Goal: Task Accomplishment & Management: Use online tool/utility

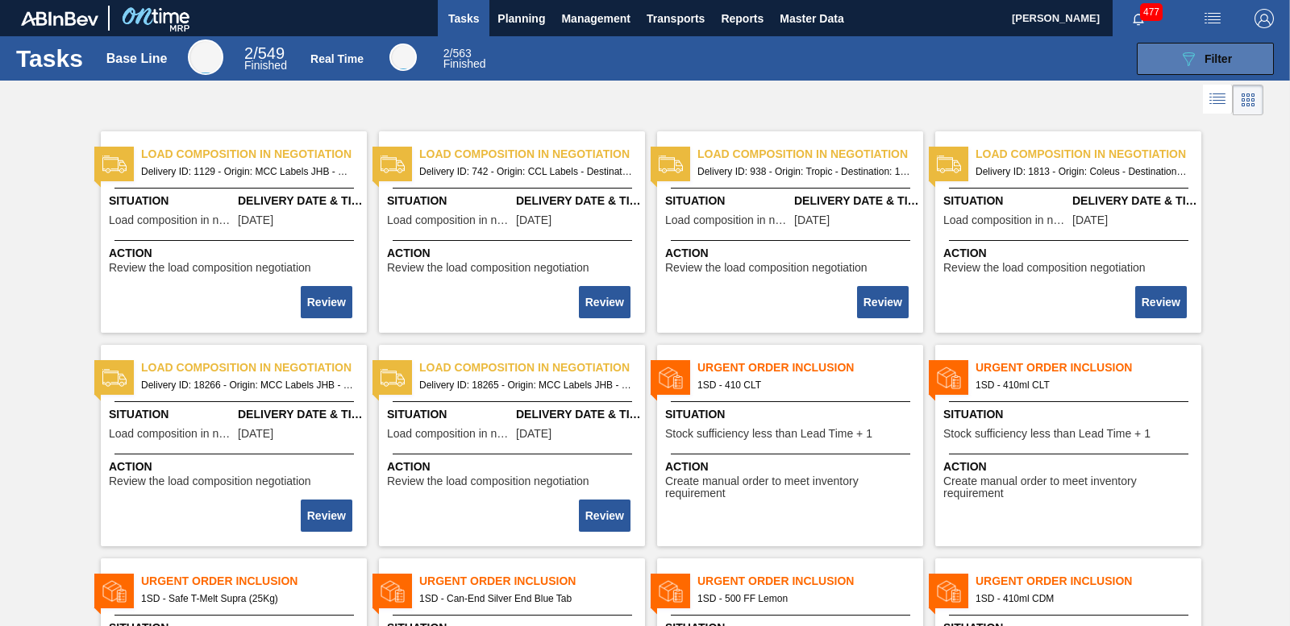
click at [1209, 46] on button "089F7B8B-B2A5-4AFE-B5C0-19BA573D28AC Filter" at bounding box center [1205, 59] width 137 height 32
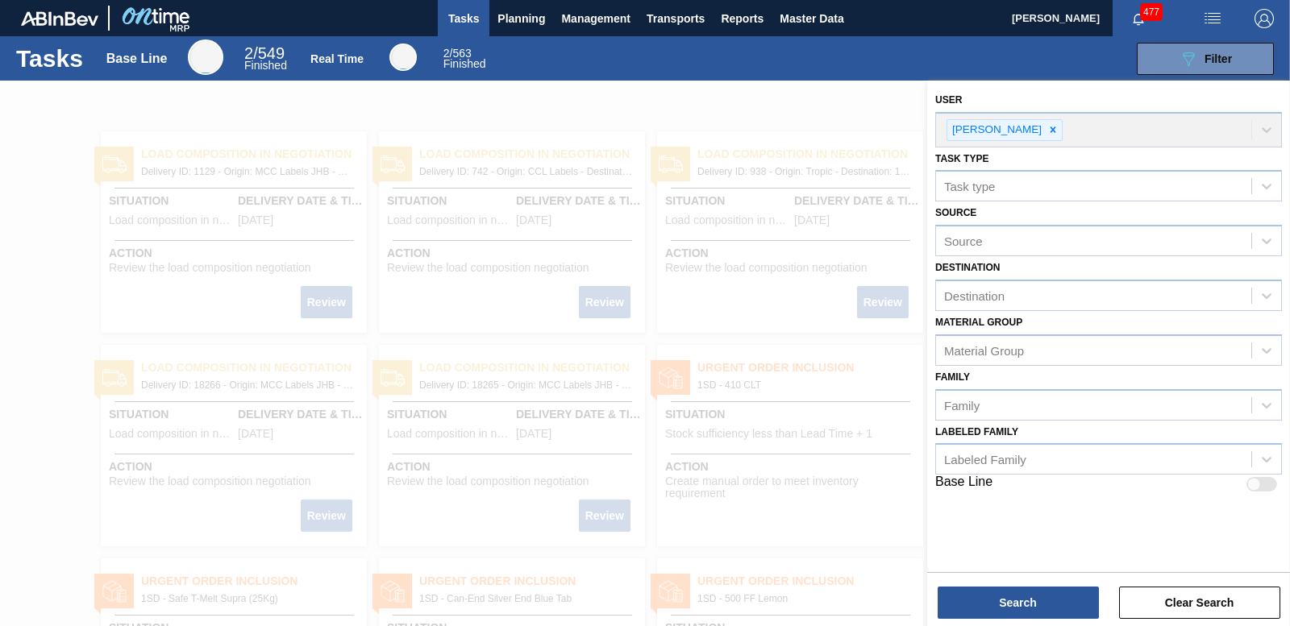
click at [1044, 127] on div "User [PERSON_NAME]" at bounding box center [1108, 118] width 347 height 59
click at [1199, 58] on div "089F7B8B-B2A5-4AFE-B5C0-19BA573D28AC Filter" at bounding box center [1205, 58] width 53 height 19
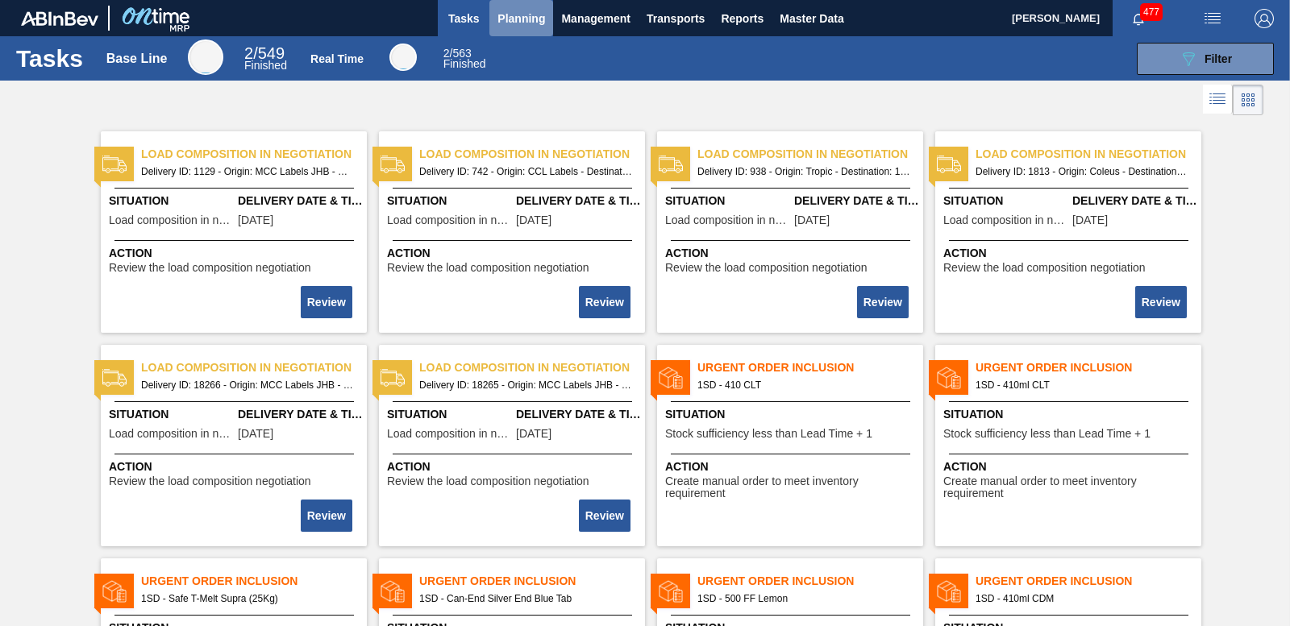
click at [517, 15] on span "Planning" at bounding box center [521, 18] width 48 height 19
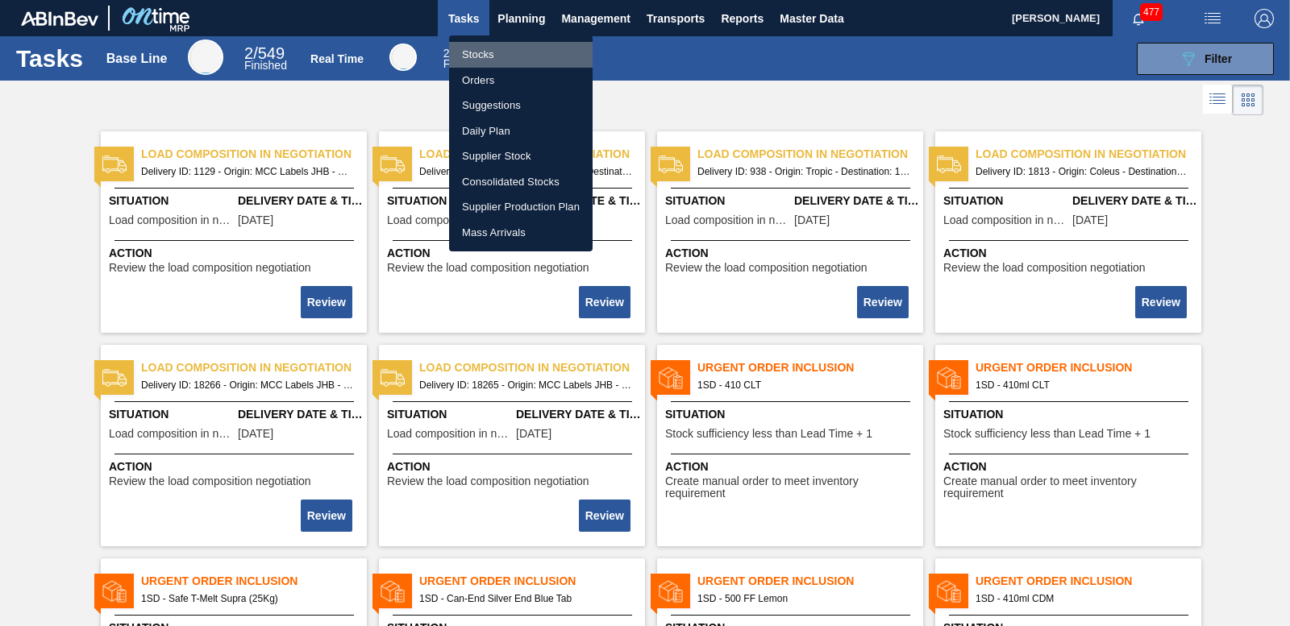
click at [482, 52] on li "Stocks" at bounding box center [520, 55] width 143 height 26
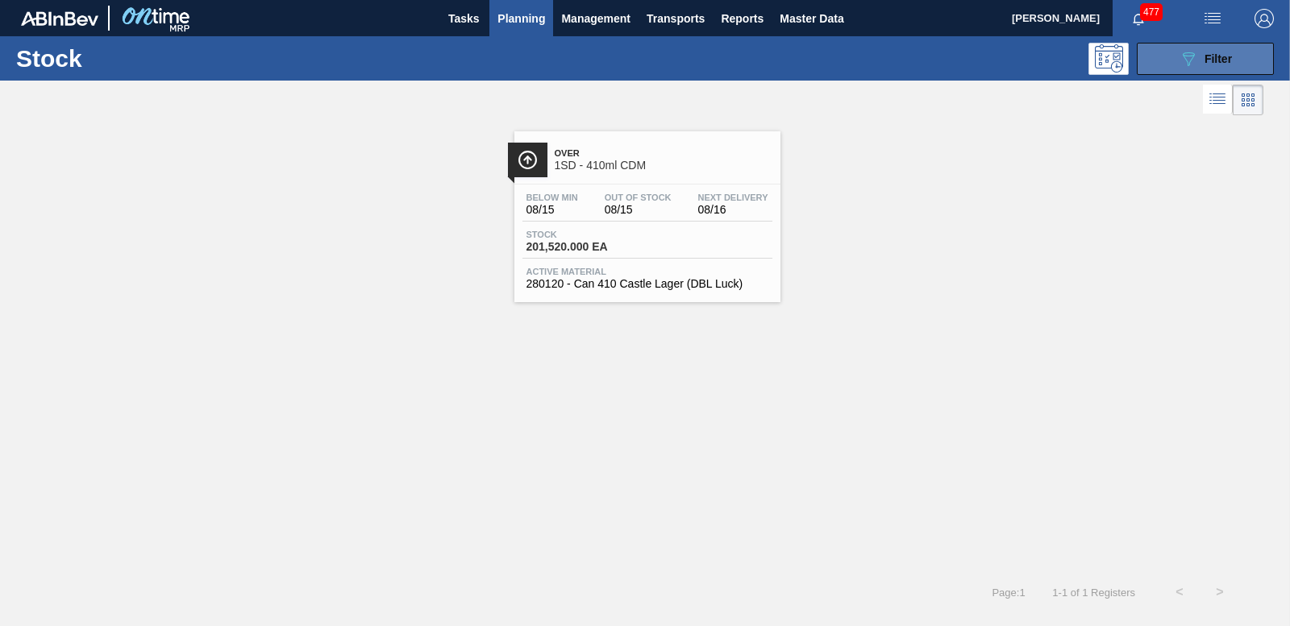
click at [1189, 64] on icon at bounding box center [1189, 59] width 12 height 14
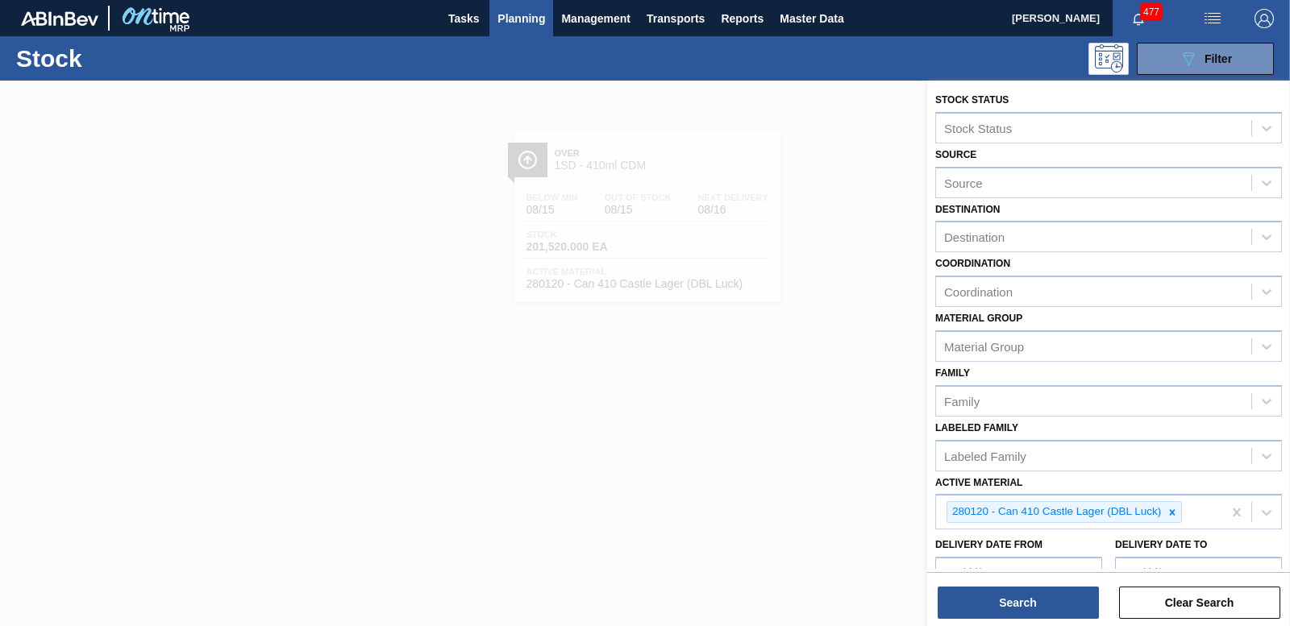
click at [849, 122] on div at bounding box center [645, 394] width 1290 height 626
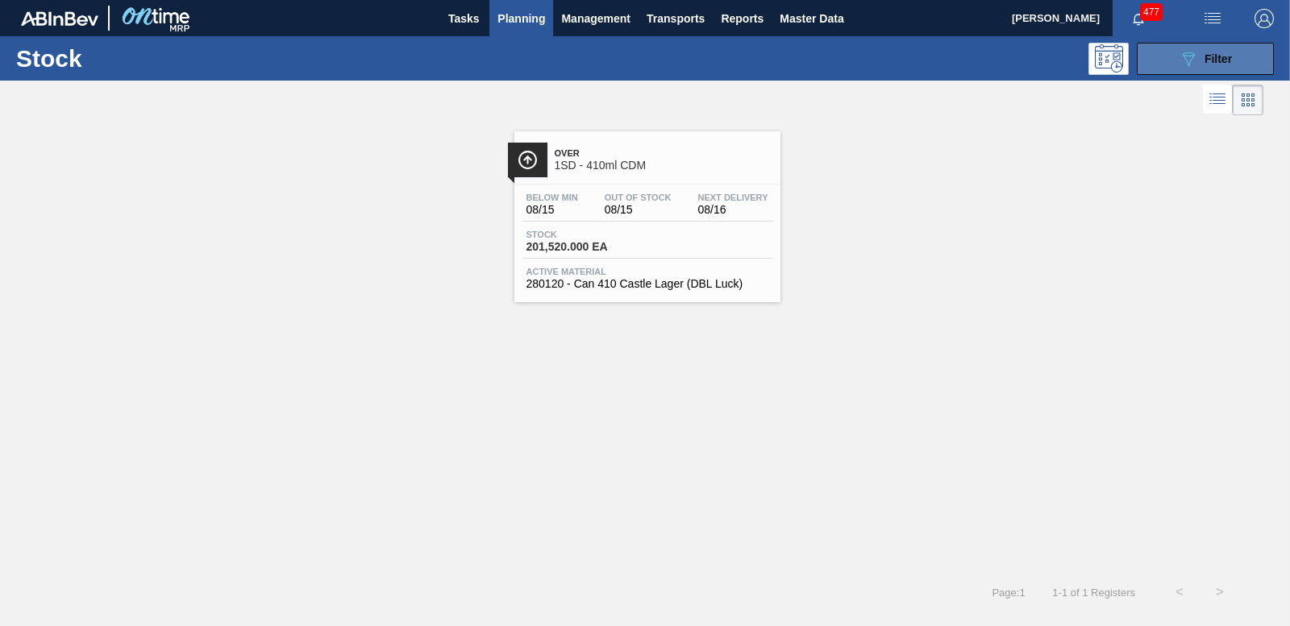
click at [1244, 53] on button "089F7B8B-B2A5-4AFE-B5C0-19BA573D28AC Filter" at bounding box center [1205, 59] width 137 height 32
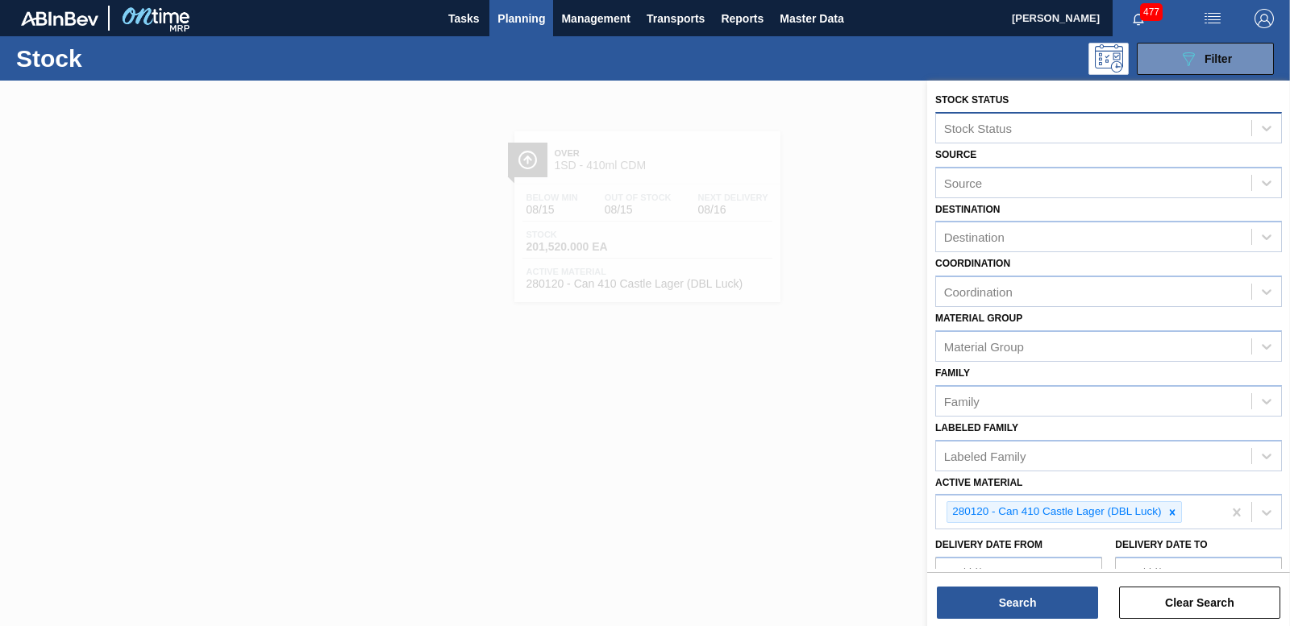
click at [959, 118] on div "Stock Status" at bounding box center [1093, 127] width 315 height 23
type Status "195266"
drag, startPoint x: 1067, startPoint y: 131, endPoint x: 676, endPoint y: 152, distance: 391.5
click at [927, 153] on div "Stock Status Select is focused ,type to refine list, press Down to open the men…" at bounding box center [1108, 394] width 363 height 626
click at [1177, 512] on icon at bounding box center [1171, 512] width 11 height 11
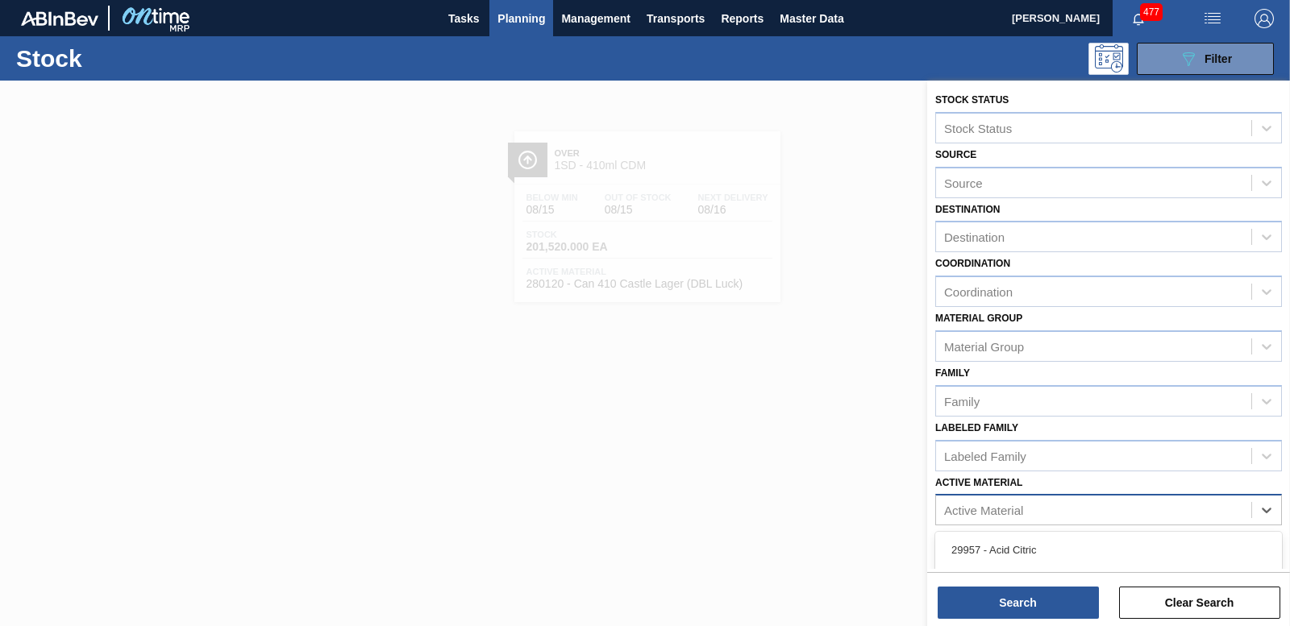
click at [1085, 514] on div "Active Material" at bounding box center [1093, 510] width 315 height 23
type Material "195"
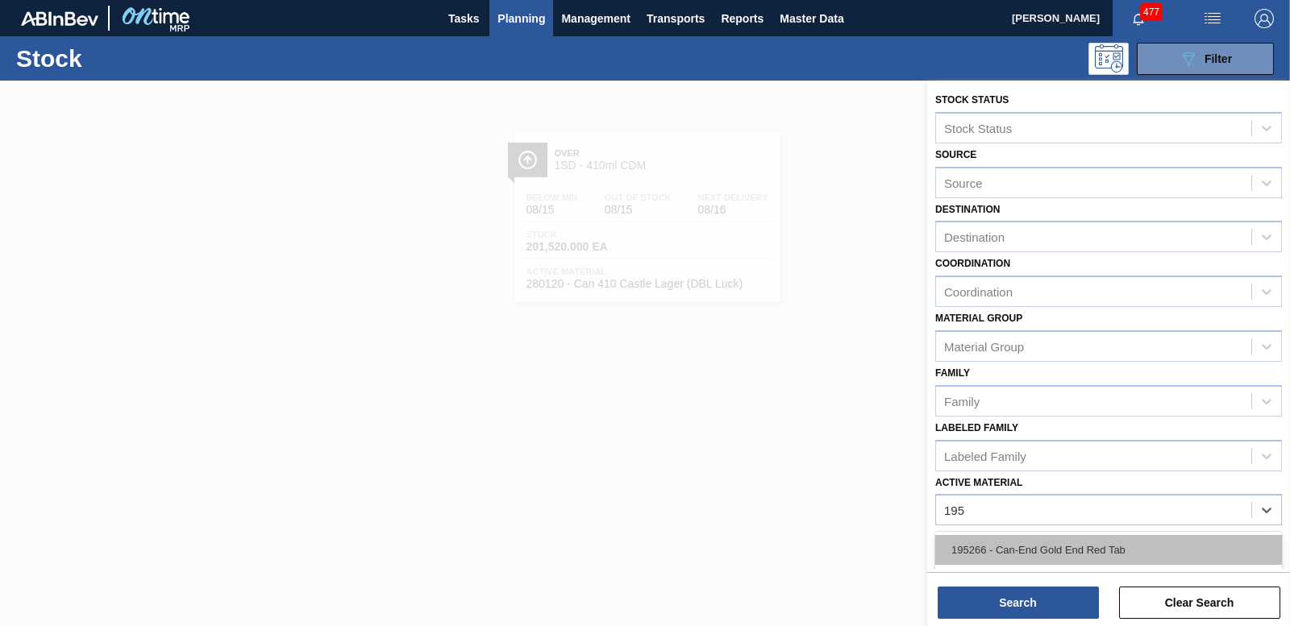
click at [1089, 546] on div "195266 - Can-End Gold End Red Tab" at bounding box center [1108, 550] width 347 height 30
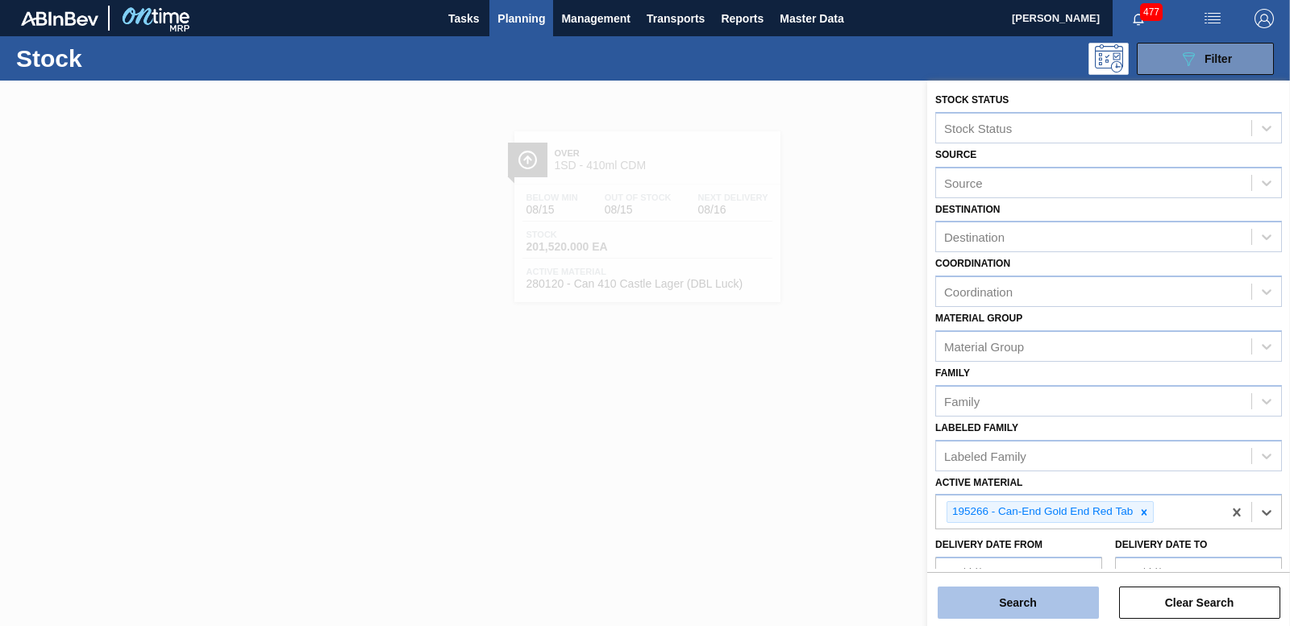
click at [1032, 597] on button "Search" at bounding box center [1017, 603] width 161 height 32
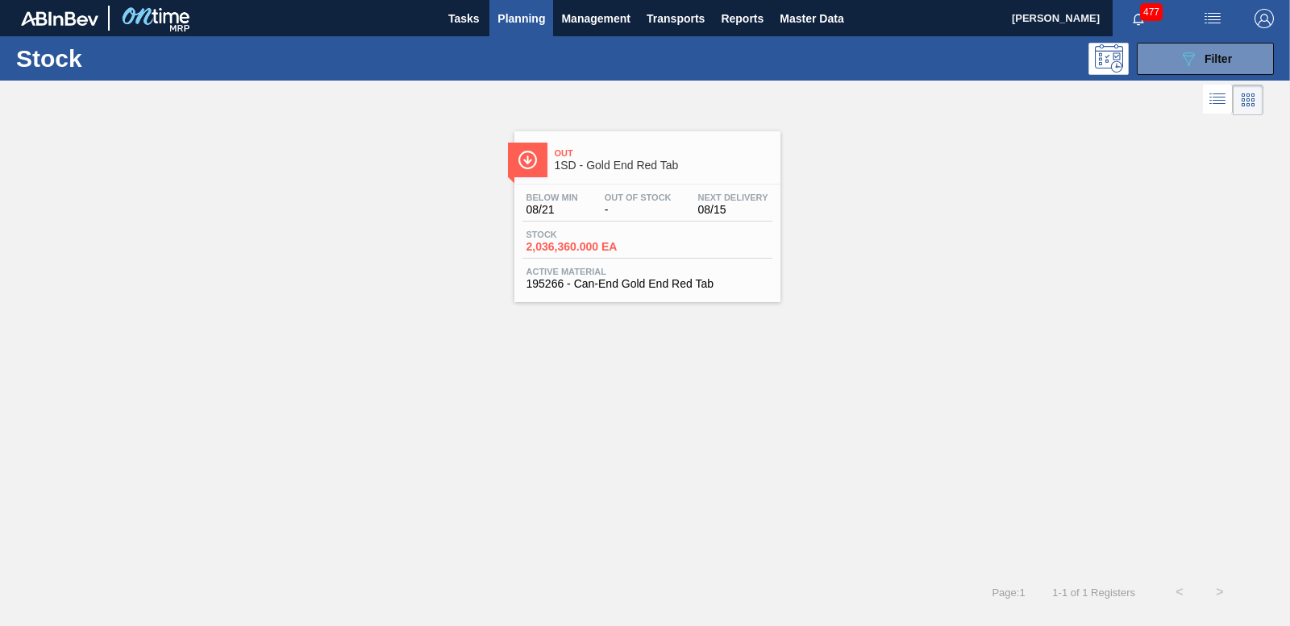
click at [597, 248] on span "2,036,360.000 EA" at bounding box center [582, 247] width 113 height 12
click at [1182, 52] on icon "089F7B8B-B2A5-4AFE-B5C0-19BA573D28AC" at bounding box center [1188, 58] width 19 height 19
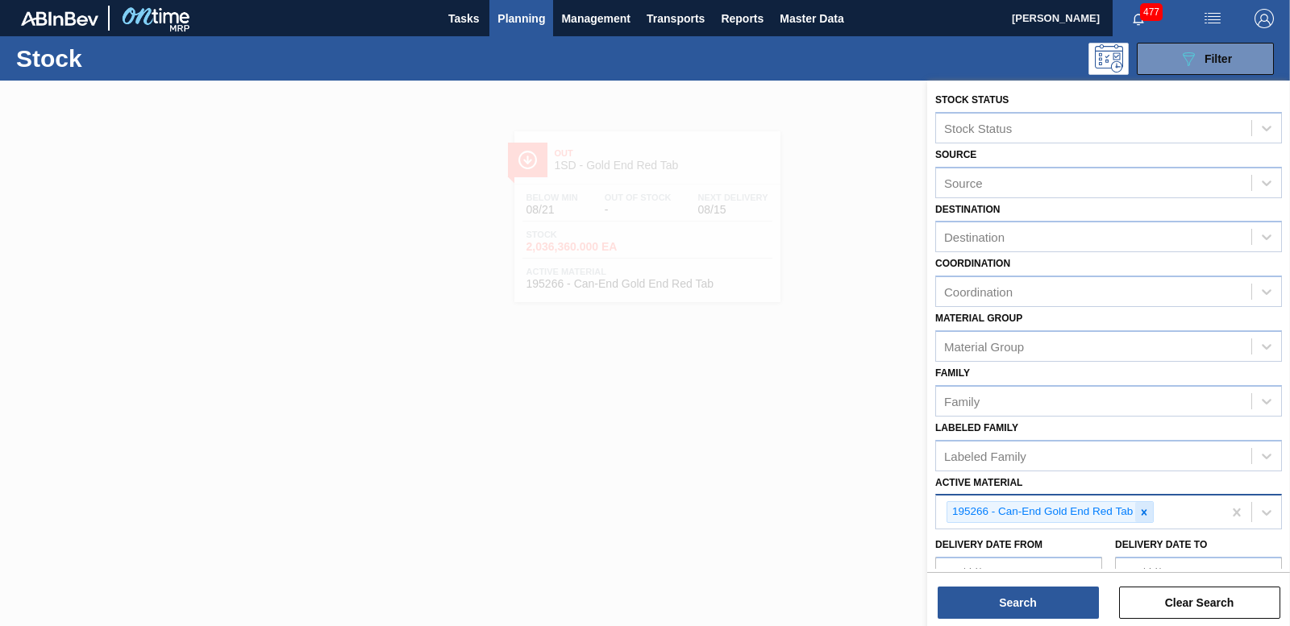
click at [1148, 515] on icon at bounding box center [1143, 512] width 11 height 11
type Material "173"
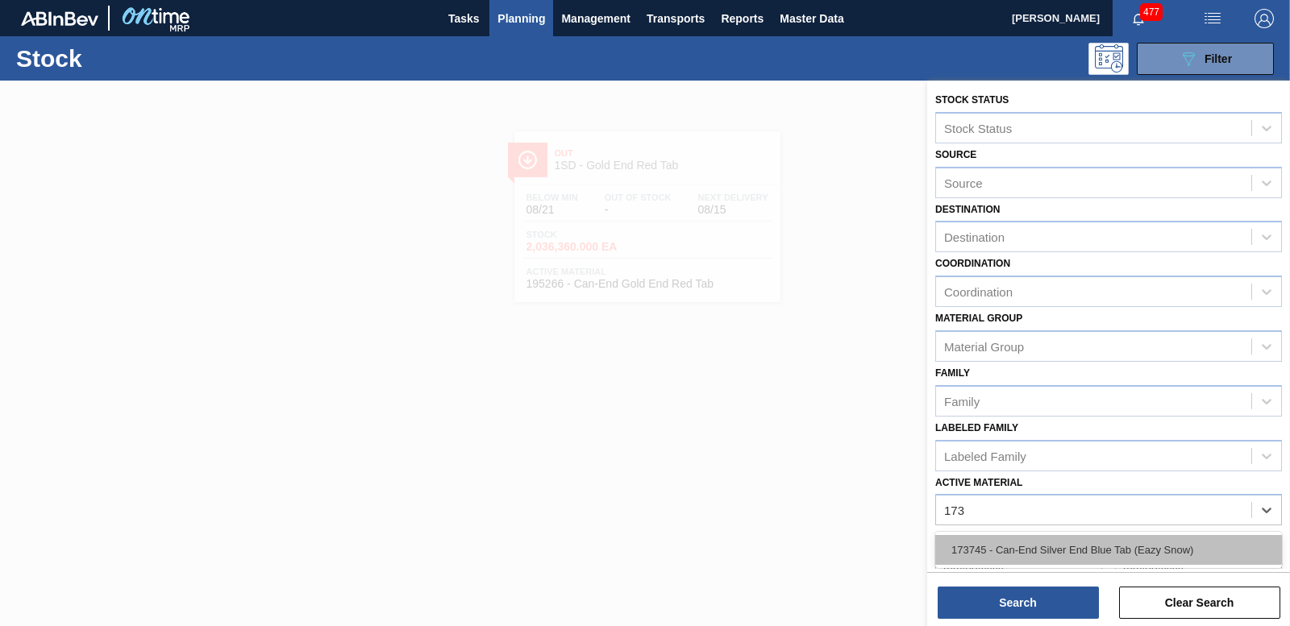
click at [1156, 555] on div "173745 - Can-End Silver End Blue Tab (Eazy Snow)" at bounding box center [1108, 550] width 347 height 30
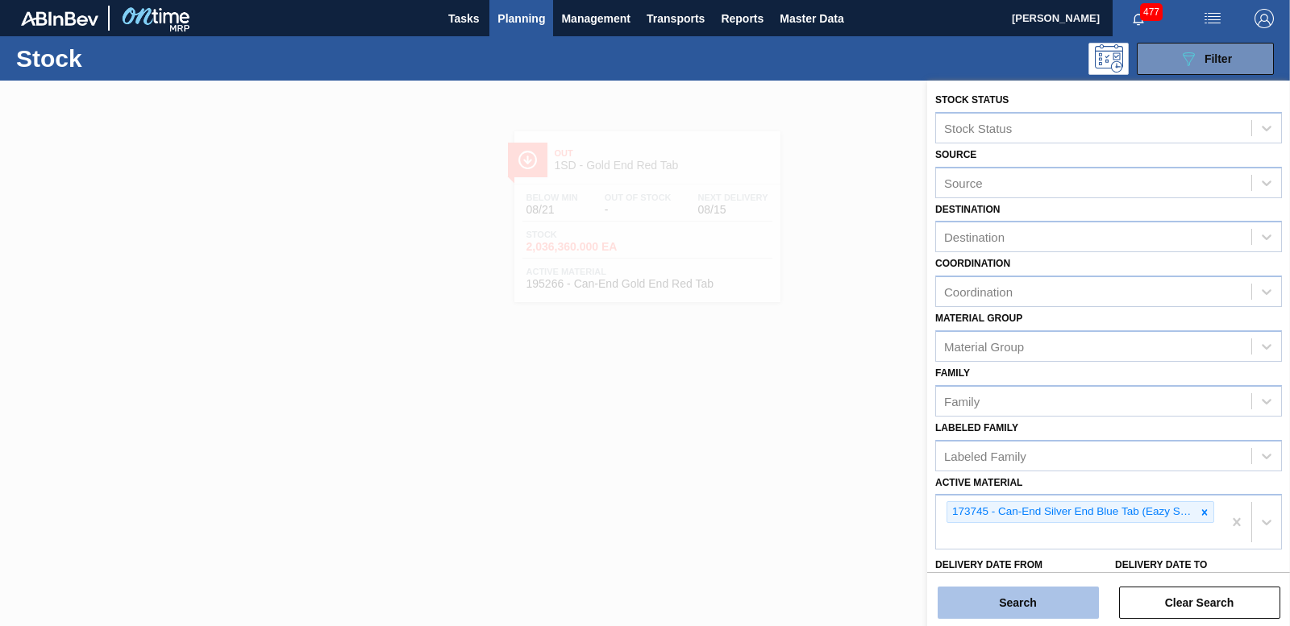
click at [1012, 607] on button "Search" at bounding box center [1017, 603] width 161 height 32
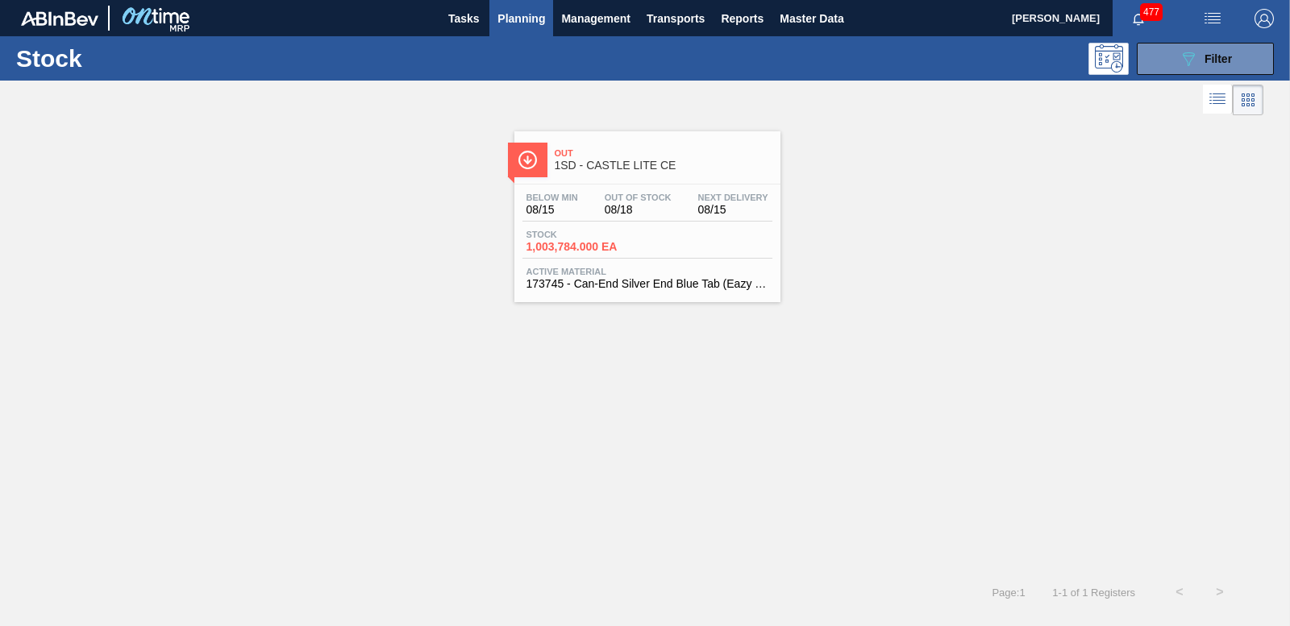
click at [576, 241] on span "1,003,784.000 EA" at bounding box center [582, 247] width 113 height 12
click at [1240, 62] on button "089F7B8B-B2A5-4AFE-B5C0-19BA573D28AC Filter" at bounding box center [1205, 59] width 137 height 32
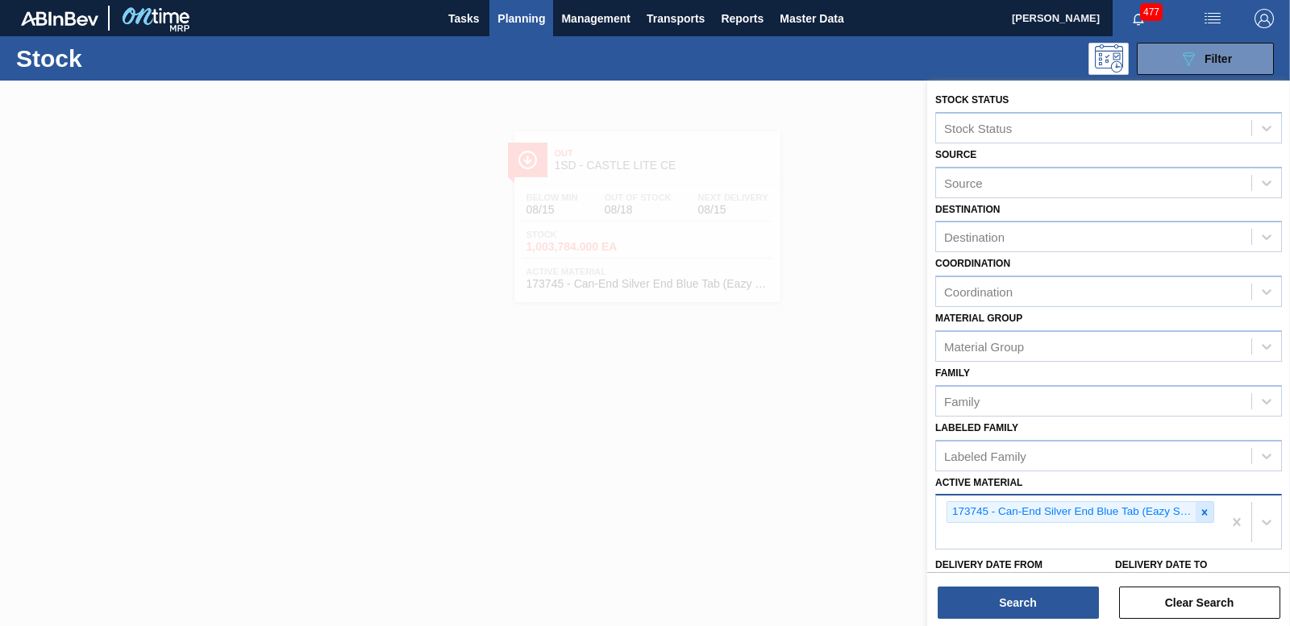
click at [1203, 509] on icon at bounding box center [1204, 512] width 11 height 11
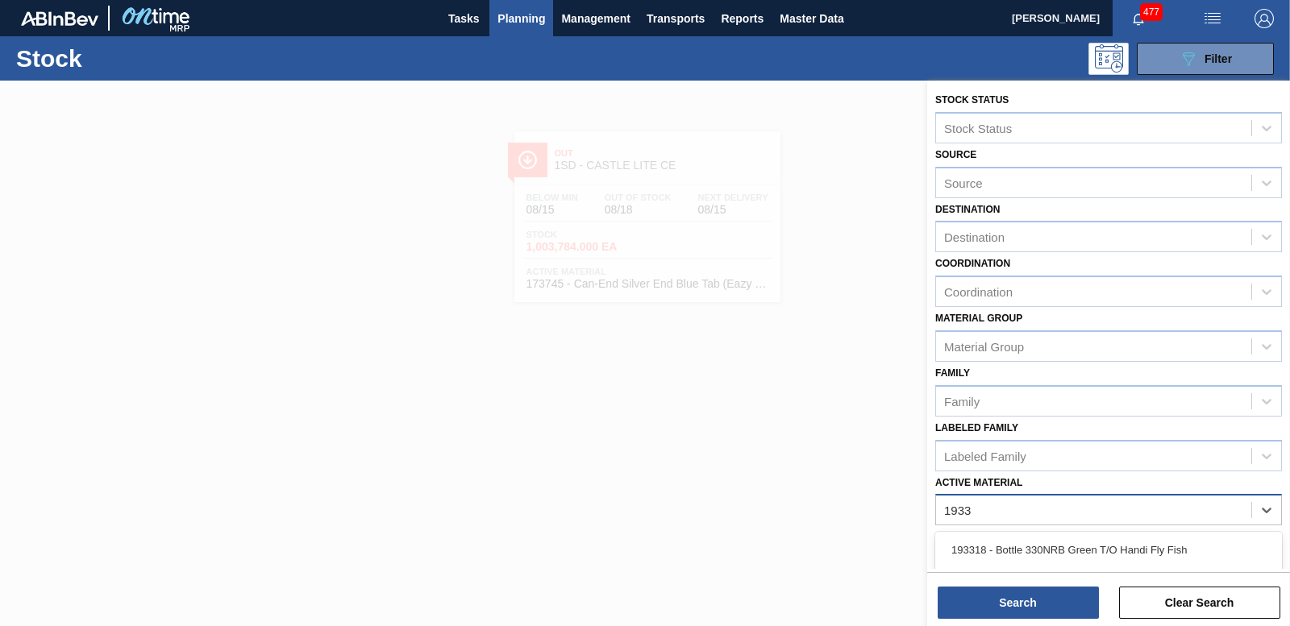
type Material "19332"
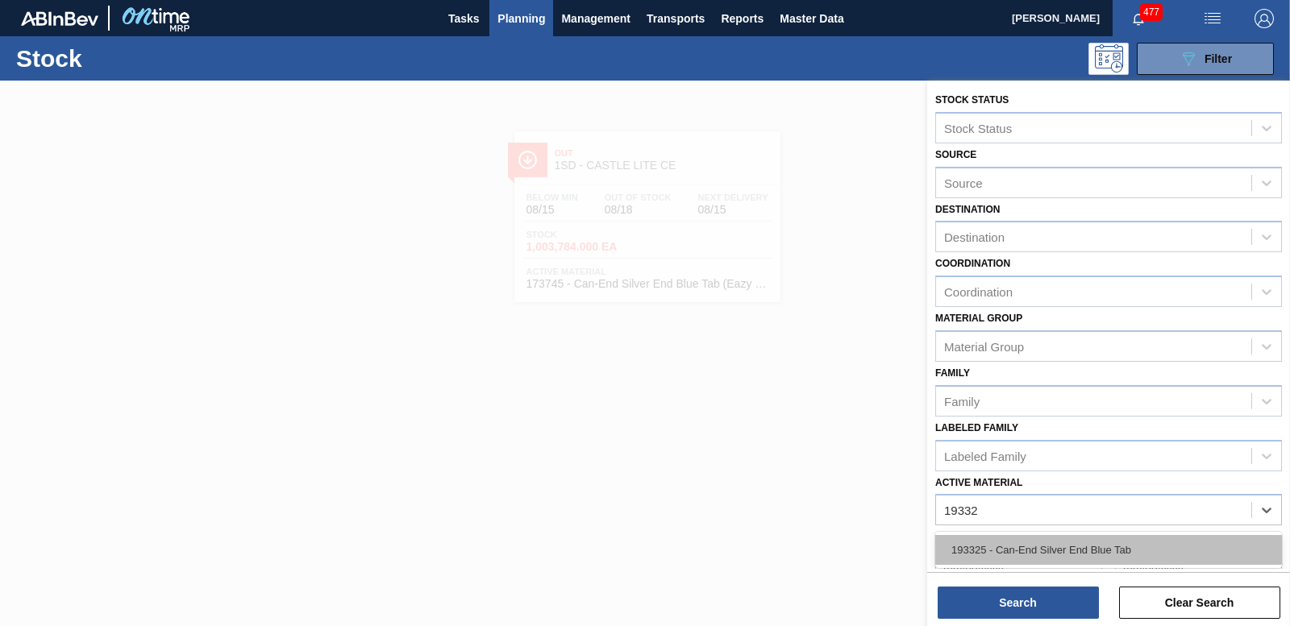
click at [1103, 541] on div "193325 - Can-End Silver End Blue Tab" at bounding box center [1108, 550] width 347 height 30
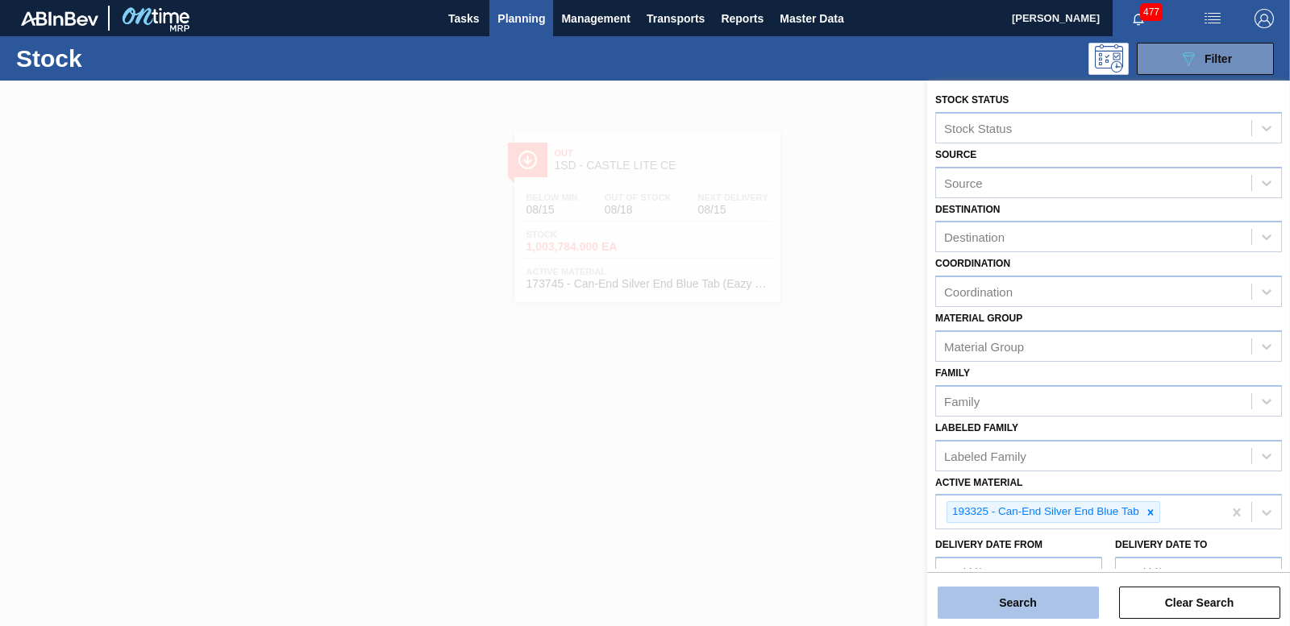
click at [1032, 601] on button "Search" at bounding box center [1017, 603] width 161 height 32
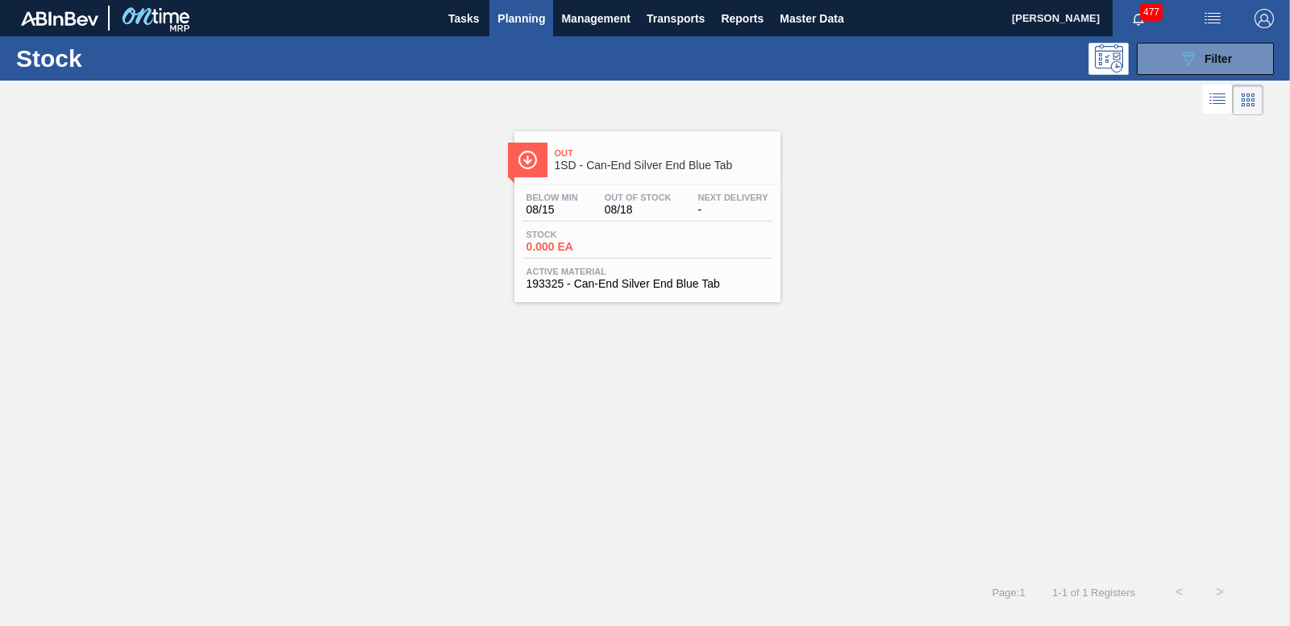
click at [557, 243] on span "0.000 EA" at bounding box center [582, 247] width 113 height 12
click at [1226, 64] on span "Filter" at bounding box center [1217, 58] width 27 height 13
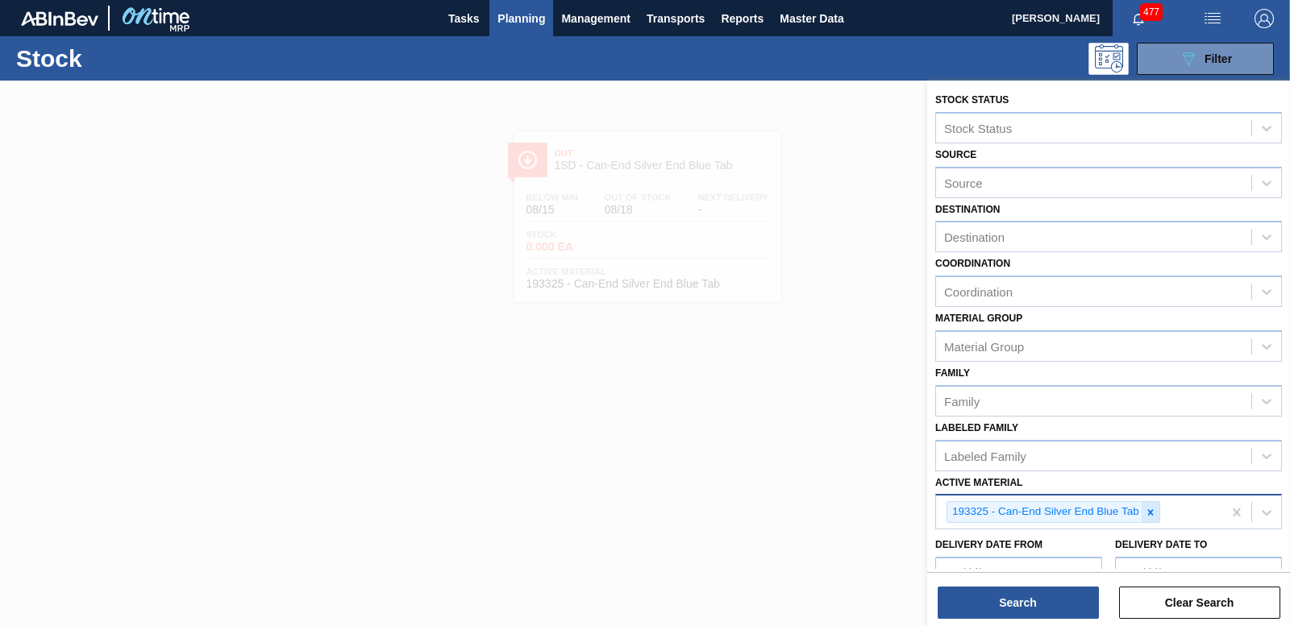
drag, startPoint x: 1148, startPoint y: 519, endPoint x: 1149, endPoint y: 508, distance: 11.4
click at [1148, 518] on div at bounding box center [1150, 512] width 18 height 20
type Material "282019"
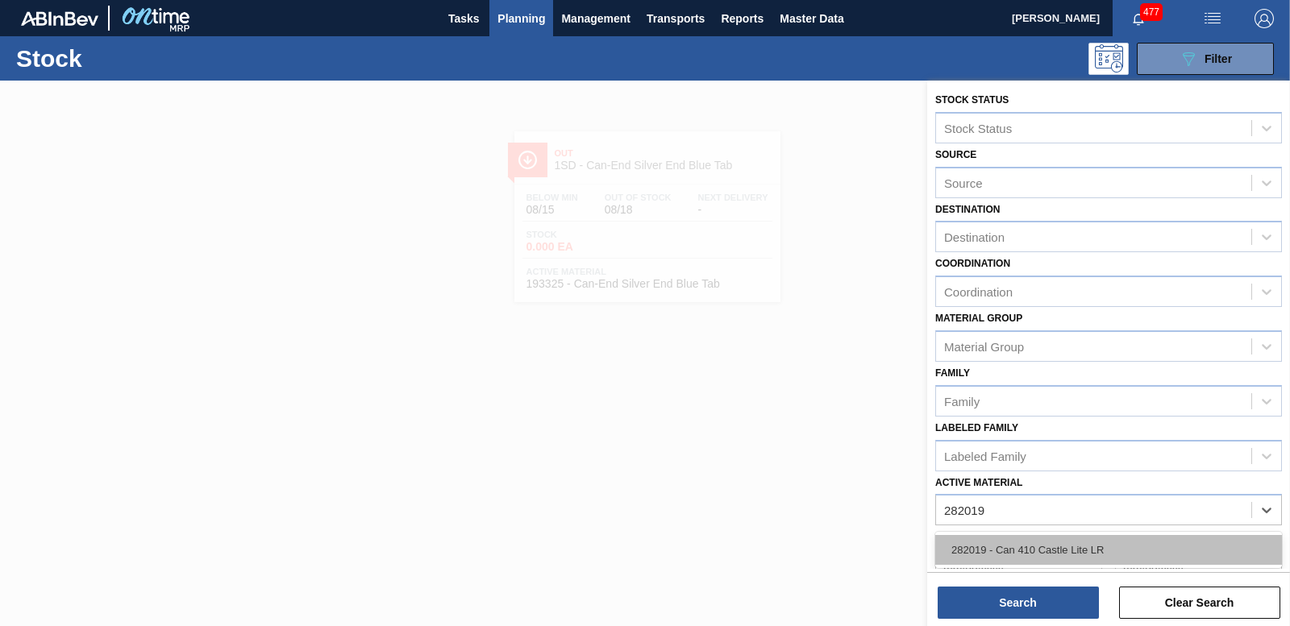
click at [1044, 555] on div "282019 - Can 410 Castle Lite LR" at bounding box center [1108, 550] width 347 height 30
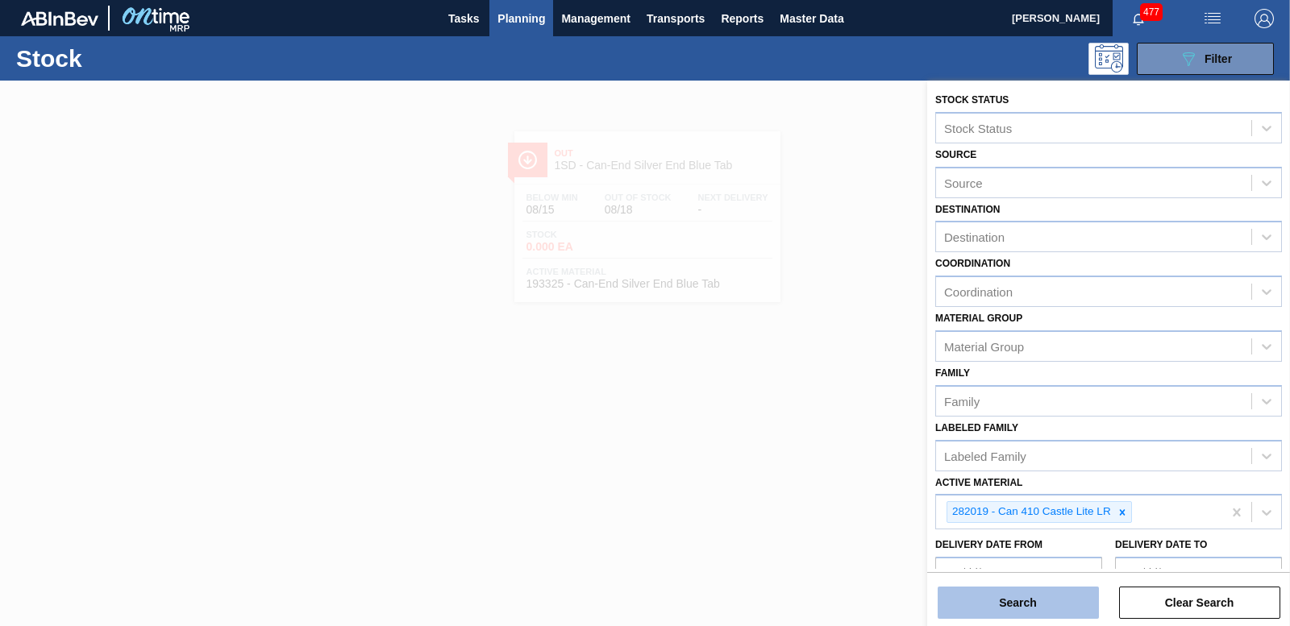
click at [1023, 601] on button "Search" at bounding box center [1017, 603] width 161 height 32
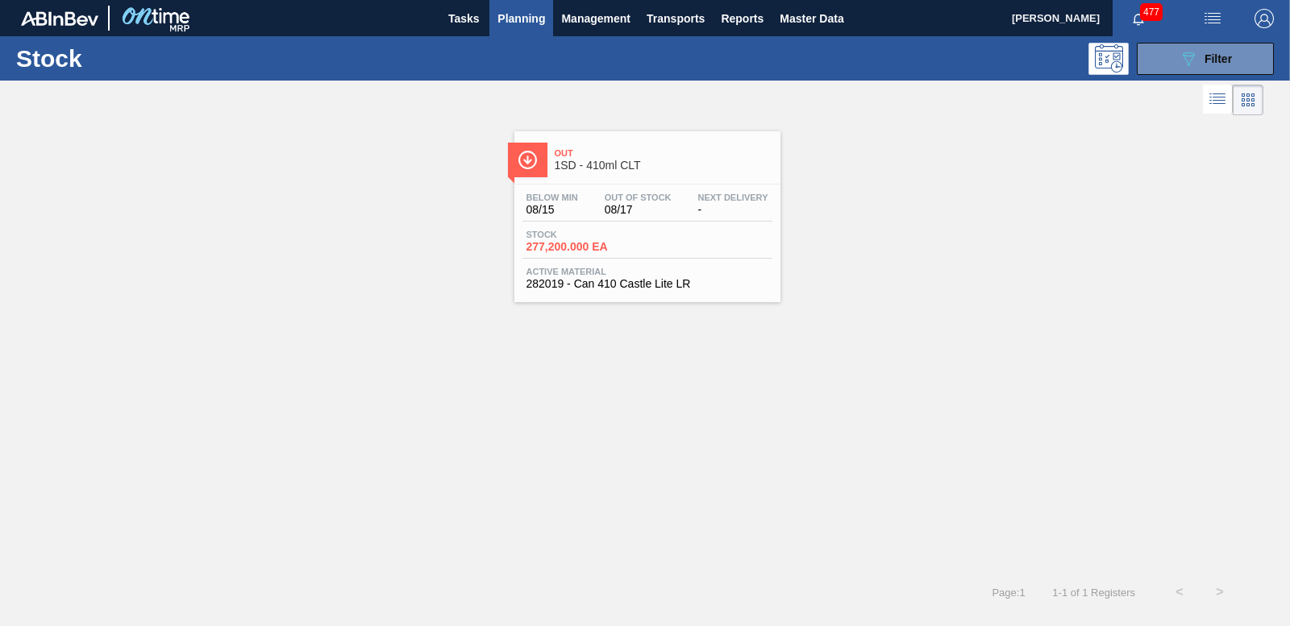
click at [559, 241] on span "277,200.000 EA" at bounding box center [582, 247] width 113 height 12
click at [1176, 62] on button "089F7B8B-B2A5-4AFE-B5C0-19BA573D28AC Filter" at bounding box center [1205, 59] width 137 height 32
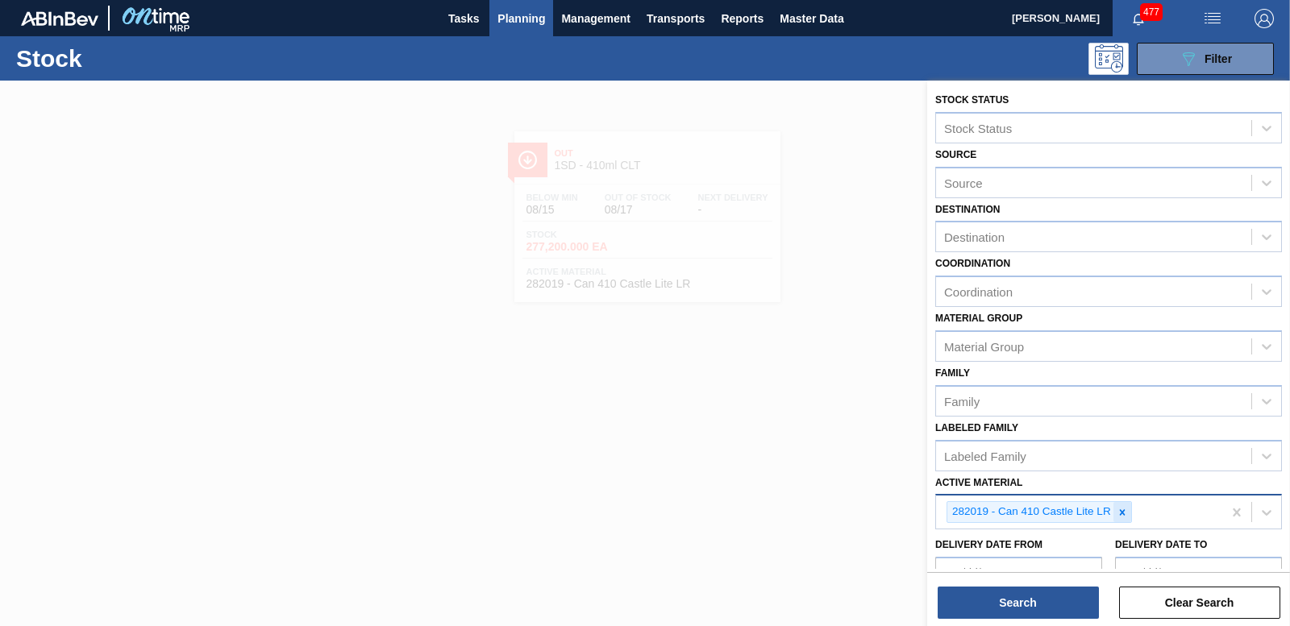
click at [1125, 513] on icon at bounding box center [1121, 512] width 11 height 11
type Material "173"
click at [1029, 538] on div "173745 - Can-End Silver End Blue Tab (Eazy Snow)" at bounding box center [1108, 550] width 347 height 30
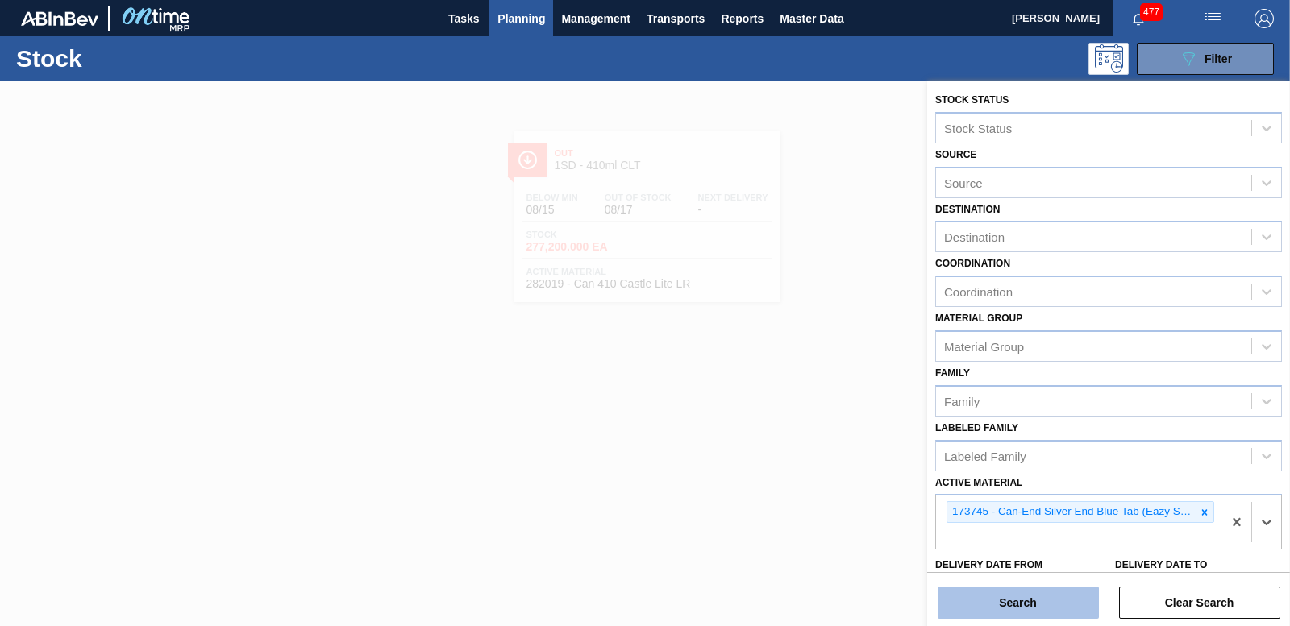
click at [1032, 603] on button "Search" at bounding box center [1017, 603] width 161 height 32
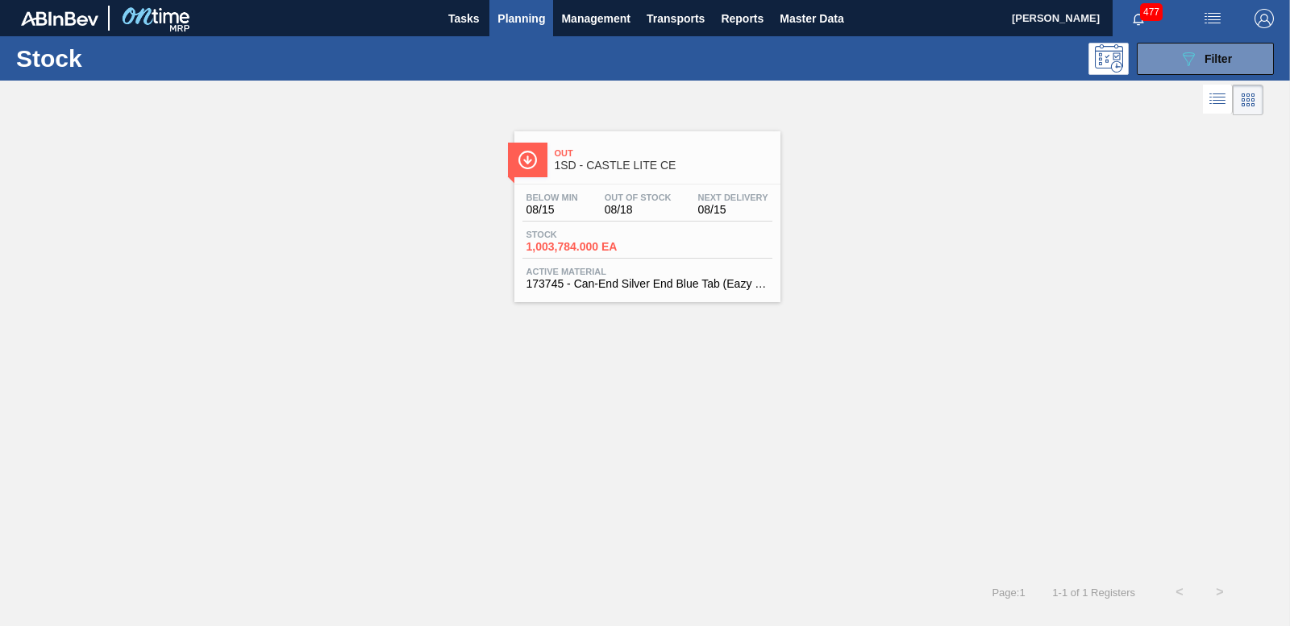
click at [588, 243] on span "1,003,784.000 EA" at bounding box center [582, 247] width 113 height 12
click at [1219, 58] on span "Filter" at bounding box center [1217, 58] width 27 height 13
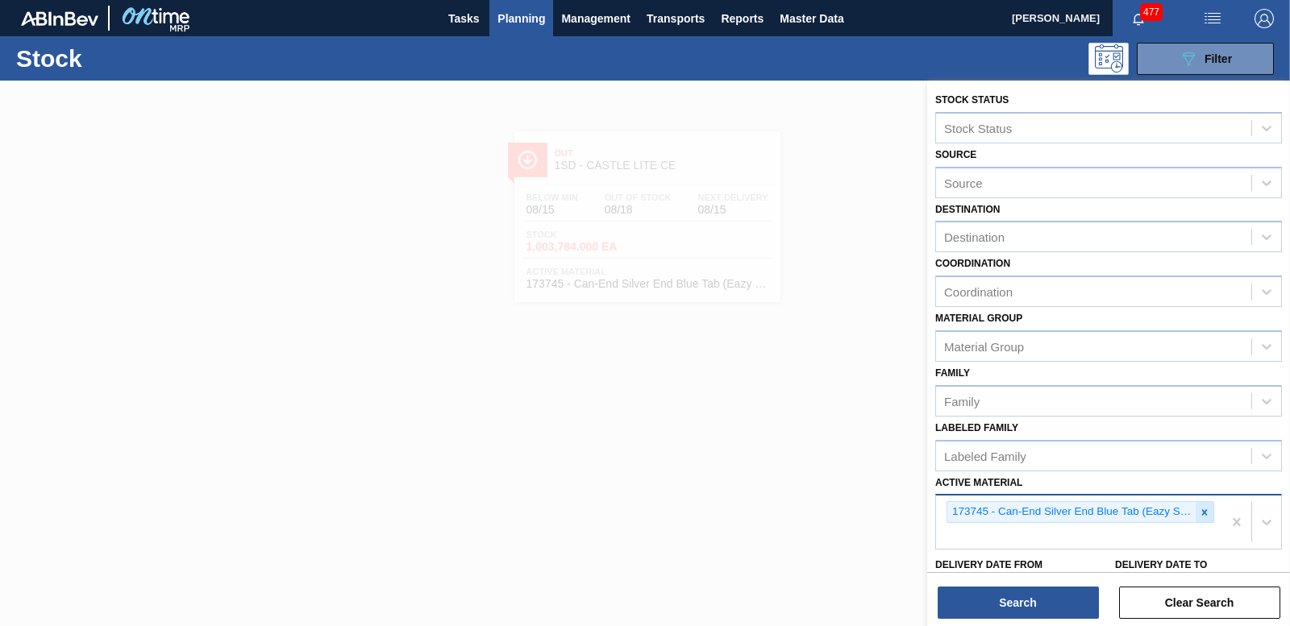
click at [1202, 513] on icon at bounding box center [1205, 512] width 6 height 6
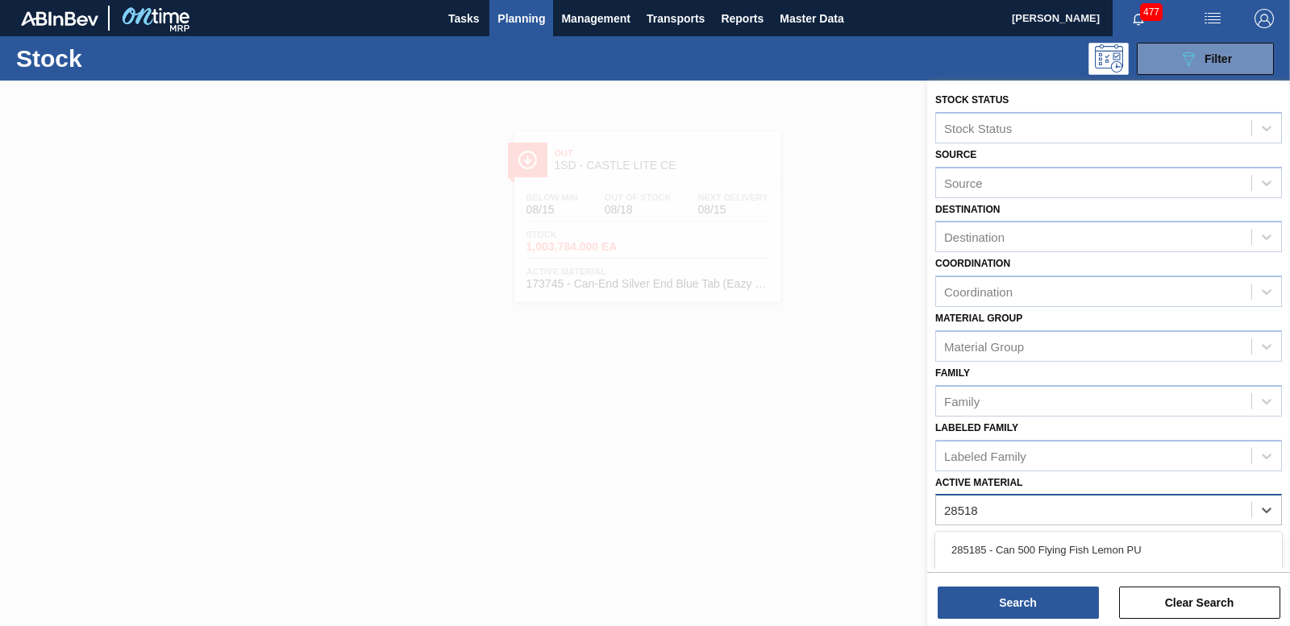
type Material "285185"
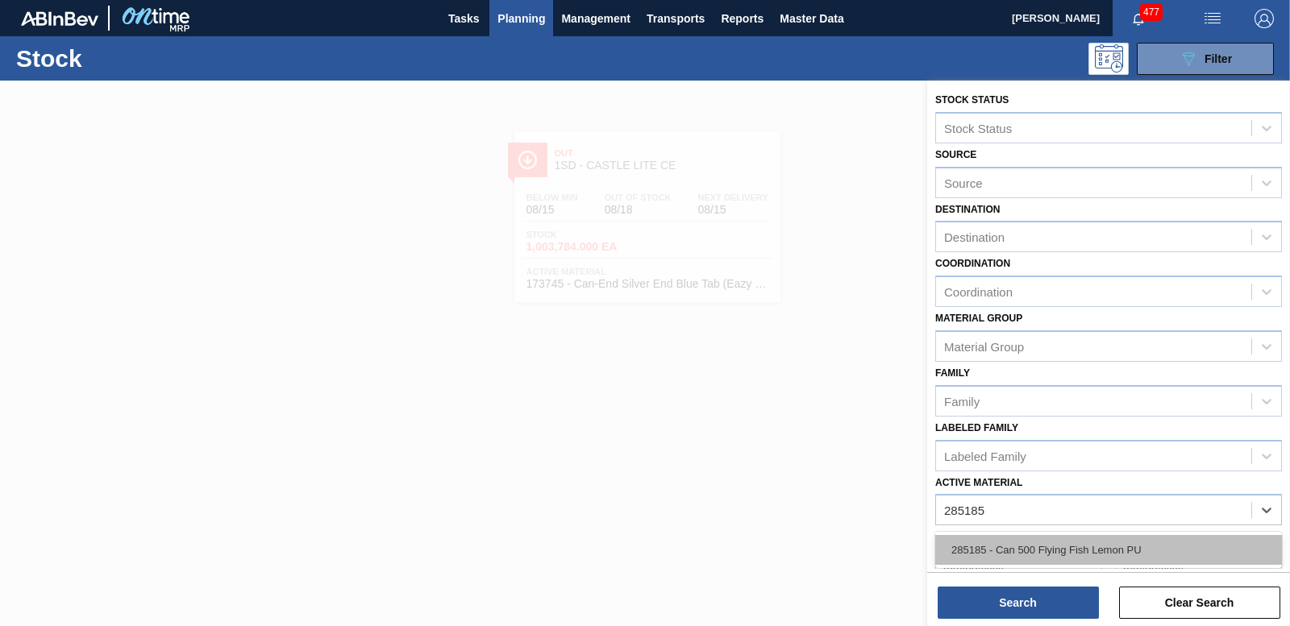
click at [1021, 553] on div "285185 - Can 500 Flying Fish Lemon PU" at bounding box center [1108, 550] width 347 height 30
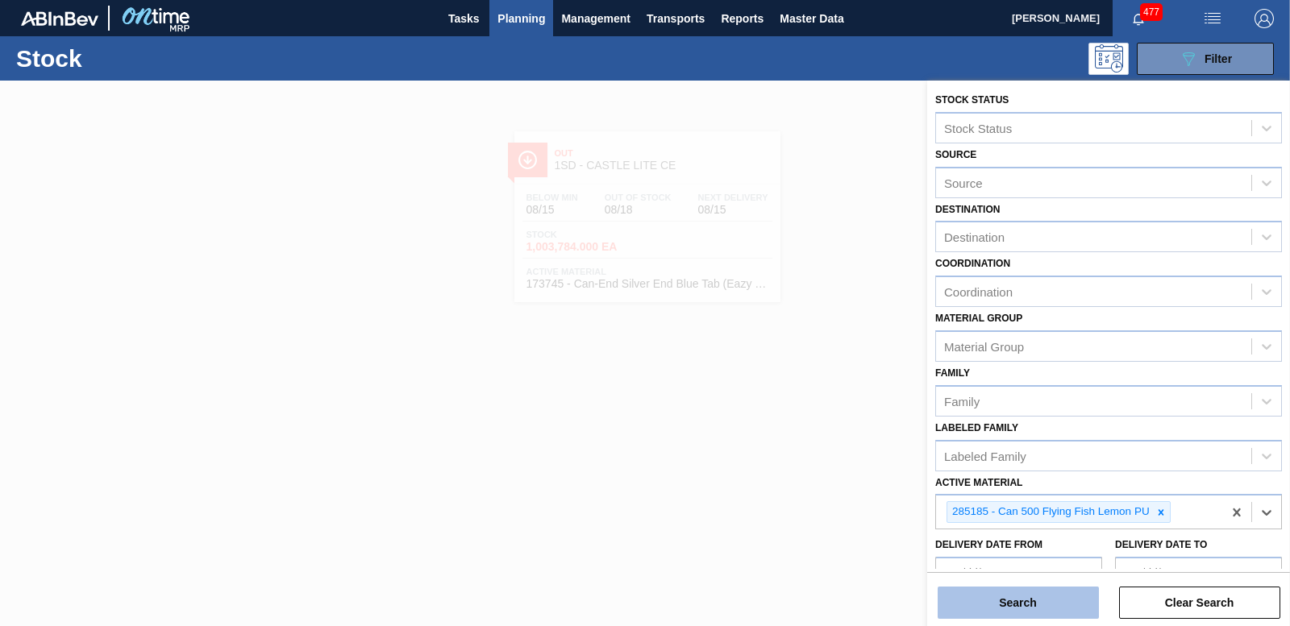
click at [1020, 595] on button "Search" at bounding box center [1017, 603] width 161 height 32
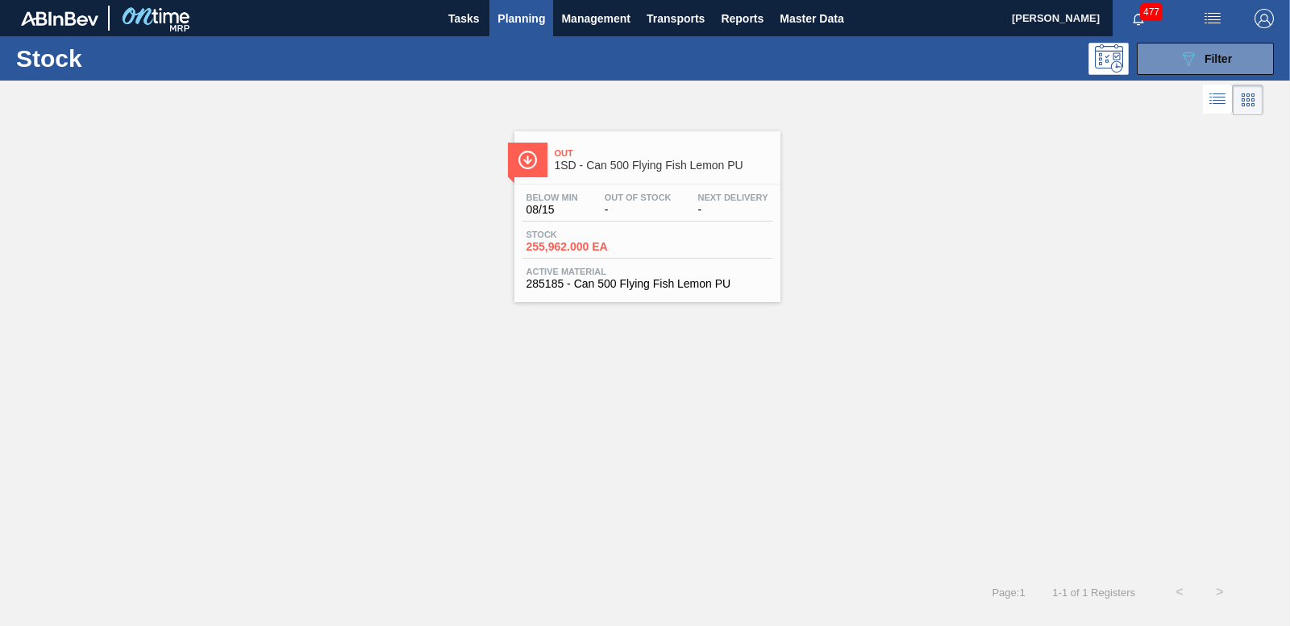
click at [583, 231] on span "Stock" at bounding box center [582, 235] width 113 height 10
click at [1145, 64] on button "089F7B8B-B2A5-4AFE-B5C0-19BA573D28AC Filter" at bounding box center [1205, 59] width 137 height 32
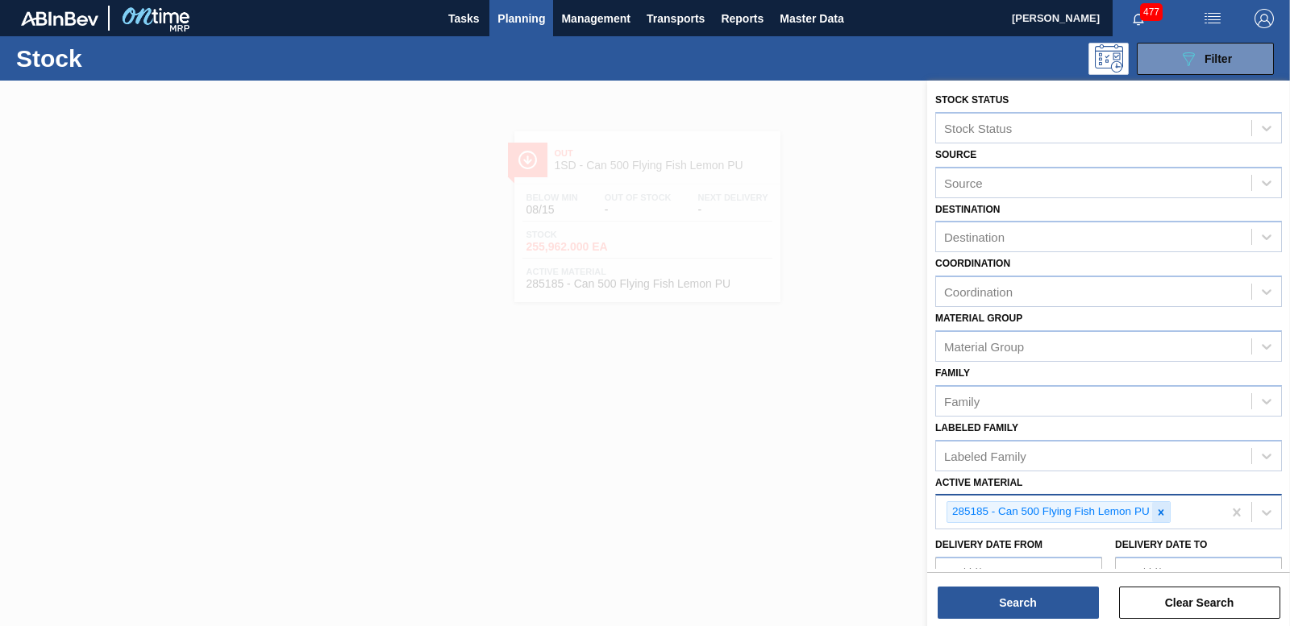
click at [1162, 513] on icon at bounding box center [1160, 512] width 11 height 11
type Material "1"
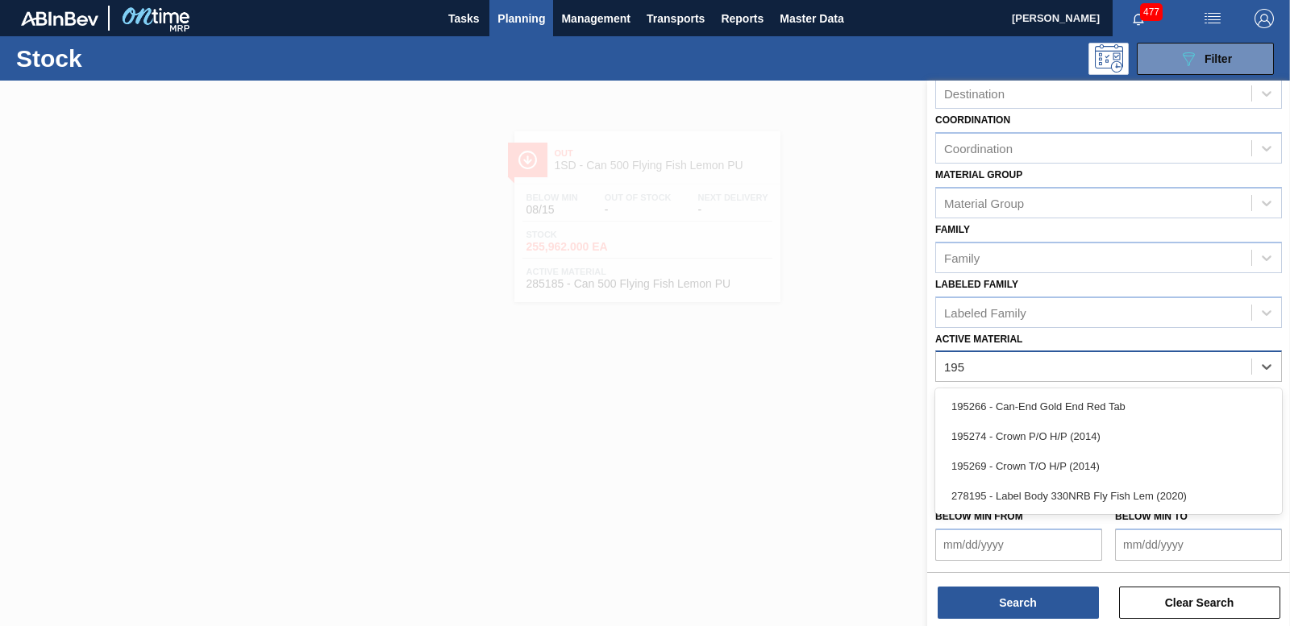
scroll to position [143, 0]
type Material "195266"
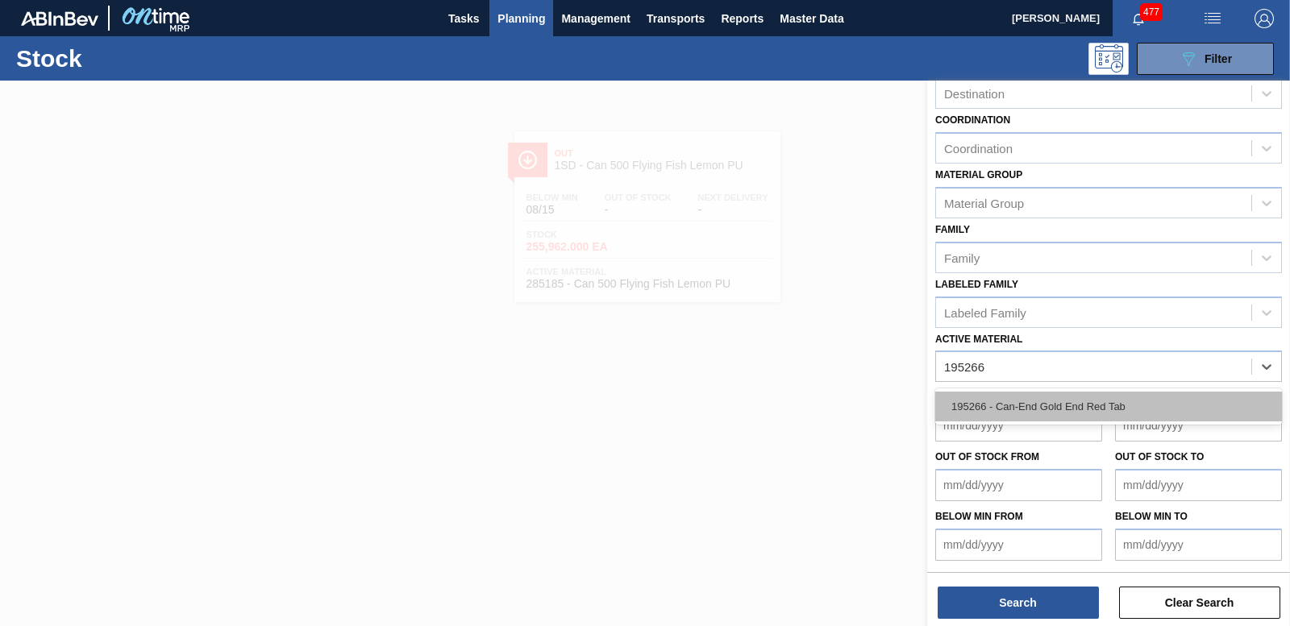
click at [1039, 409] on div "195266 - Can-End Gold End Red Tab" at bounding box center [1108, 407] width 347 height 30
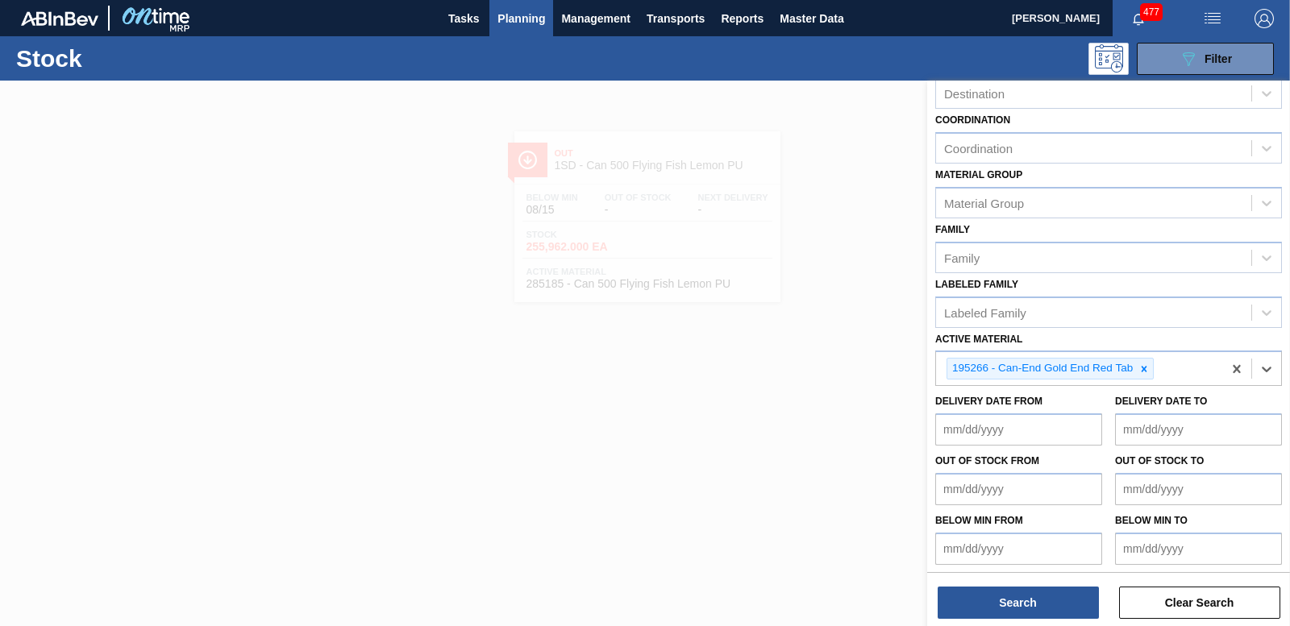
scroll to position [148, 0]
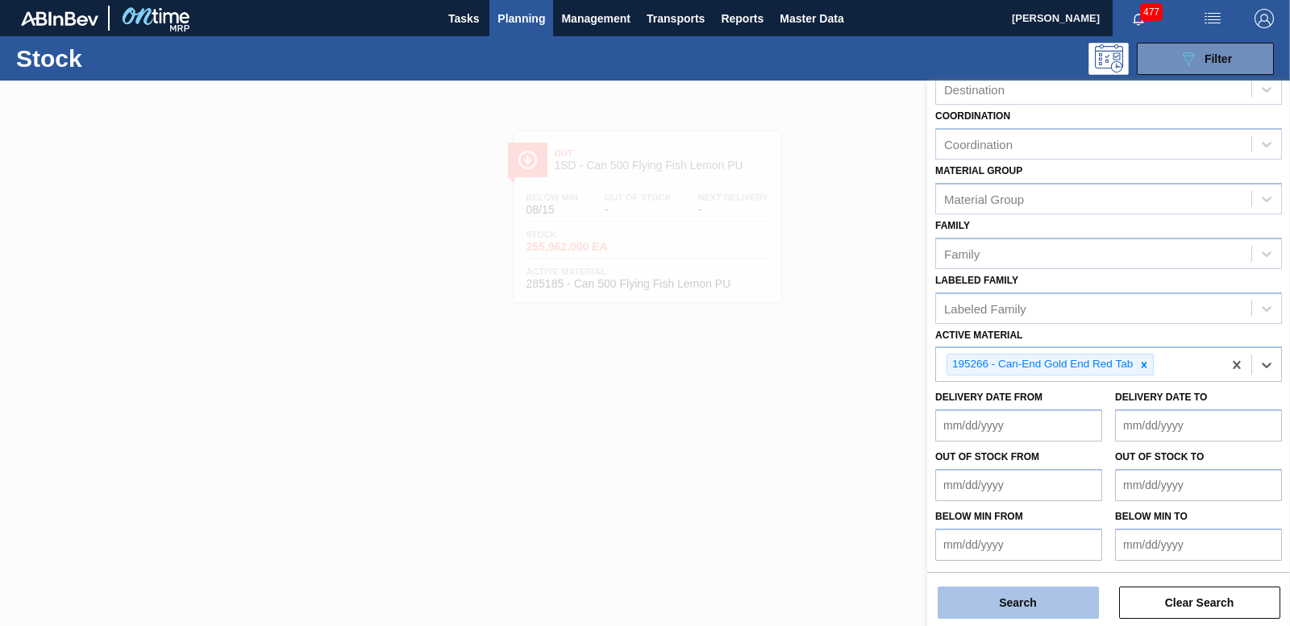
click at [1008, 602] on button "Search" at bounding box center [1017, 603] width 161 height 32
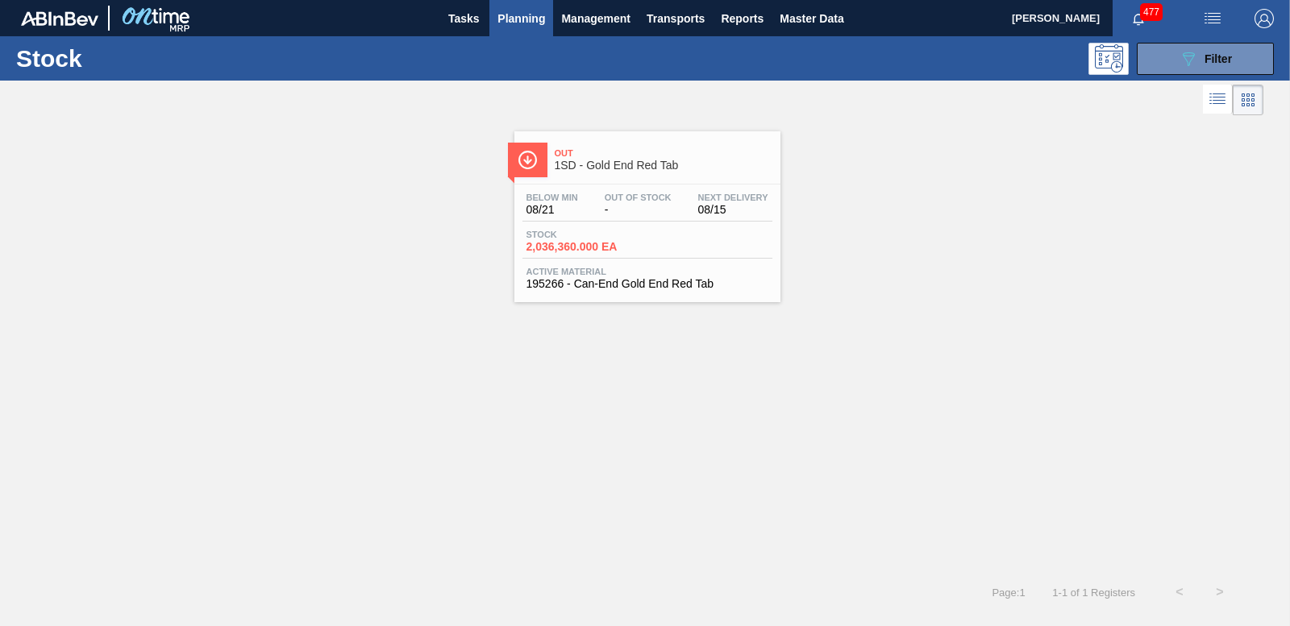
click at [605, 243] on span "2,036,360.000 EA" at bounding box center [582, 247] width 113 height 12
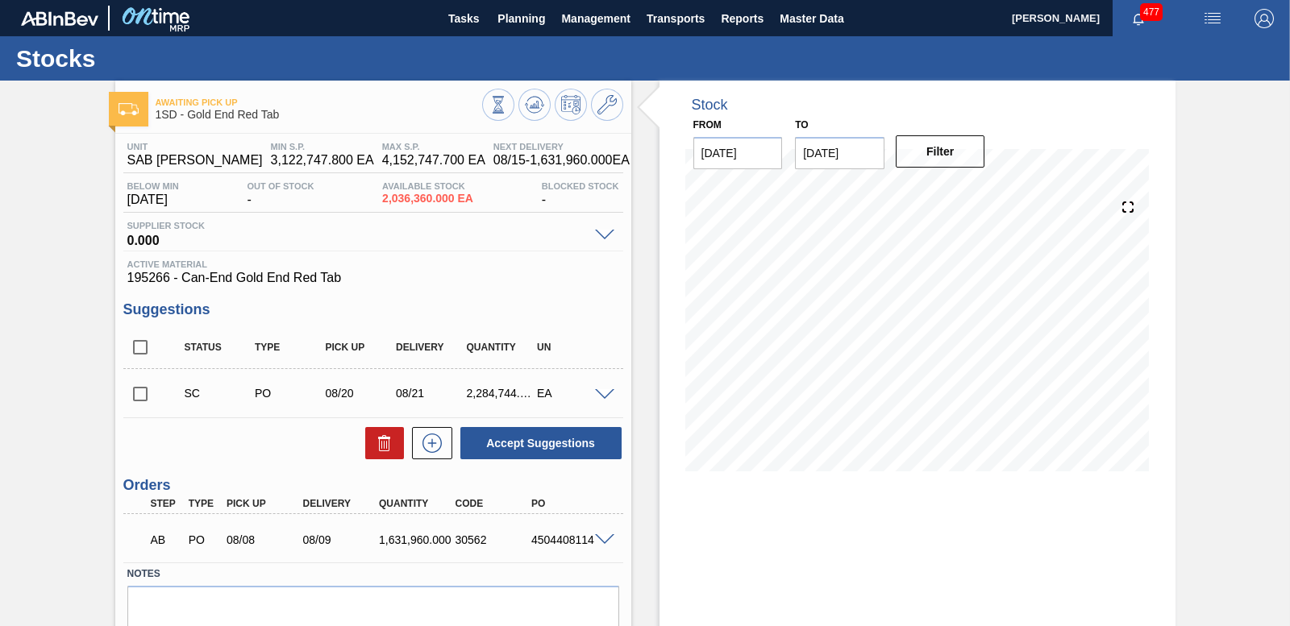
click at [139, 396] on input "checkbox" at bounding box center [140, 394] width 34 height 34
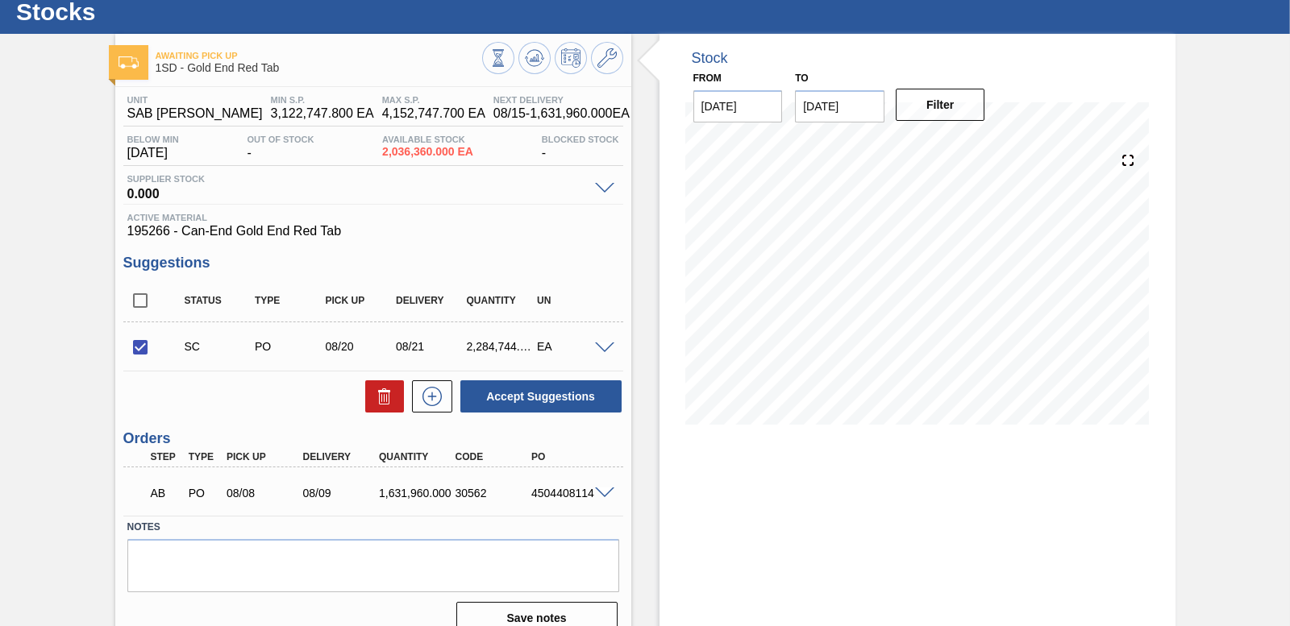
scroll to position [69, 0]
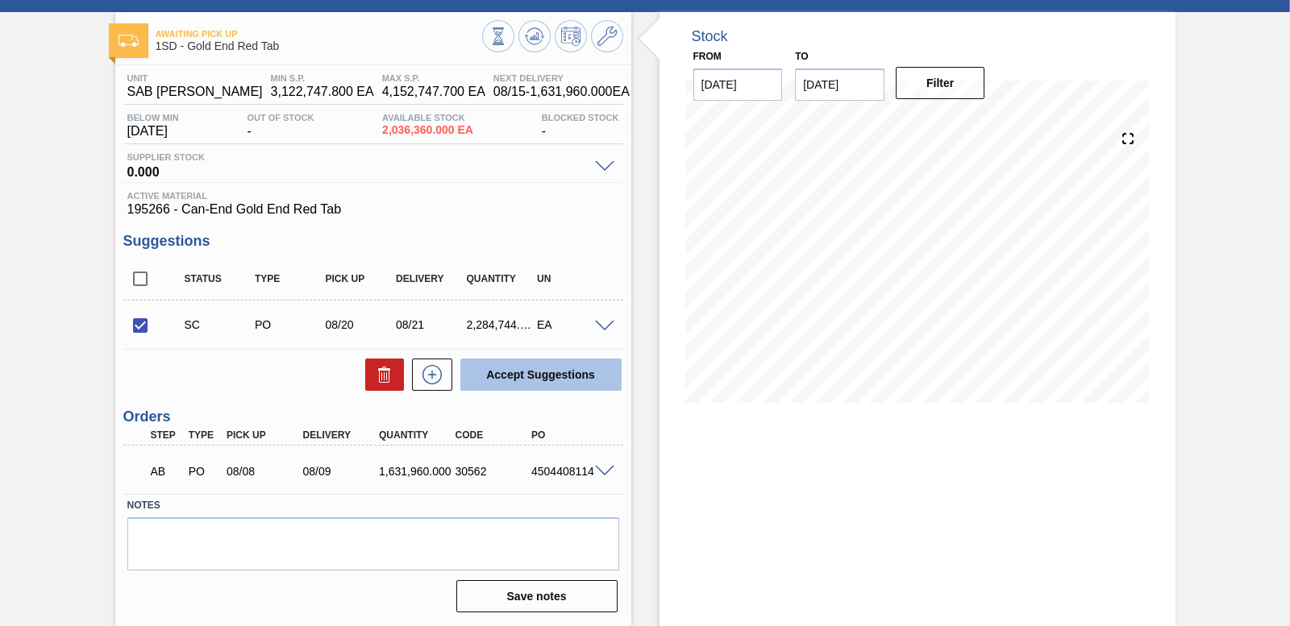
click at [518, 372] on button "Accept Suggestions" at bounding box center [540, 375] width 161 height 32
checkbox input "false"
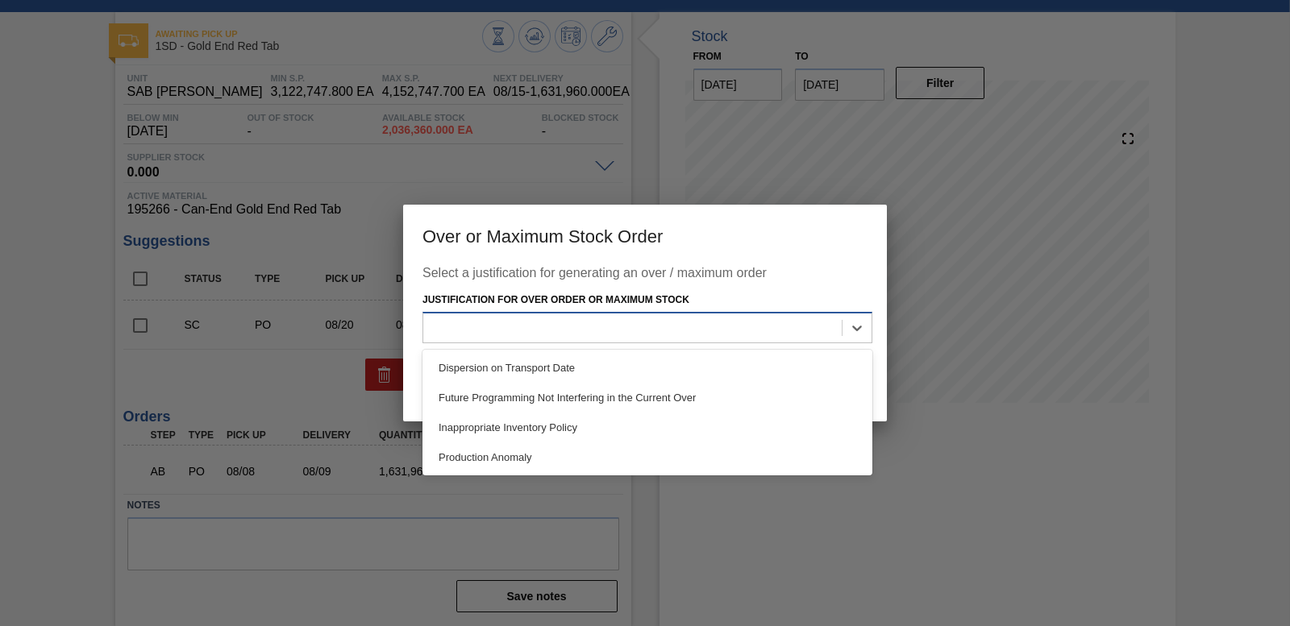
click at [642, 331] on div at bounding box center [632, 327] width 418 height 23
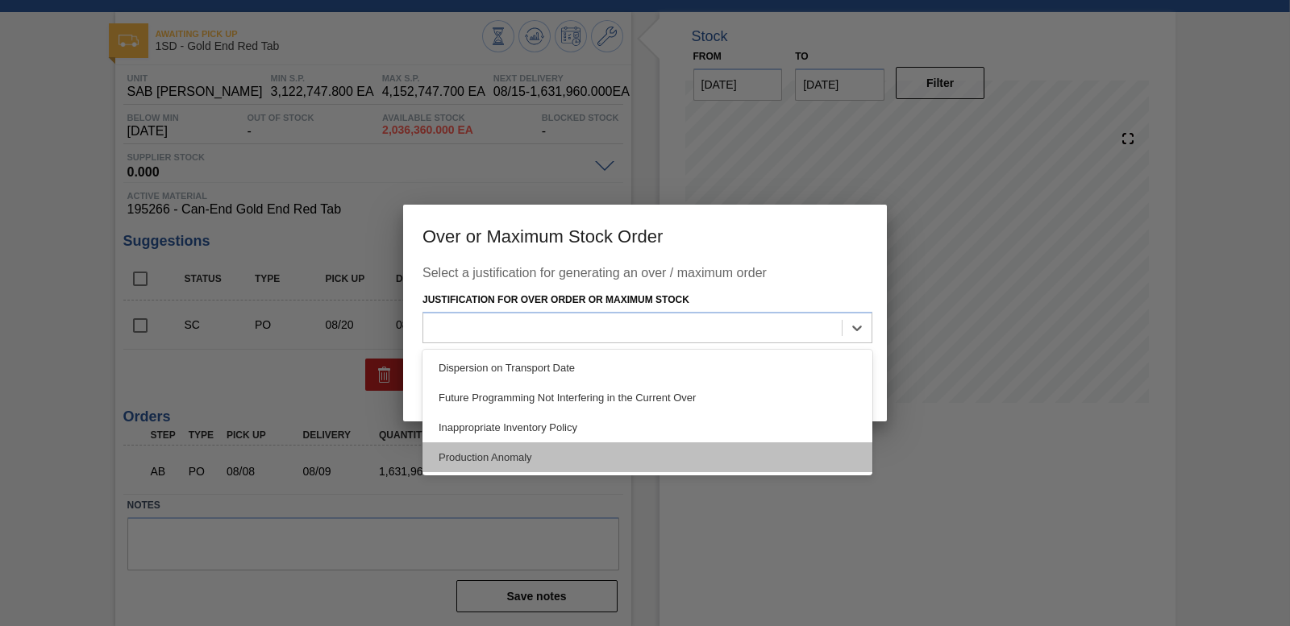
click at [543, 455] on div "Production Anomaly" at bounding box center [647, 458] width 450 height 30
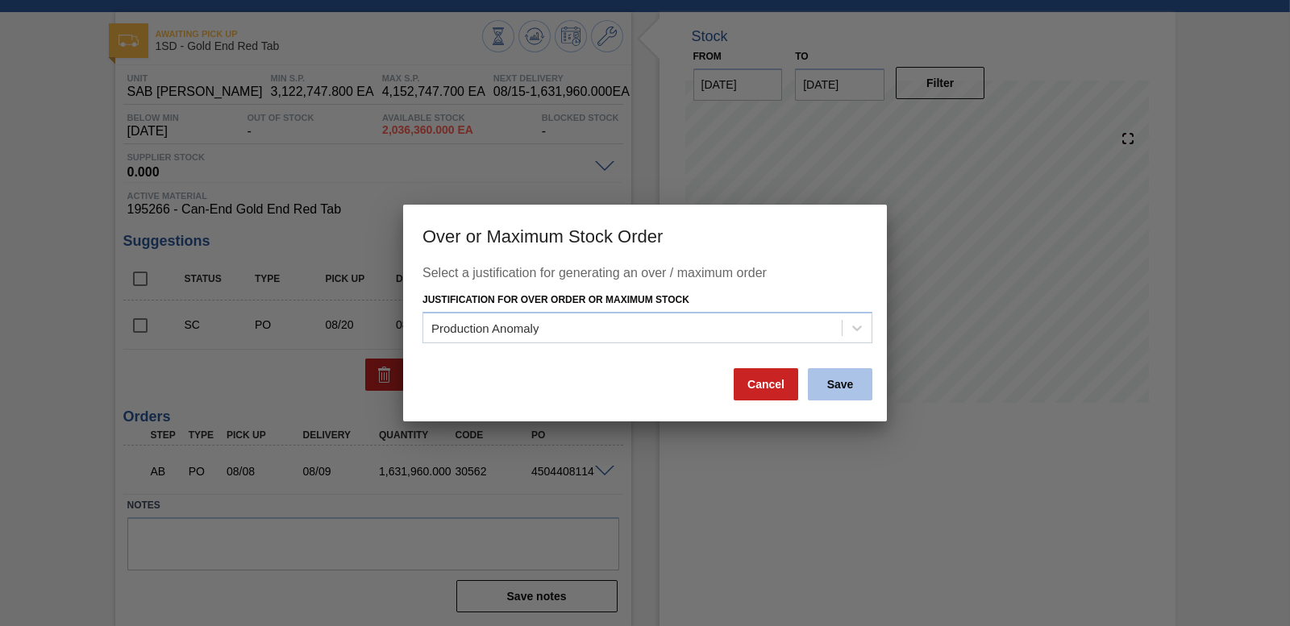
click at [837, 379] on button "Save" at bounding box center [840, 384] width 64 height 32
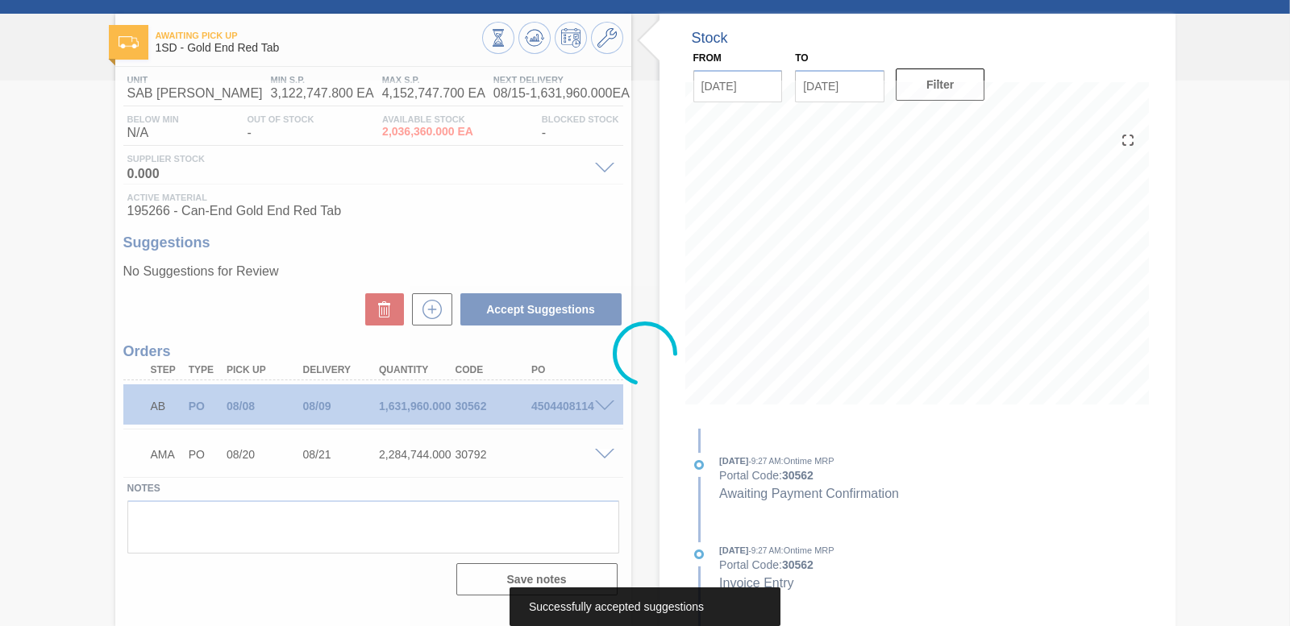
scroll to position [67, 0]
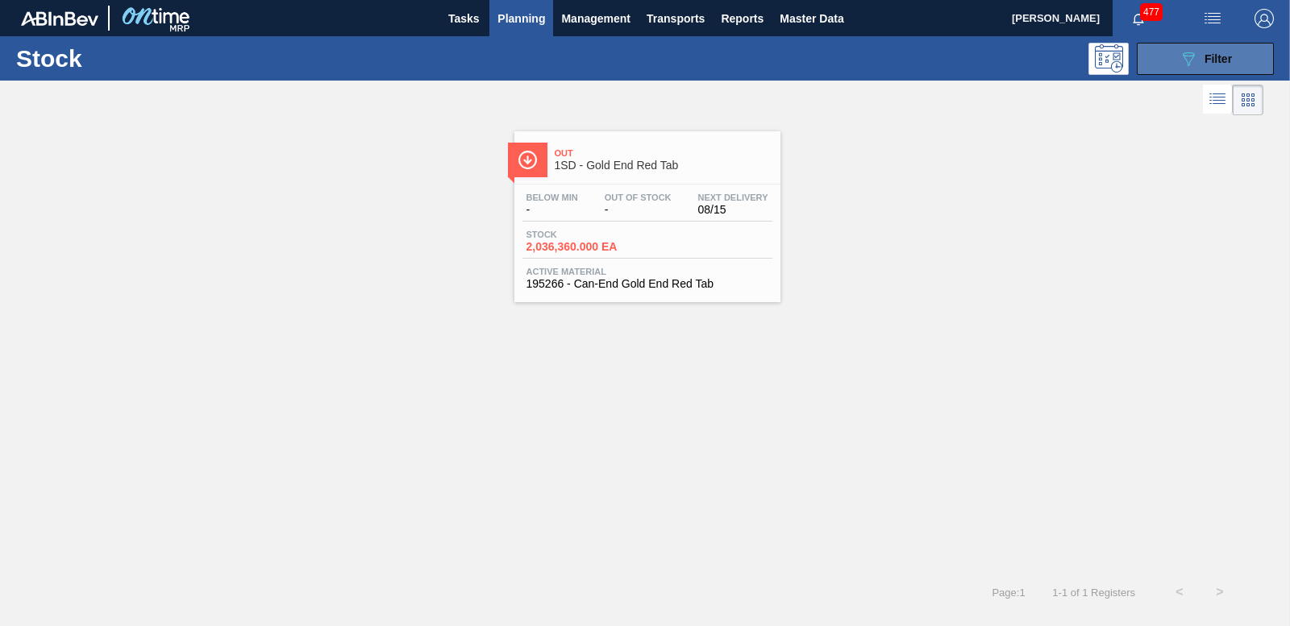
click at [1218, 52] on span "Filter" at bounding box center [1217, 58] width 27 height 13
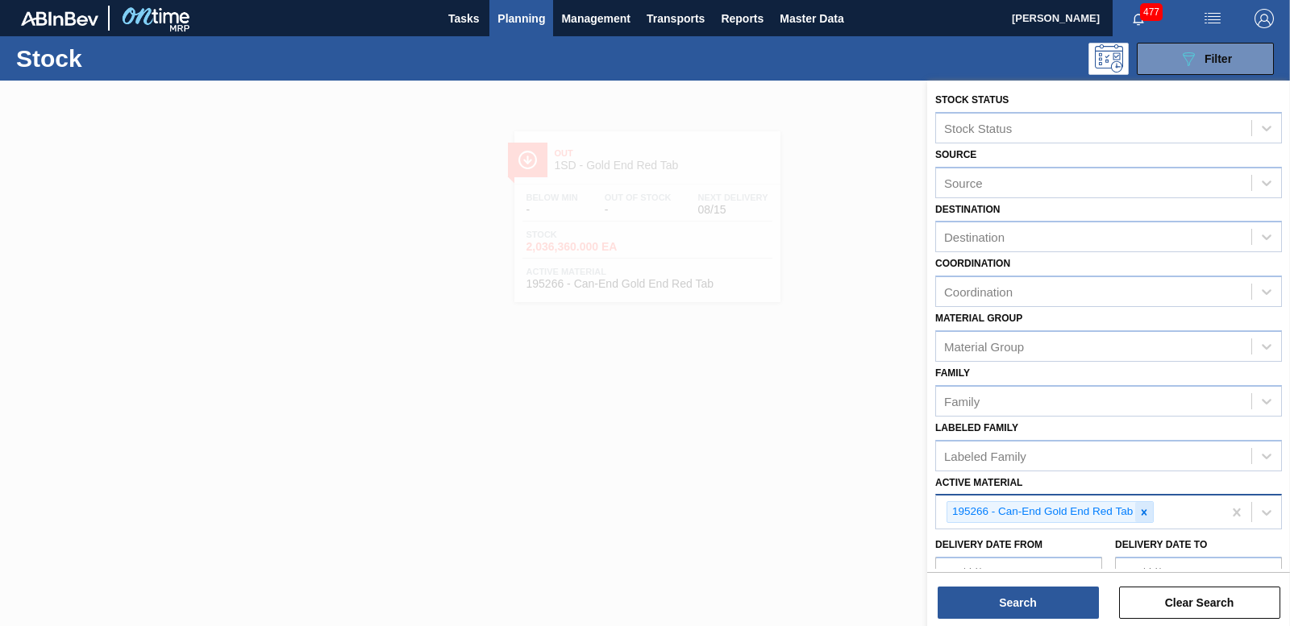
click at [1143, 514] on icon at bounding box center [1144, 512] width 6 height 6
type Material "173"
drag, startPoint x: 1068, startPoint y: 540, endPoint x: 1057, endPoint y: 576, distance: 37.2
click at [1066, 539] on div "173745 - Can-End Silver End Blue Tab (Eazy Snow)" at bounding box center [1108, 550] width 347 height 30
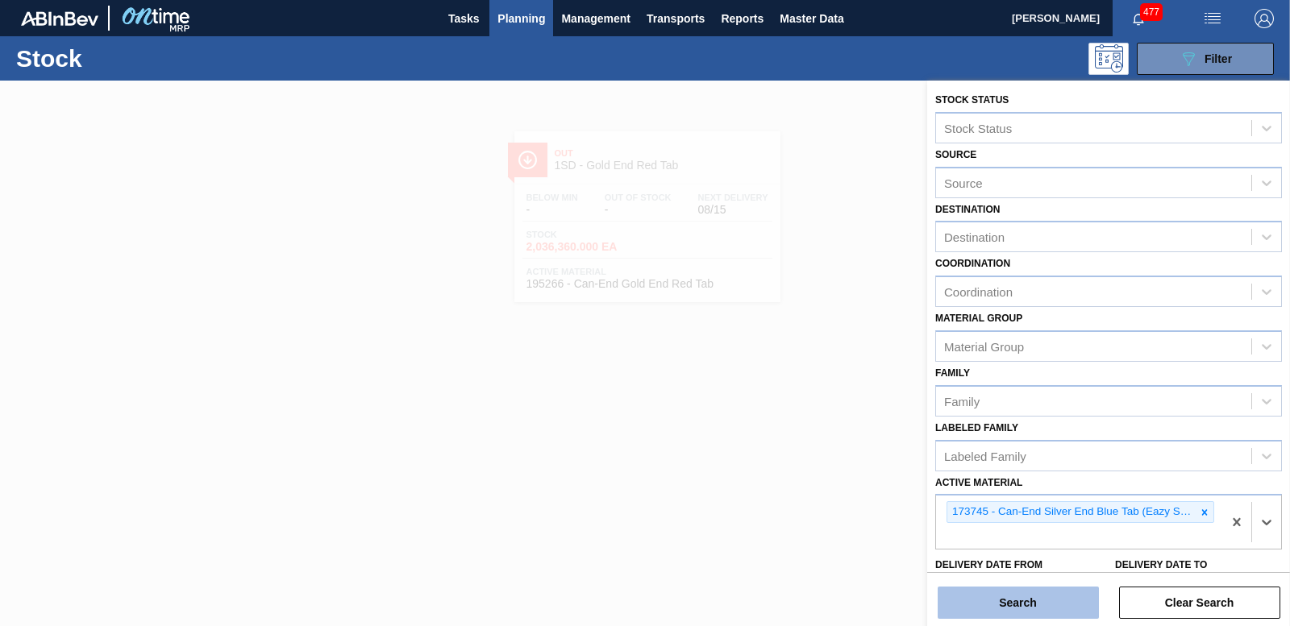
click at [1047, 604] on button "Search" at bounding box center [1017, 603] width 161 height 32
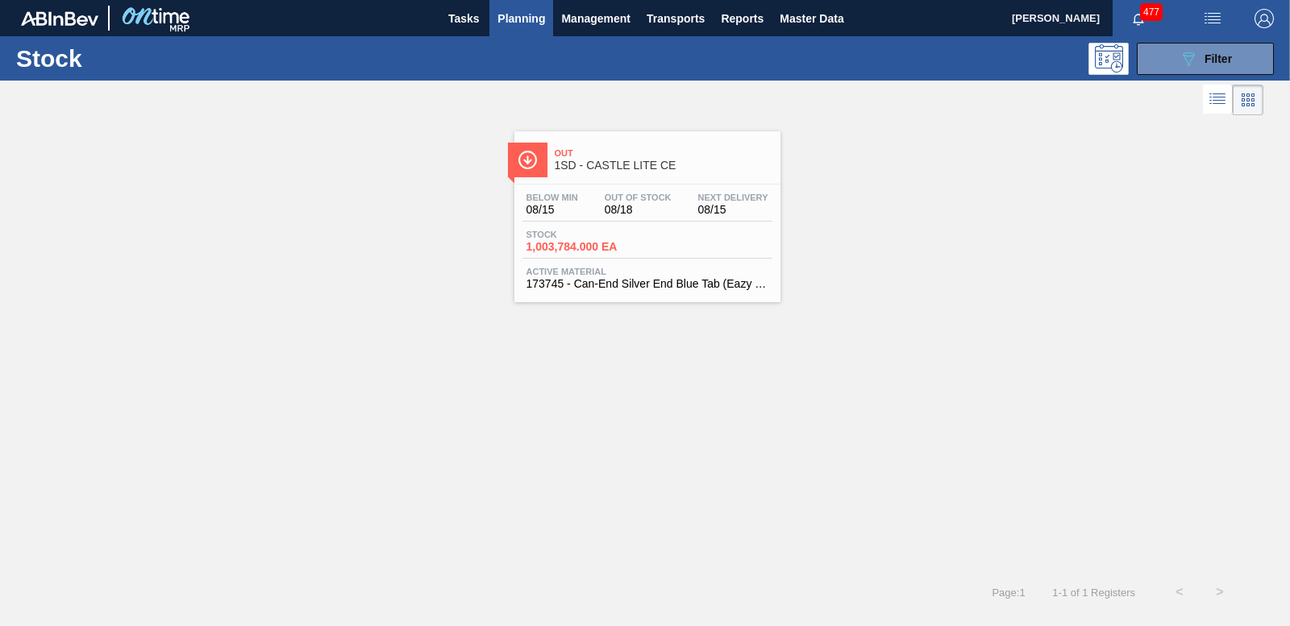
click at [582, 244] on span "1,003,784.000 EA" at bounding box center [582, 247] width 113 height 12
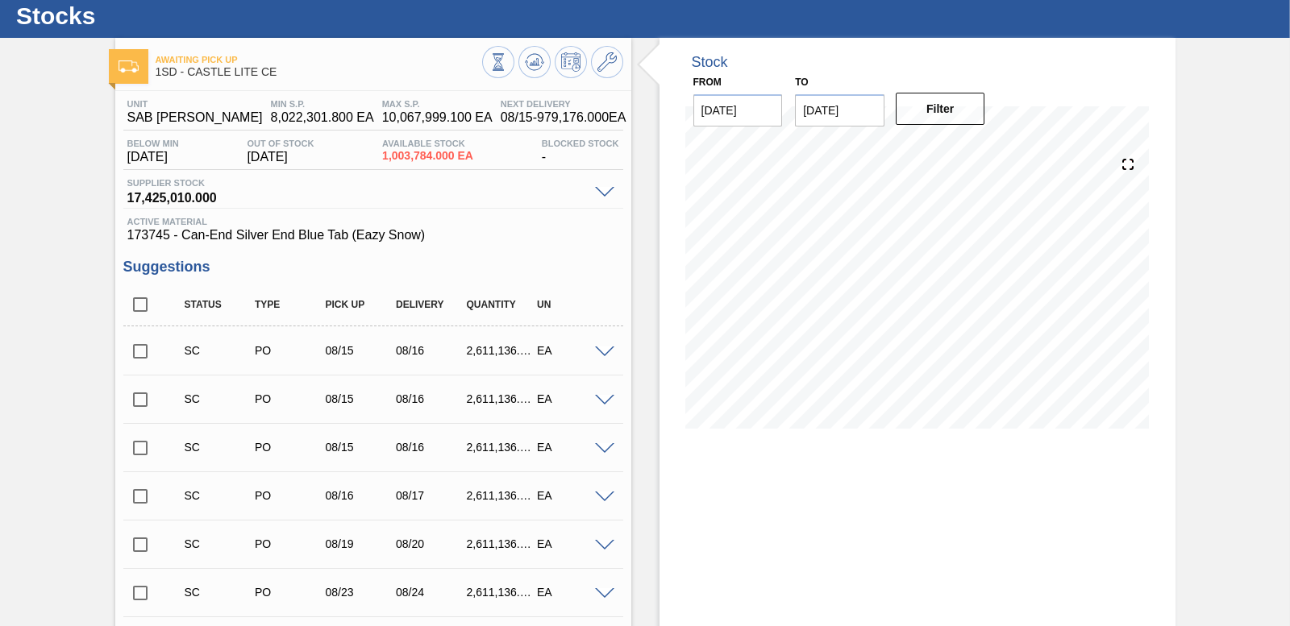
scroll to position [81, 0]
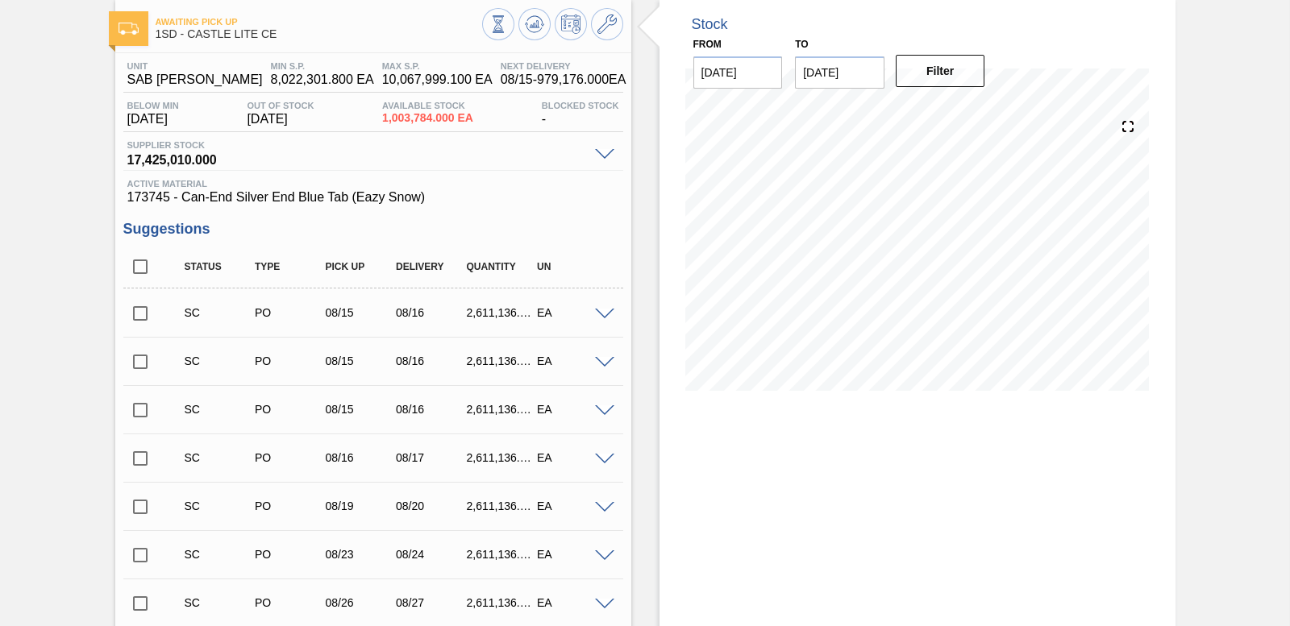
click at [140, 314] on input "checkbox" at bounding box center [140, 314] width 34 height 34
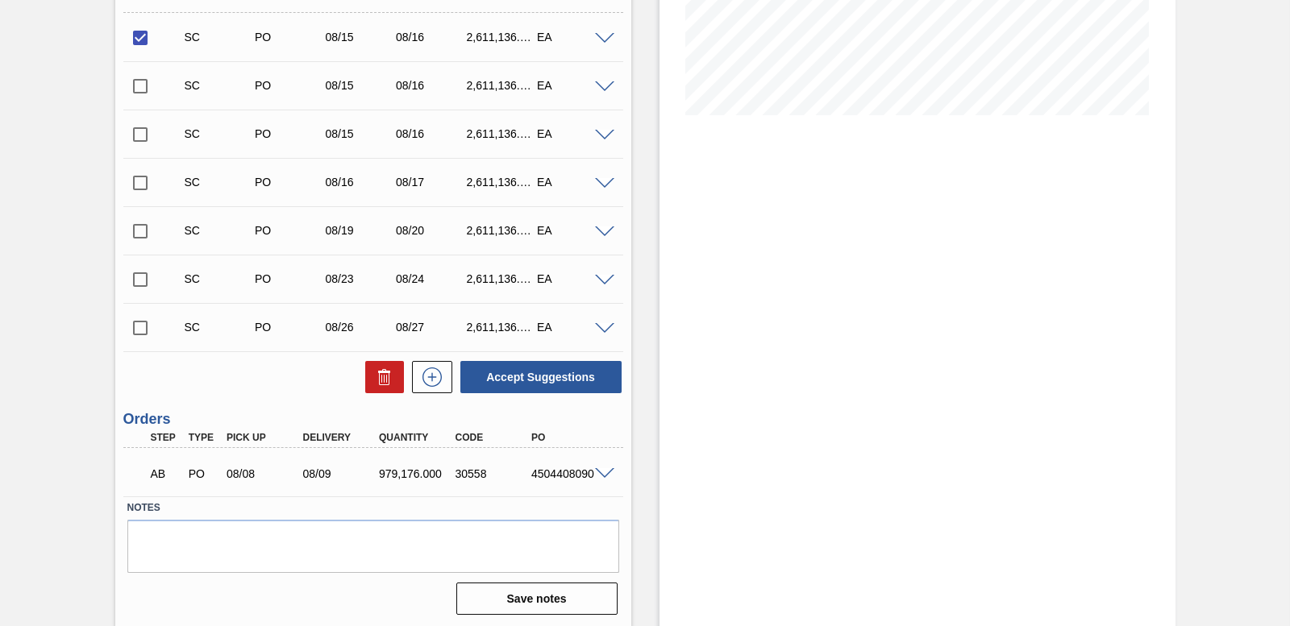
scroll to position [359, 0]
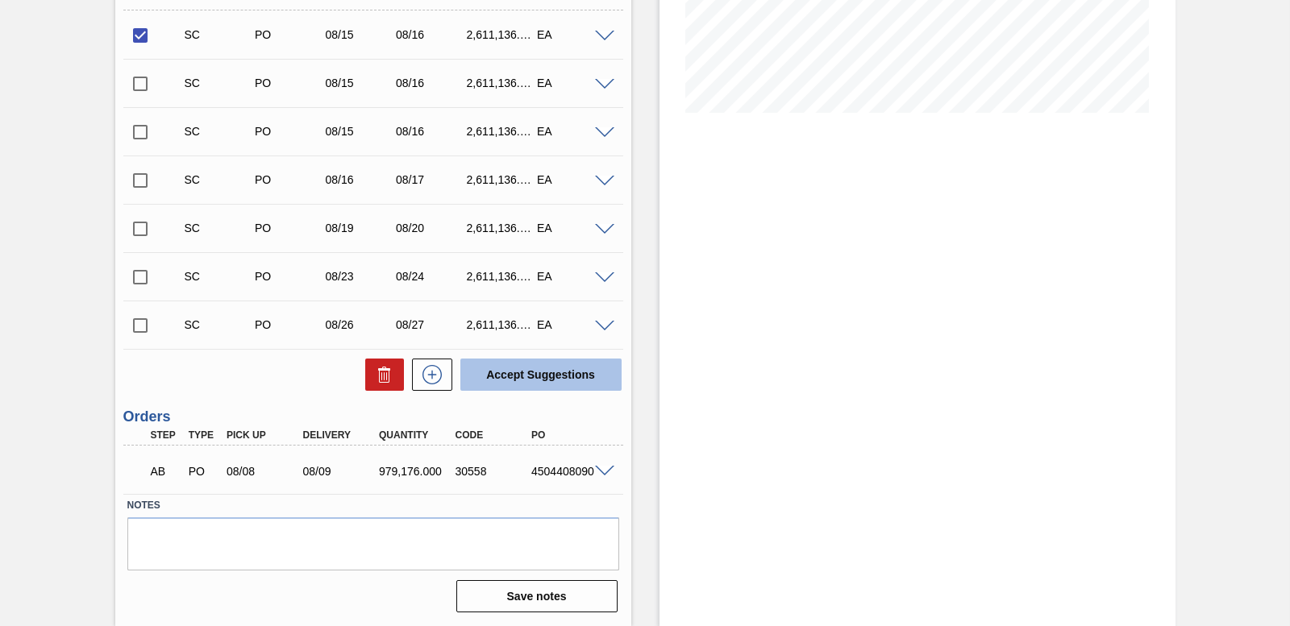
click at [506, 378] on button "Accept Suggestions" at bounding box center [540, 375] width 161 height 32
checkbox input "false"
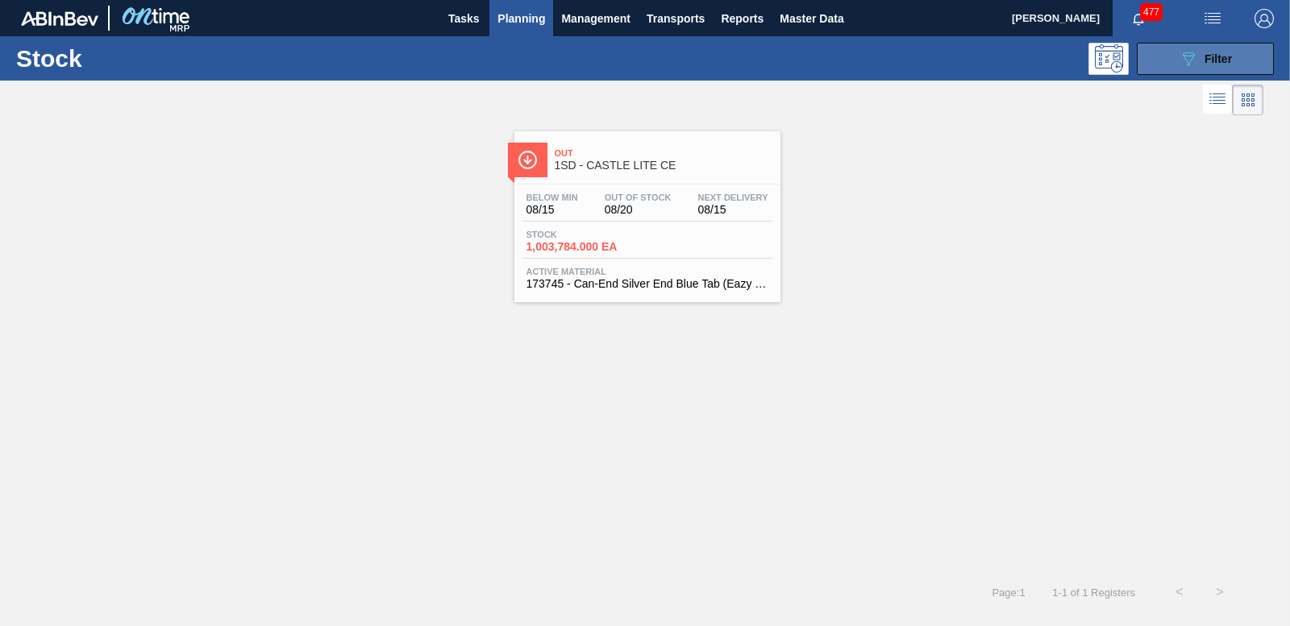
click at [1177, 57] on button "089F7B8B-B2A5-4AFE-B5C0-19BA573D28AC Filter" at bounding box center [1205, 59] width 137 height 32
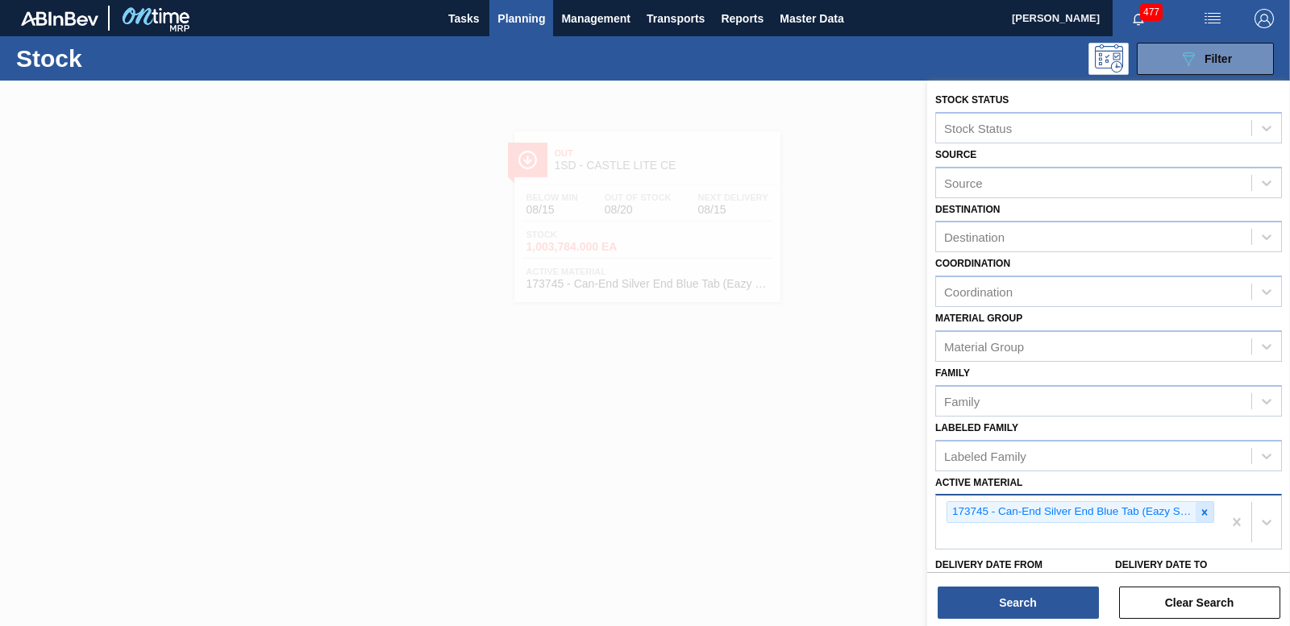
click at [1203, 515] on icon at bounding box center [1205, 512] width 6 height 6
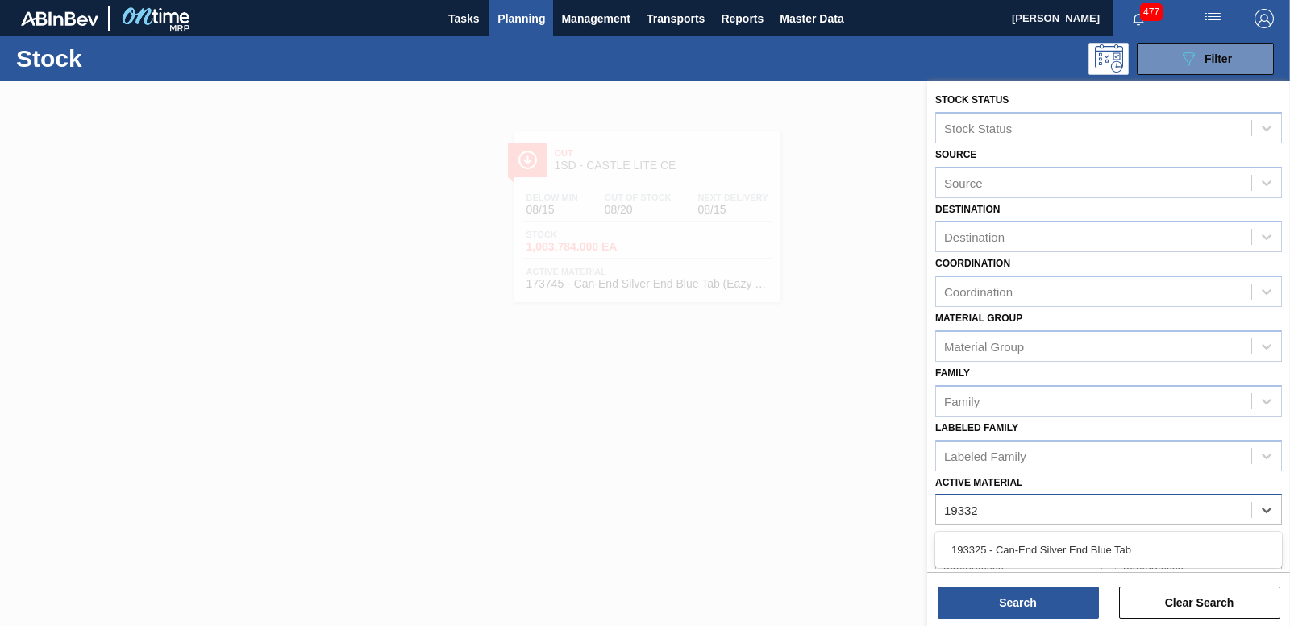
type Material "193325"
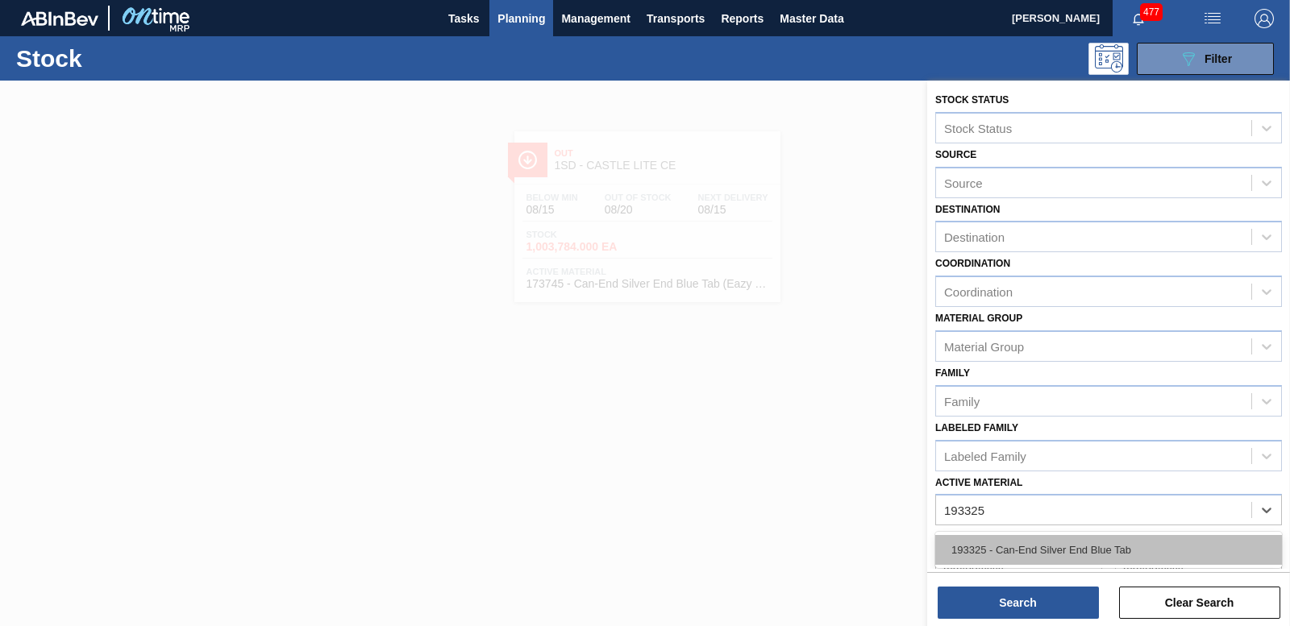
click at [1092, 553] on div "193325 - Can-End Silver End Blue Tab" at bounding box center [1108, 550] width 347 height 30
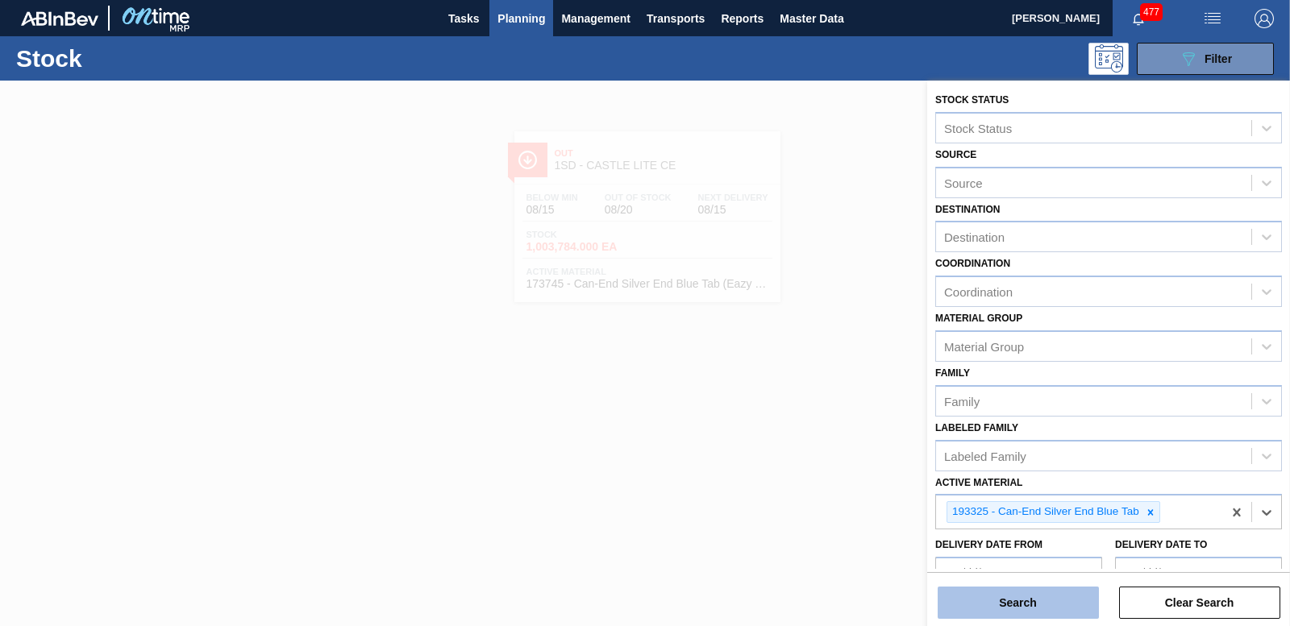
click at [1056, 602] on button "Search" at bounding box center [1017, 603] width 161 height 32
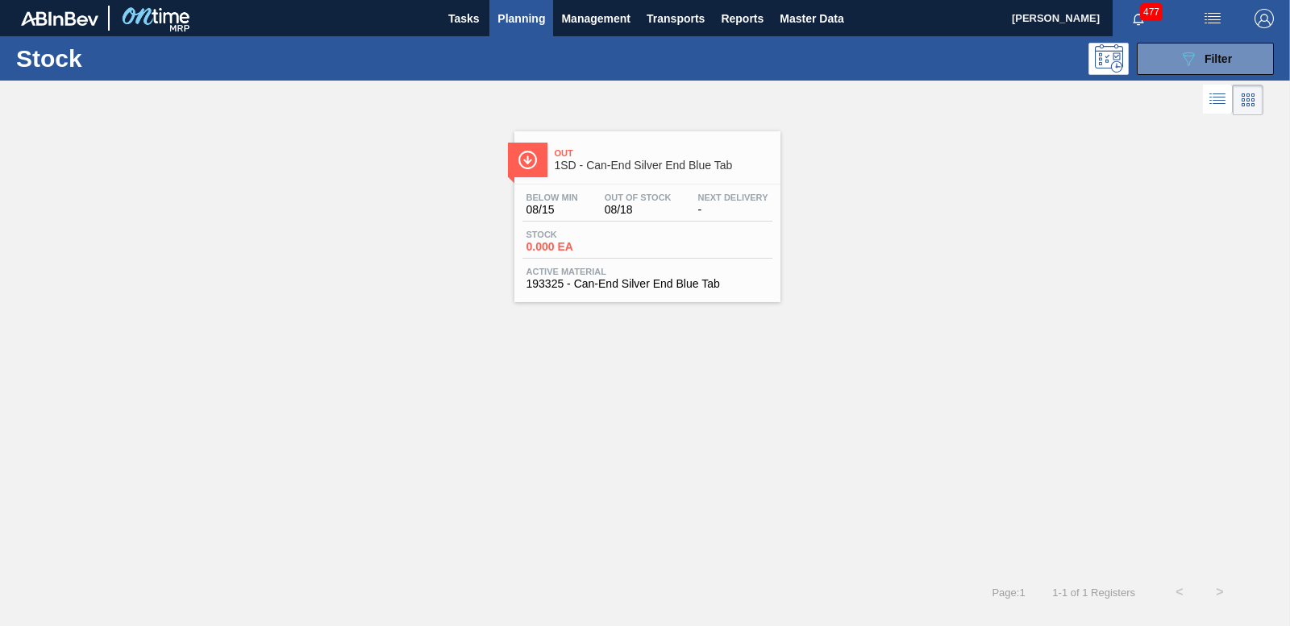
click at [563, 241] on span "0.000 EA" at bounding box center [582, 247] width 113 height 12
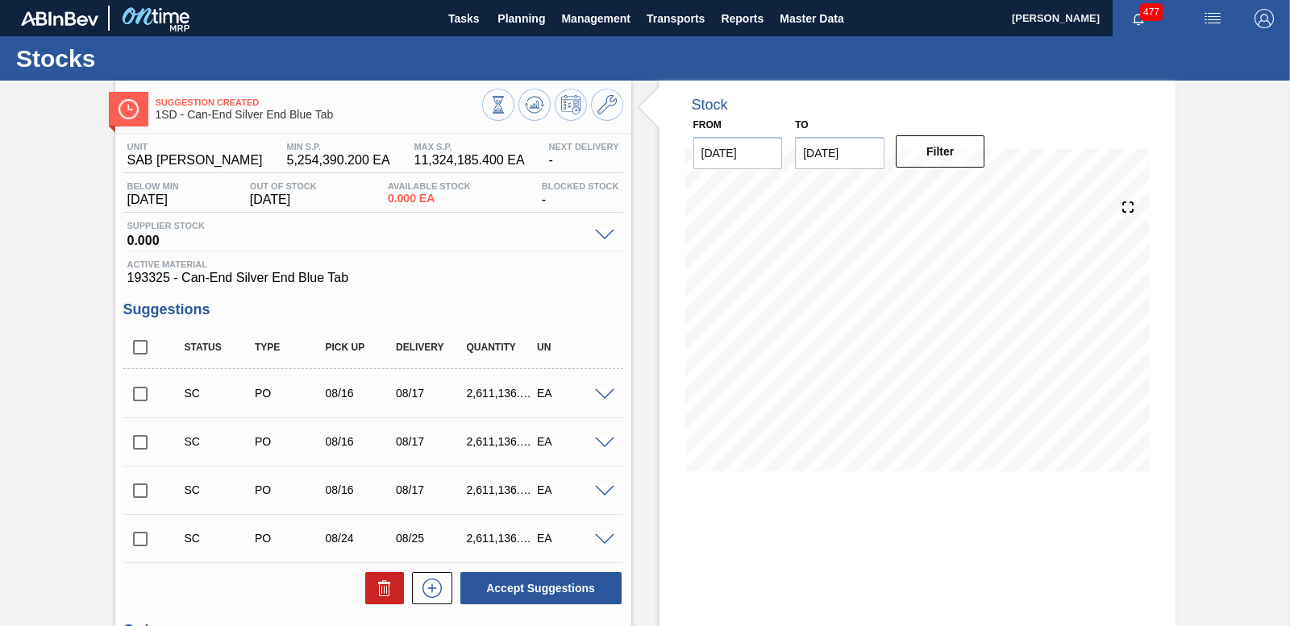
click at [131, 395] on input "checkbox" at bounding box center [140, 394] width 34 height 34
click at [523, 583] on button "Accept Suggestions" at bounding box center [540, 588] width 161 height 32
checkbox input "false"
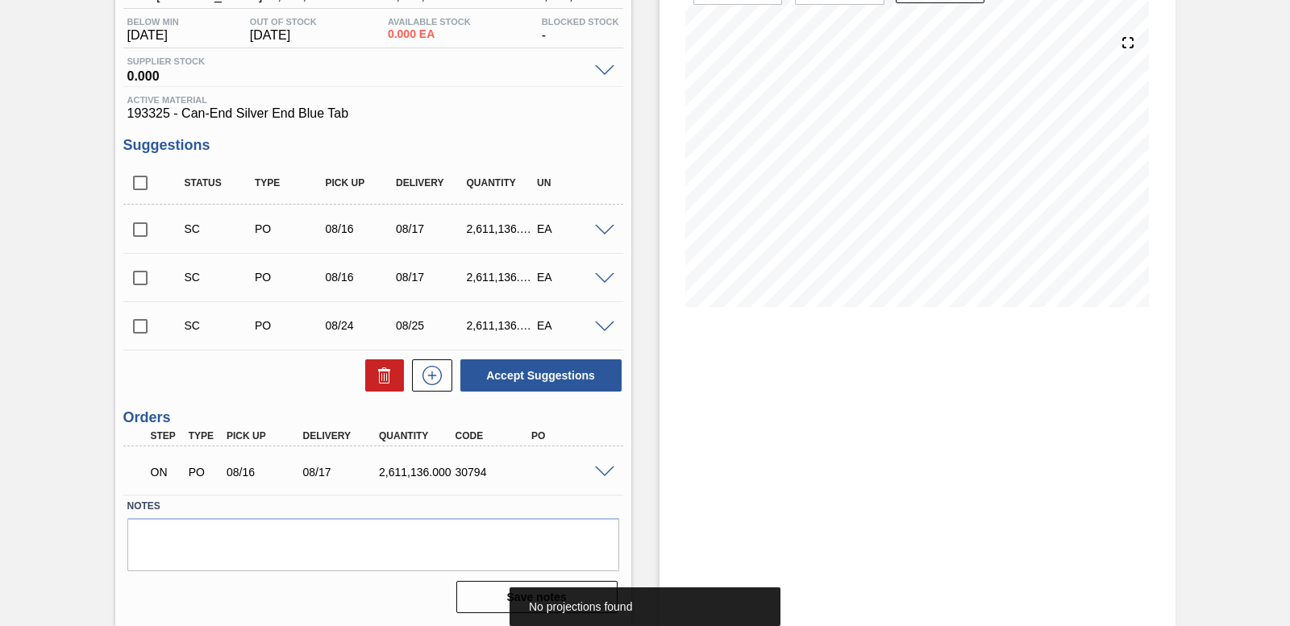
scroll to position [165, 0]
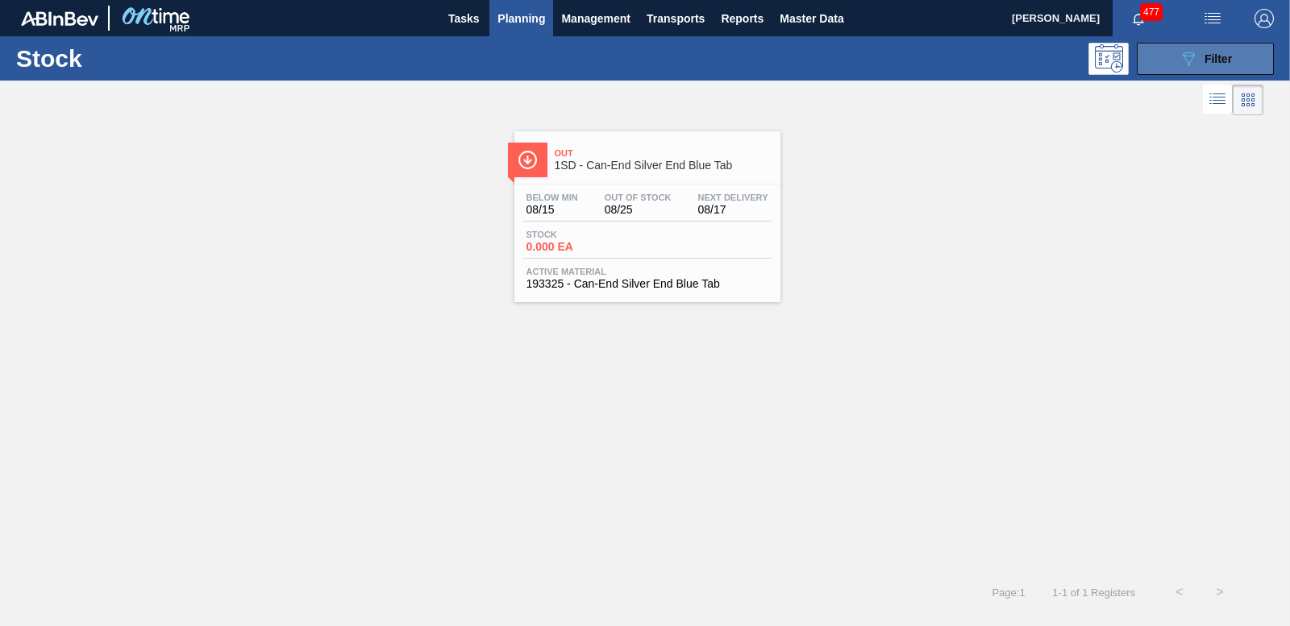
click at [1186, 46] on button "089F7B8B-B2A5-4AFE-B5C0-19BA573D28AC Filter" at bounding box center [1205, 59] width 137 height 32
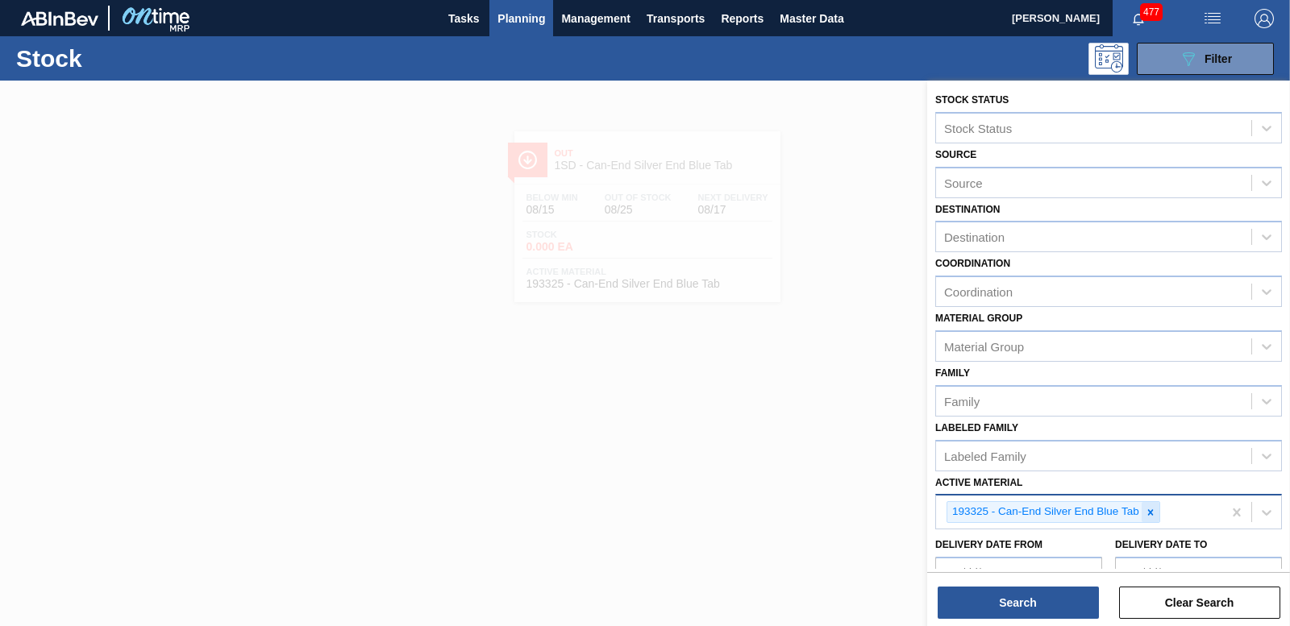
click at [1148, 509] on icon at bounding box center [1150, 512] width 11 height 11
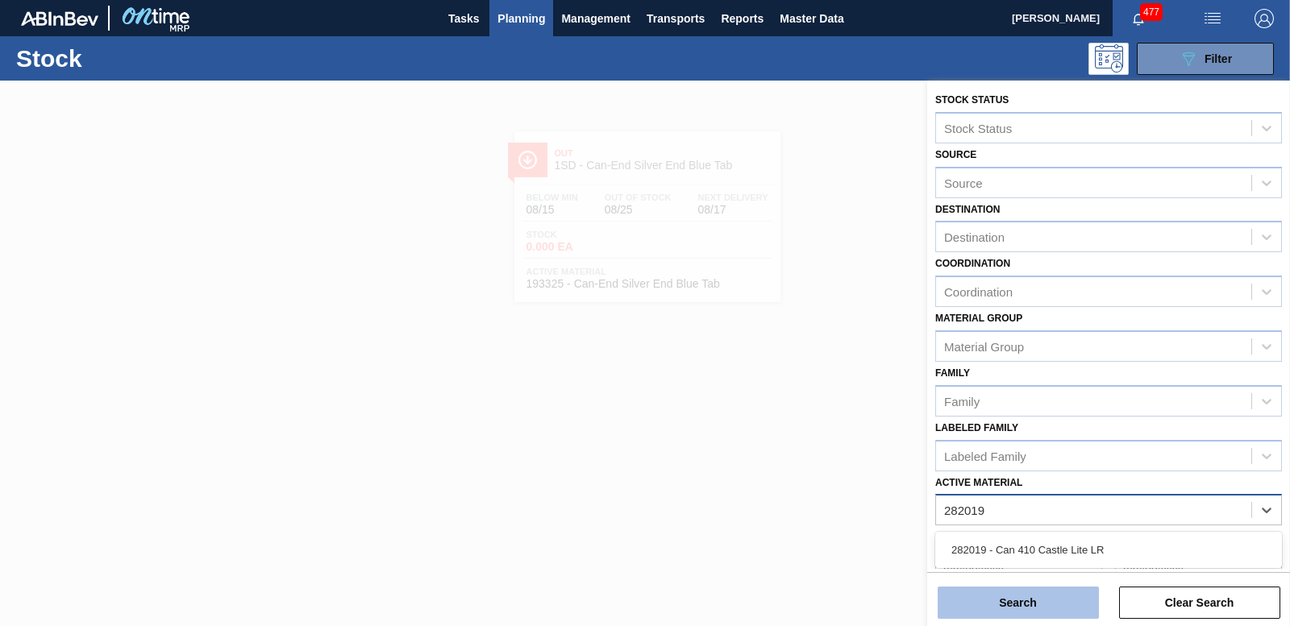
type Material "282019"
click at [1033, 595] on button "Search" at bounding box center [1017, 603] width 161 height 32
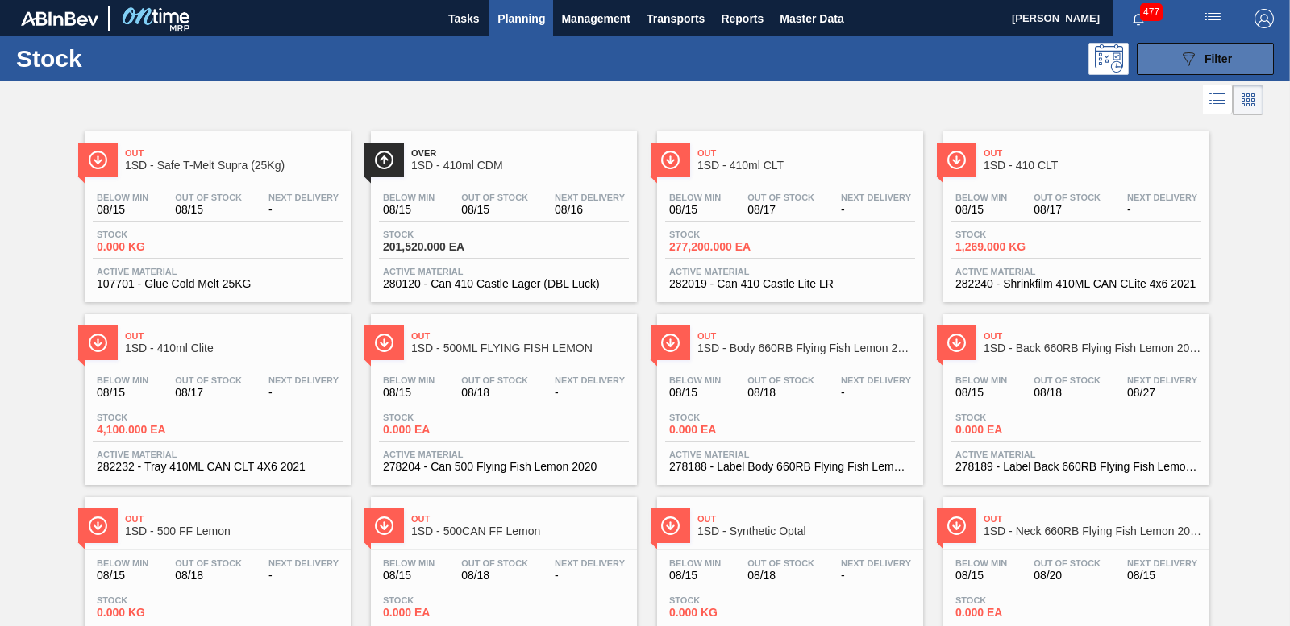
click at [1182, 49] on icon "089F7B8B-B2A5-4AFE-B5C0-19BA573D28AC" at bounding box center [1188, 58] width 19 height 19
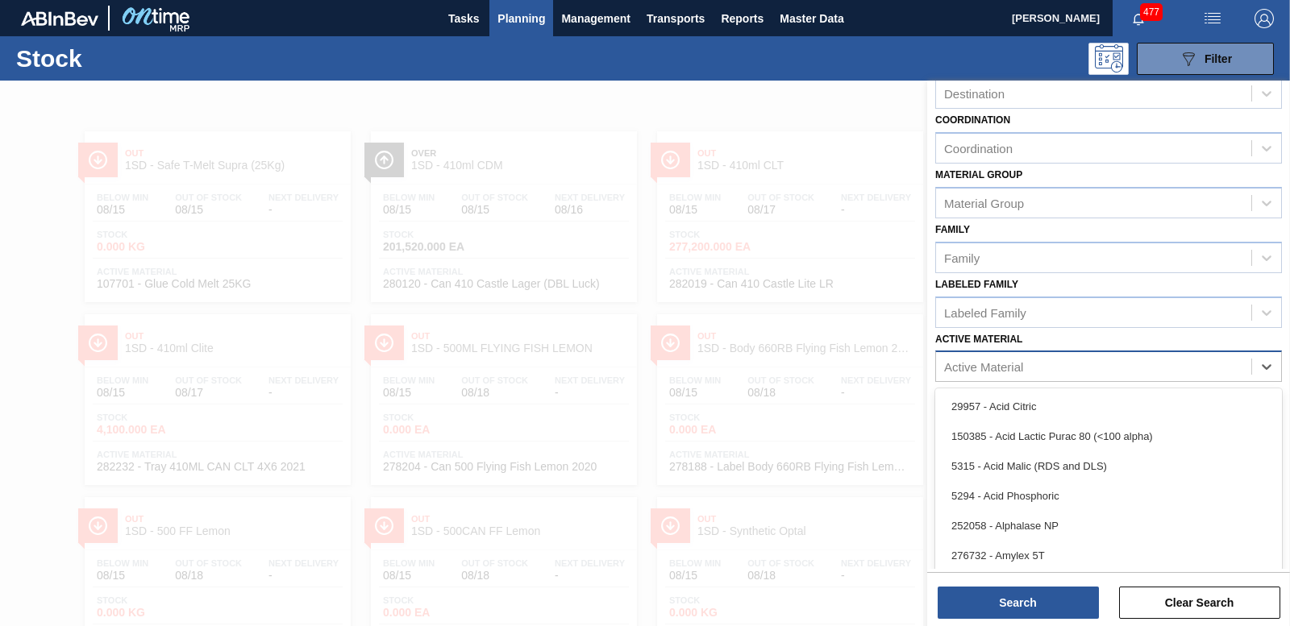
scroll to position [10, 0]
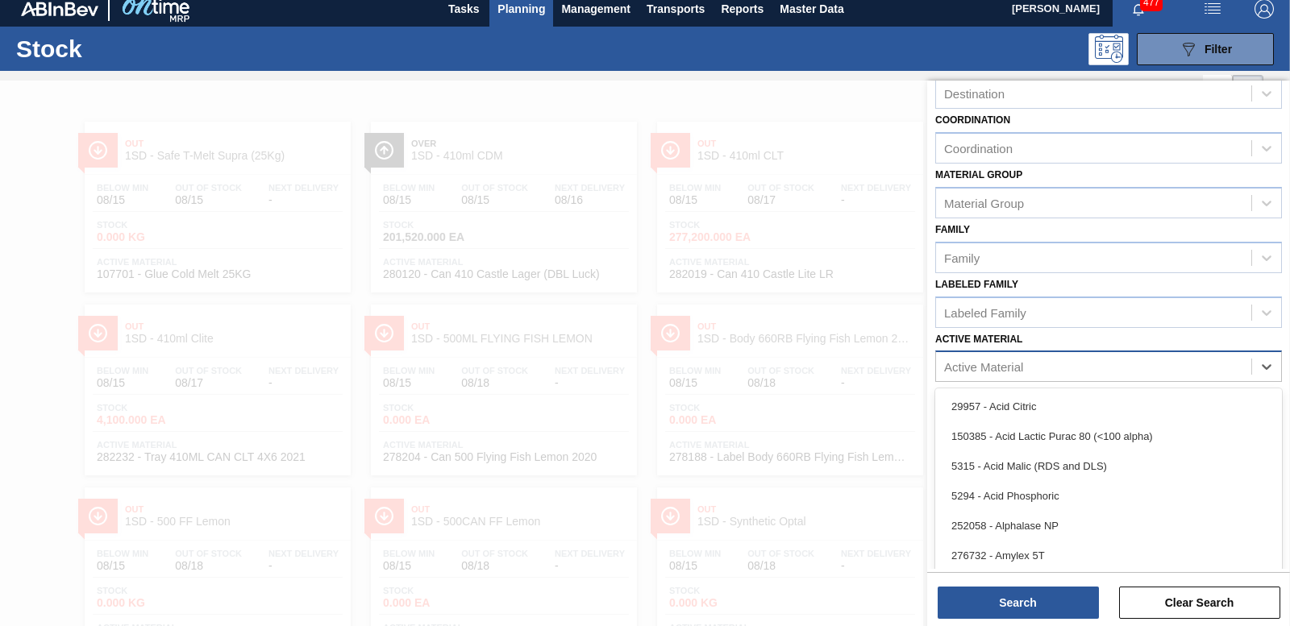
click at [1057, 370] on div "Active Material" at bounding box center [1093, 366] width 315 height 23
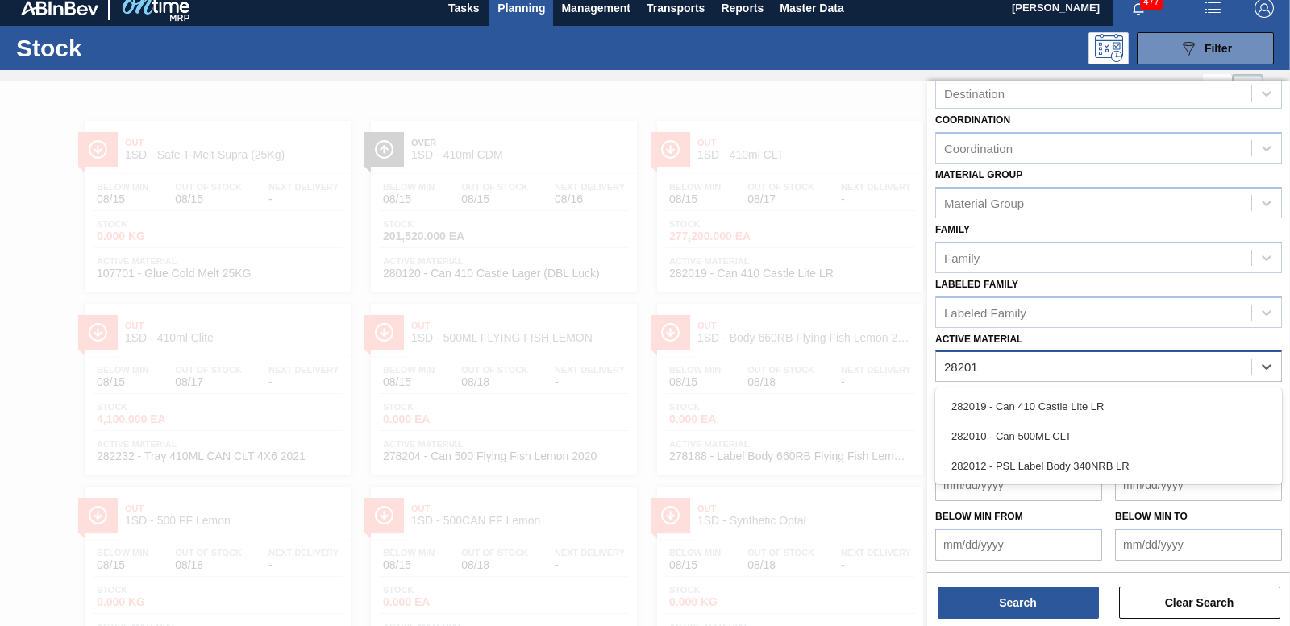
type Material "282019"
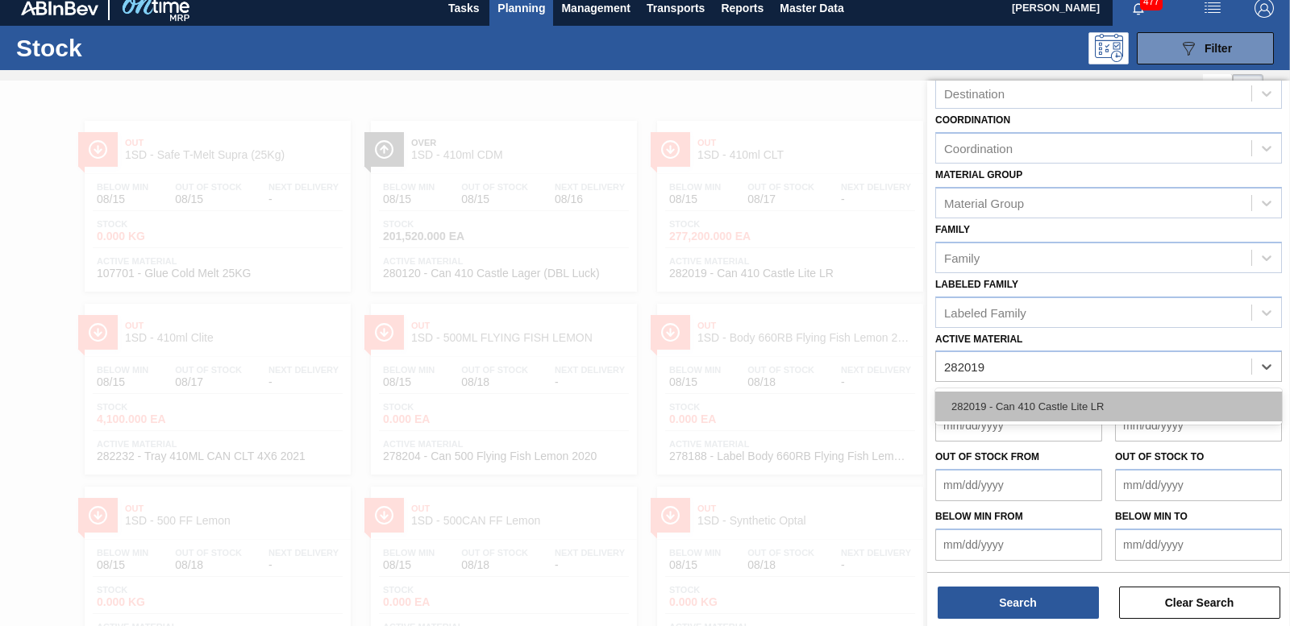
click at [1054, 404] on div "282019 - Can 410 Castle Lite LR" at bounding box center [1108, 407] width 347 height 30
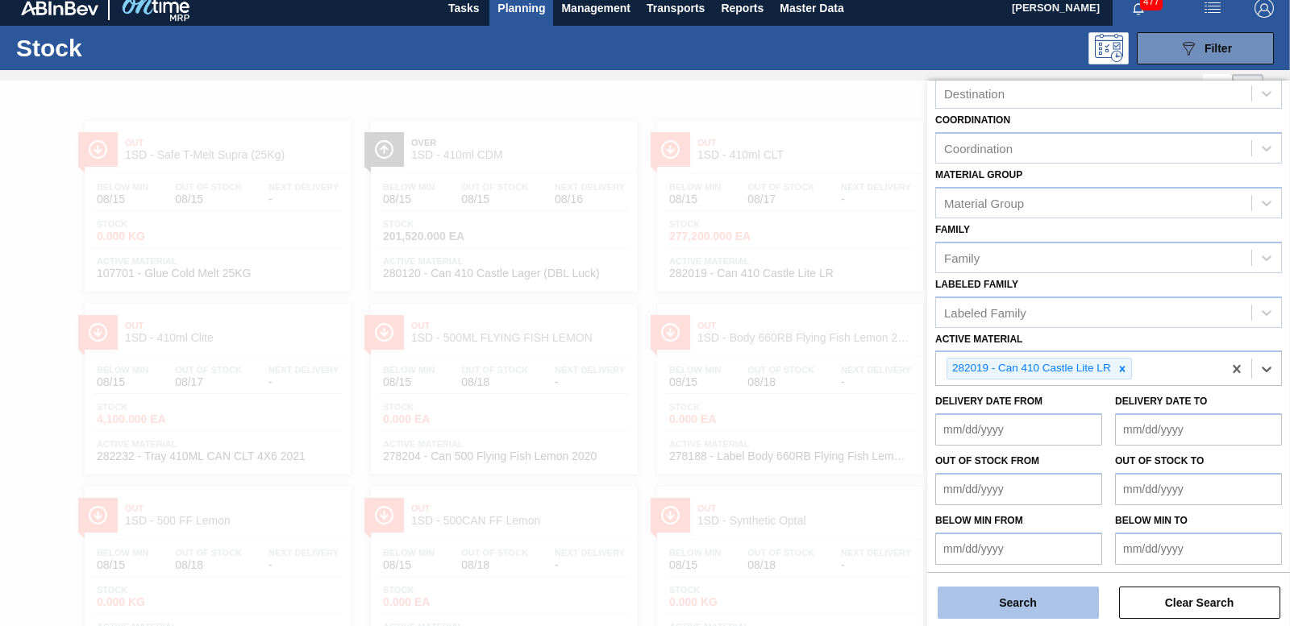
click at [1033, 612] on button "Search" at bounding box center [1017, 603] width 161 height 32
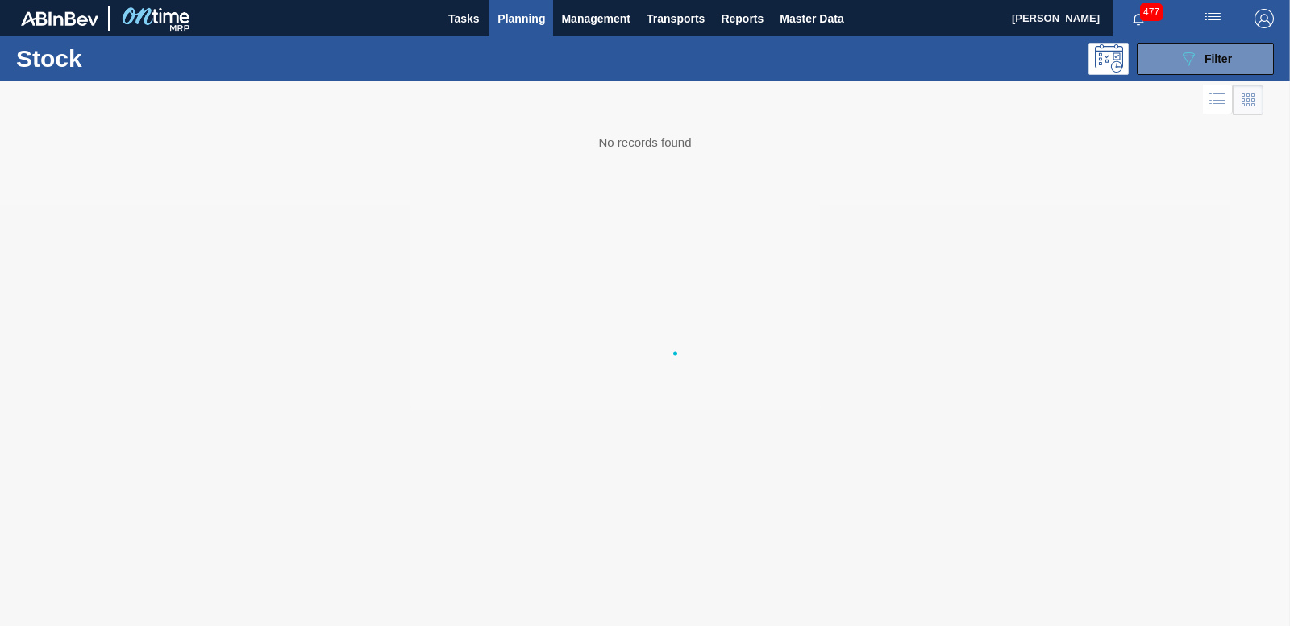
scroll to position [0, 0]
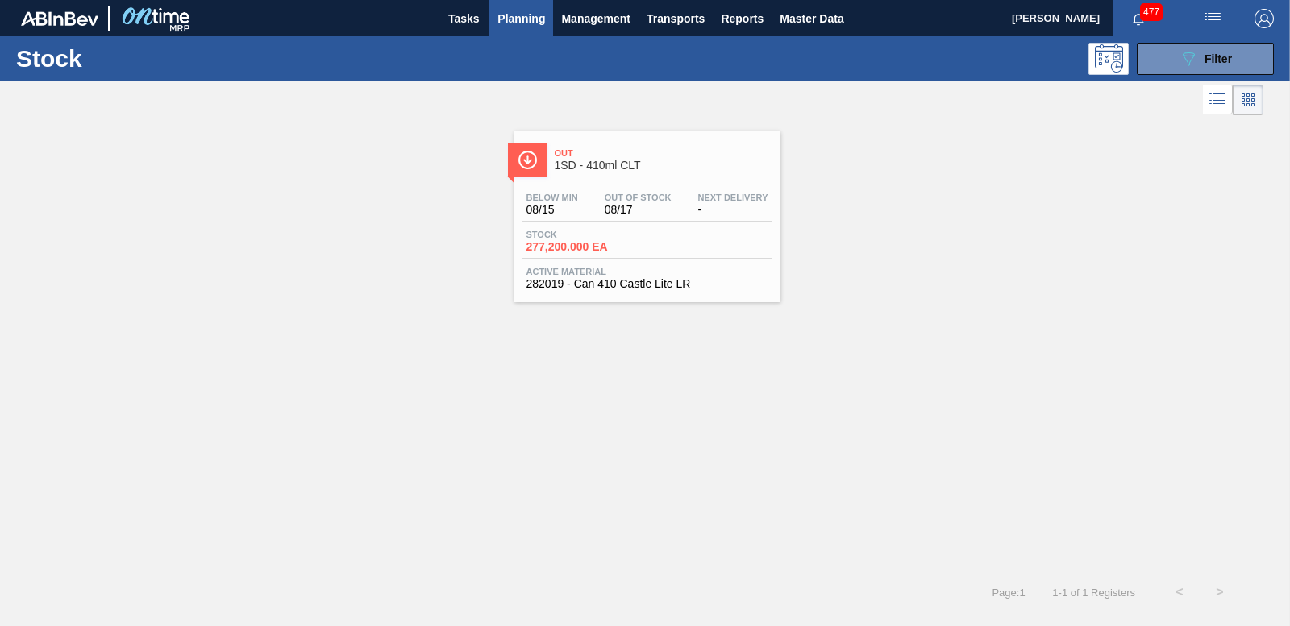
click at [575, 242] on span "277,200.000 EA" at bounding box center [582, 247] width 113 height 12
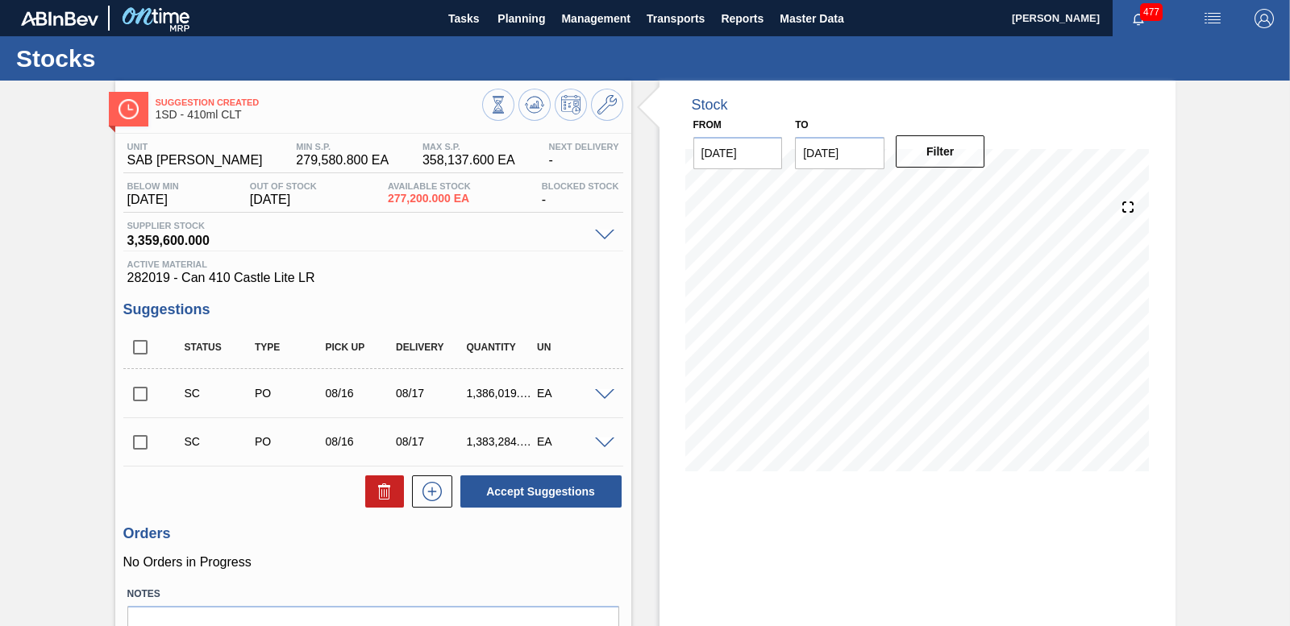
click at [138, 395] on input "checkbox" at bounding box center [140, 394] width 34 height 34
click at [502, 494] on button "Accept Suggestions" at bounding box center [540, 492] width 161 height 32
checkbox input "false"
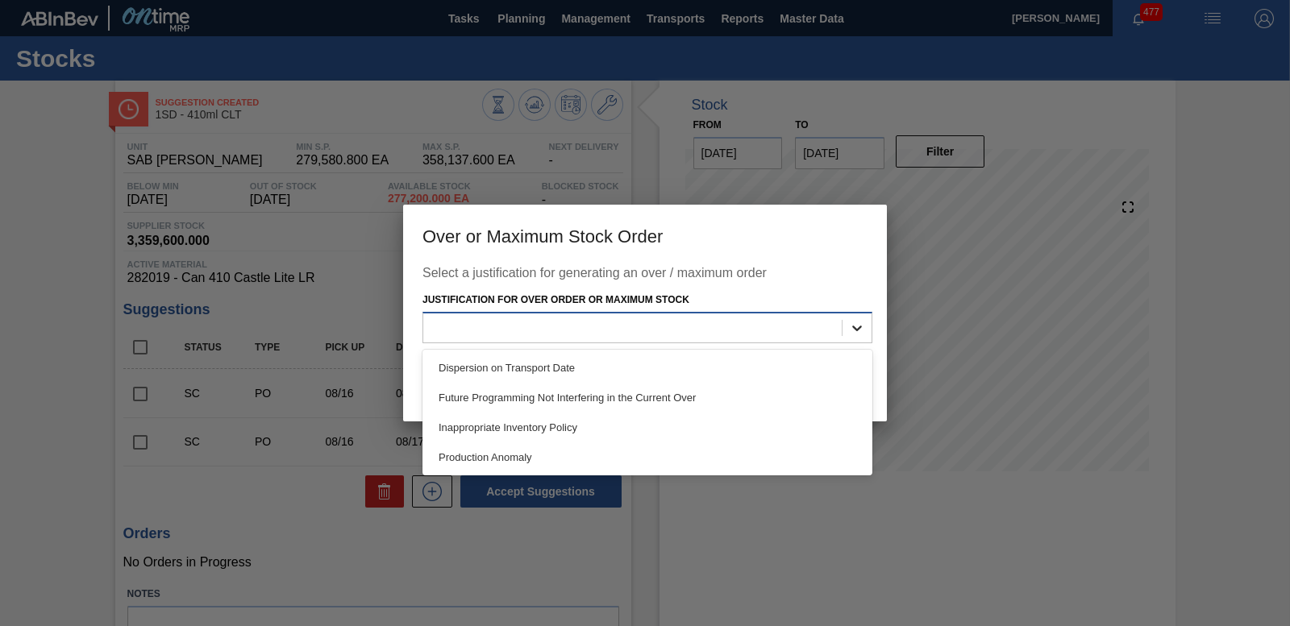
click at [850, 324] on icon at bounding box center [857, 328] width 16 height 16
click at [542, 455] on div "Production Anomaly" at bounding box center [647, 458] width 450 height 30
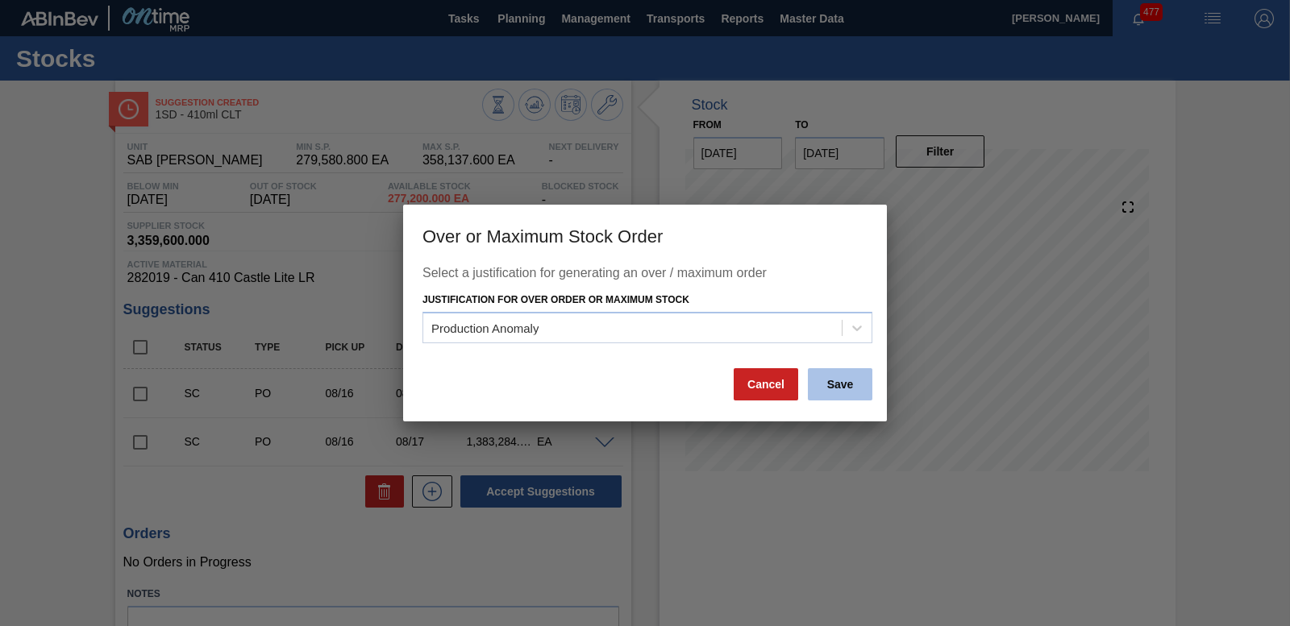
click at [824, 386] on button "Save" at bounding box center [840, 384] width 64 height 32
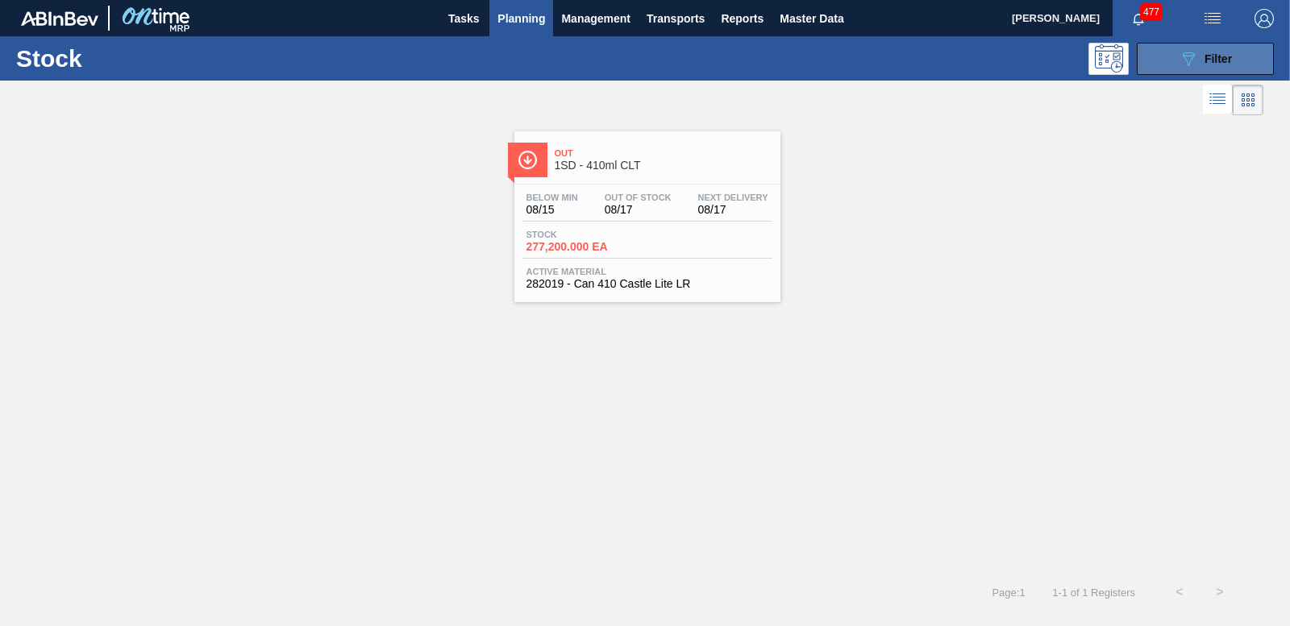
click at [1241, 66] on button "089F7B8B-B2A5-4AFE-B5C0-19BA573D28AC Filter" at bounding box center [1205, 59] width 137 height 32
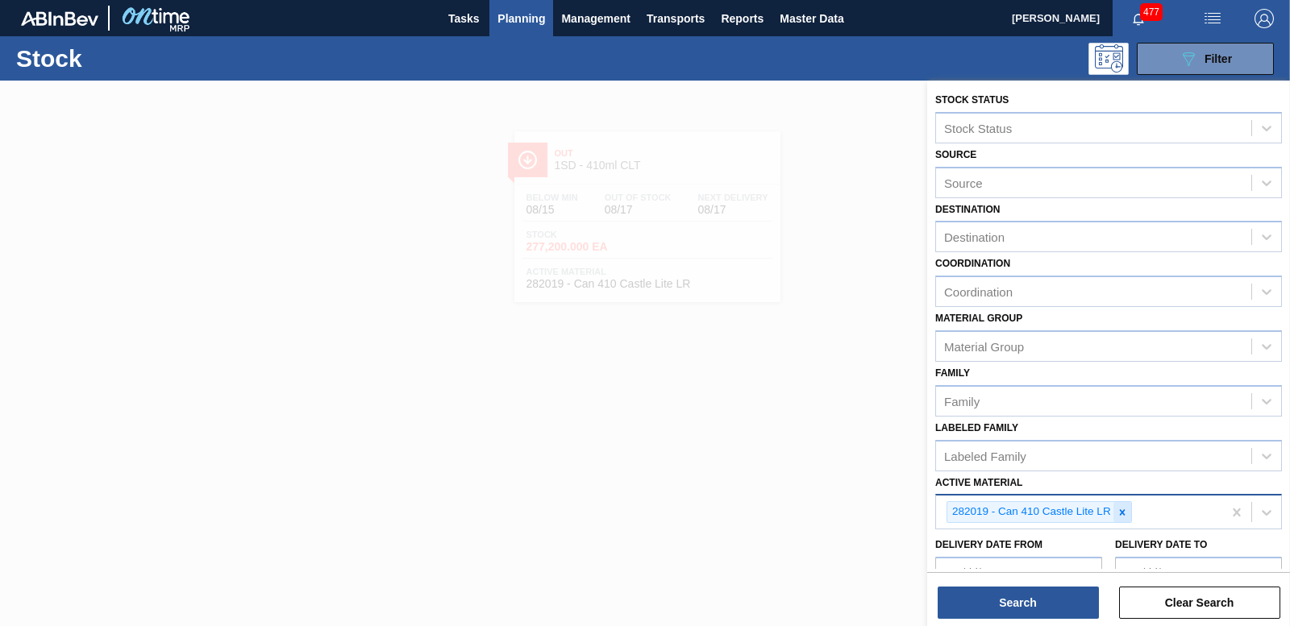
click at [1123, 511] on icon at bounding box center [1122, 512] width 6 height 6
type Material "136"
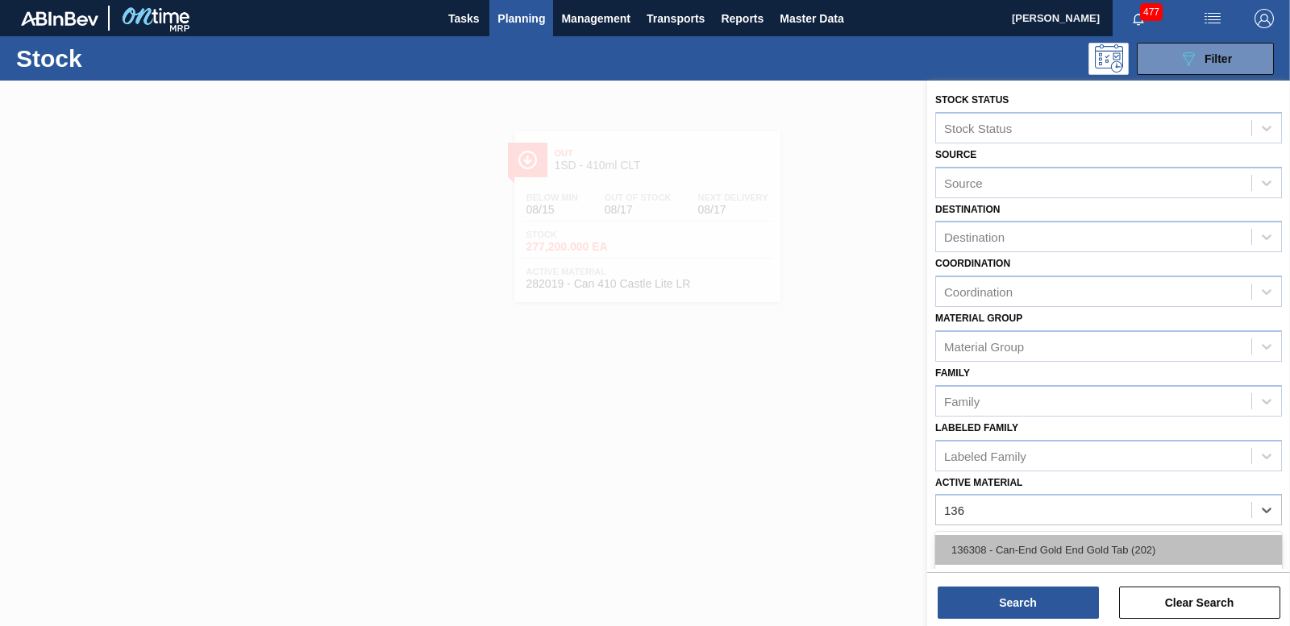
click at [1109, 545] on div "136308 - Can-End Gold End Gold Tab (202)" at bounding box center [1108, 550] width 347 height 30
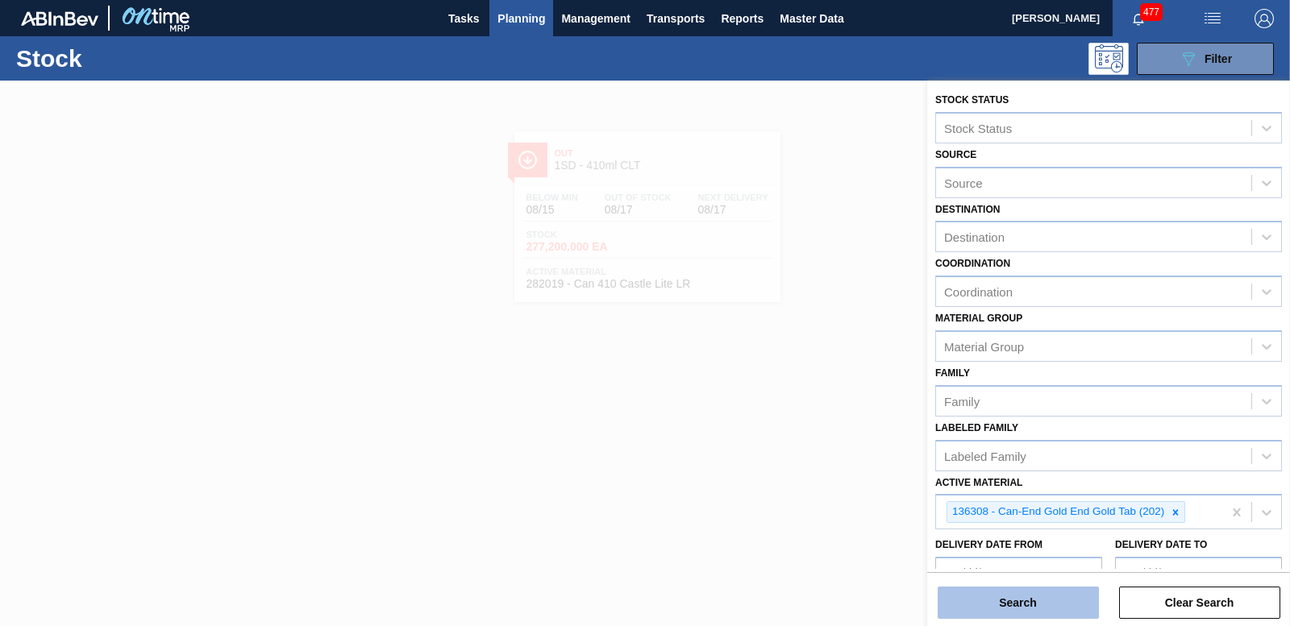
click at [1029, 597] on button "Search" at bounding box center [1017, 603] width 161 height 32
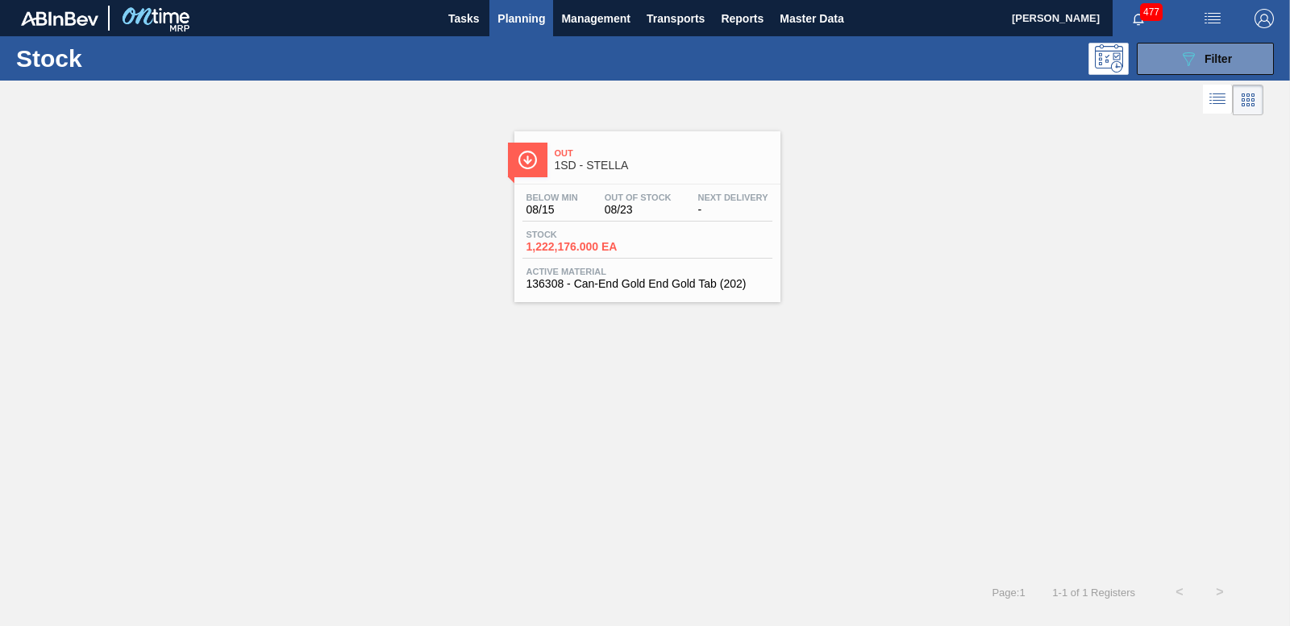
click at [604, 247] on span "1,222,176.000 EA" at bounding box center [582, 247] width 113 height 12
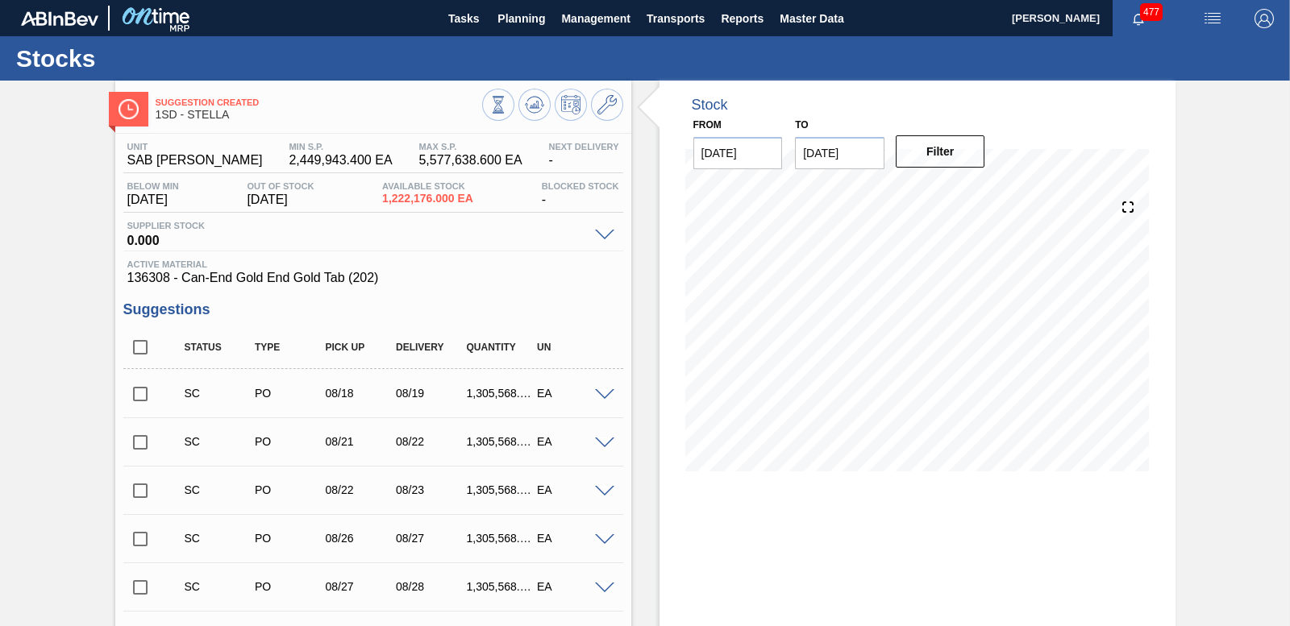
click at [142, 391] on input "checkbox" at bounding box center [140, 394] width 34 height 34
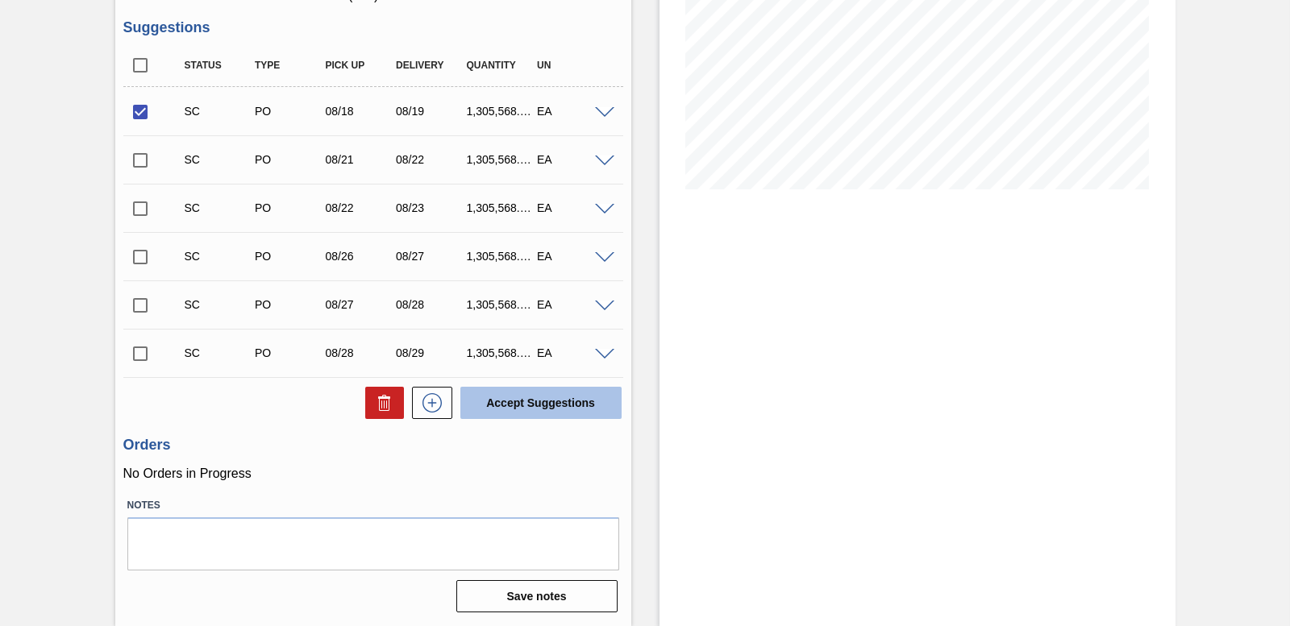
click at [507, 396] on button "Accept Suggestions" at bounding box center [540, 403] width 161 height 32
checkbox input "false"
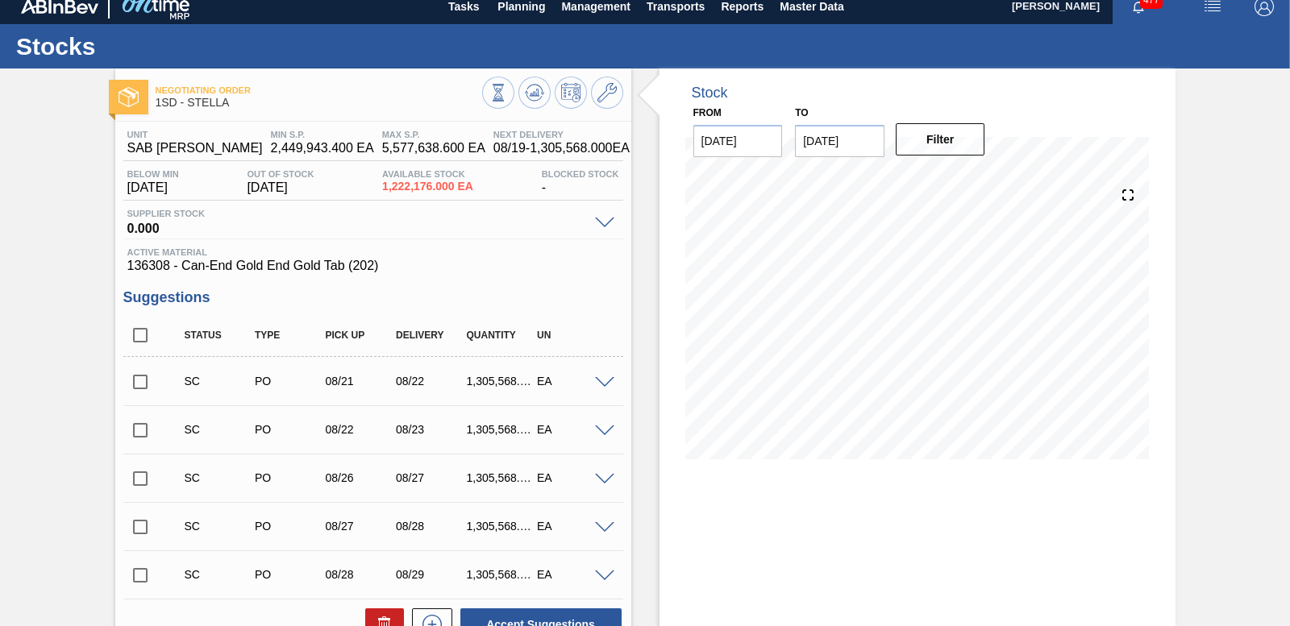
scroll to position [0, 0]
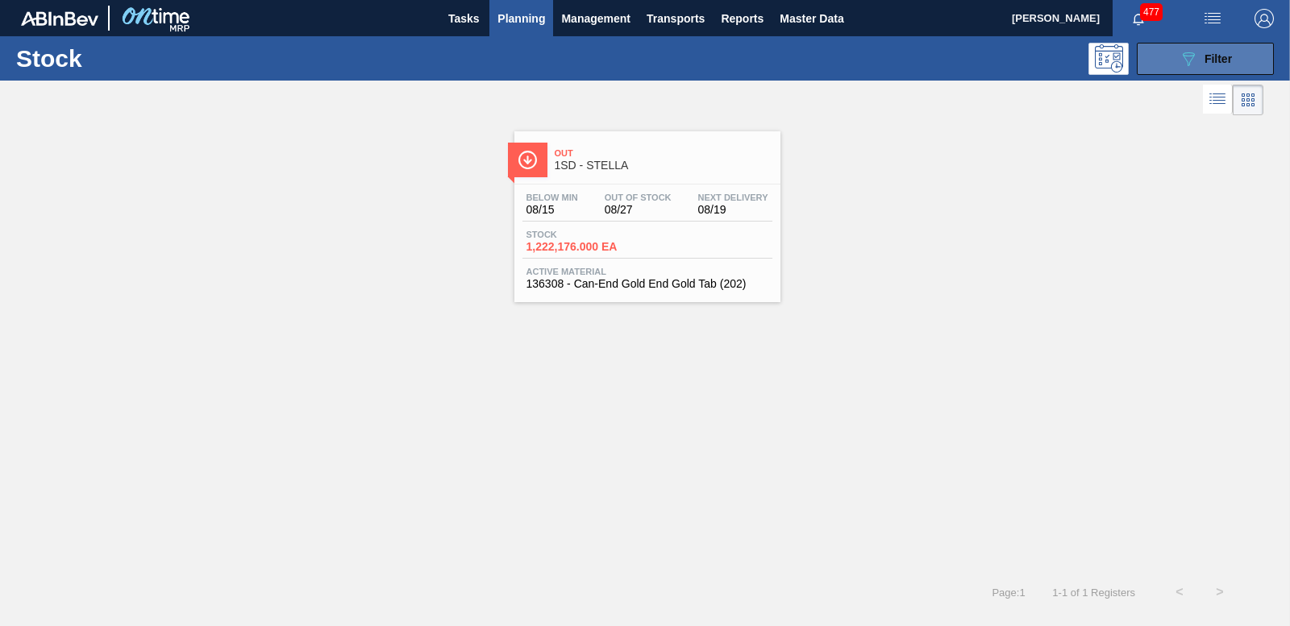
click at [1170, 62] on button "089F7B8B-B2A5-4AFE-B5C0-19BA573D28AC Filter" at bounding box center [1205, 59] width 137 height 32
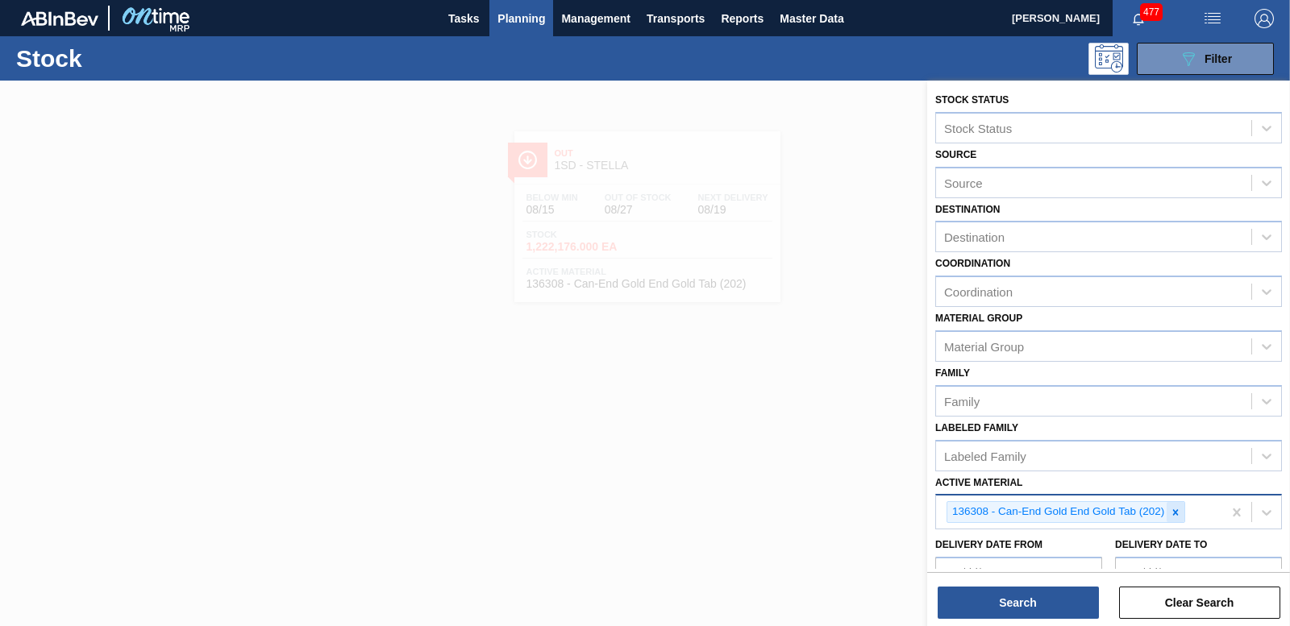
click at [1175, 518] on icon at bounding box center [1175, 512] width 11 height 11
type Material "173"
click at [1070, 551] on div "173745 - Can-End Silver End Blue Tab (Eazy Snow)" at bounding box center [1108, 550] width 347 height 30
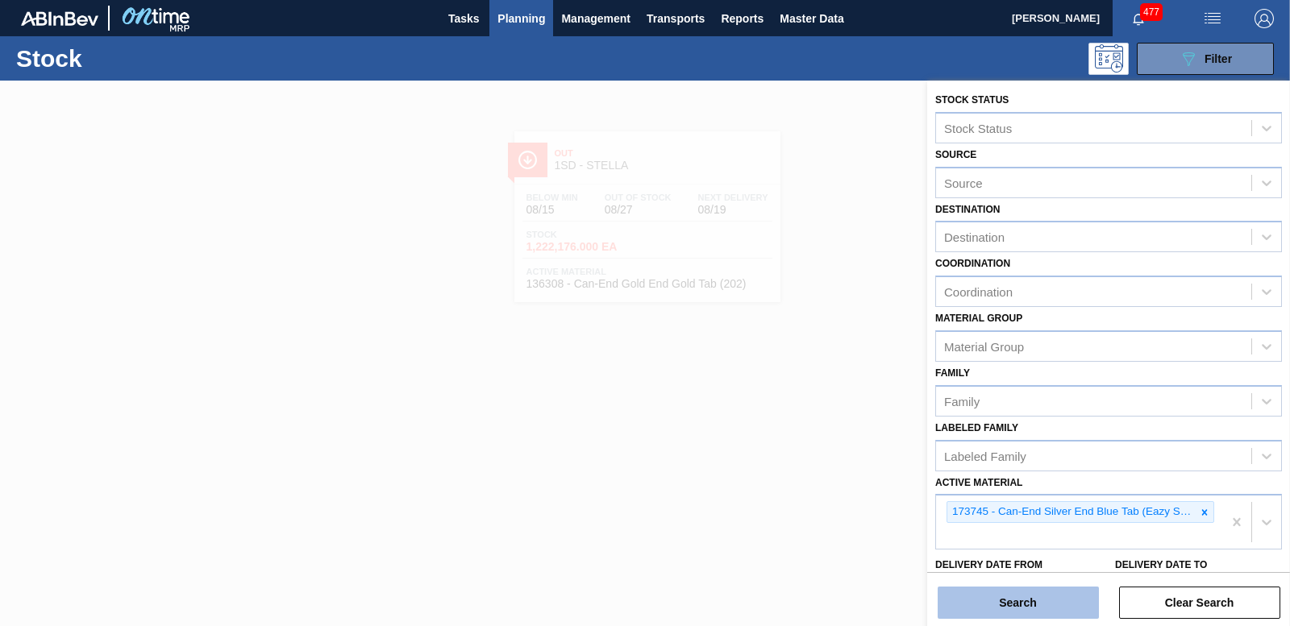
click at [1051, 597] on button "Search" at bounding box center [1017, 603] width 161 height 32
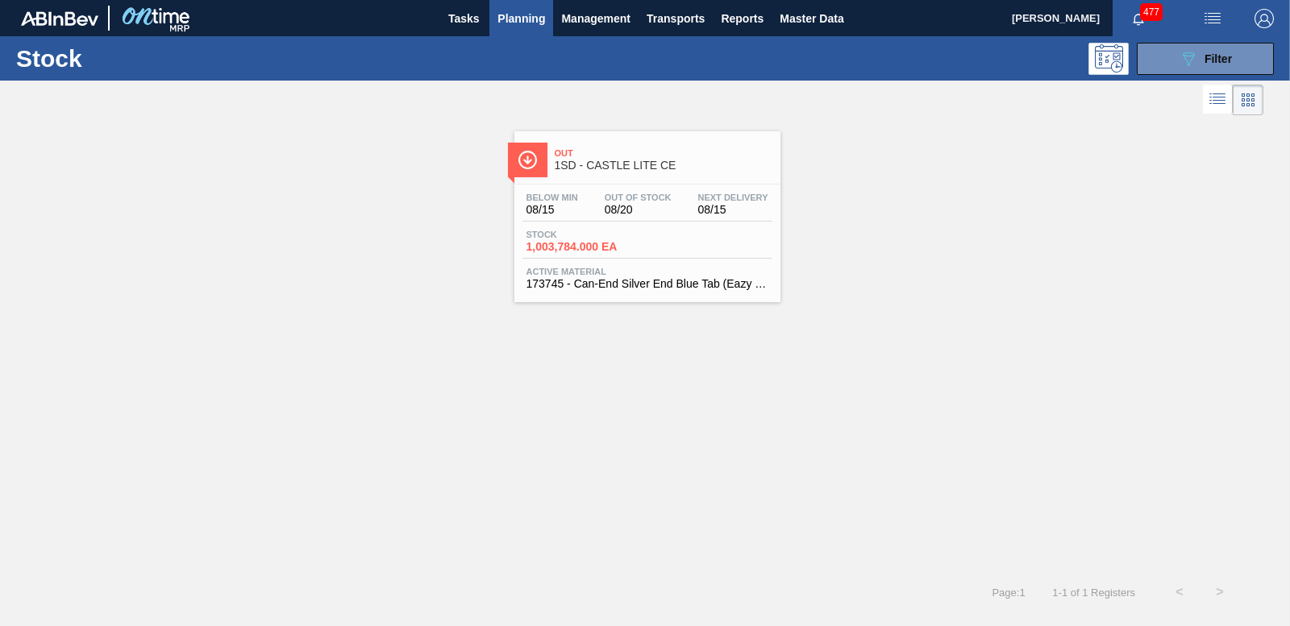
click at [601, 246] on span "1,003,784.000 EA" at bounding box center [582, 247] width 113 height 12
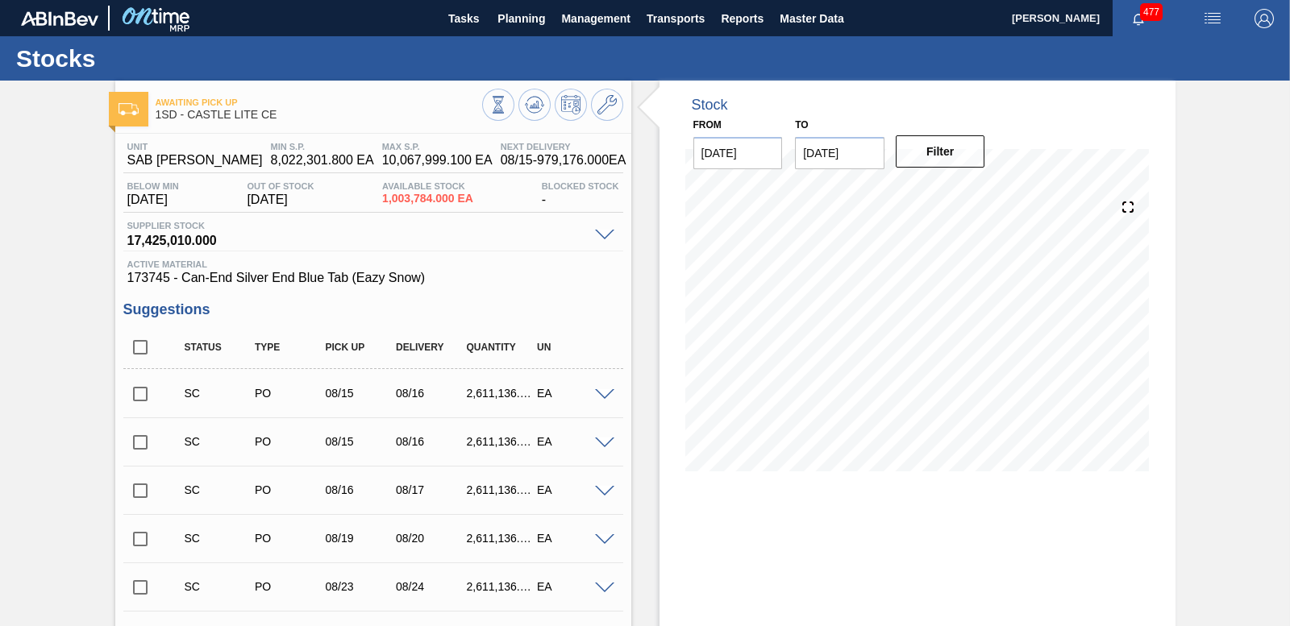
click at [137, 395] on input "checkbox" at bounding box center [140, 394] width 34 height 34
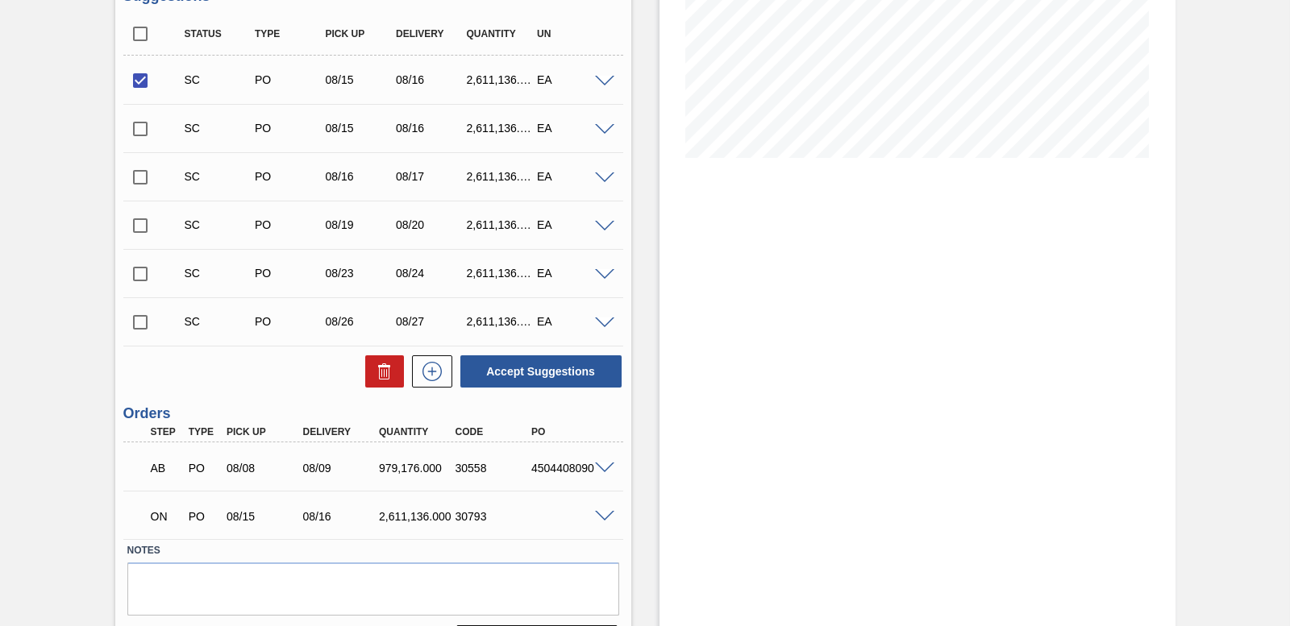
scroll to position [359, 0]
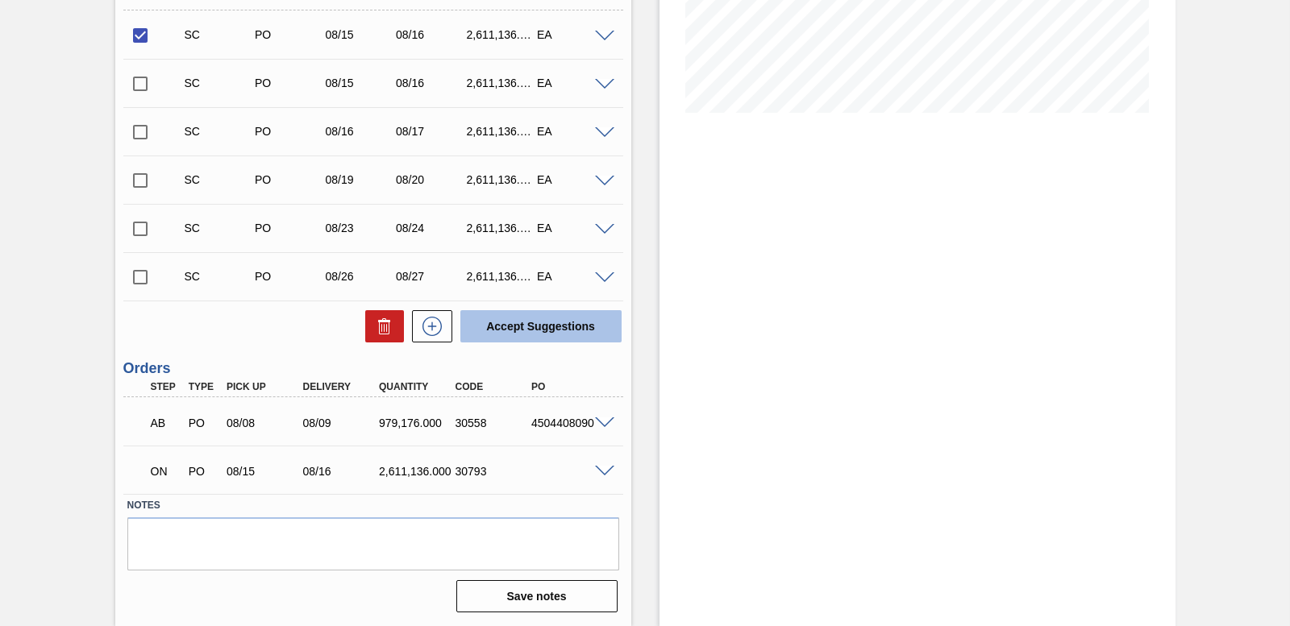
click at [537, 327] on button "Accept Suggestions" at bounding box center [540, 326] width 161 height 32
checkbox input "false"
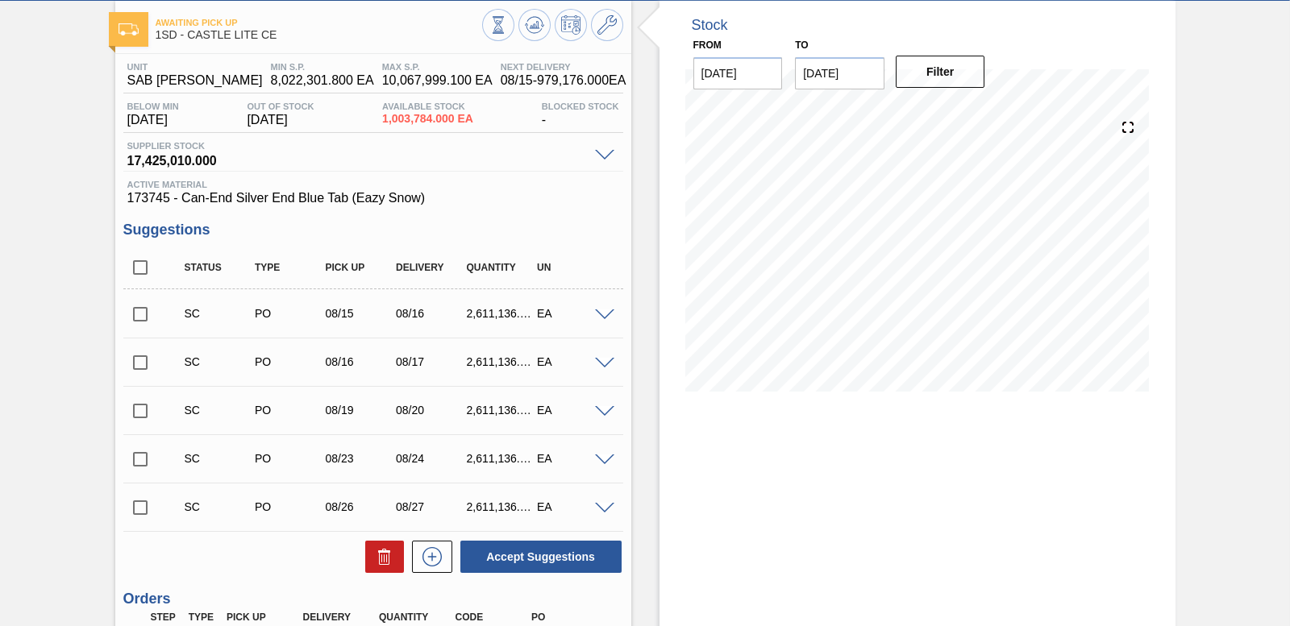
scroll to position [0, 0]
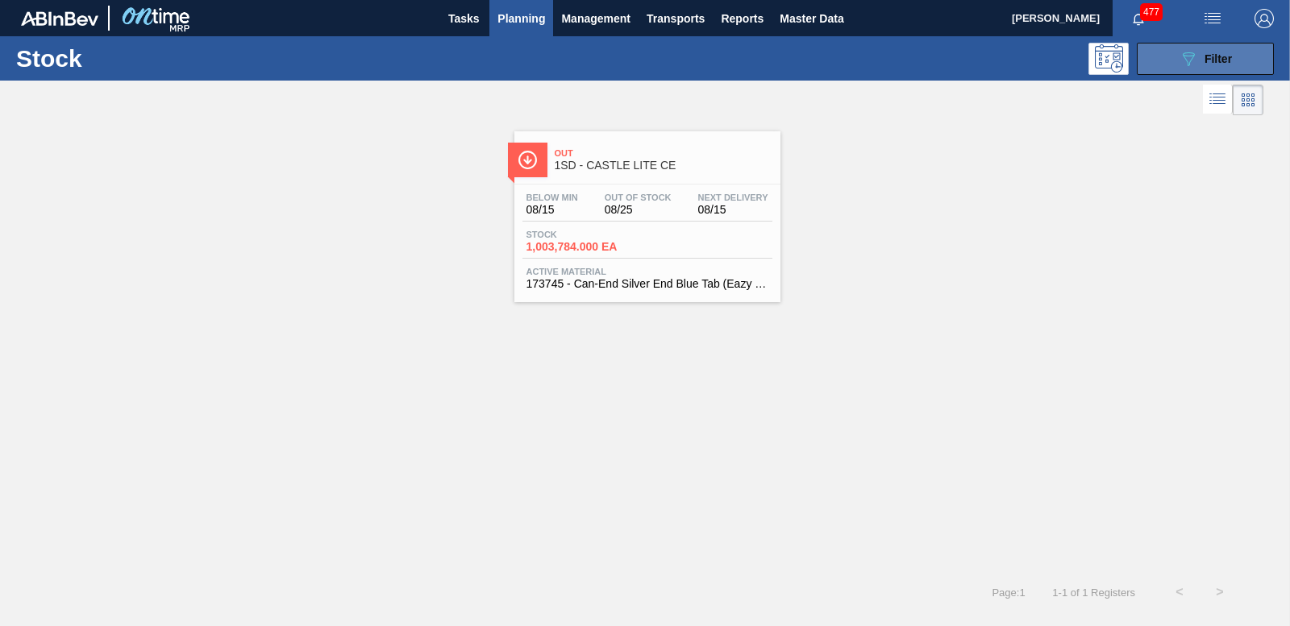
click at [1211, 56] on span "Filter" at bounding box center [1217, 58] width 27 height 13
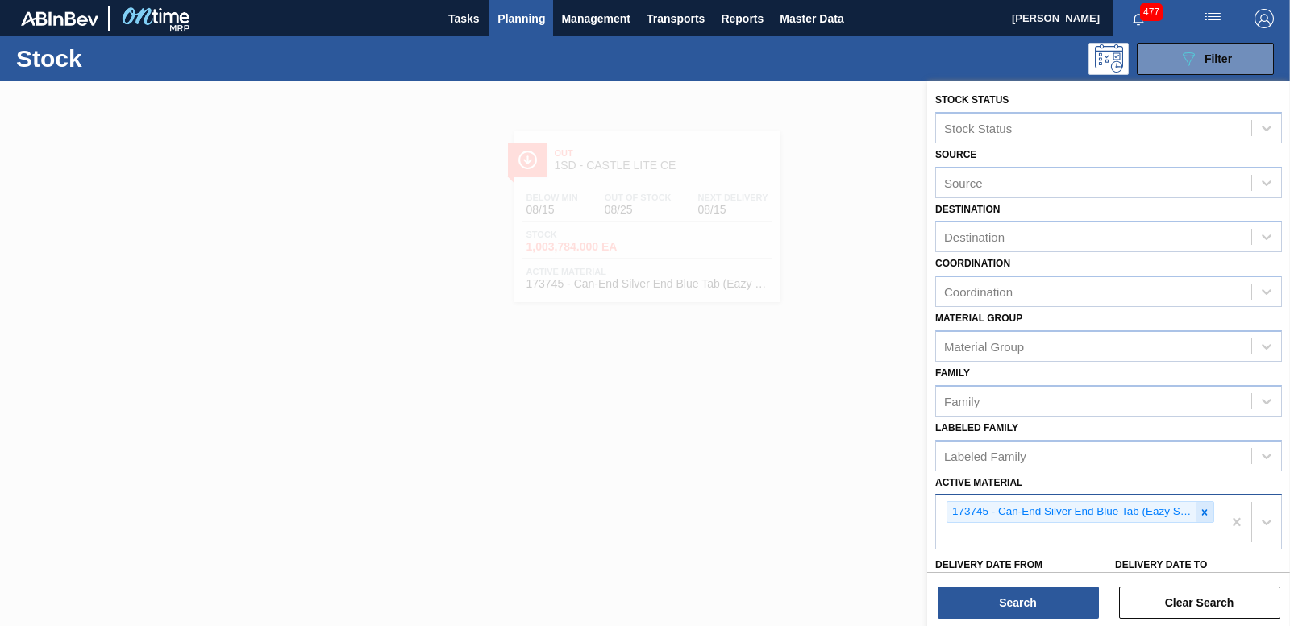
click at [1204, 513] on icon at bounding box center [1204, 512] width 11 height 11
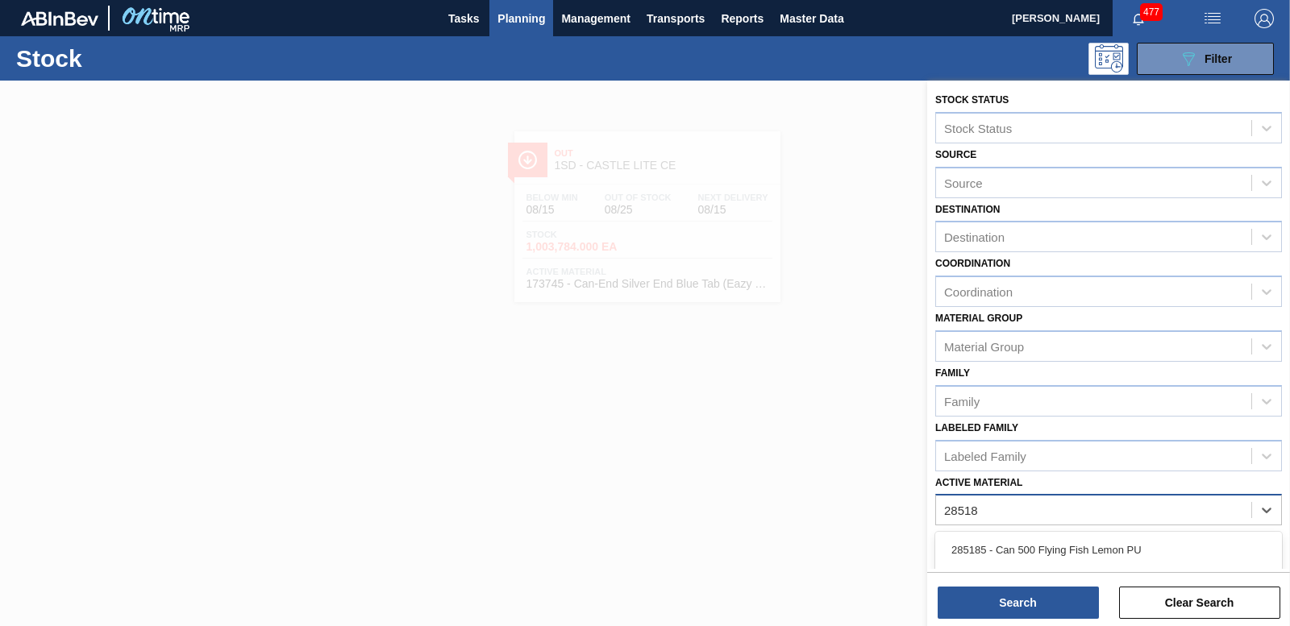
type Material "285185"
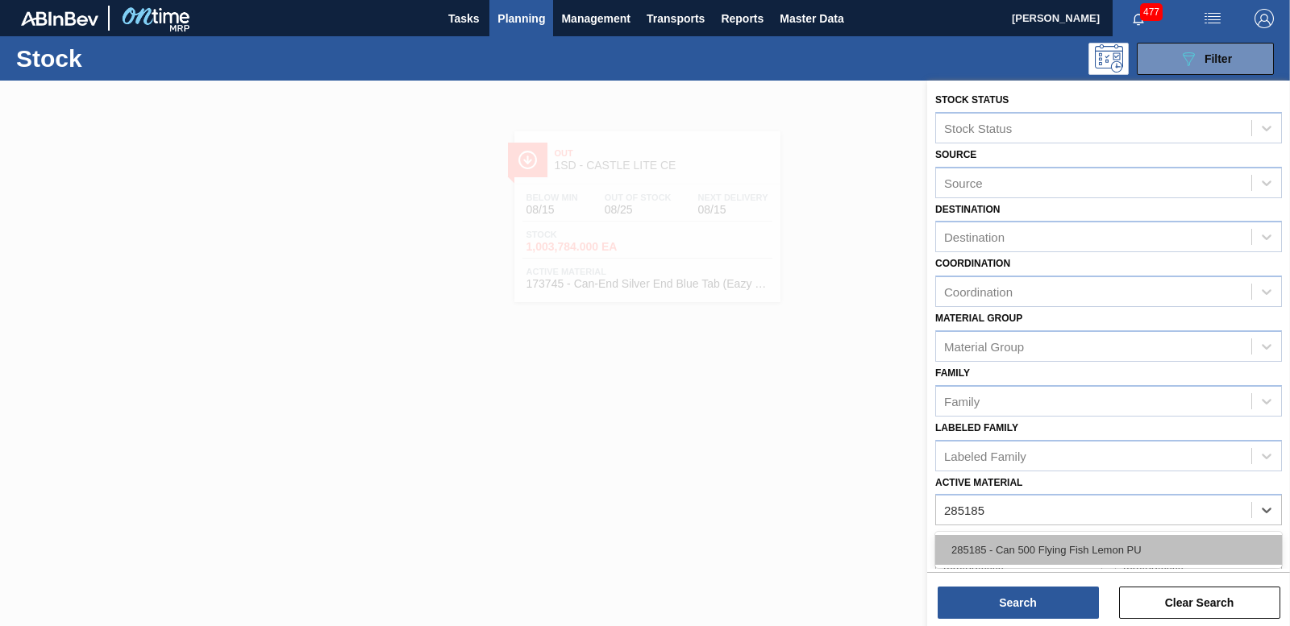
click at [1066, 550] on div "285185 - Can 500 Flying Fish Lemon PU" at bounding box center [1108, 550] width 347 height 30
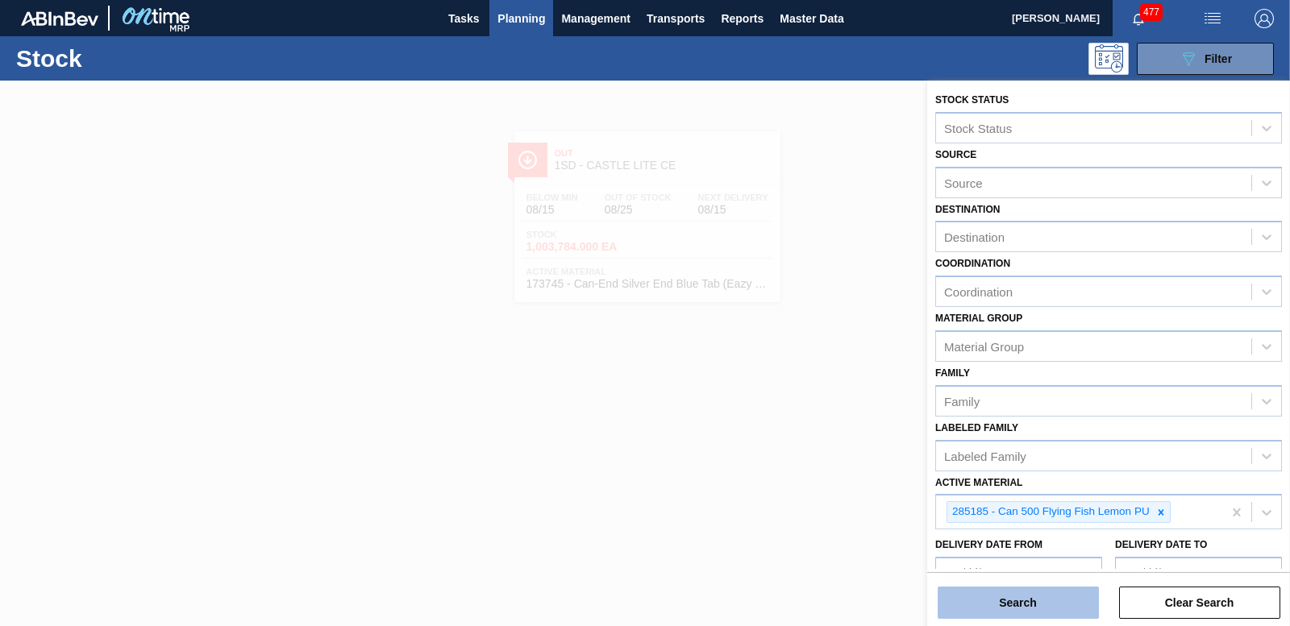
click at [1057, 595] on button "Search" at bounding box center [1017, 603] width 161 height 32
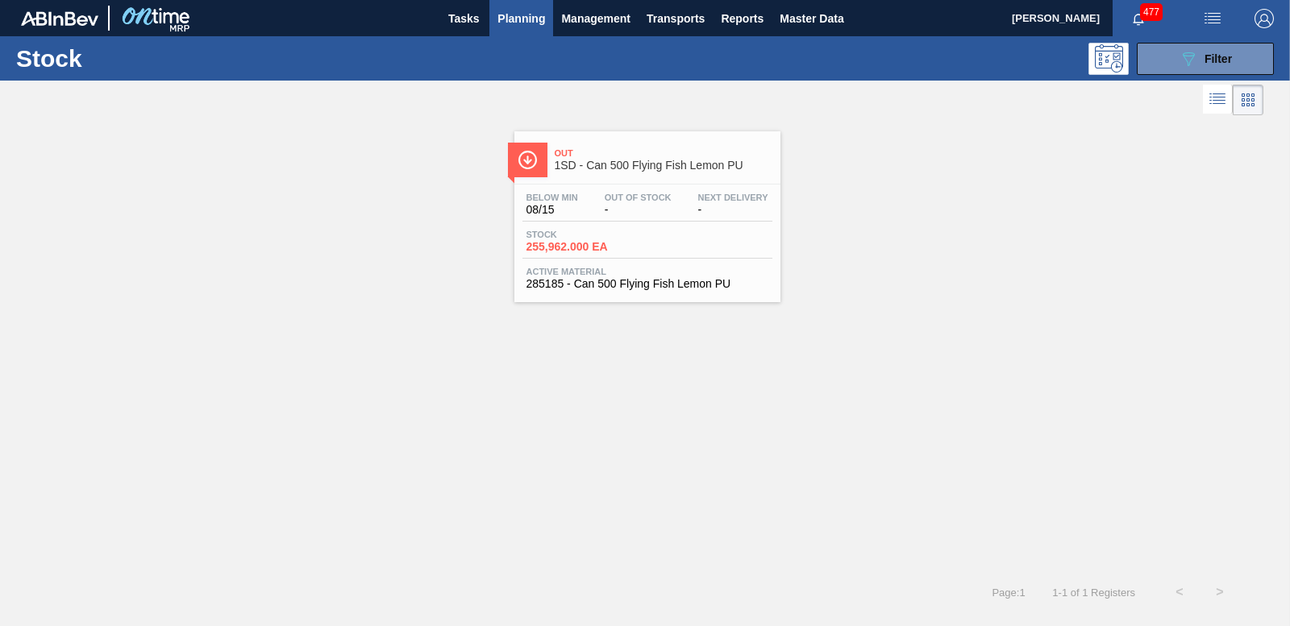
click at [567, 241] on span "255,962.000 EA" at bounding box center [582, 247] width 113 height 12
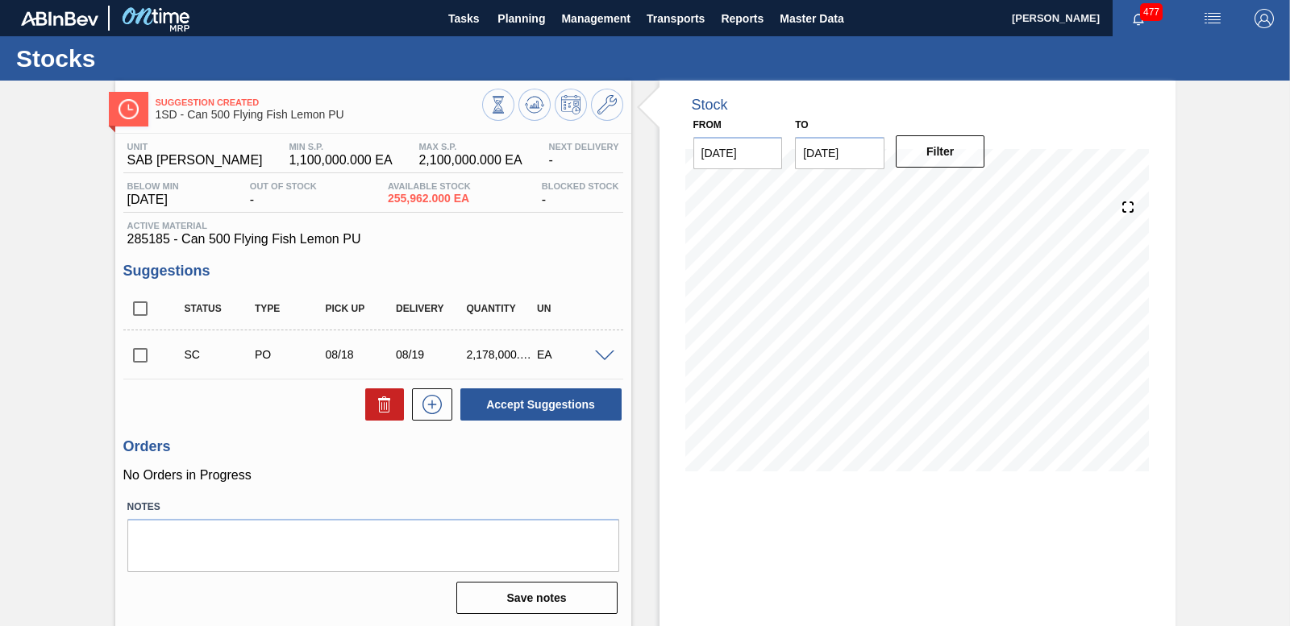
click at [134, 351] on input "checkbox" at bounding box center [140, 356] width 34 height 34
click at [600, 410] on button "Accept Suggestions" at bounding box center [540, 405] width 161 height 32
checkbox input "false"
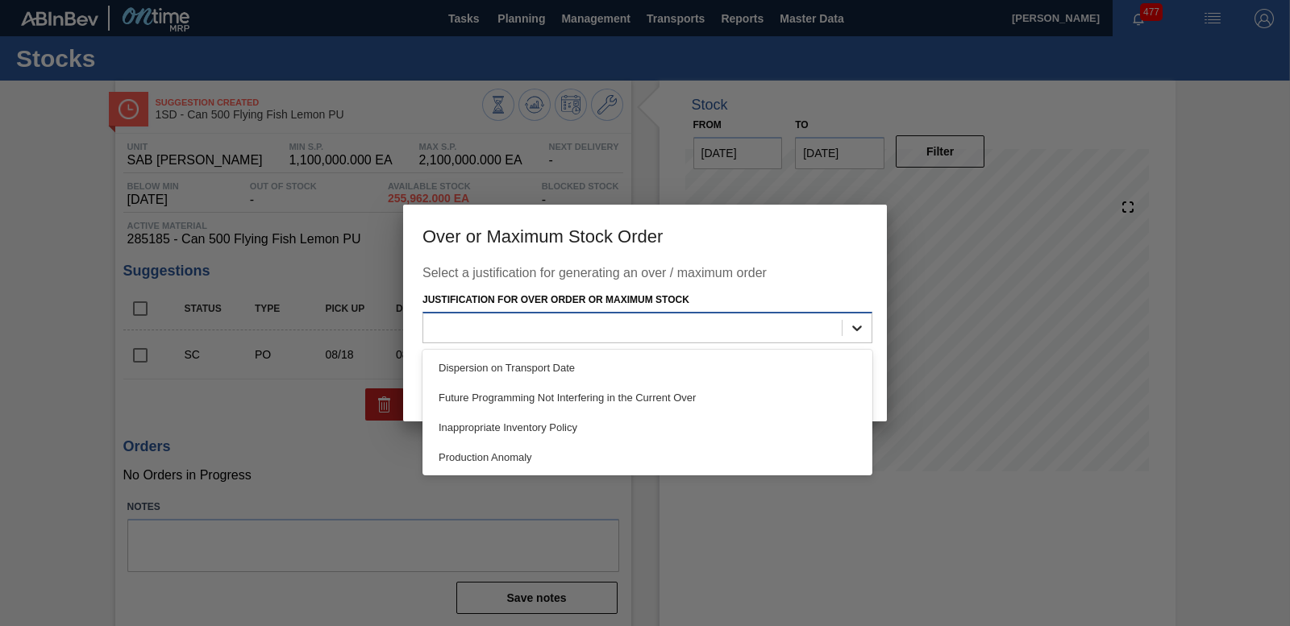
click at [867, 322] on div at bounding box center [856, 328] width 29 height 29
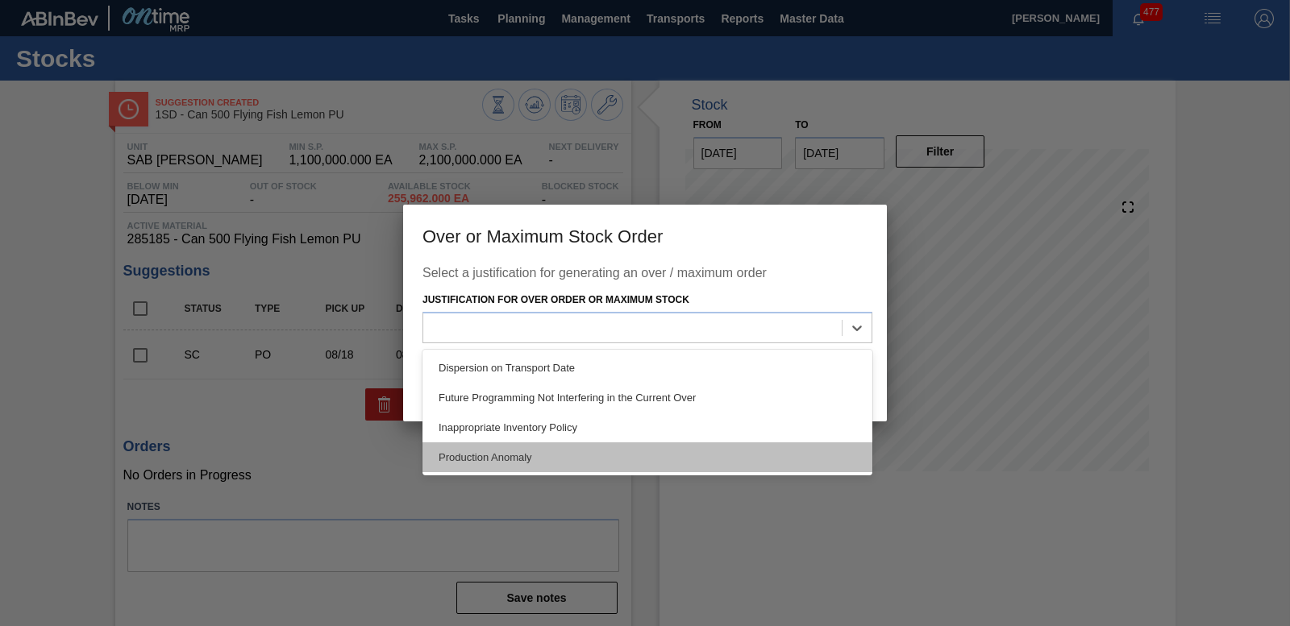
click at [569, 457] on div "Production Anomaly" at bounding box center [647, 458] width 450 height 30
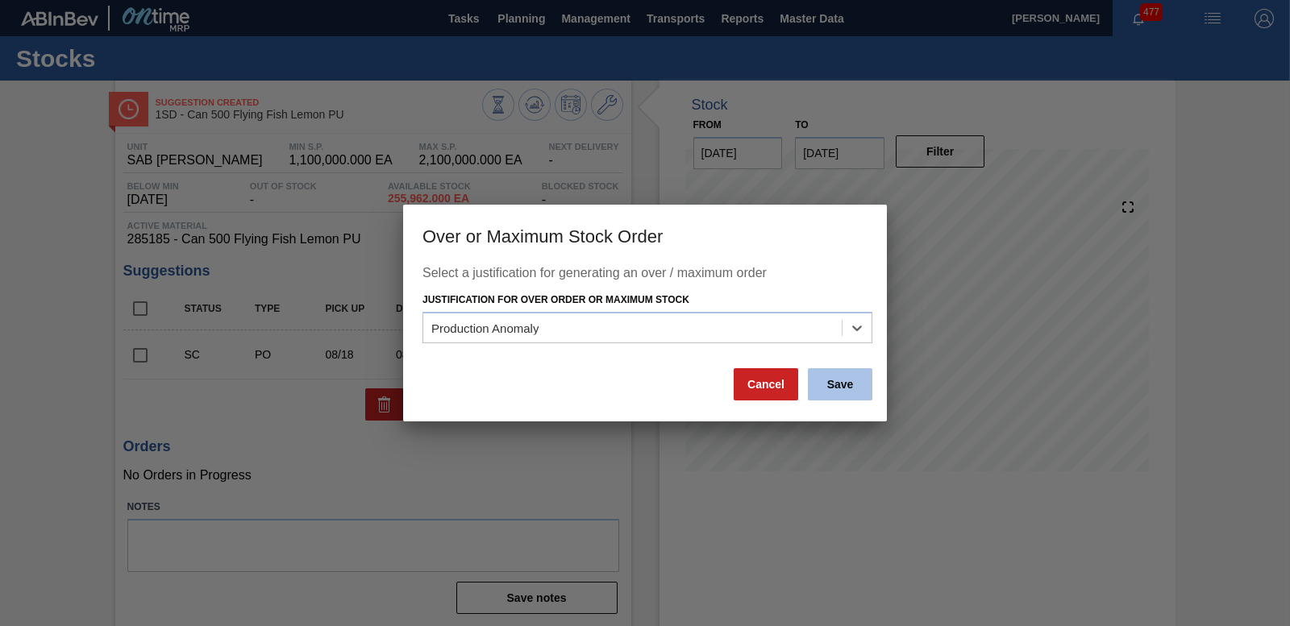
click at [856, 380] on button "Save" at bounding box center [840, 384] width 64 height 32
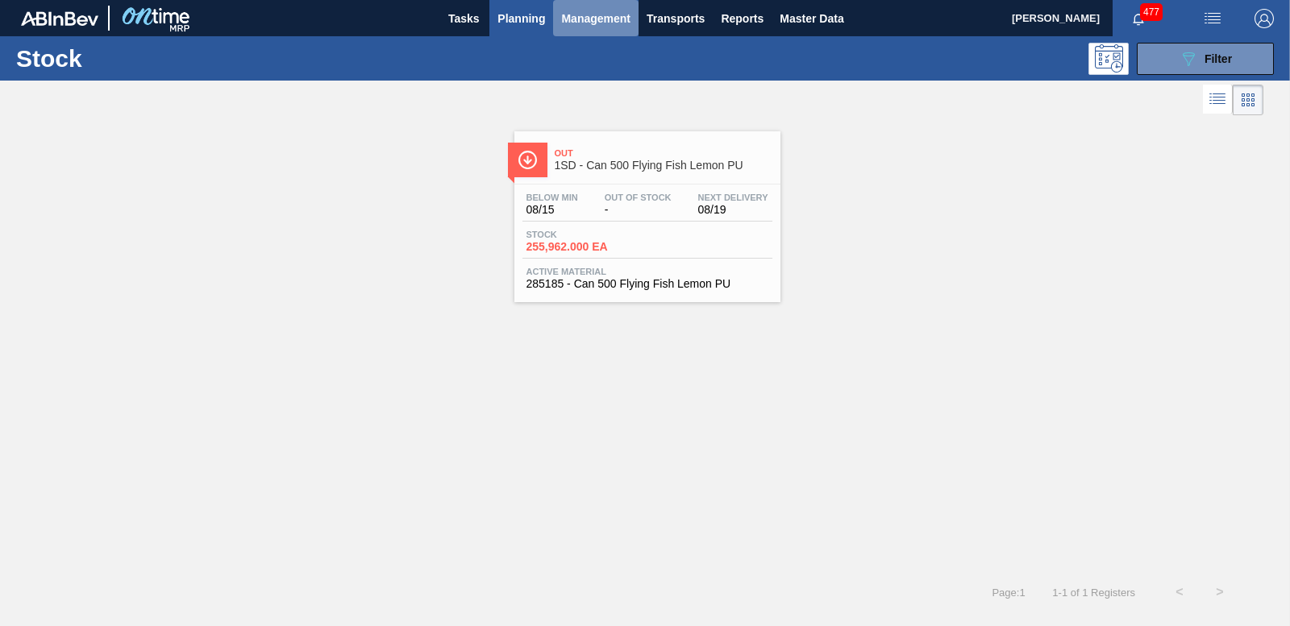
click at [615, 14] on span "Management" at bounding box center [595, 18] width 69 height 19
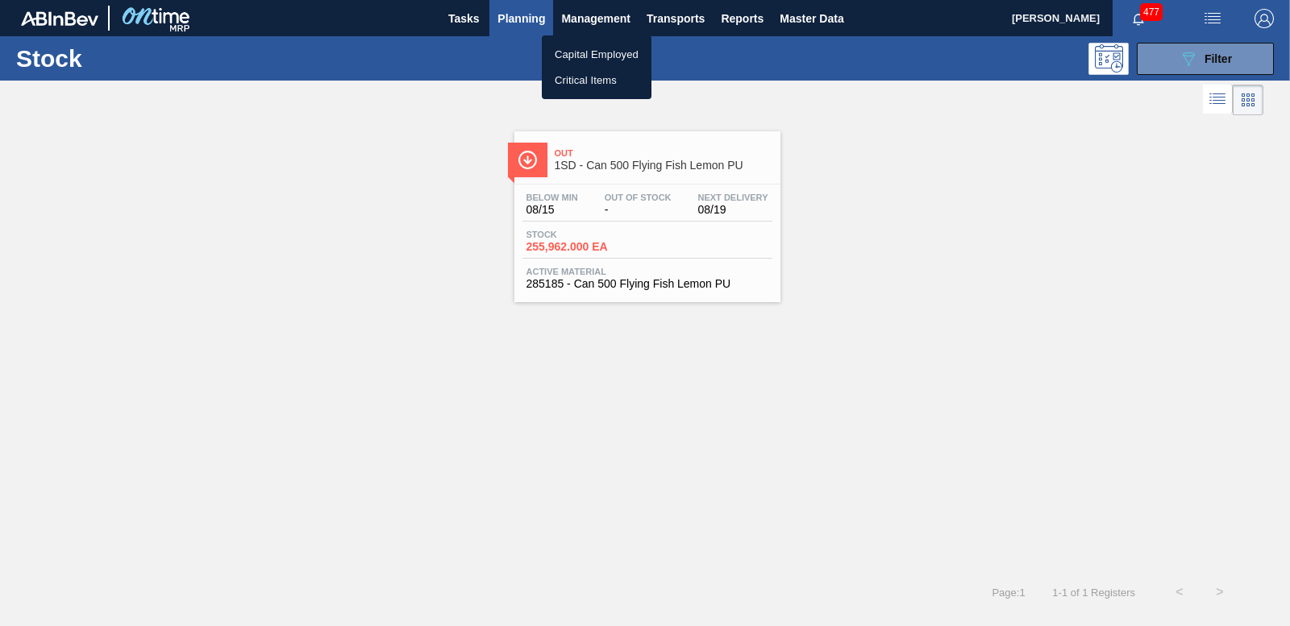
click at [749, 86] on div at bounding box center [645, 313] width 1290 height 626
click at [509, 15] on span "Planning" at bounding box center [521, 18] width 48 height 19
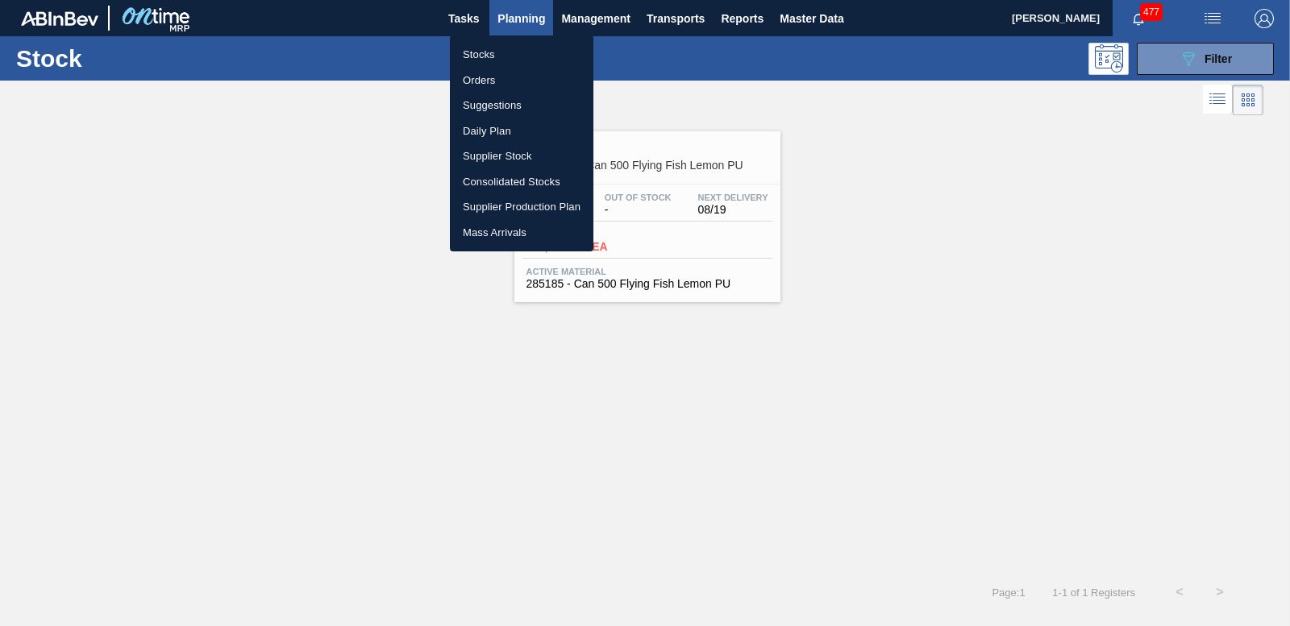
click at [1136, 22] on div at bounding box center [645, 313] width 1290 height 626
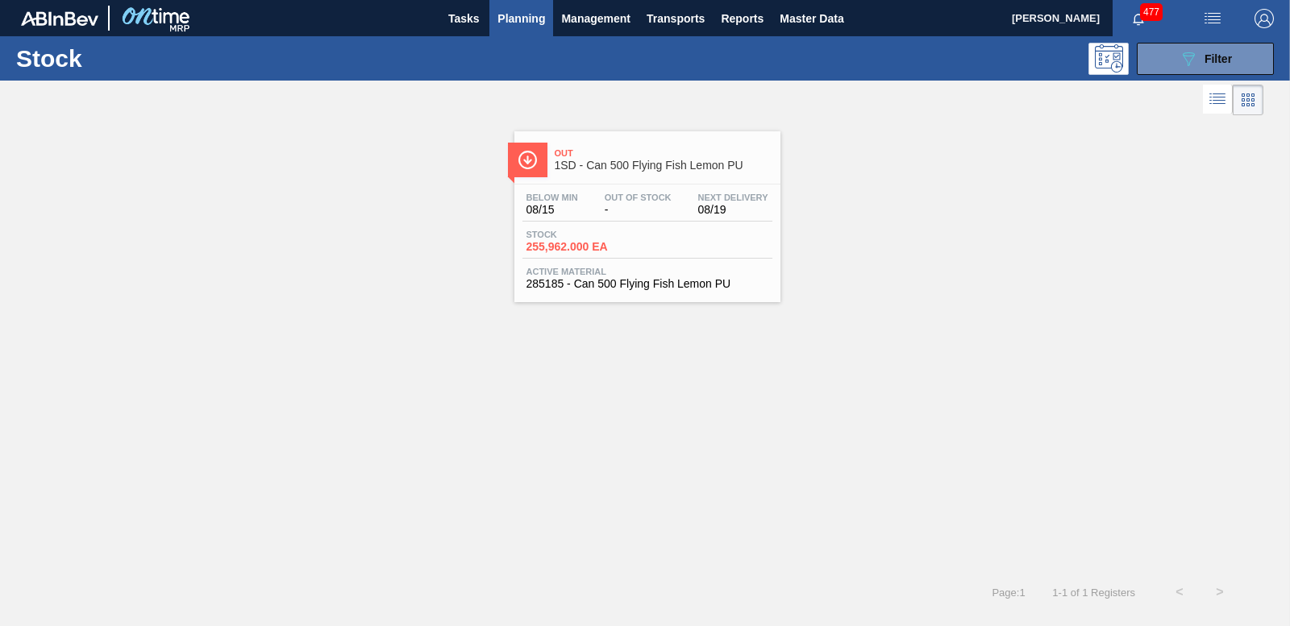
click at [1140, 20] on icon "button" at bounding box center [1138, 19] width 13 height 13
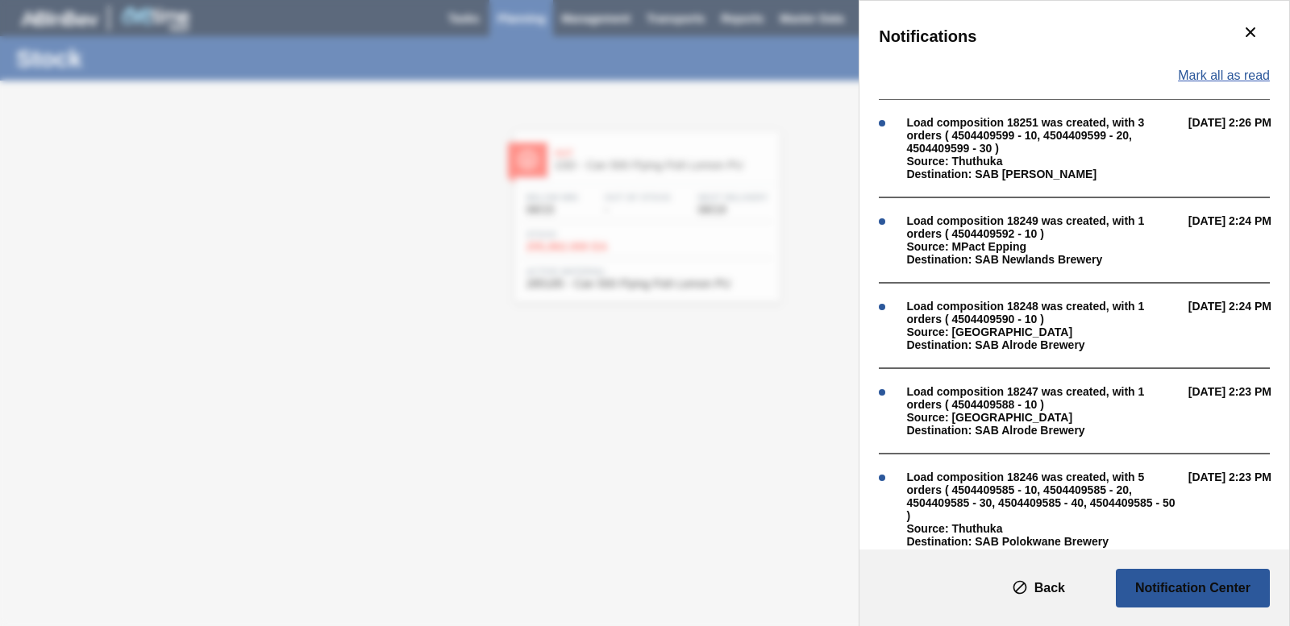
drag, startPoint x: 1188, startPoint y: 77, endPoint x: 1179, endPoint y: 71, distance: 11.6
click at [1187, 76] on span "Mark all as read" at bounding box center [1224, 76] width 92 height 15
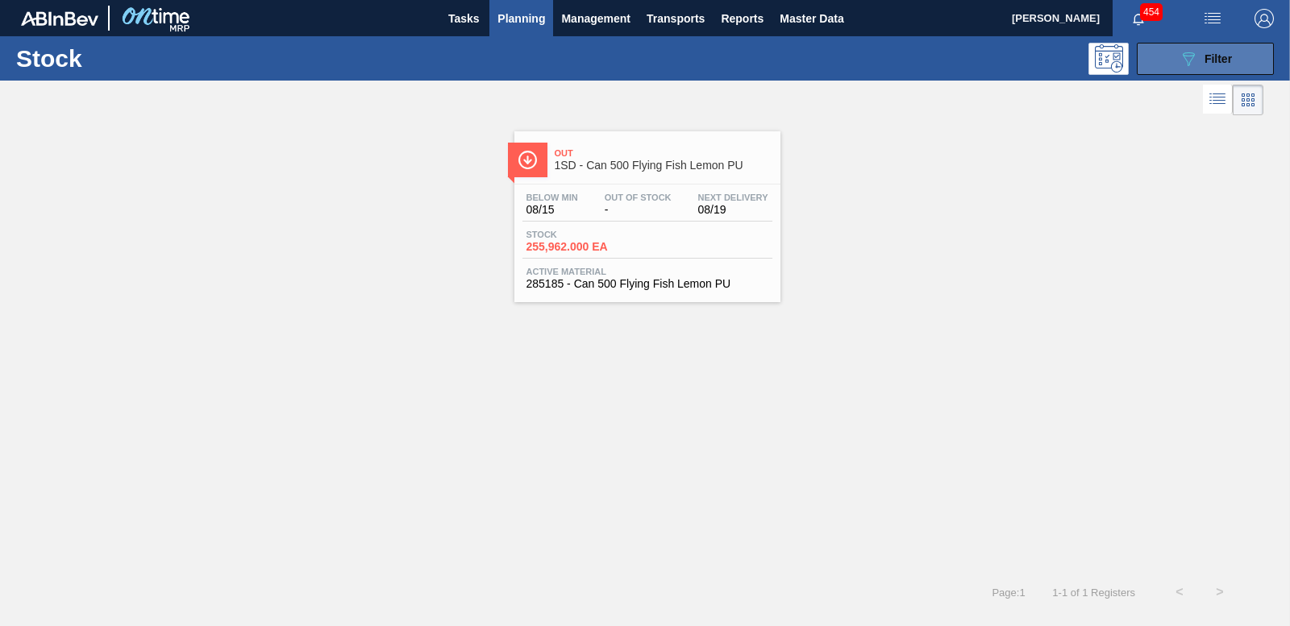
click at [1182, 66] on icon "089F7B8B-B2A5-4AFE-B5C0-19BA573D28AC" at bounding box center [1188, 58] width 19 height 19
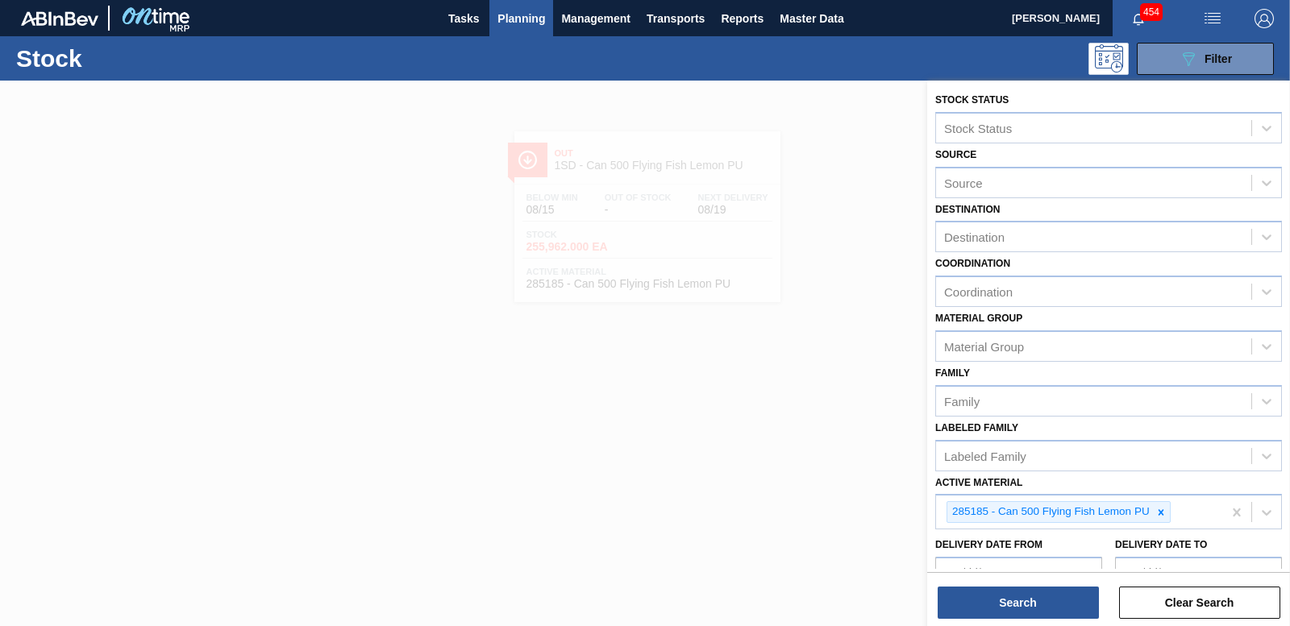
click at [525, 9] on span "Planning" at bounding box center [521, 18] width 48 height 19
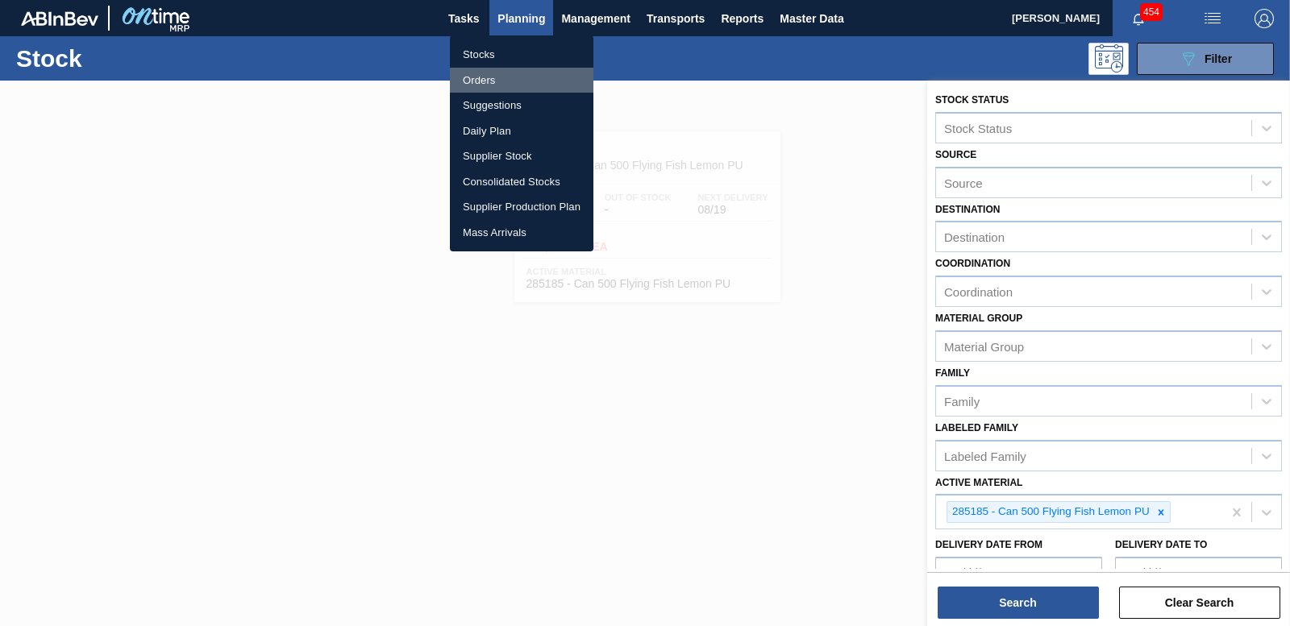
click at [481, 80] on li "Orders" at bounding box center [521, 81] width 143 height 26
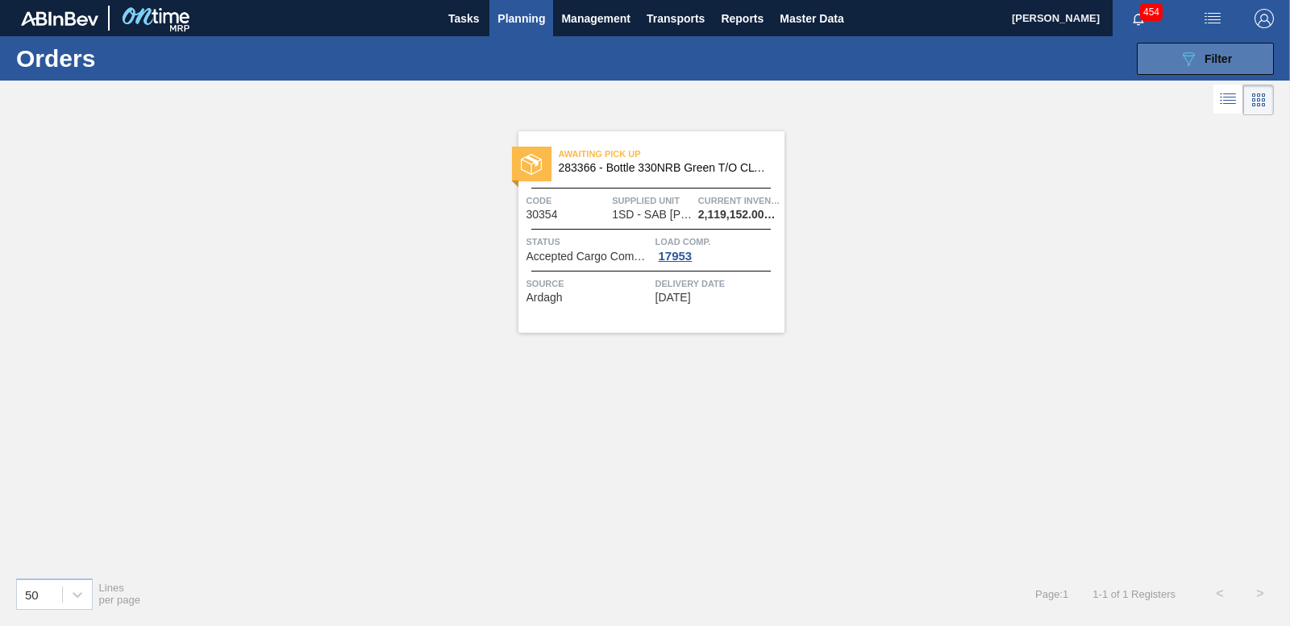
click at [1183, 62] on icon "089F7B8B-B2A5-4AFE-B5C0-19BA573D28AC" at bounding box center [1188, 58] width 19 height 19
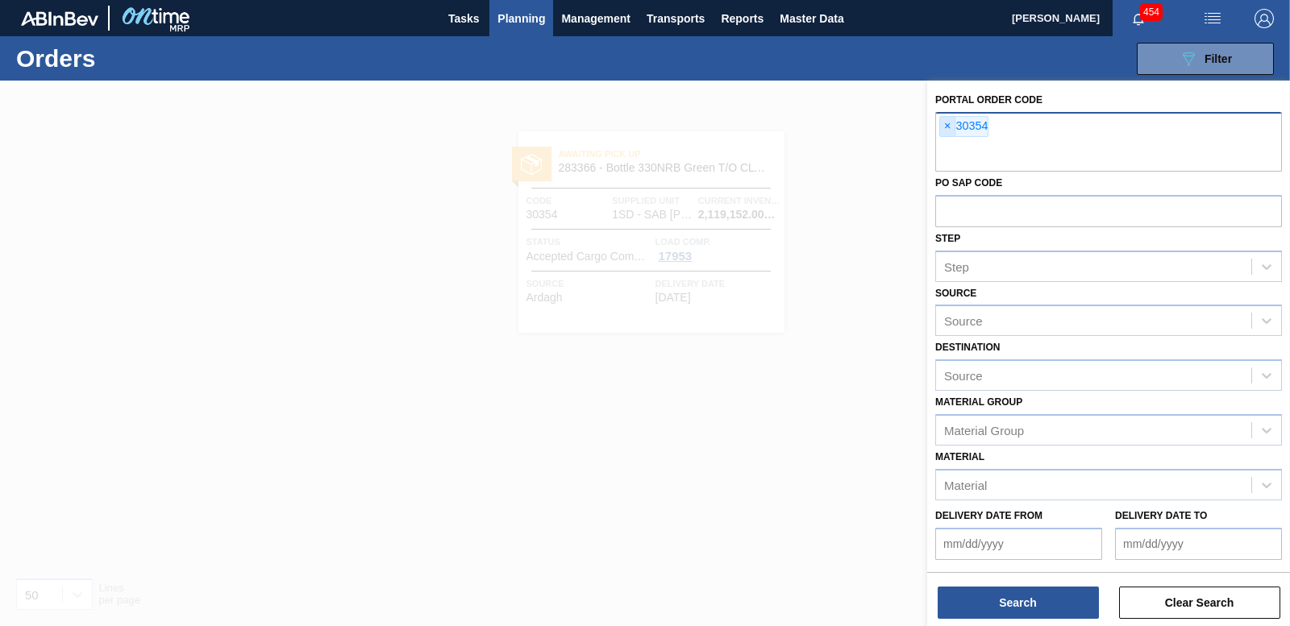
click at [947, 123] on span "×" at bounding box center [947, 126] width 15 height 19
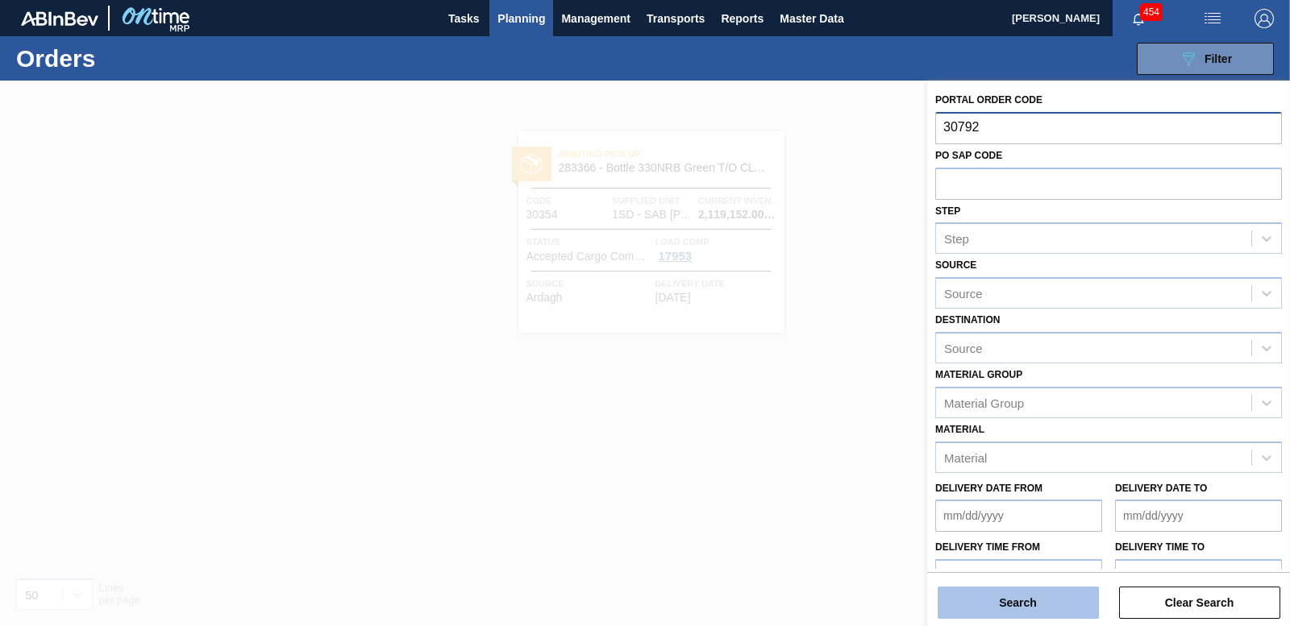
type input "30792"
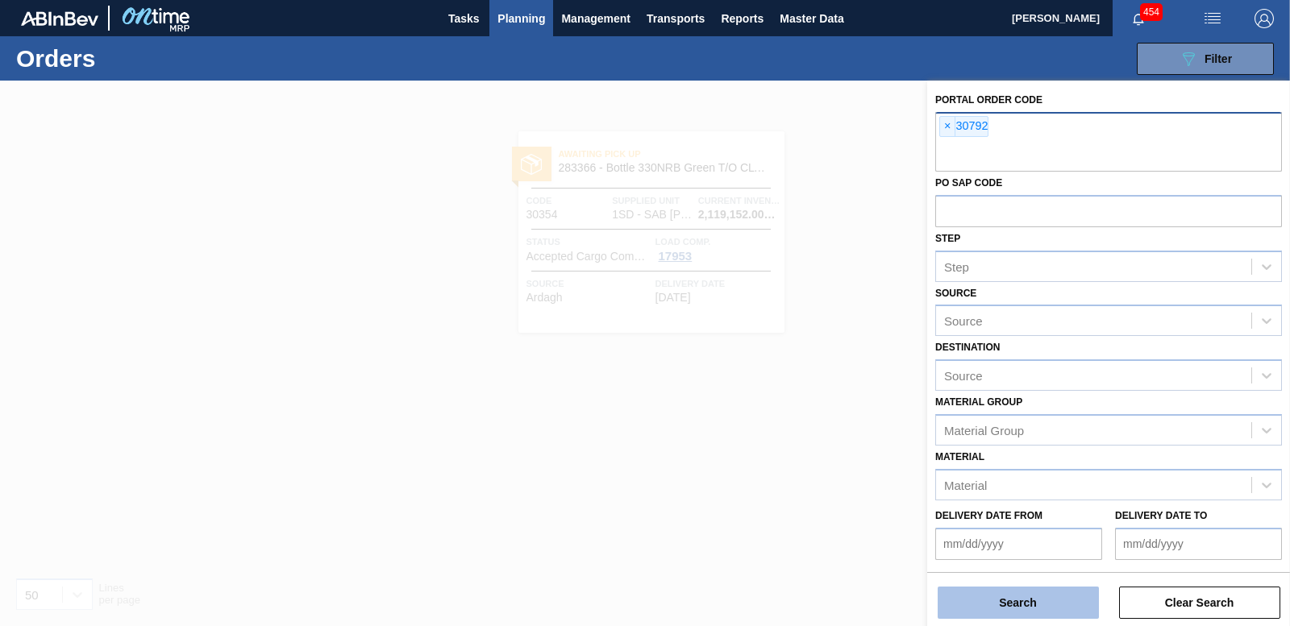
click at [1063, 597] on button "Search" at bounding box center [1017, 603] width 161 height 32
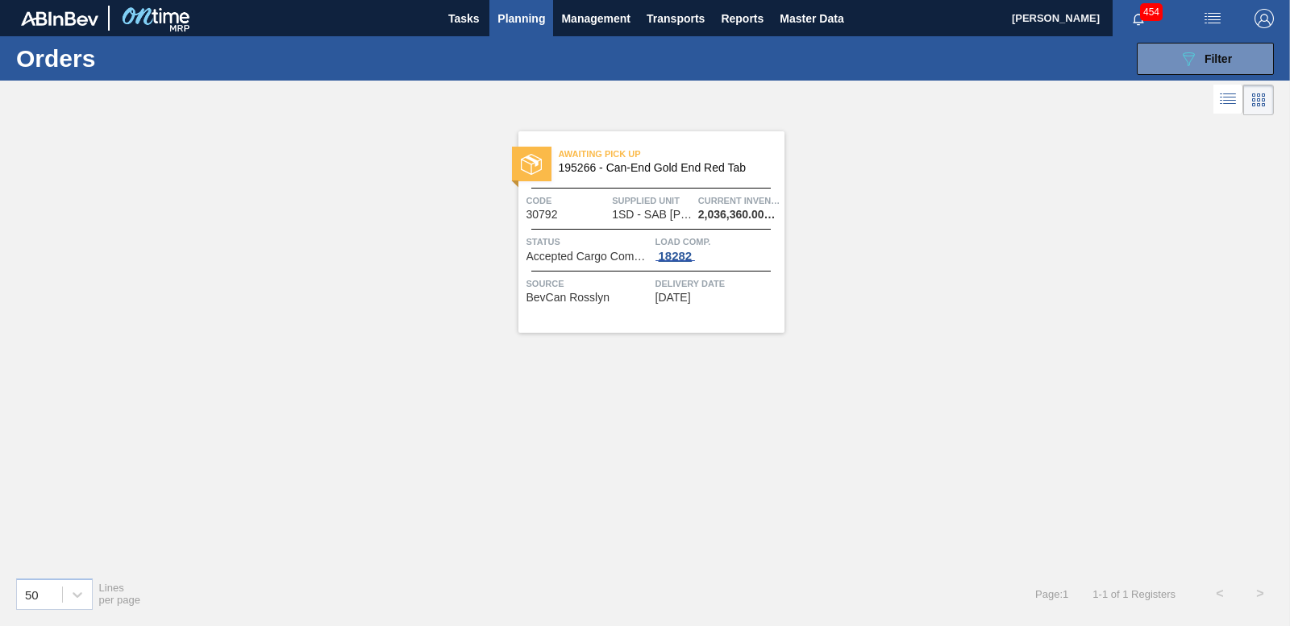
click at [674, 251] on div "18282" at bounding box center [675, 256] width 40 height 13
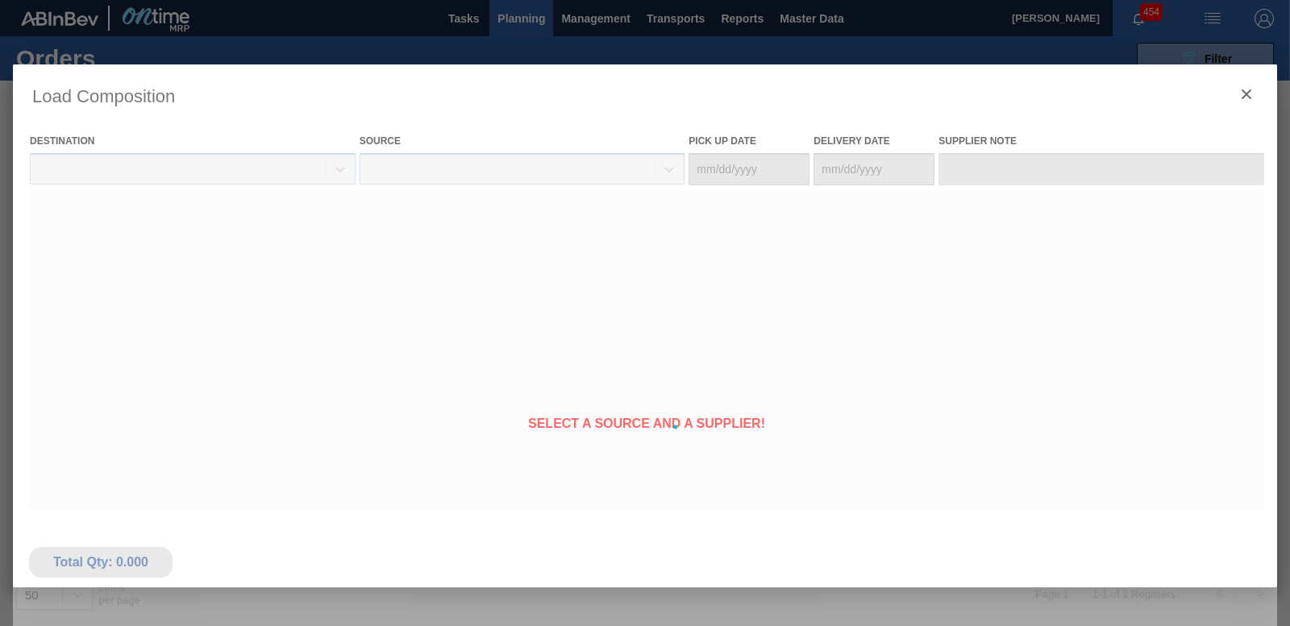
type Date "[DATE]"
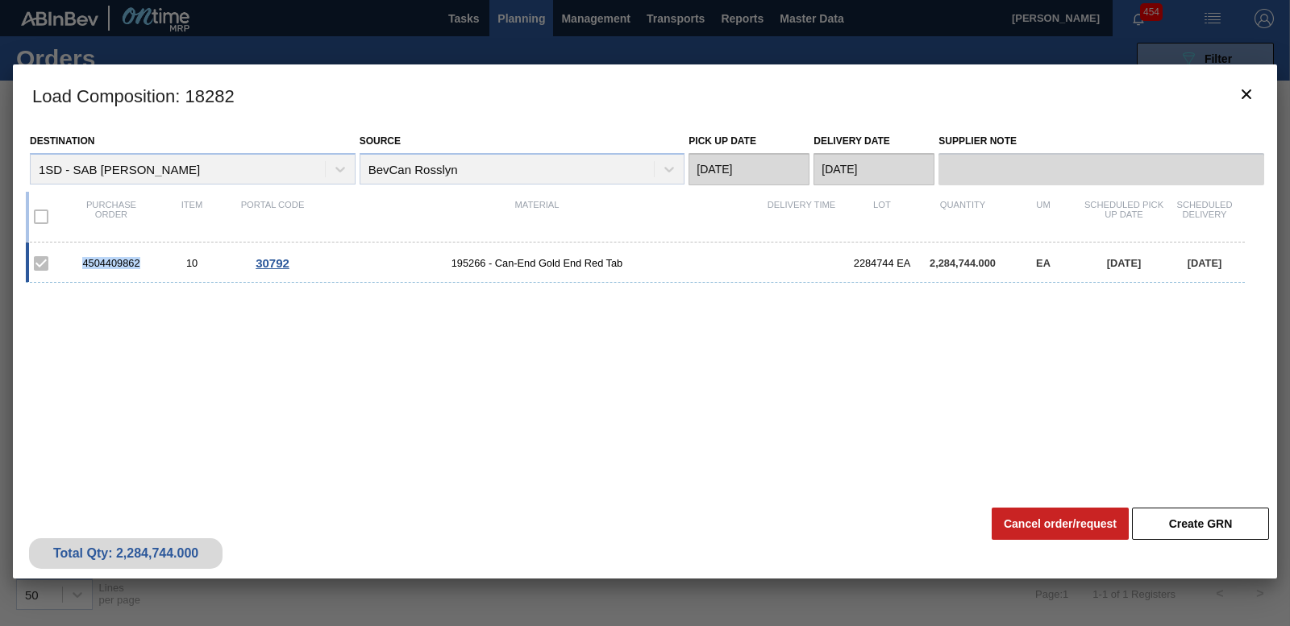
drag, startPoint x: 80, startPoint y: 260, endPoint x: 143, endPoint y: 259, distance: 63.7
click at [143, 259] on div "4504409862" at bounding box center [111, 263] width 81 height 12
drag, startPoint x: 143, startPoint y: 259, endPoint x: 123, endPoint y: 254, distance: 21.5
copy div "4504409862"
click at [1241, 94] on icon "botão de ícone" at bounding box center [1246, 94] width 19 height 19
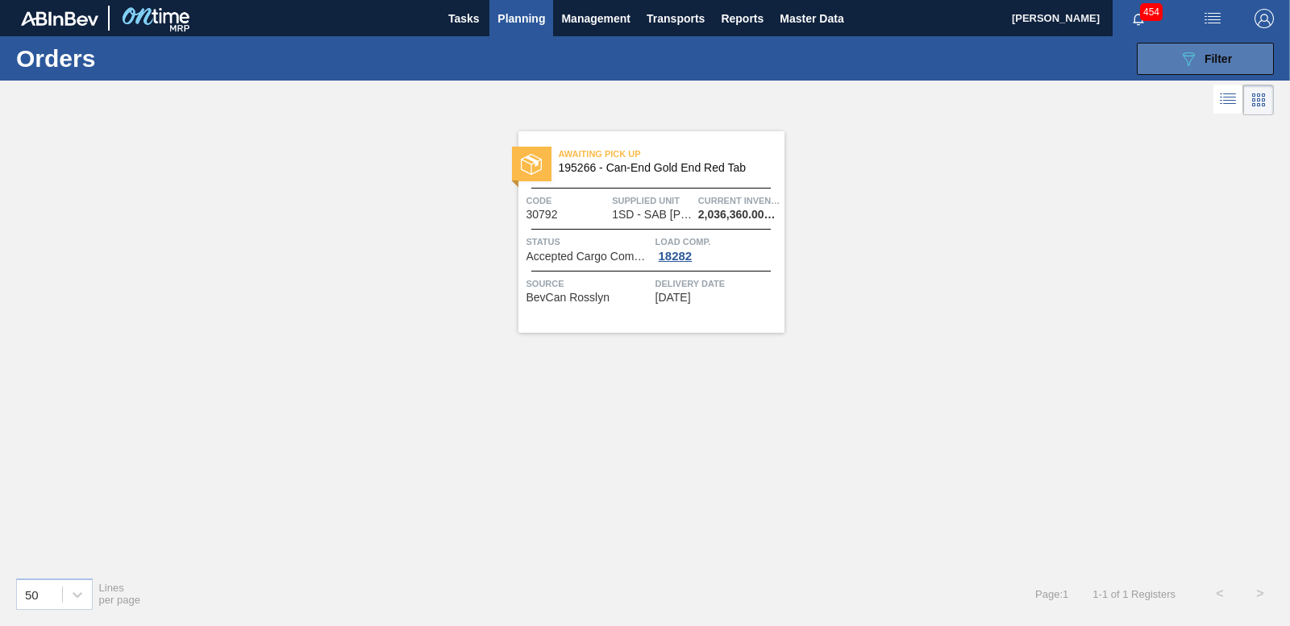
click at [1195, 64] on icon "089F7B8B-B2A5-4AFE-B5C0-19BA573D28AC" at bounding box center [1188, 58] width 19 height 19
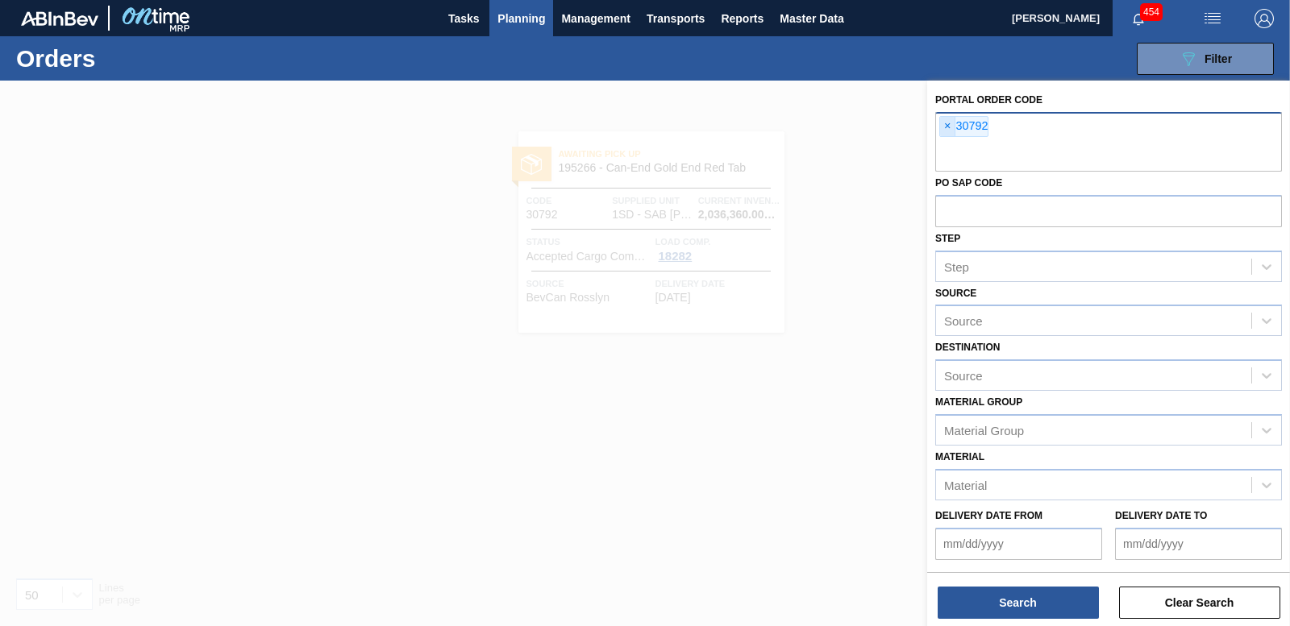
click at [943, 120] on span "×" at bounding box center [947, 126] width 15 height 19
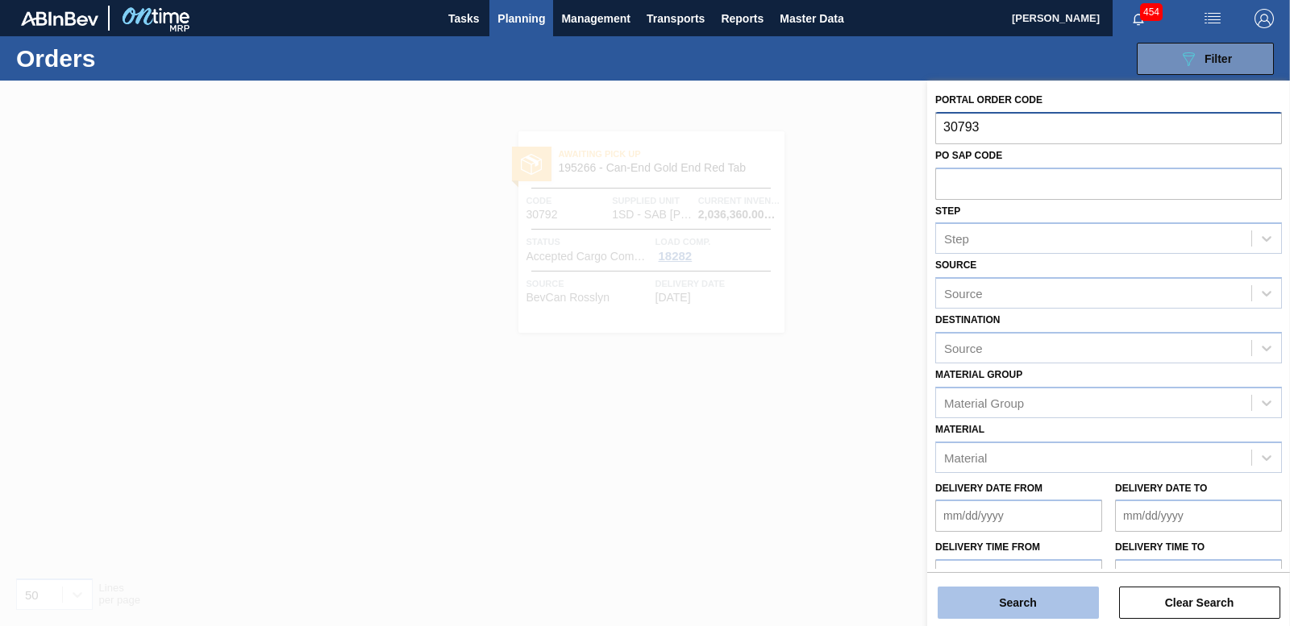
type input "30793"
click at [988, 604] on button "Search" at bounding box center [1017, 603] width 161 height 32
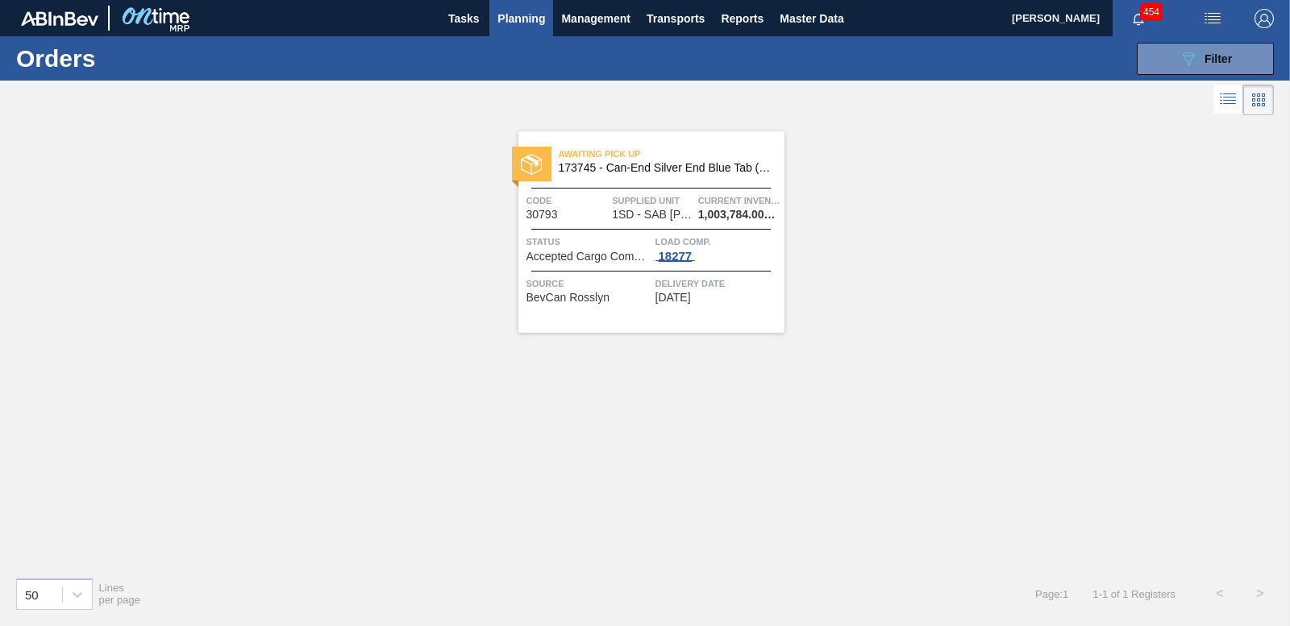
click at [676, 257] on div "18277" at bounding box center [675, 256] width 40 height 13
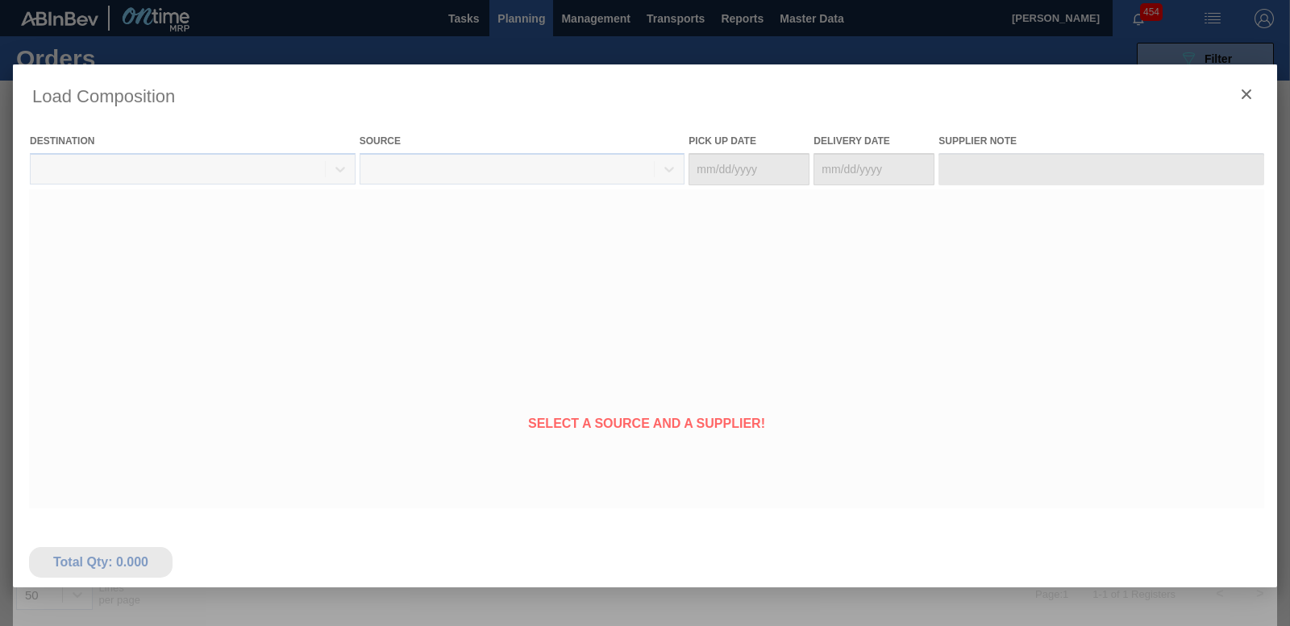
type Date "[DATE]"
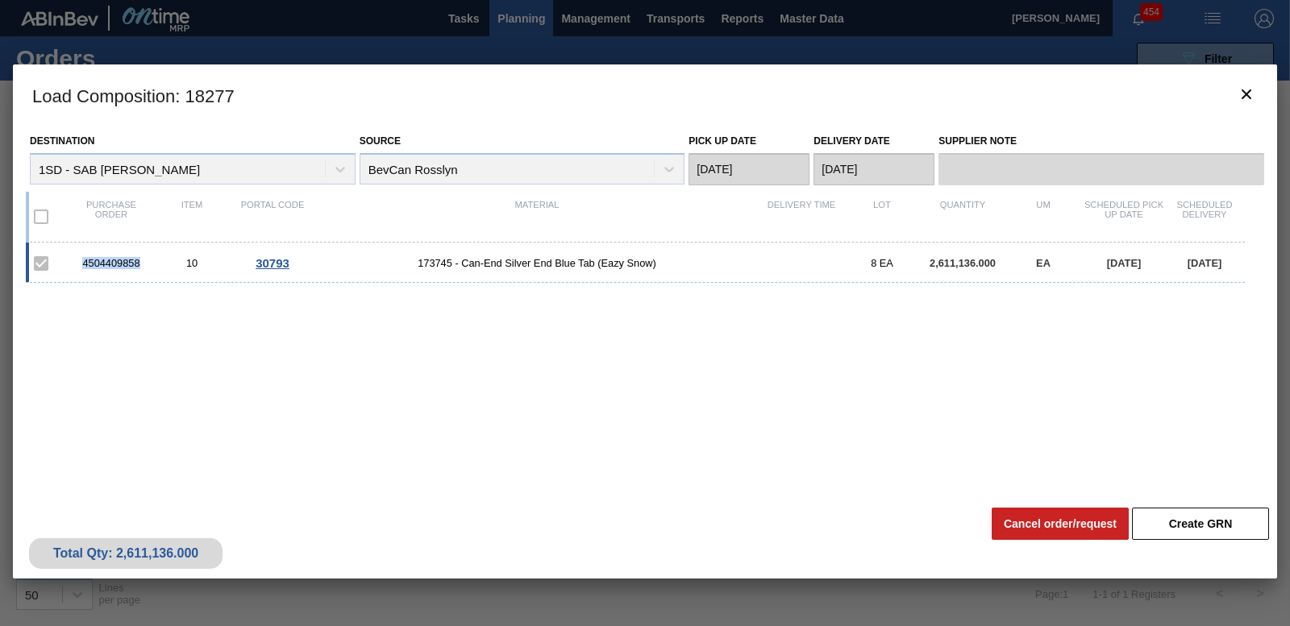
drag, startPoint x: 149, startPoint y: 260, endPoint x: 79, endPoint y: 260, distance: 70.1
click at [79, 260] on div "4504409858" at bounding box center [111, 263] width 81 height 12
copy div "4504409858"
click at [1248, 95] on icon "botão de ícone" at bounding box center [1246, 94] width 10 height 10
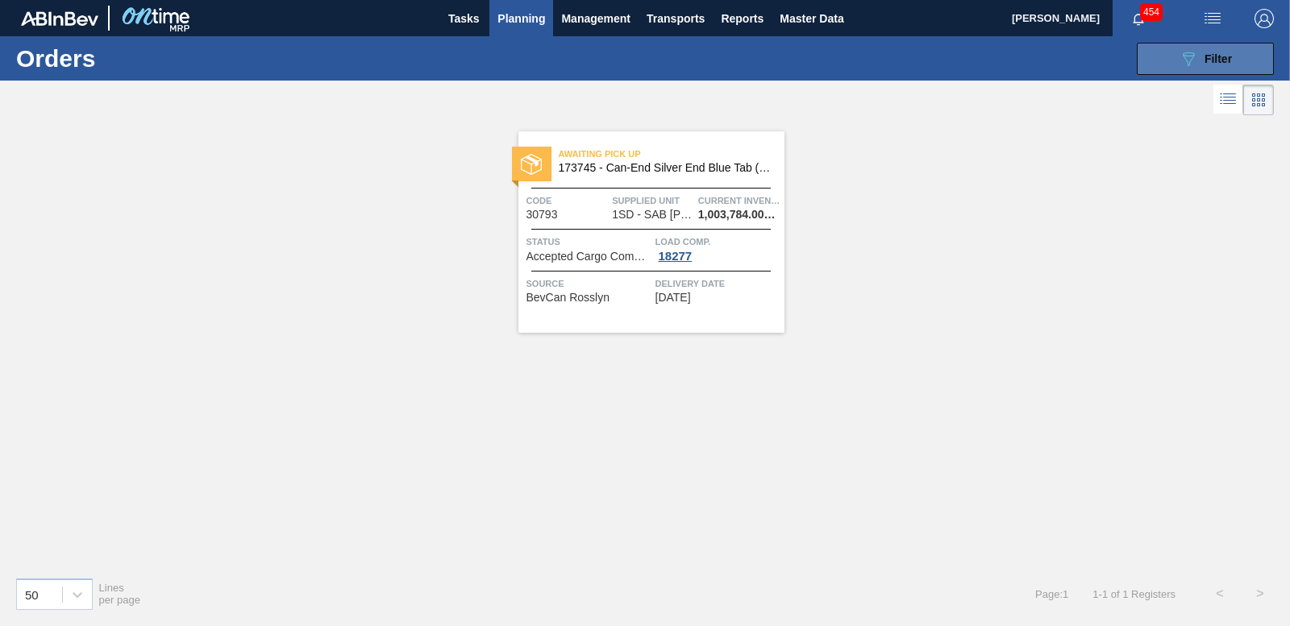
click at [1190, 49] on icon "089F7B8B-B2A5-4AFE-B5C0-19BA573D28AC" at bounding box center [1188, 58] width 19 height 19
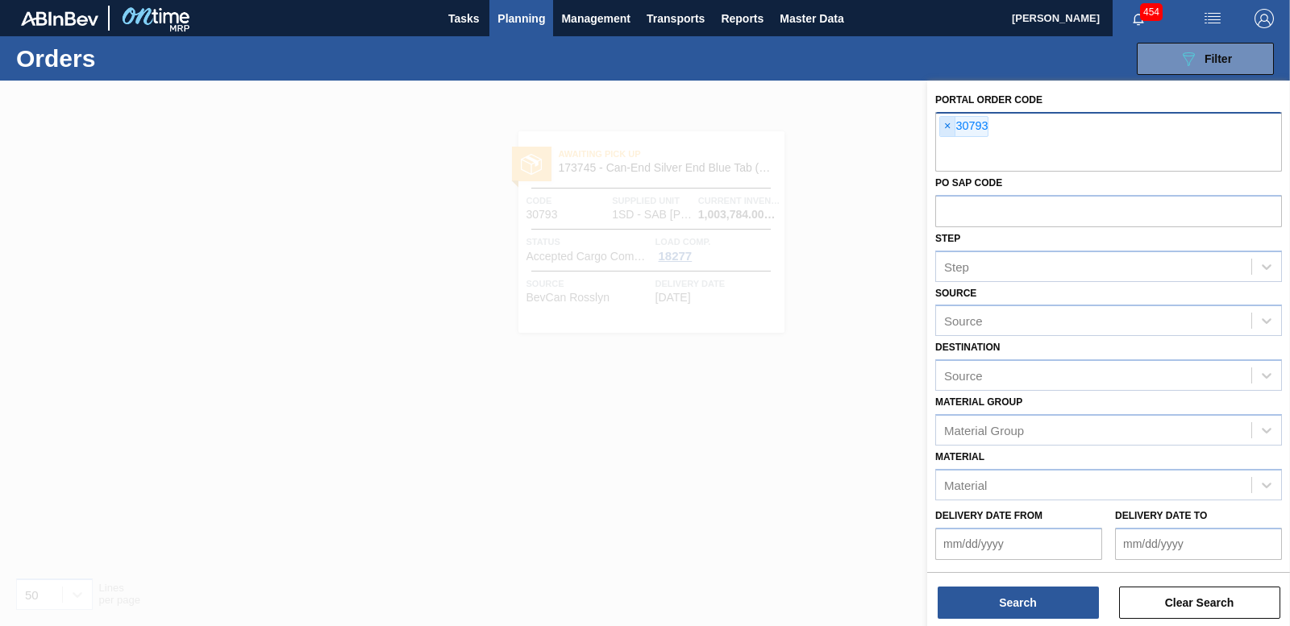
click at [951, 128] on span "×" at bounding box center [947, 126] width 15 height 19
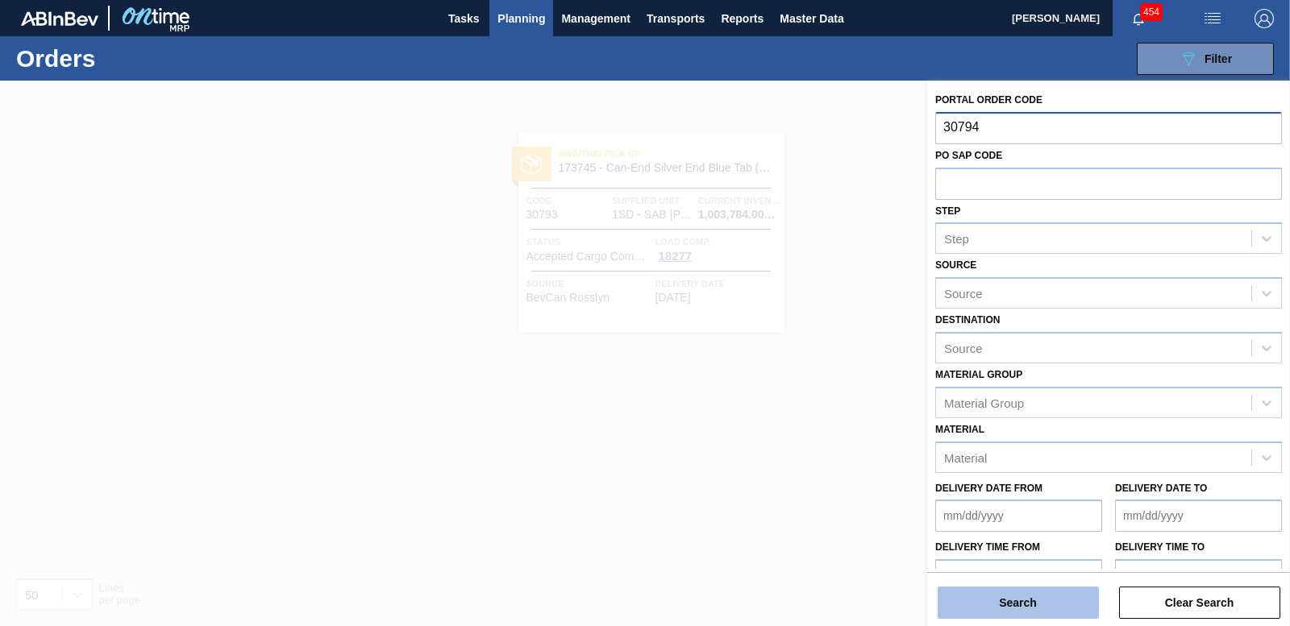
type input "30794"
click at [1054, 588] on button "Search" at bounding box center [1017, 603] width 161 height 32
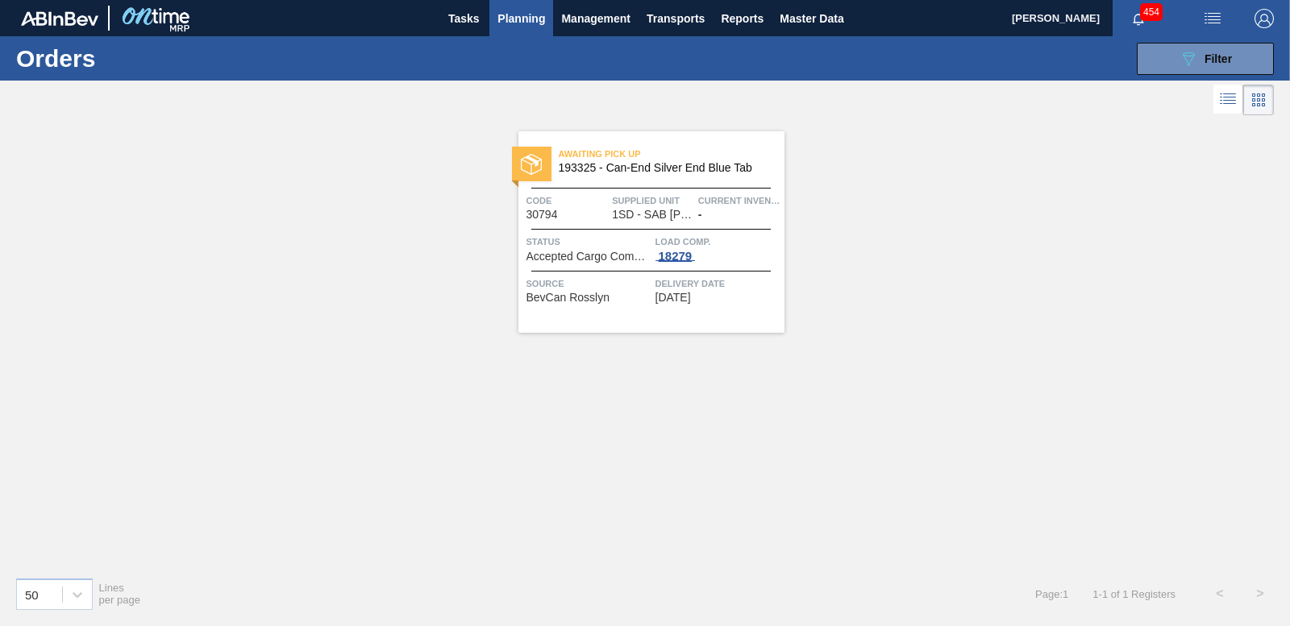
click at [669, 250] on div "18279" at bounding box center [675, 256] width 40 height 13
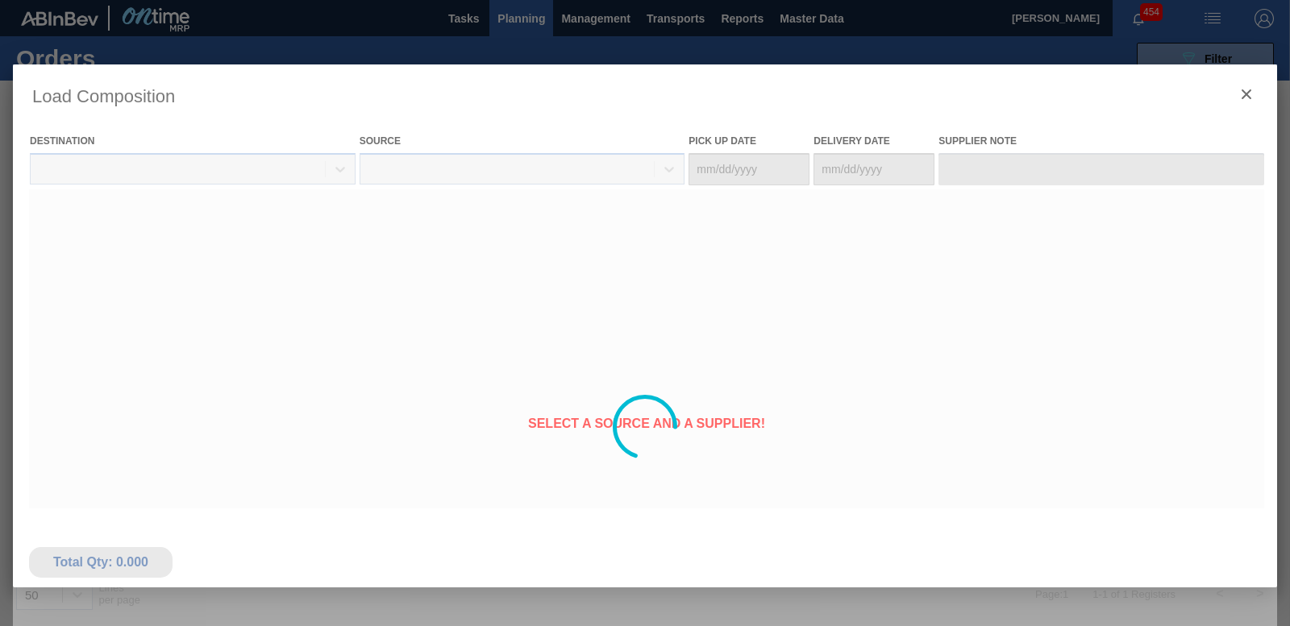
type Date "[DATE]"
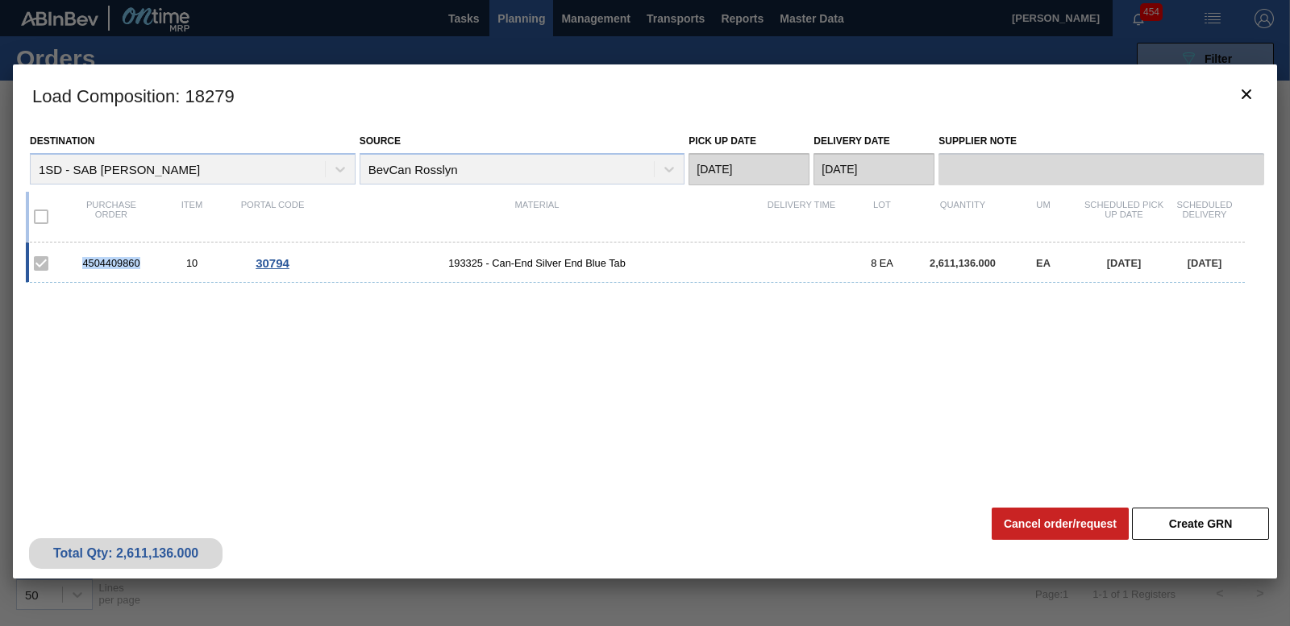
drag, startPoint x: 147, startPoint y: 254, endPoint x: 80, endPoint y: 261, distance: 67.3
click at [80, 261] on div "4504409860 10 30794 193325 - Can-End Silver End Blue Tab 8 EA 2,611,136.000 EA …" at bounding box center [635, 263] width 1219 height 40
copy div "4504409860"
click at [1241, 89] on icon "botão de ícone" at bounding box center [1246, 94] width 19 height 19
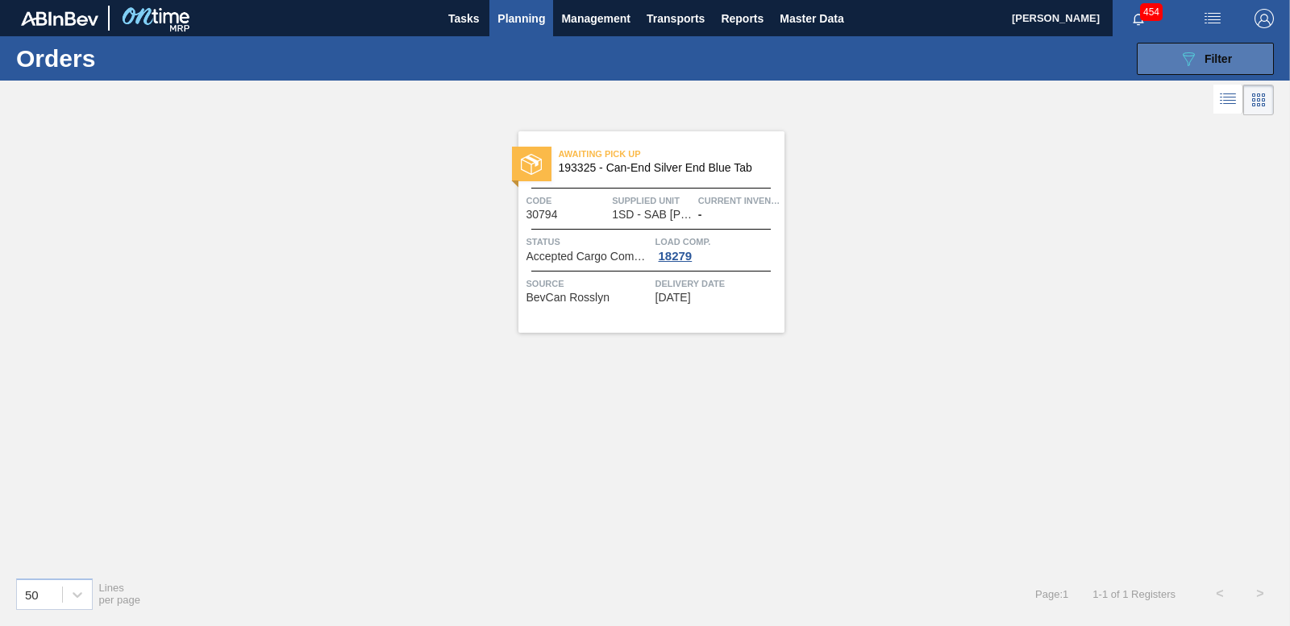
click at [1206, 50] on div "089F7B8B-B2A5-4AFE-B5C0-19BA573D28AC Filter" at bounding box center [1205, 58] width 53 height 19
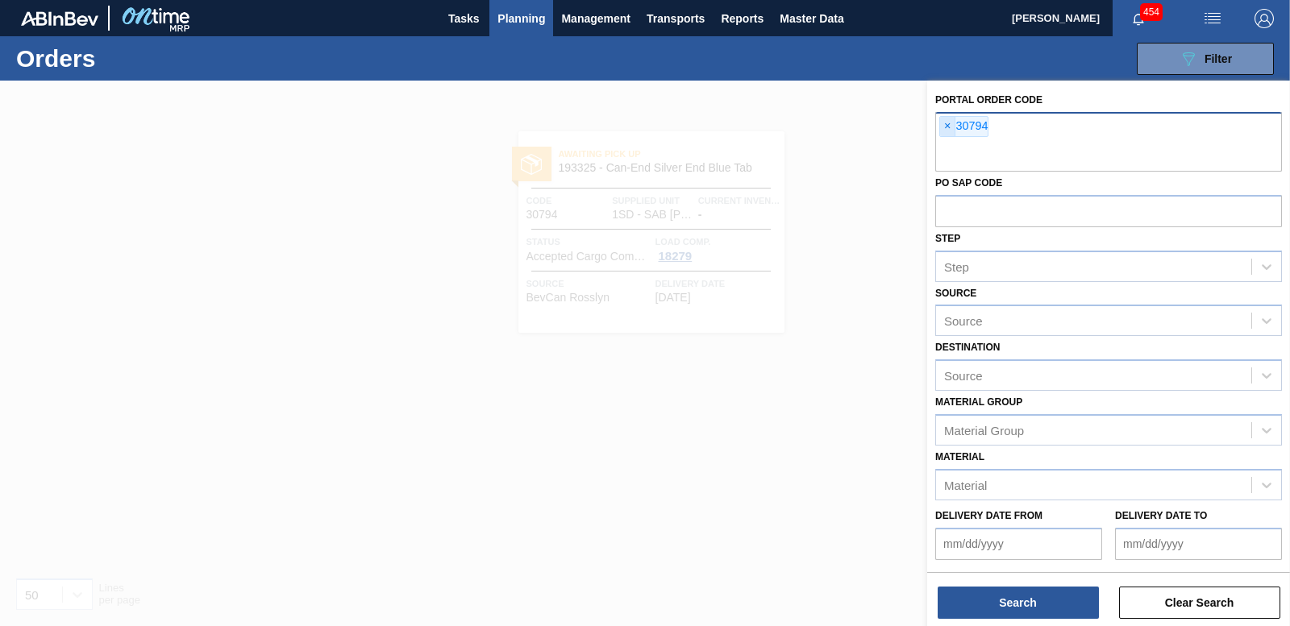
click at [950, 128] on span "×" at bounding box center [947, 126] width 15 height 19
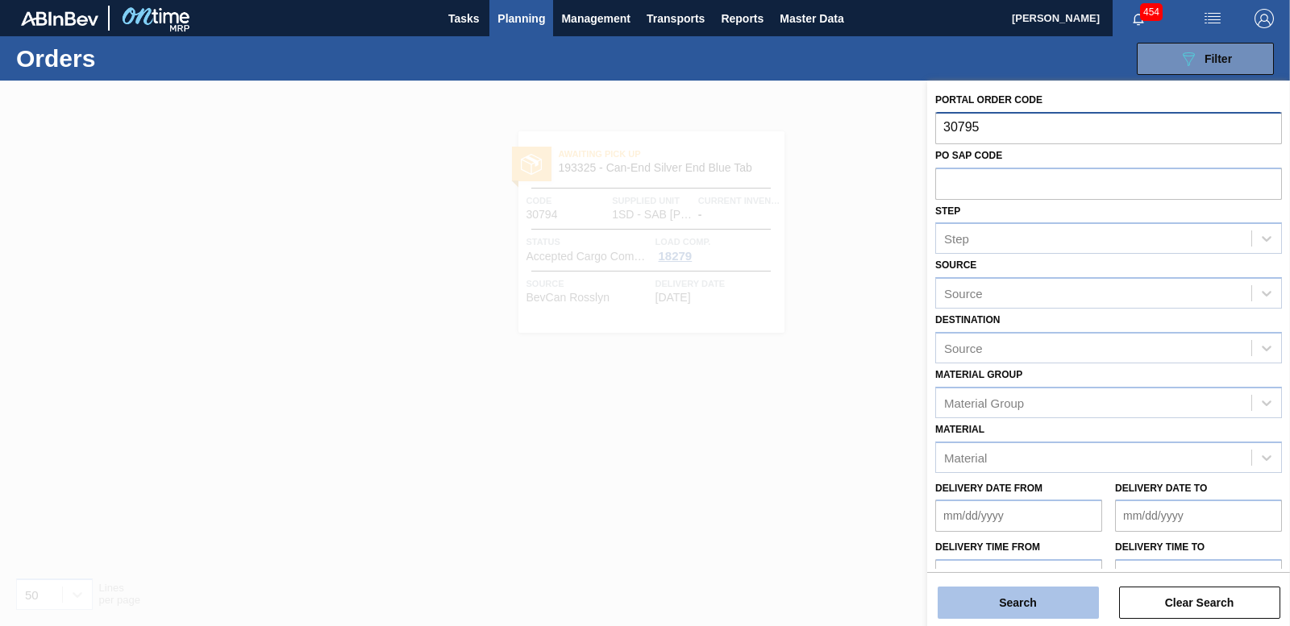
type input "30795"
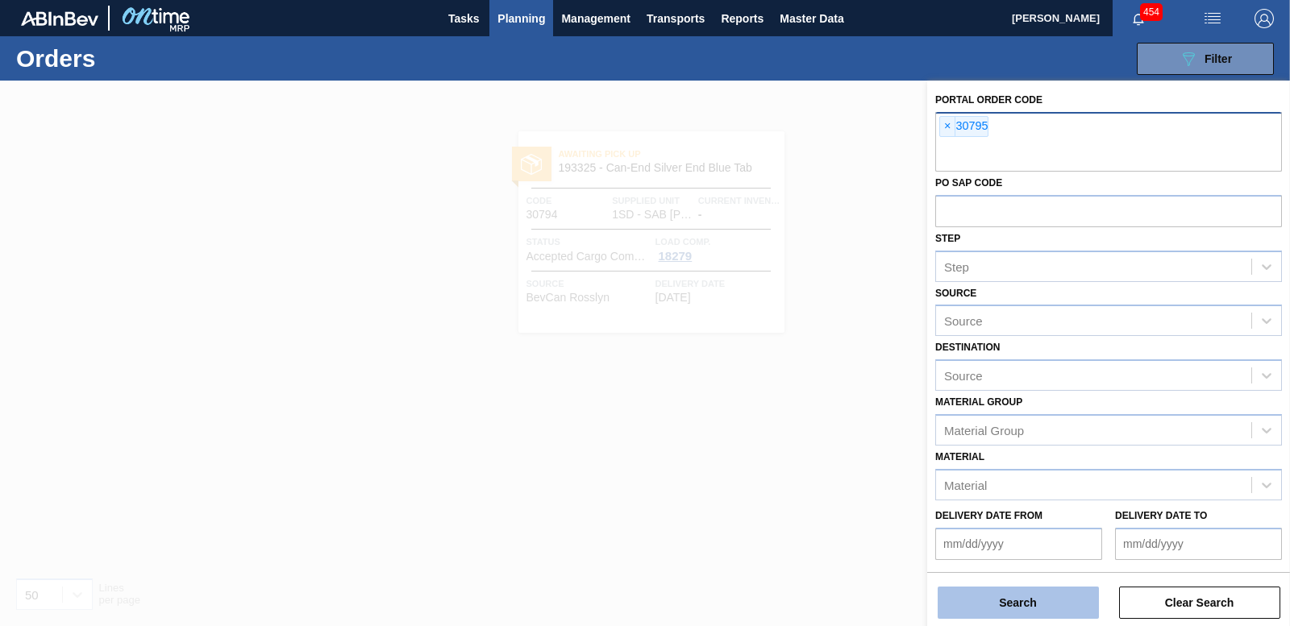
click at [1041, 600] on button "Search" at bounding box center [1017, 603] width 161 height 32
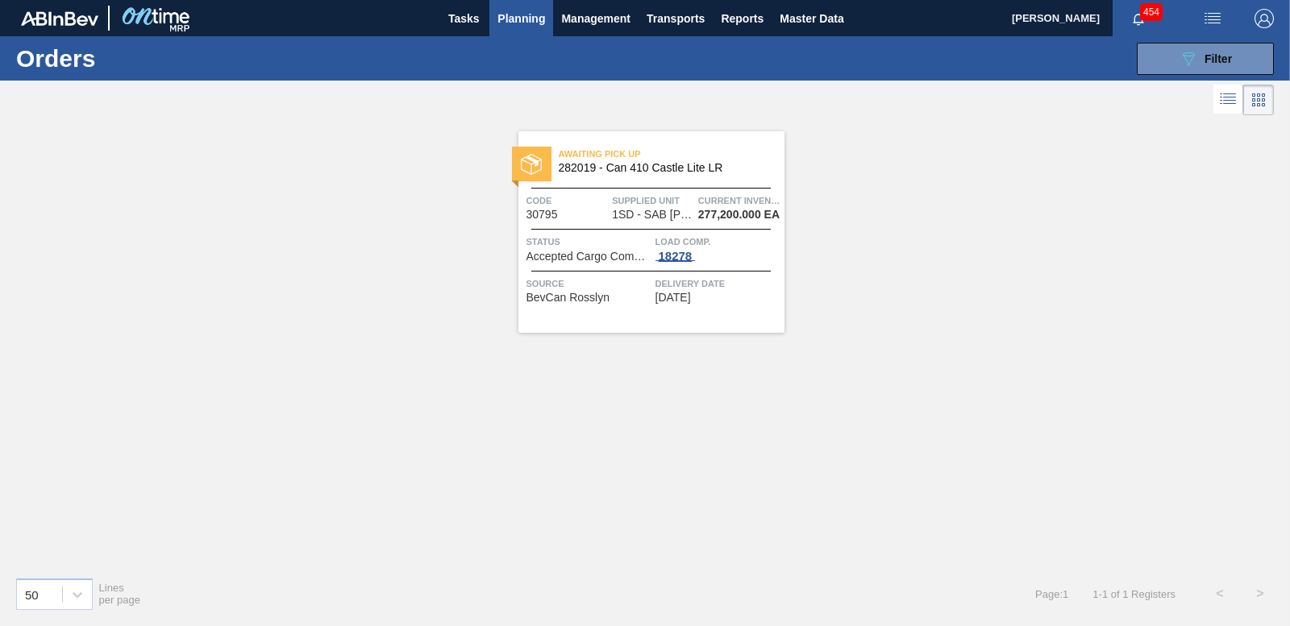
click at [670, 252] on div "18278" at bounding box center [675, 256] width 40 height 13
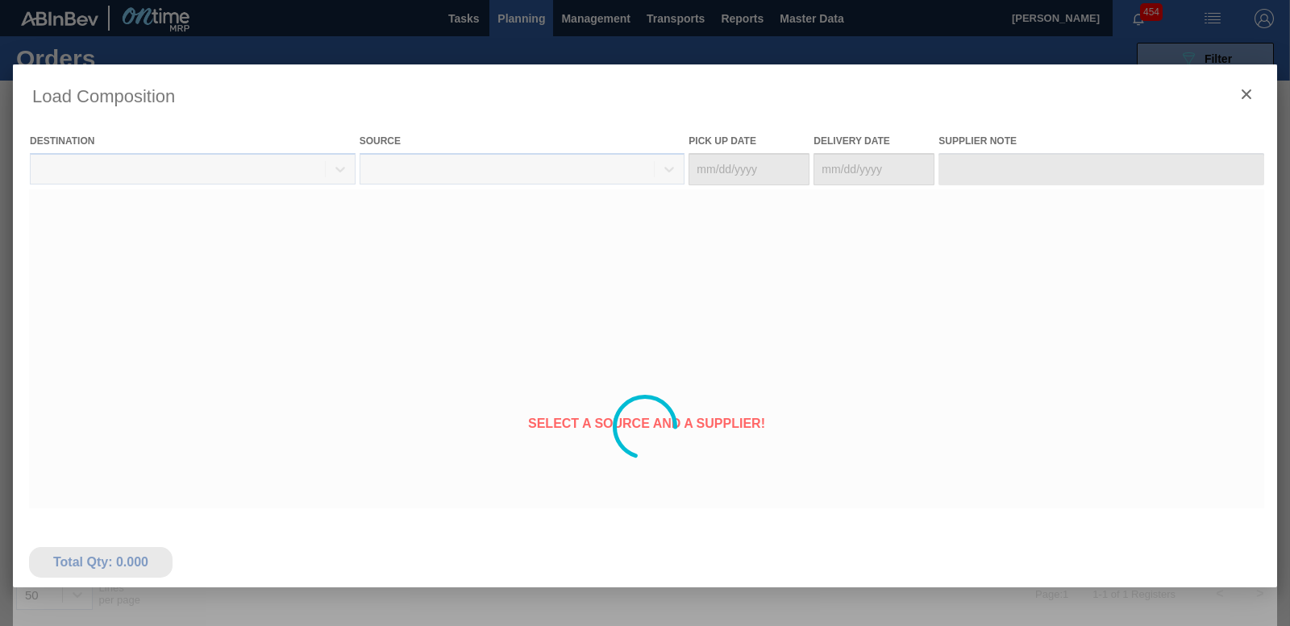
type Date "[DATE]"
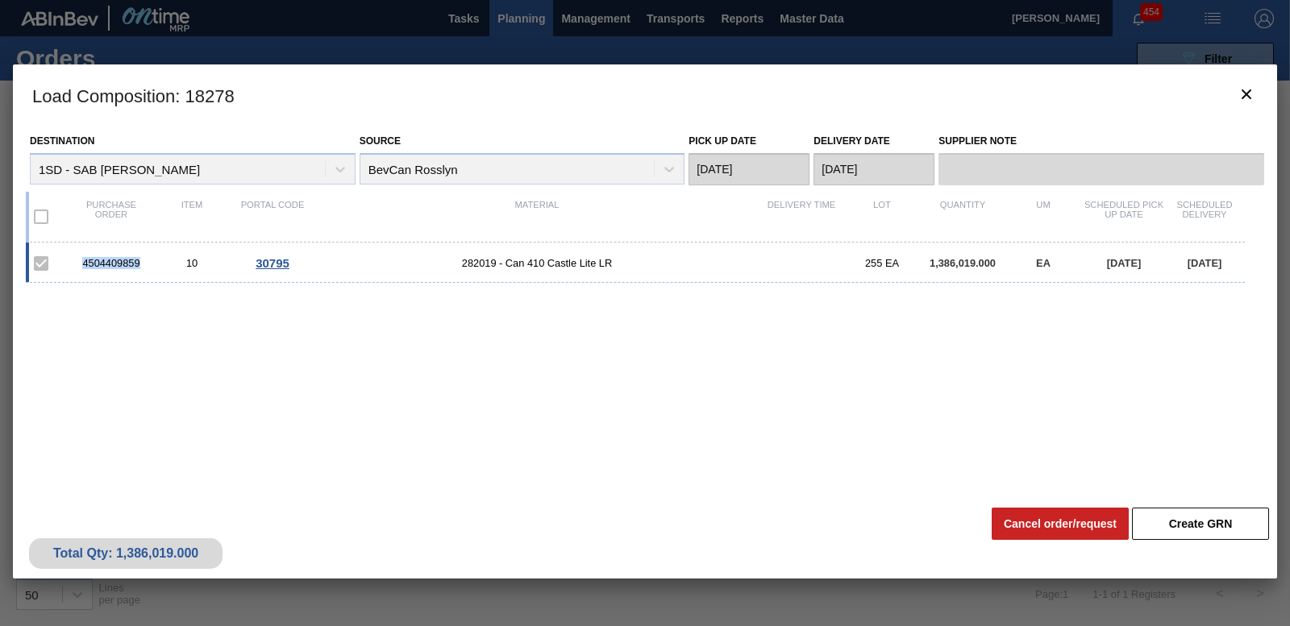
drag, startPoint x: 141, startPoint y: 260, endPoint x: 74, endPoint y: 261, distance: 66.9
click at [74, 261] on div "4504409859" at bounding box center [111, 263] width 81 height 12
copy div "4504409859"
click at [1248, 97] on icon "botão de ícone" at bounding box center [1246, 94] width 19 height 19
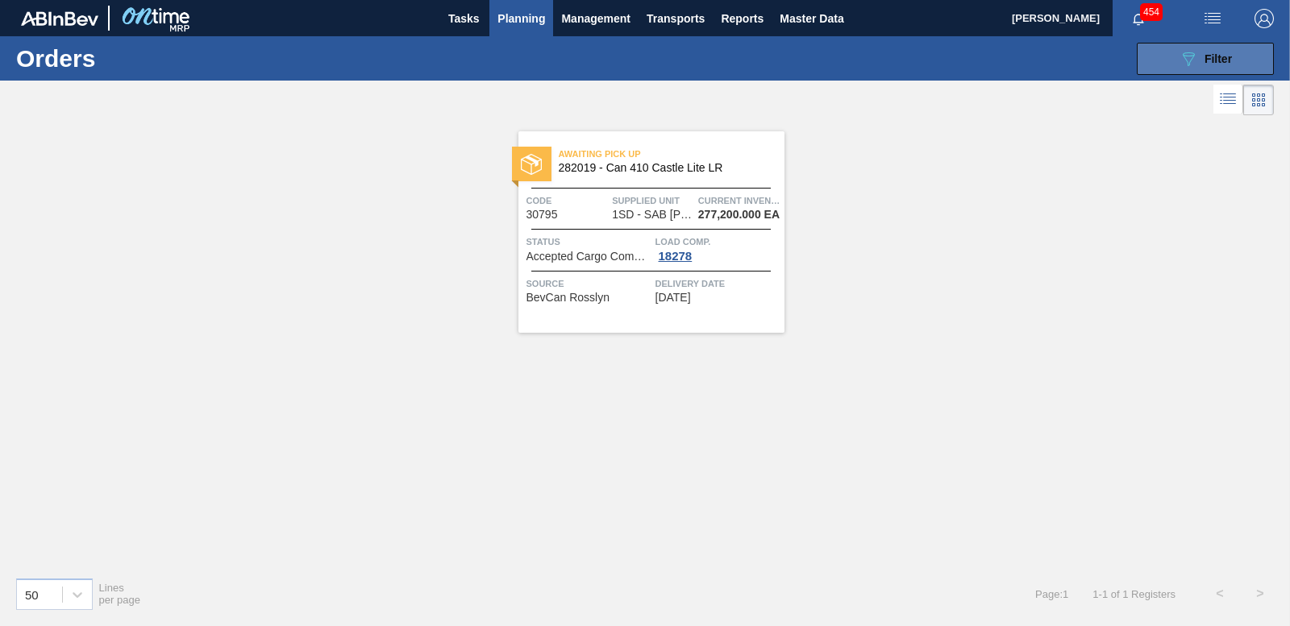
click at [1201, 59] on div "089F7B8B-B2A5-4AFE-B5C0-19BA573D28AC Filter" at bounding box center [1205, 58] width 53 height 19
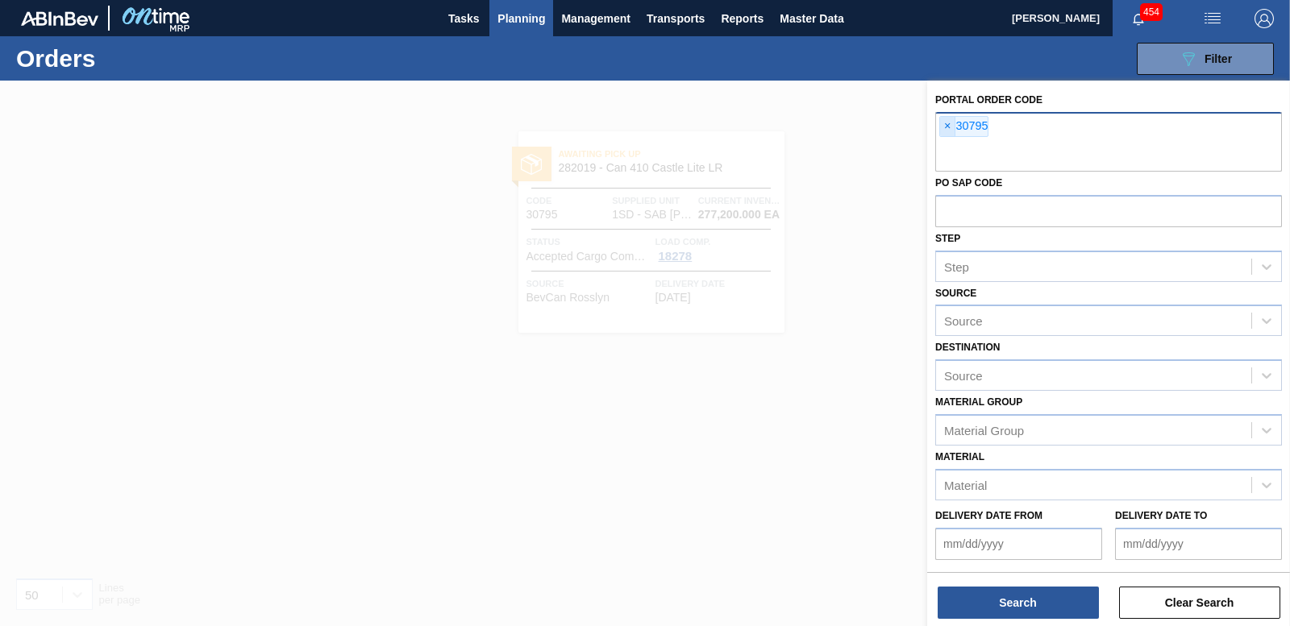
click at [949, 122] on span "×" at bounding box center [947, 126] width 15 height 19
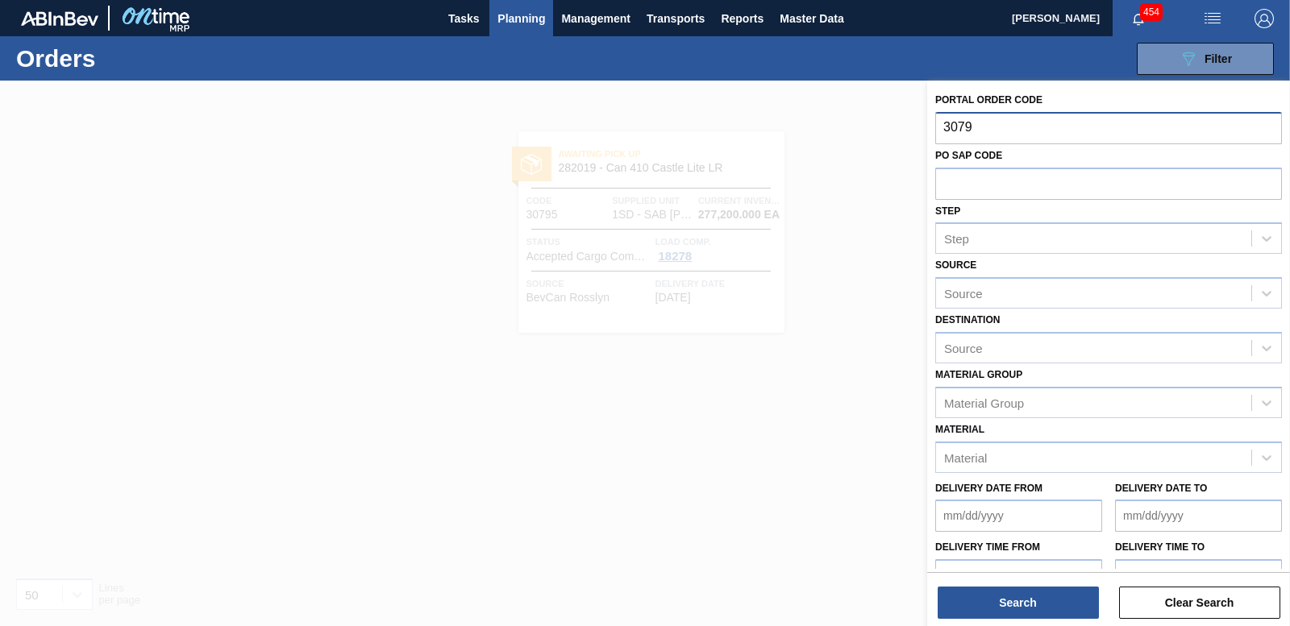
type input "30796"
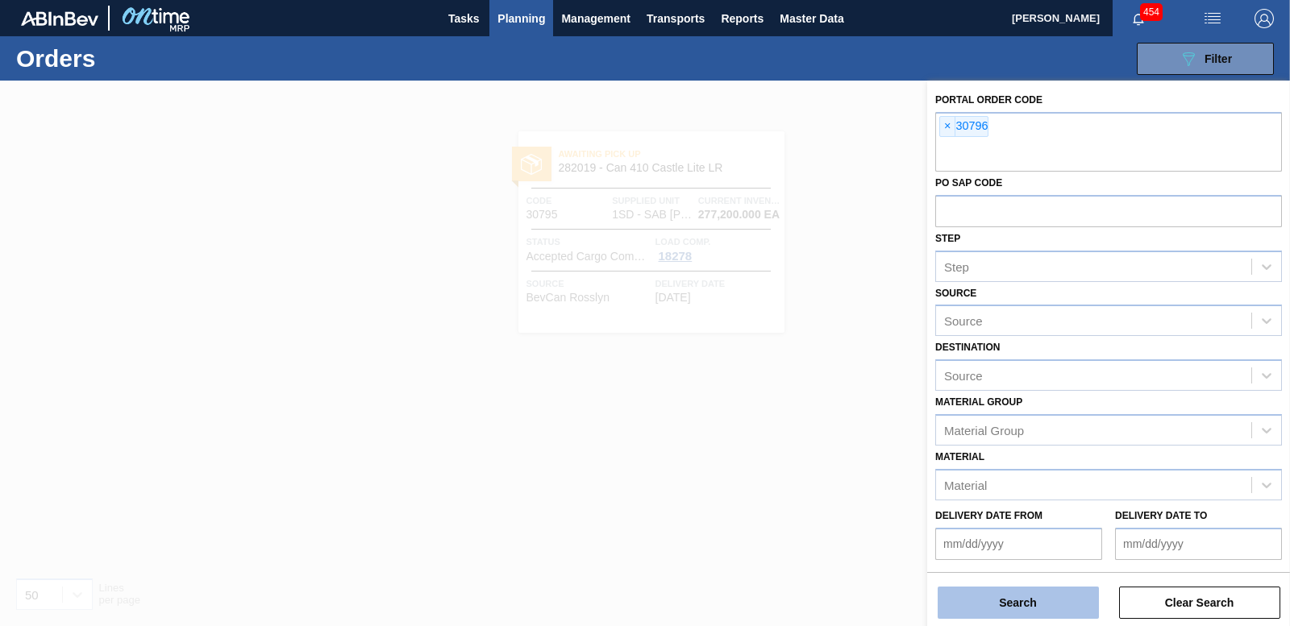
click at [1039, 608] on button "Search" at bounding box center [1017, 603] width 161 height 32
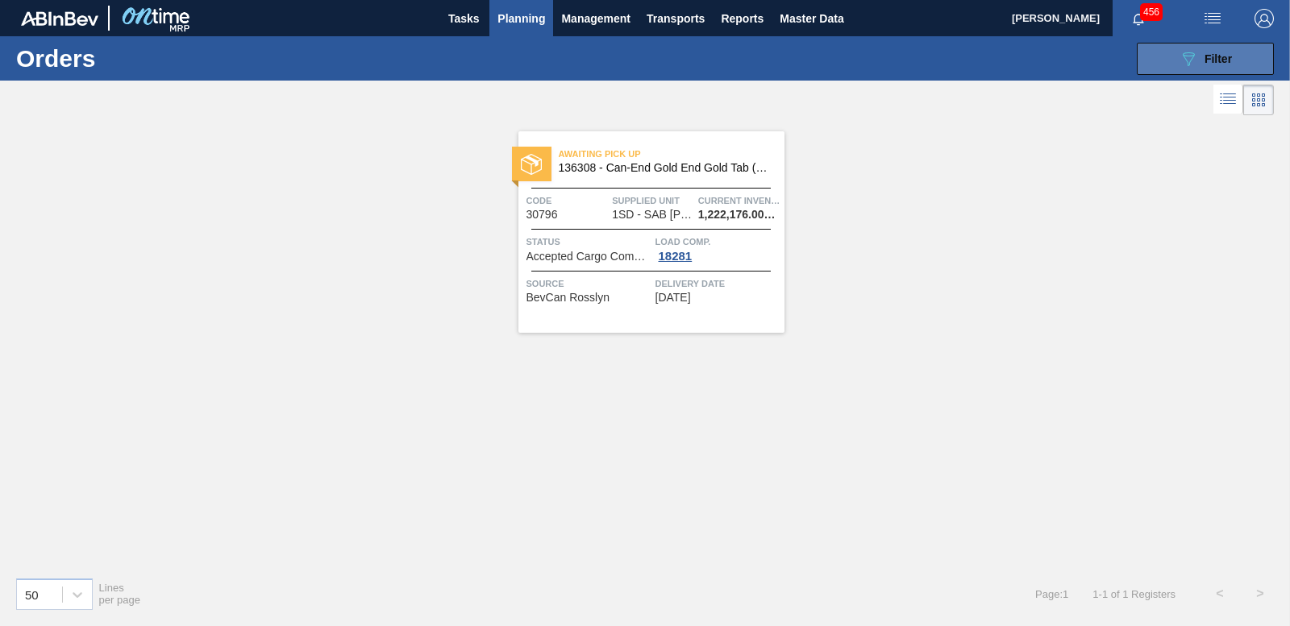
click at [1191, 59] on icon at bounding box center [1189, 59] width 12 height 14
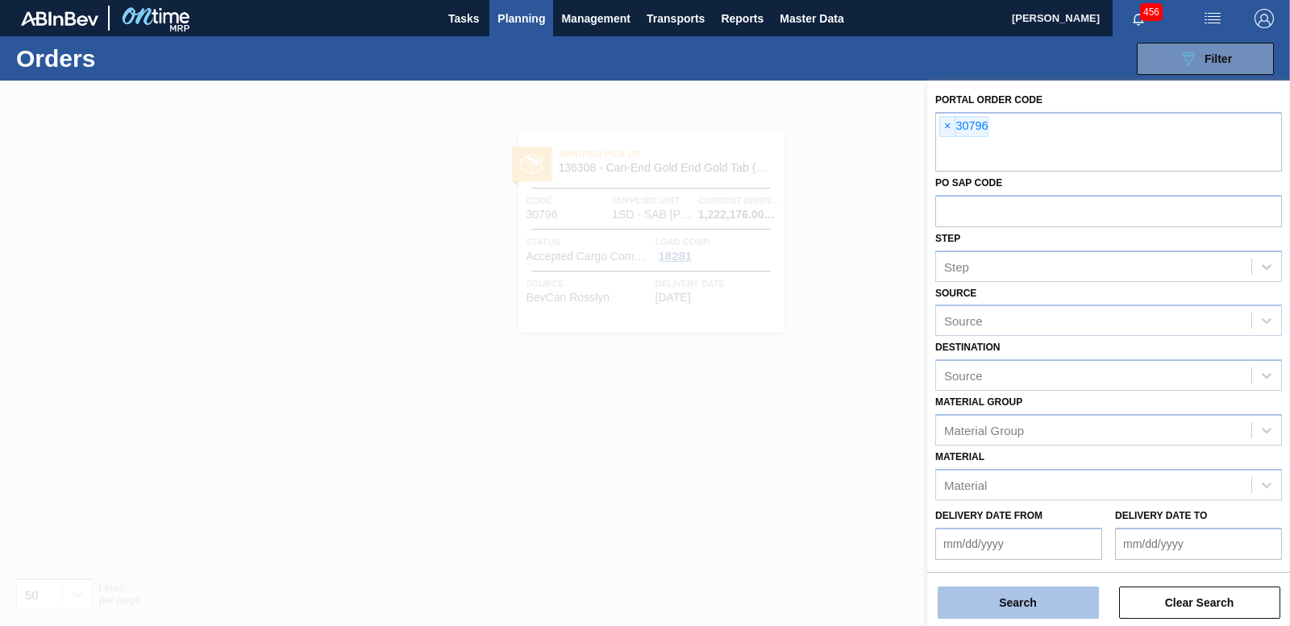
click at [1030, 596] on button "Search" at bounding box center [1017, 603] width 161 height 32
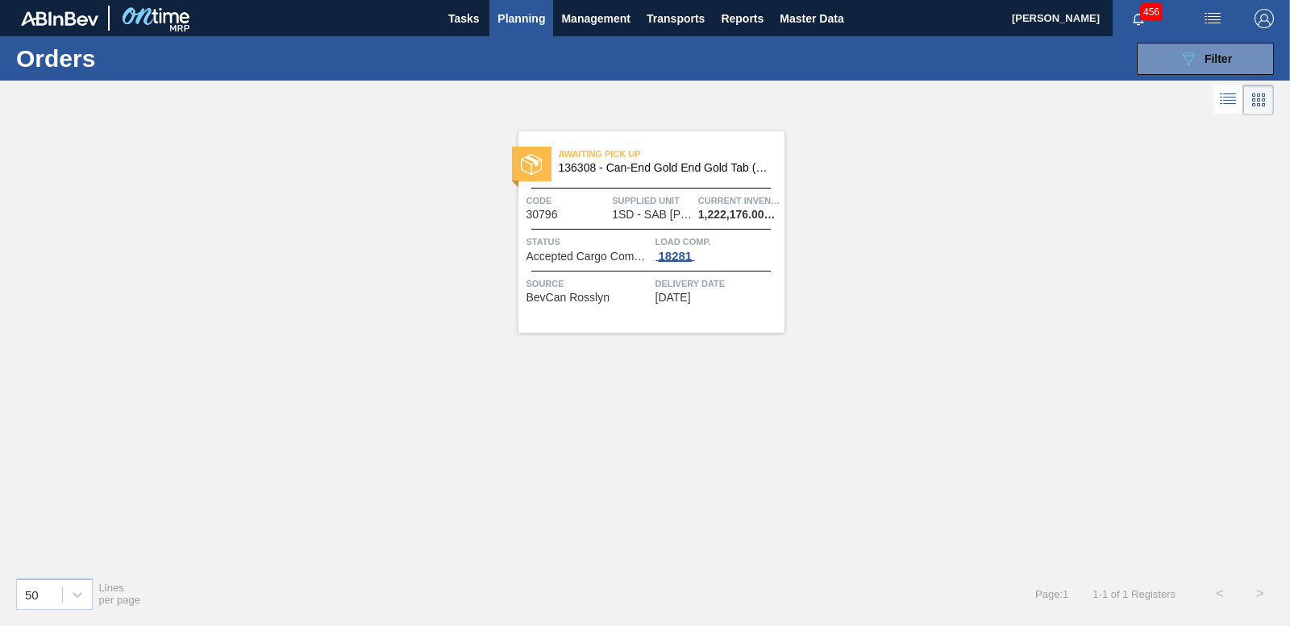
click at [687, 252] on div "18281" at bounding box center [675, 256] width 40 height 13
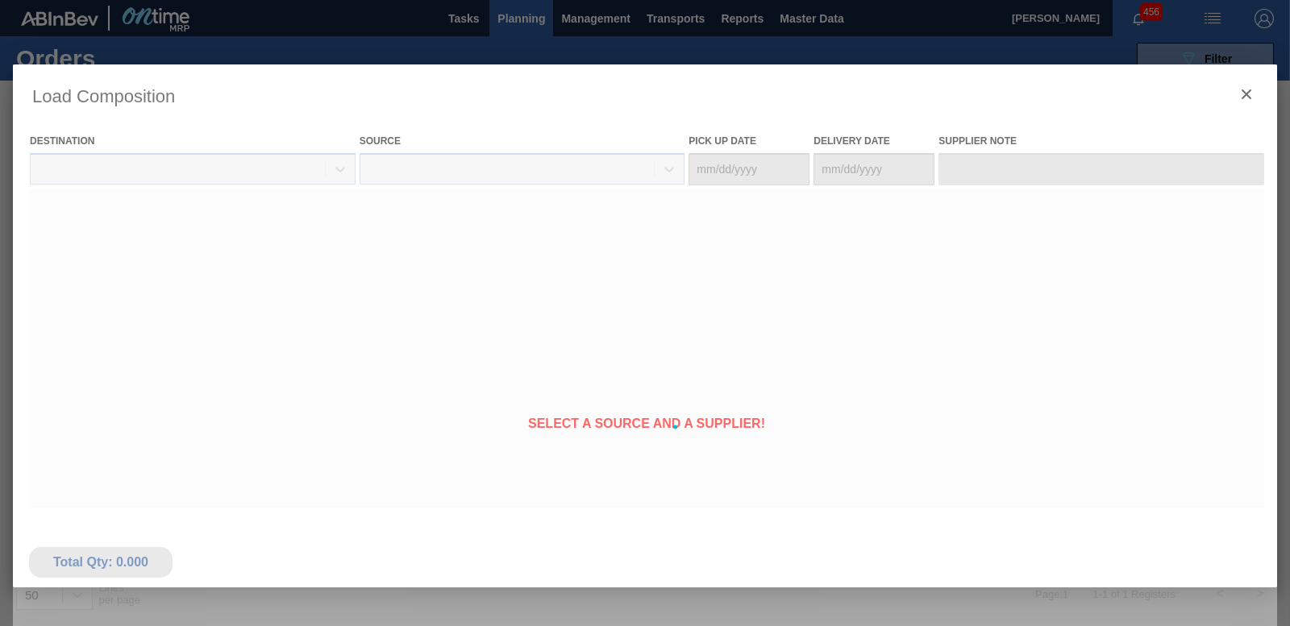
type Date "[DATE]"
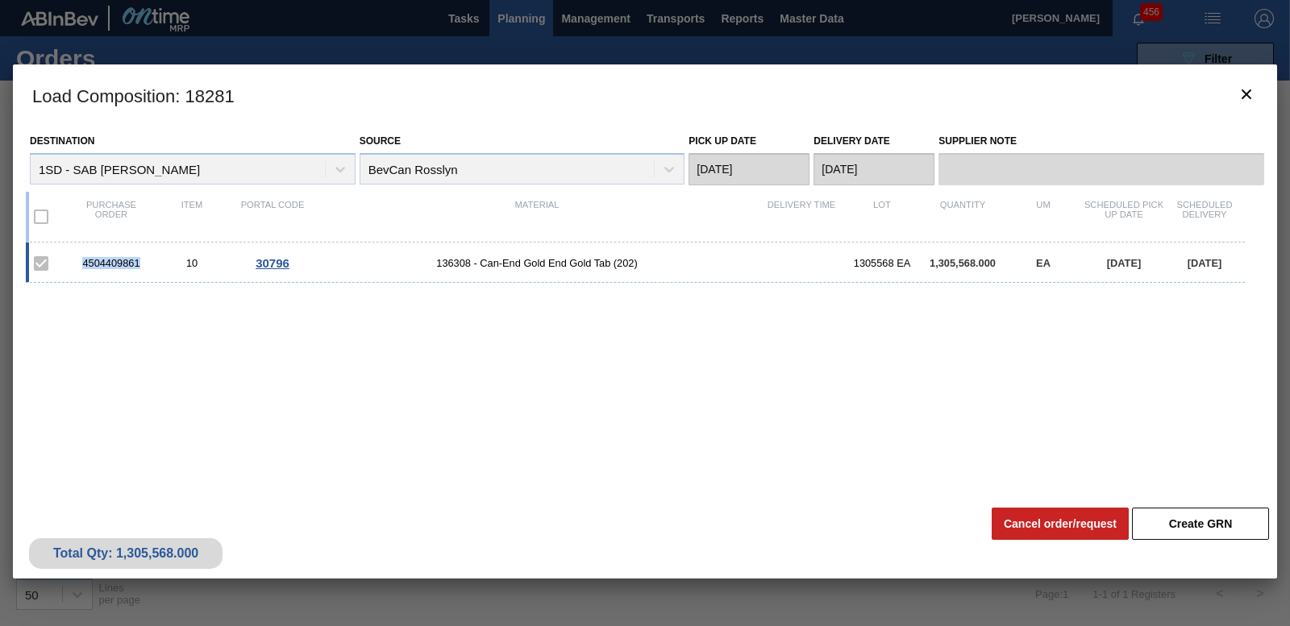
drag, startPoint x: 141, startPoint y: 257, endPoint x: 66, endPoint y: 258, distance: 75.0
click at [66, 258] on div "4504409861 10 30796 136308 - Can-End Gold End Gold Tab (202) 1305568 EA 1,305,5…" at bounding box center [635, 263] width 1219 height 40
copy div "4504409861"
click at [1251, 98] on icon "botão de ícone" at bounding box center [1246, 94] width 19 height 19
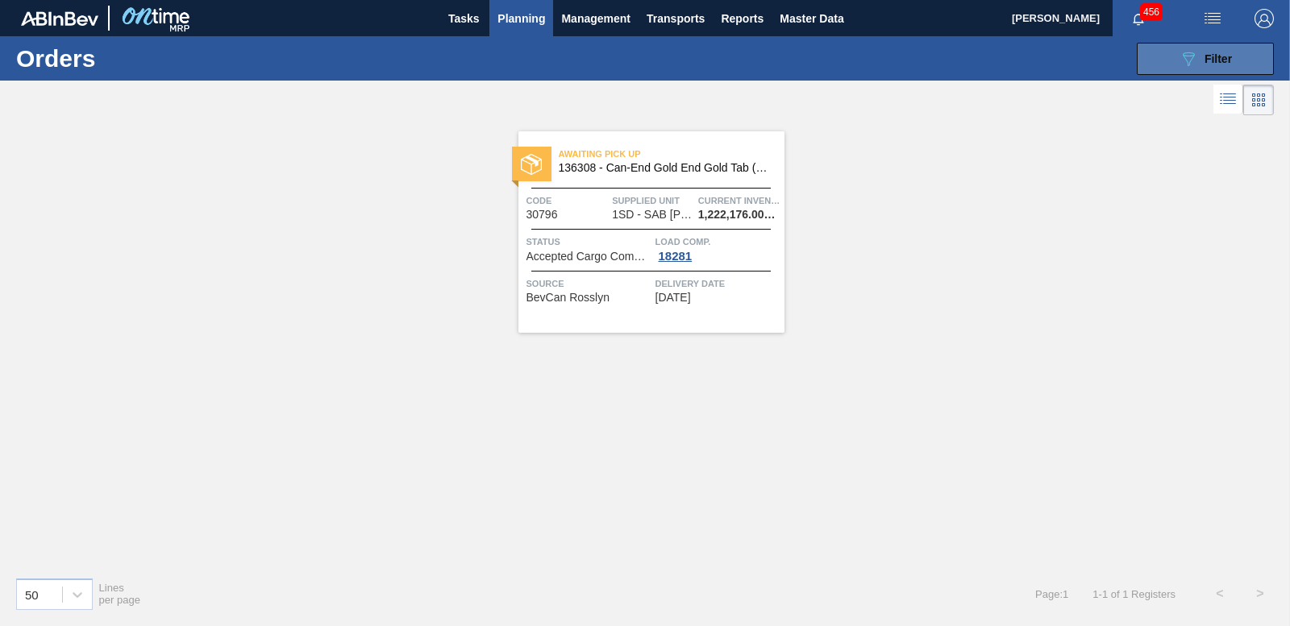
click at [1218, 61] on span "Filter" at bounding box center [1217, 58] width 27 height 13
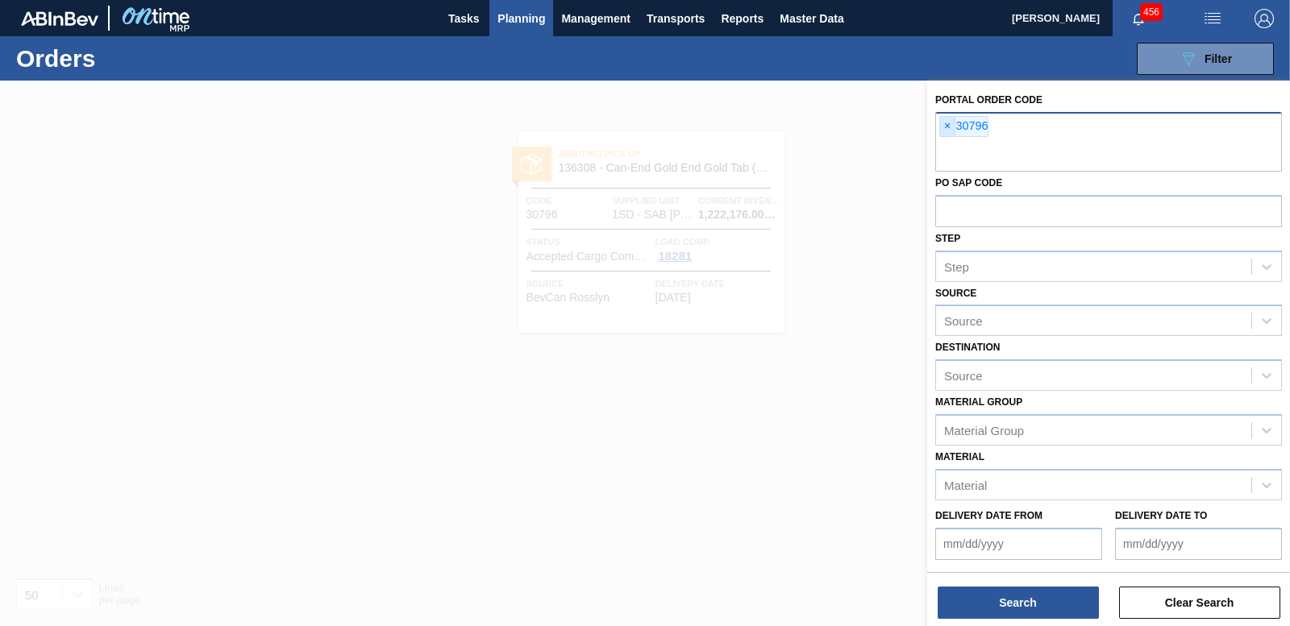
click at [942, 125] on span "×" at bounding box center [947, 126] width 15 height 19
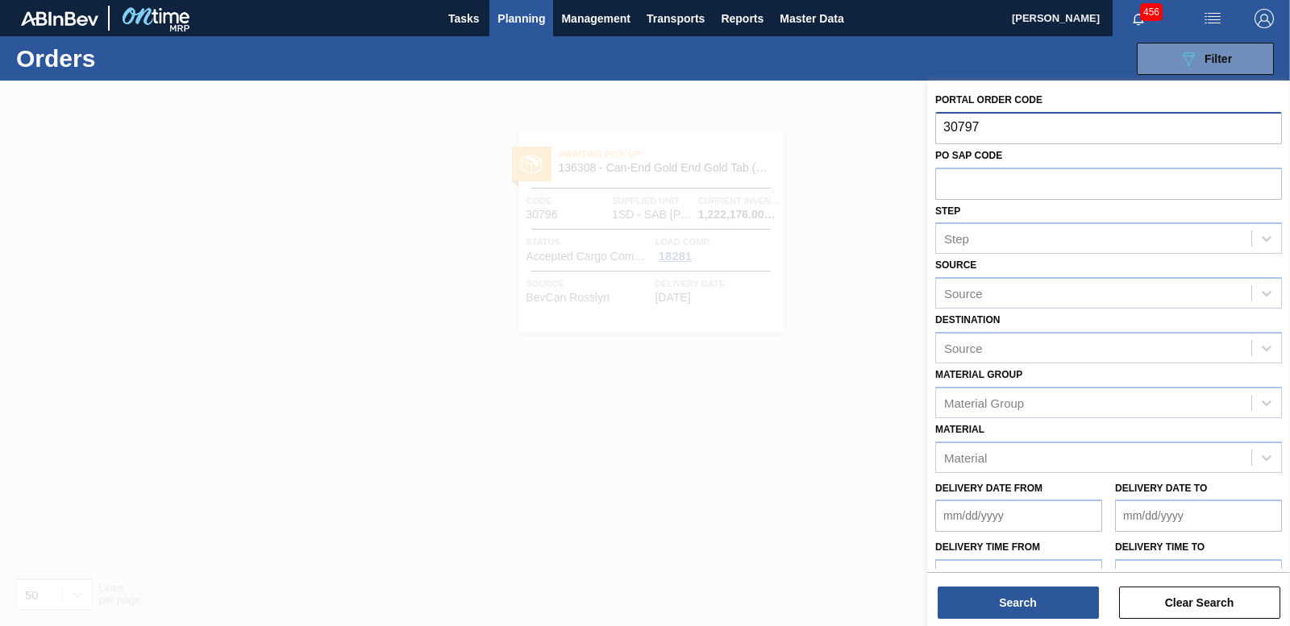
type input "30797"
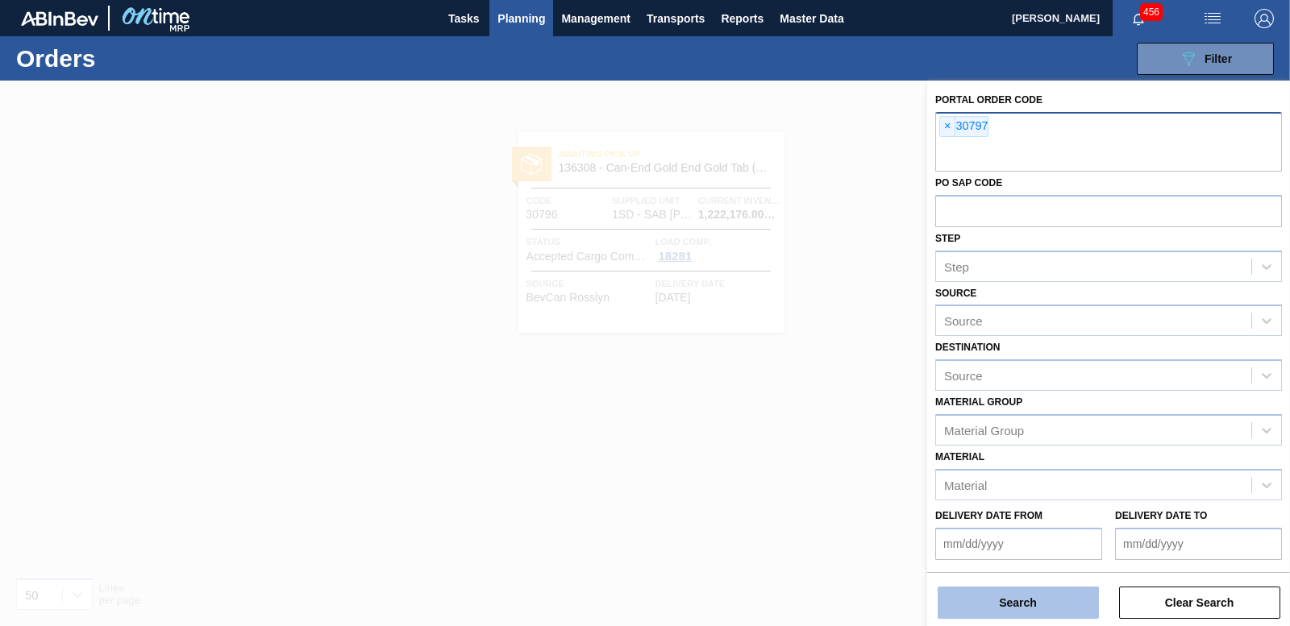
drag, startPoint x: 1029, startPoint y: 584, endPoint x: 1030, endPoint y: 597, distance: 13.0
click at [1030, 597] on div "Search Clear Search" at bounding box center [1108, 594] width 363 height 45
click at [1030, 597] on button "Search" at bounding box center [1017, 603] width 161 height 32
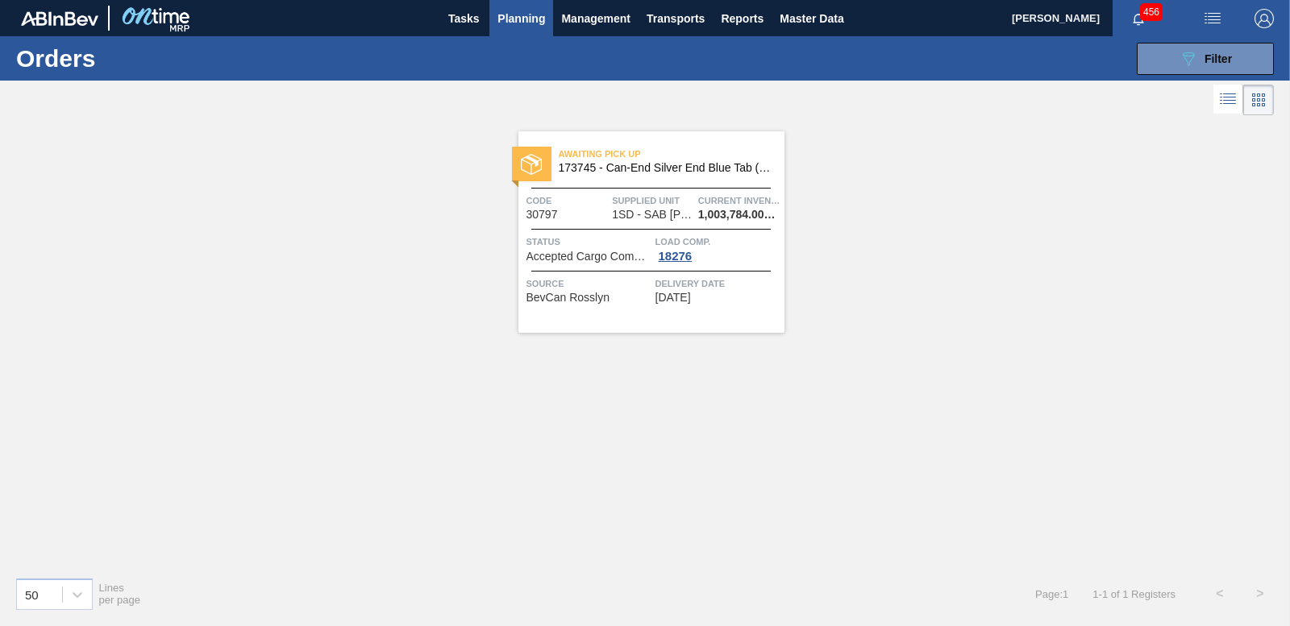
click at [676, 246] on span "Load Comp." at bounding box center [717, 242] width 125 height 16
click at [676, 250] on div "18276" at bounding box center [675, 256] width 40 height 13
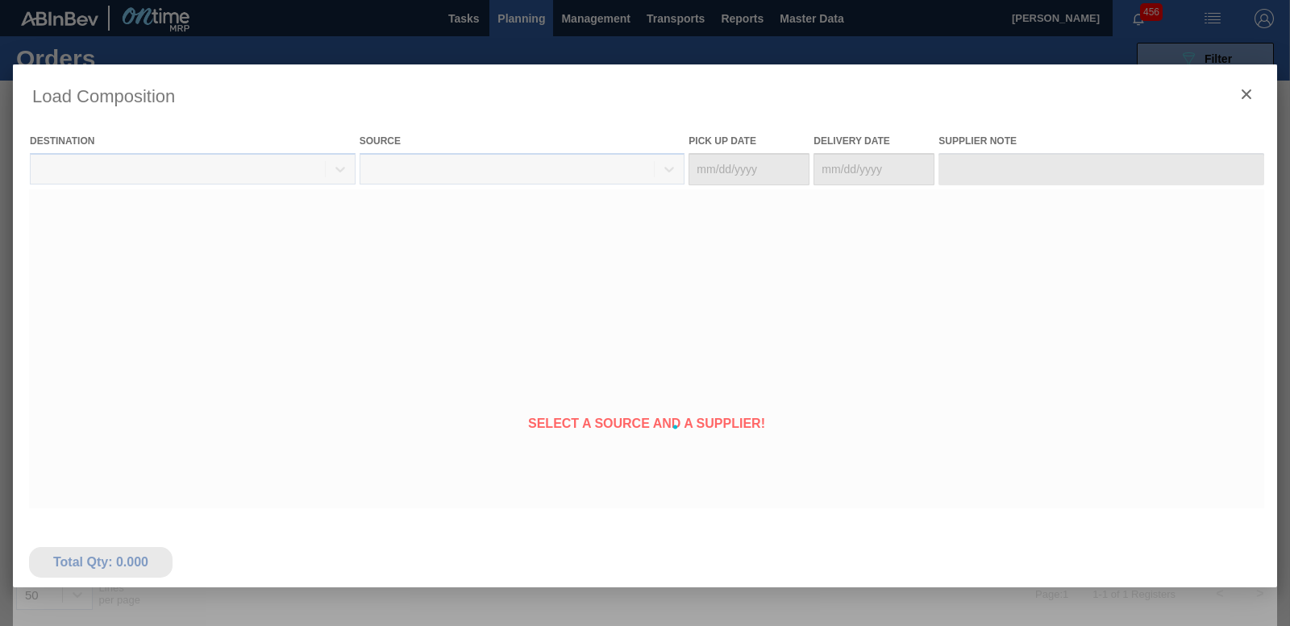
type Date "[DATE]"
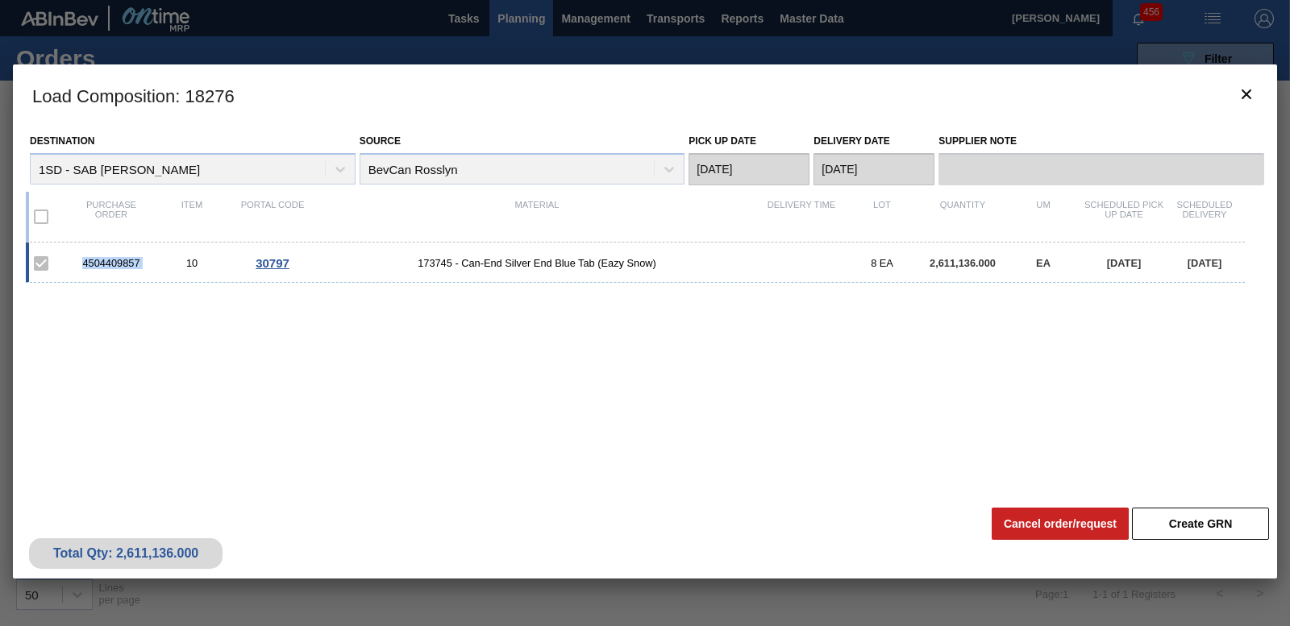
drag, startPoint x: 154, startPoint y: 266, endPoint x: 81, endPoint y: 264, distance: 72.6
click at [81, 264] on div "4504409857 10 30797 173745 - Can-End Silver End Blue Tab (Eazy Snow) 8 EA 2,611…" at bounding box center [635, 263] width 1219 height 40
copy div "4504409857"
click at [1246, 92] on icon "botão de ícone" at bounding box center [1246, 94] width 19 height 19
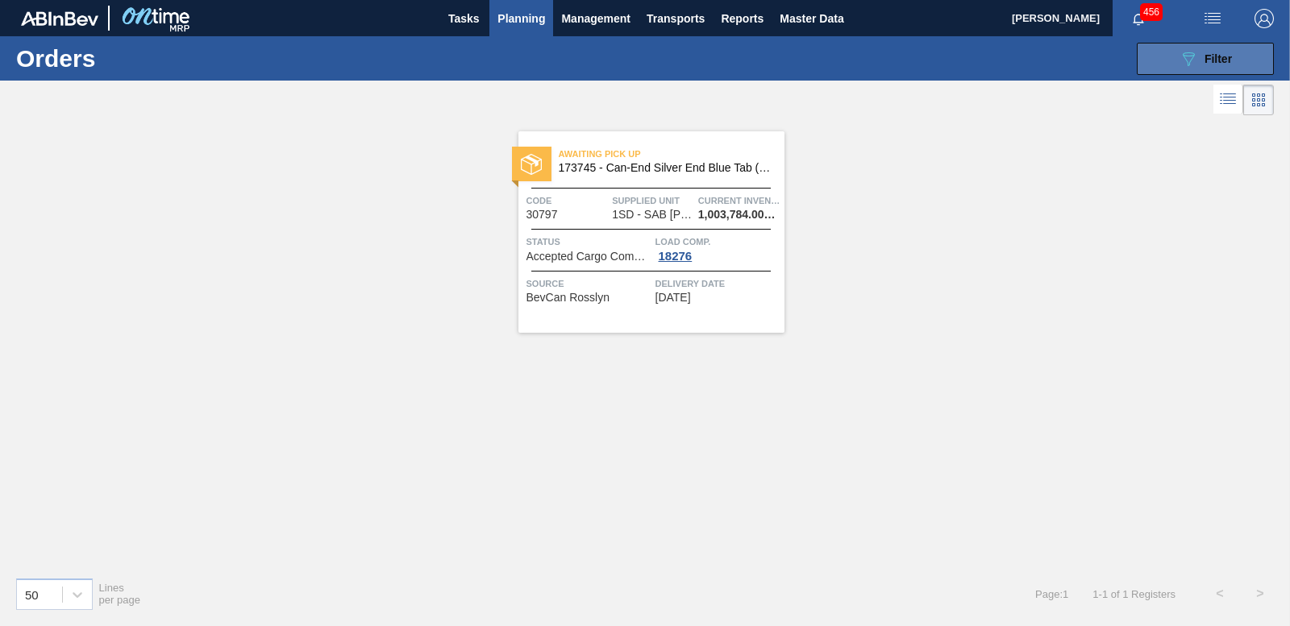
click at [1212, 62] on span "Filter" at bounding box center [1217, 58] width 27 height 13
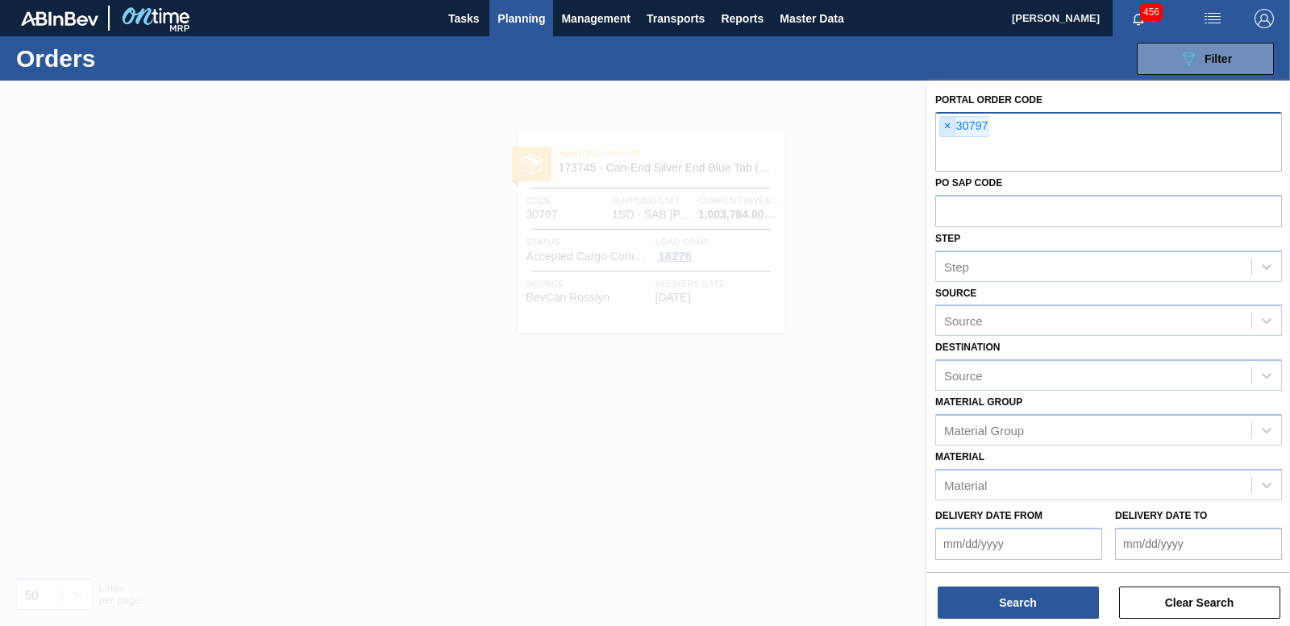
click at [946, 130] on span "×" at bounding box center [947, 126] width 15 height 19
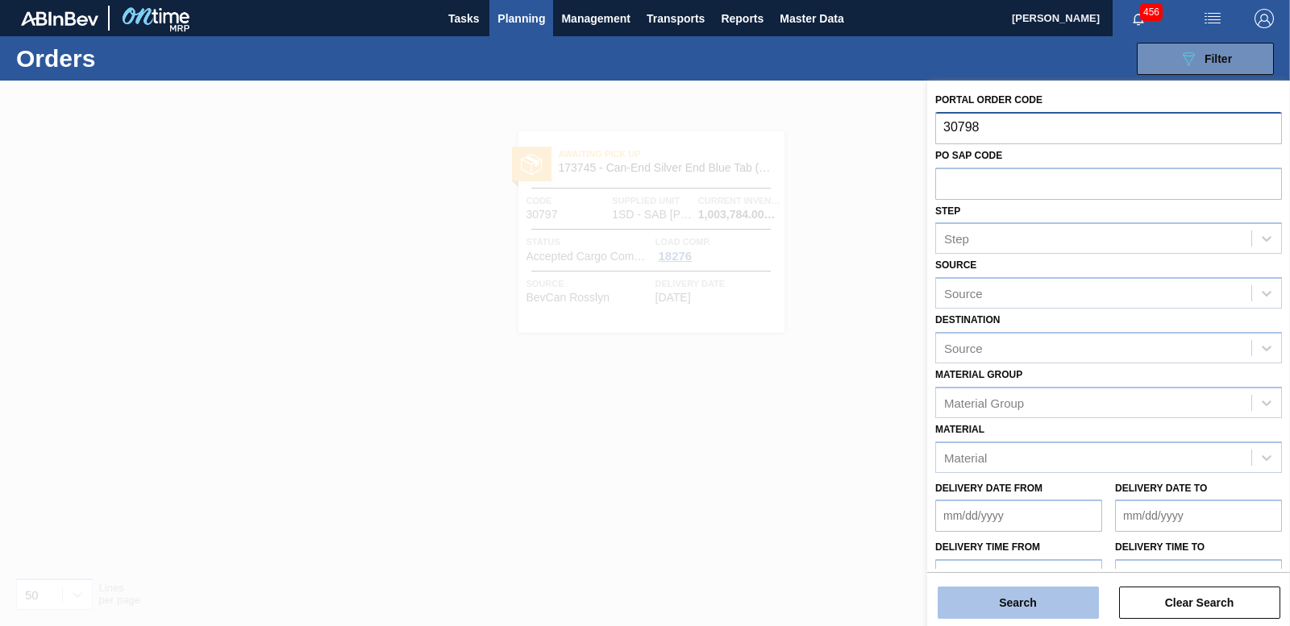
type input "30798"
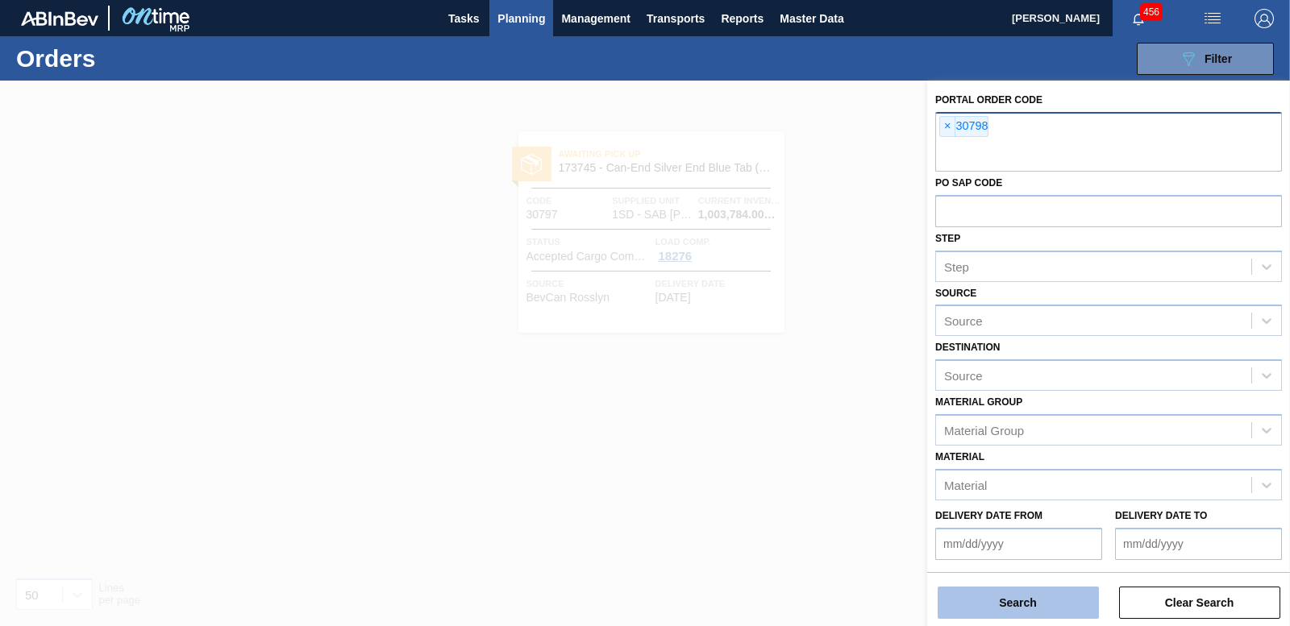
click at [1033, 609] on button "Search" at bounding box center [1017, 603] width 161 height 32
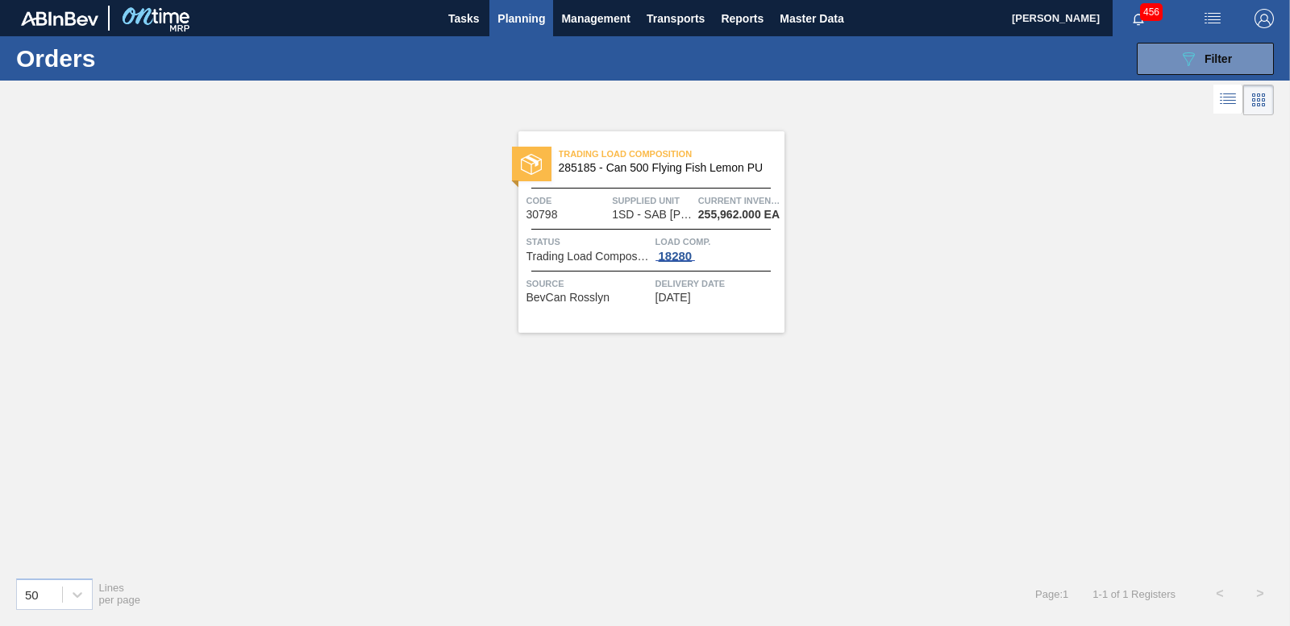
click at [679, 252] on div "18280" at bounding box center [675, 256] width 40 height 13
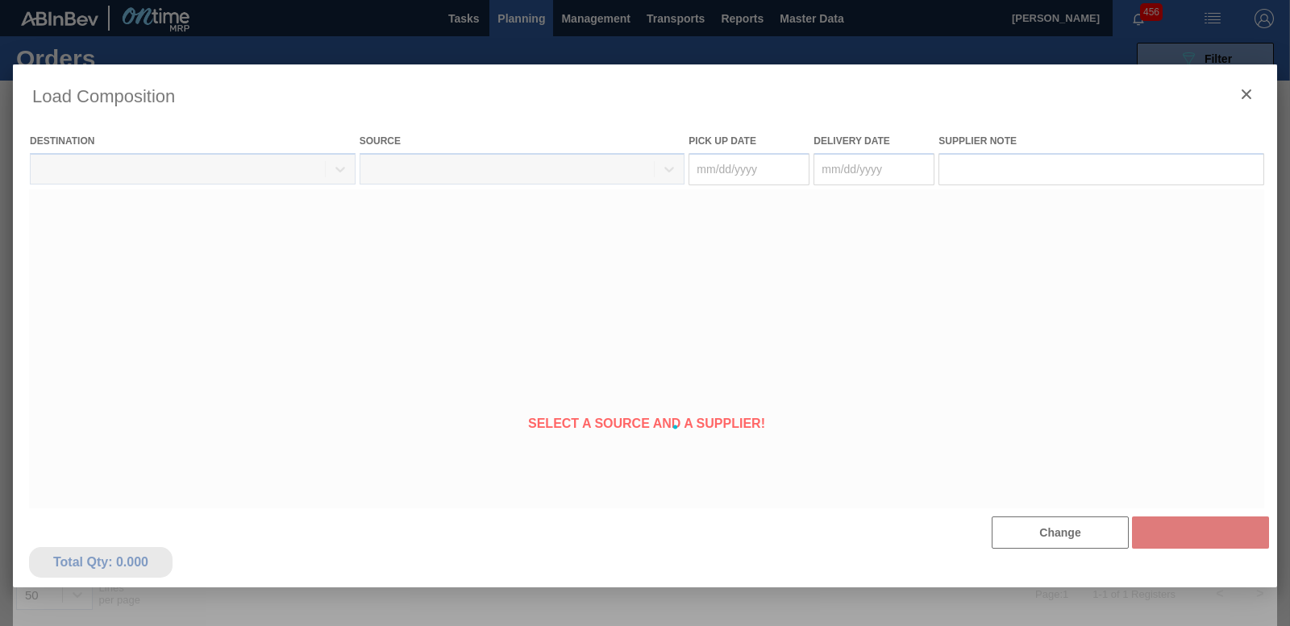
type Date "[DATE]"
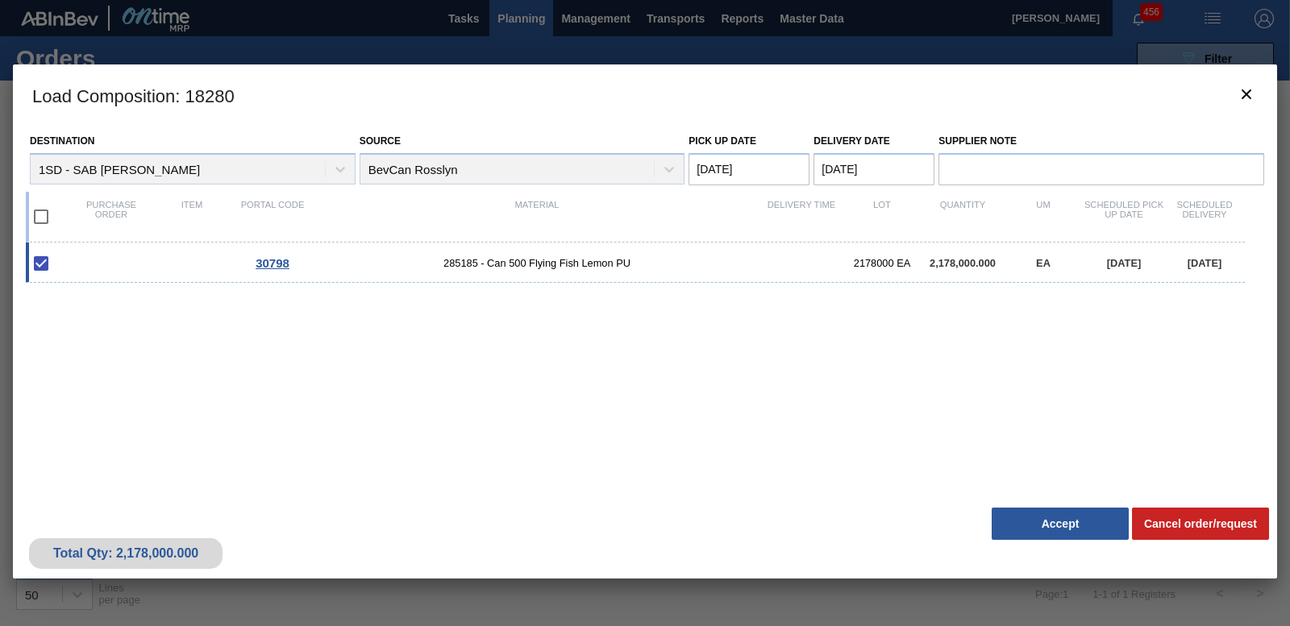
click at [132, 264] on div "30798 285185 - Can 500 Flying Fish Lemon PU 2178000 EA 2,178,000.000 EA [DATE] …" at bounding box center [635, 263] width 1219 height 40
checkbox input "false"
click at [132, 264] on div "30798 285185 - Can 500 Flying Fish Lemon PU 2178000 EA 2,178,000.000 EA [DATE] …" at bounding box center [635, 263] width 1219 height 40
checkbox input "true"
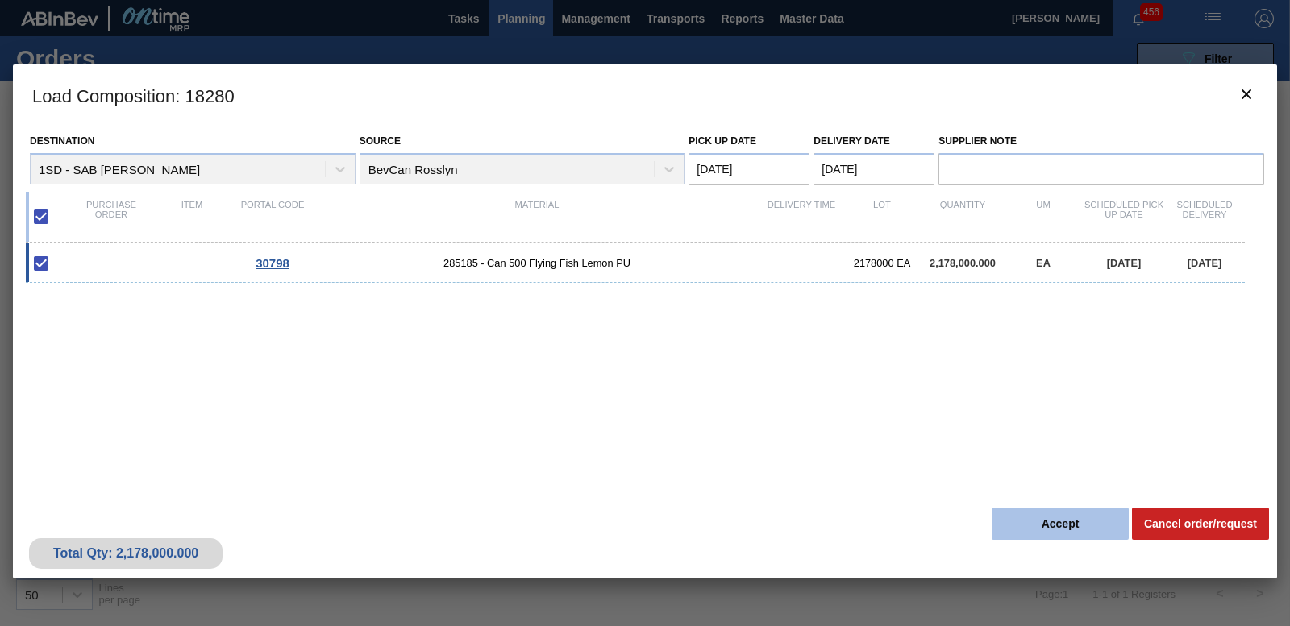
click at [1030, 516] on button "Accept" at bounding box center [1059, 524] width 137 height 32
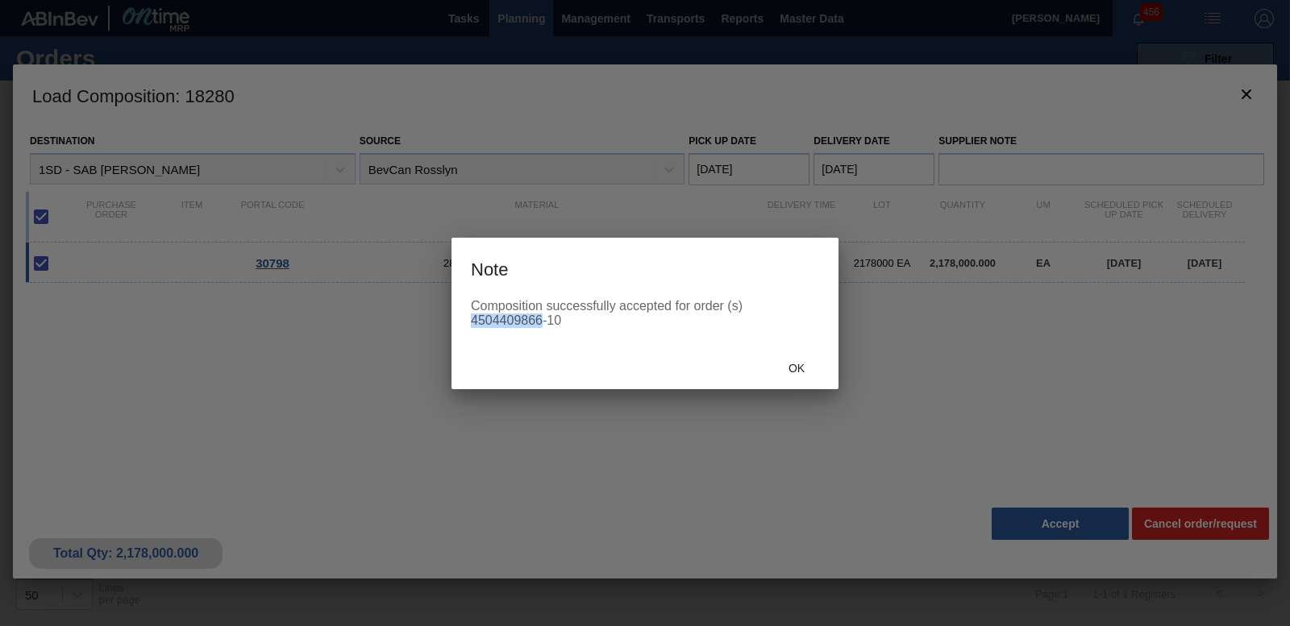
drag, startPoint x: 471, startPoint y: 318, endPoint x: 542, endPoint y: 317, distance: 71.0
click at [542, 317] on div "Composition successfully accepted for order (s) 4504409866-10" at bounding box center [645, 313] width 348 height 29
copy div "4504409866"
click at [788, 363] on span "Ok" at bounding box center [796, 368] width 42 height 13
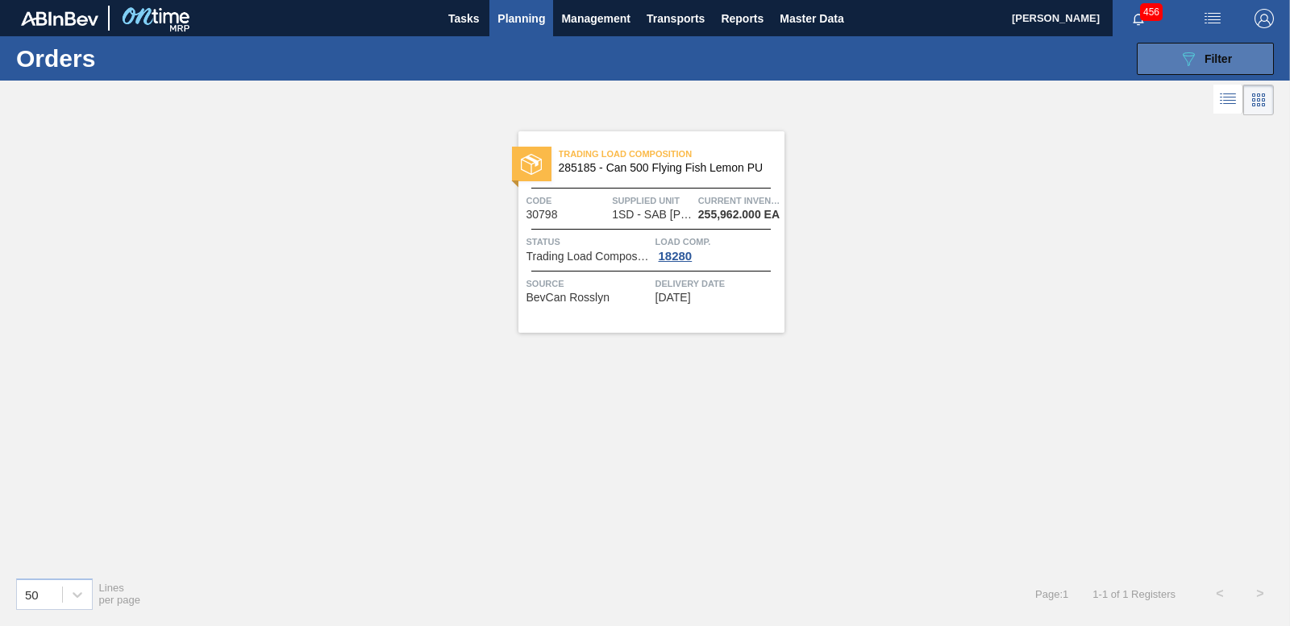
click at [1250, 57] on button "089F7B8B-B2A5-4AFE-B5C0-19BA573D28AC Filter" at bounding box center [1205, 59] width 137 height 32
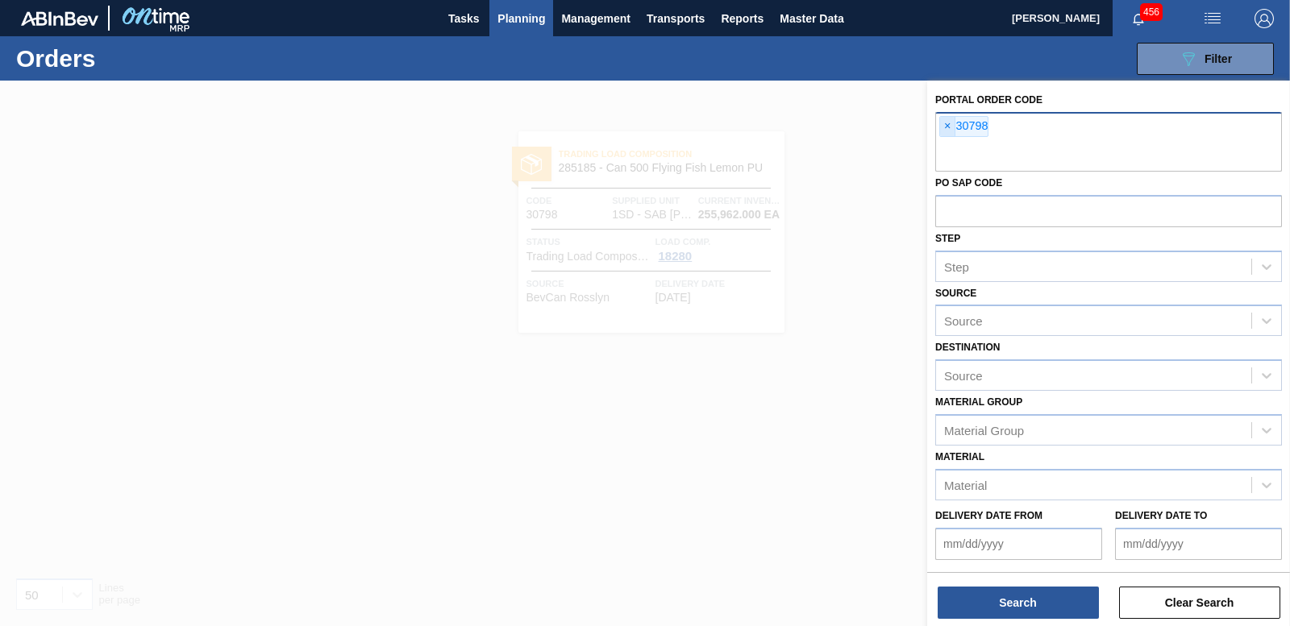
click at [948, 124] on span "×" at bounding box center [947, 126] width 15 height 19
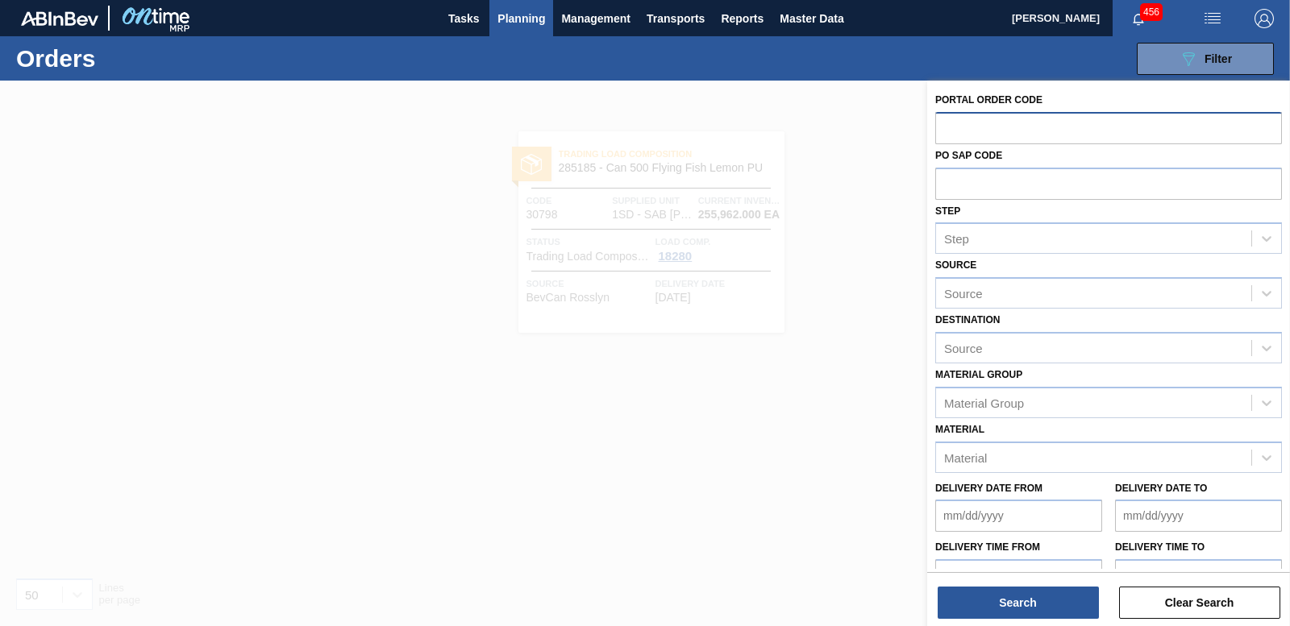
click at [494, 71] on div "089F7B8B-B2A5-4AFE-B5C0-19BA573D28AC Filter Portal Order Code PO SAP Code Step …" at bounding box center [766, 59] width 1032 height 48
click at [512, 16] on span "Planning" at bounding box center [521, 18] width 48 height 19
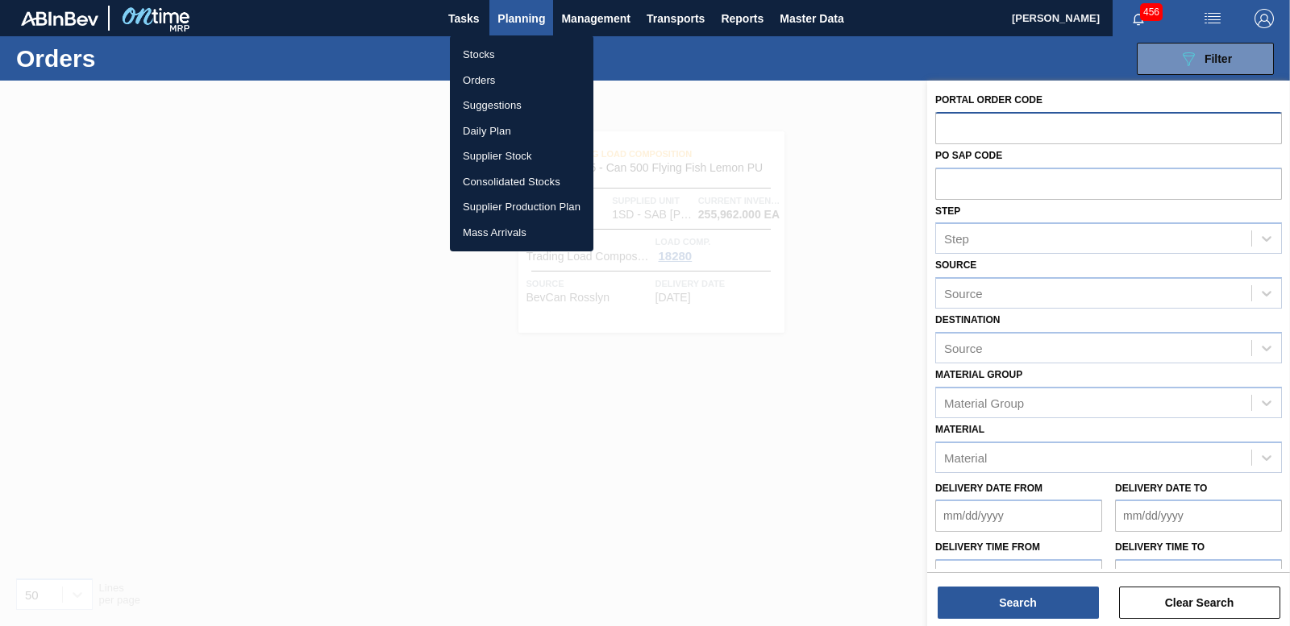
click at [479, 54] on li "Stocks" at bounding box center [521, 55] width 143 height 26
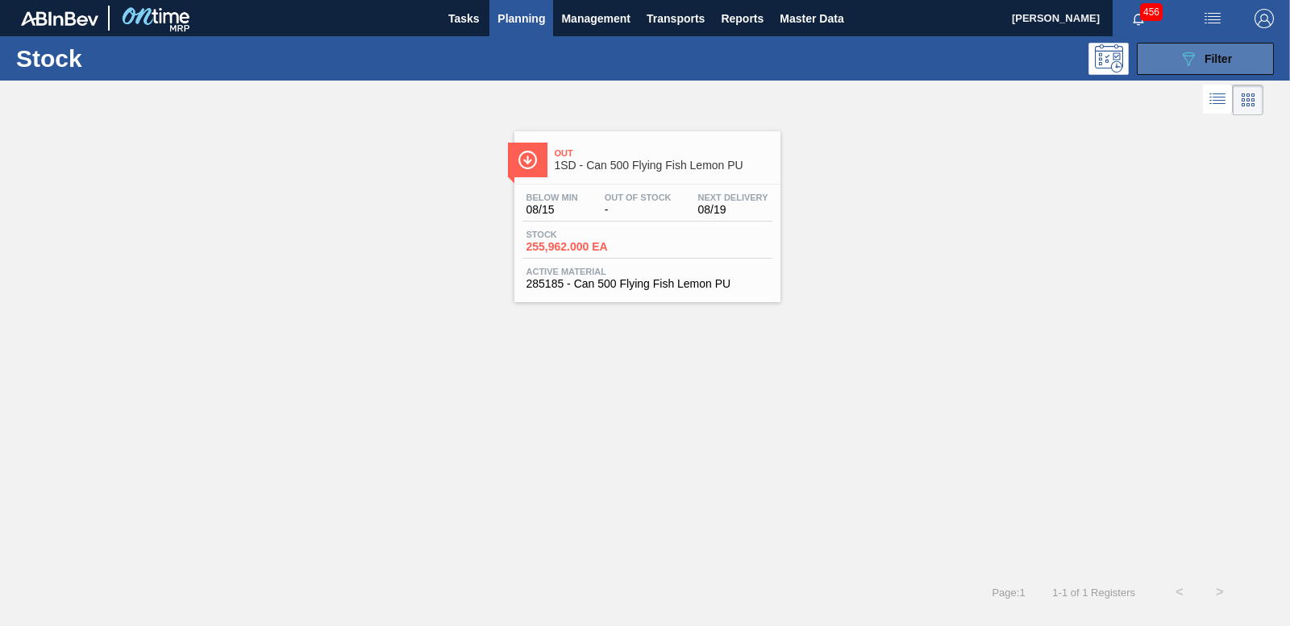
click at [1213, 61] on span "Filter" at bounding box center [1217, 58] width 27 height 13
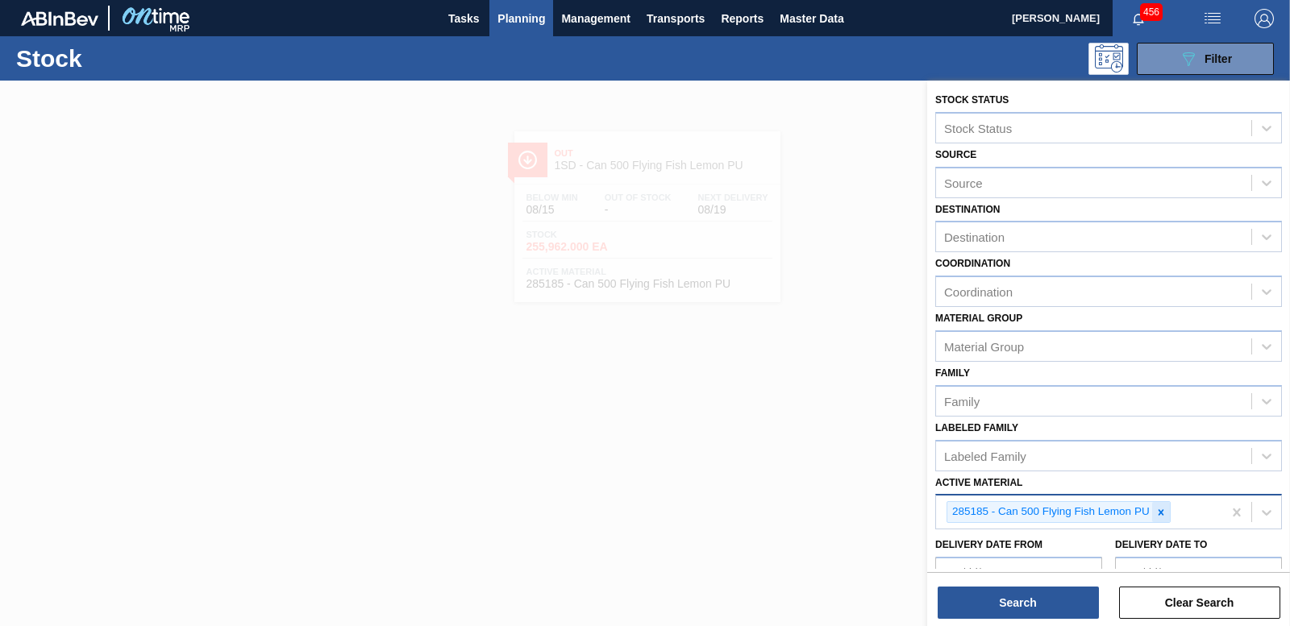
click at [1161, 512] on icon at bounding box center [1161, 512] width 6 height 6
type Material "193318"
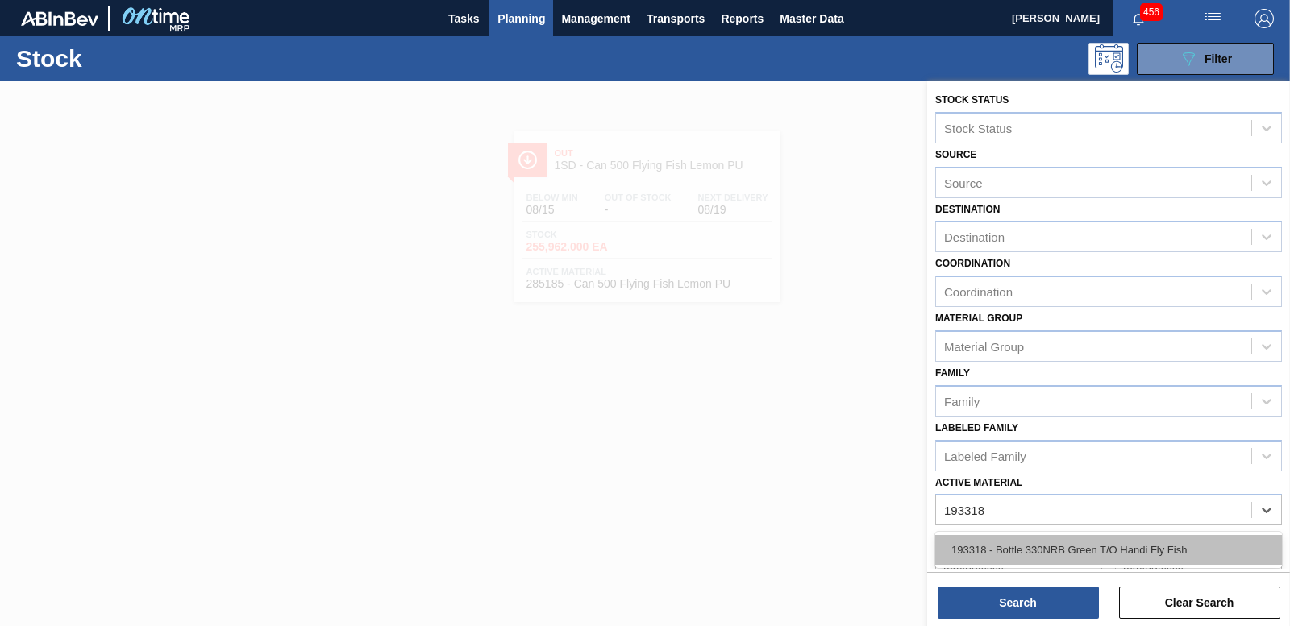
click at [1115, 543] on div "193318 - Bottle 330NRB Green T/O Handi Fly Fish" at bounding box center [1108, 550] width 347 height 30
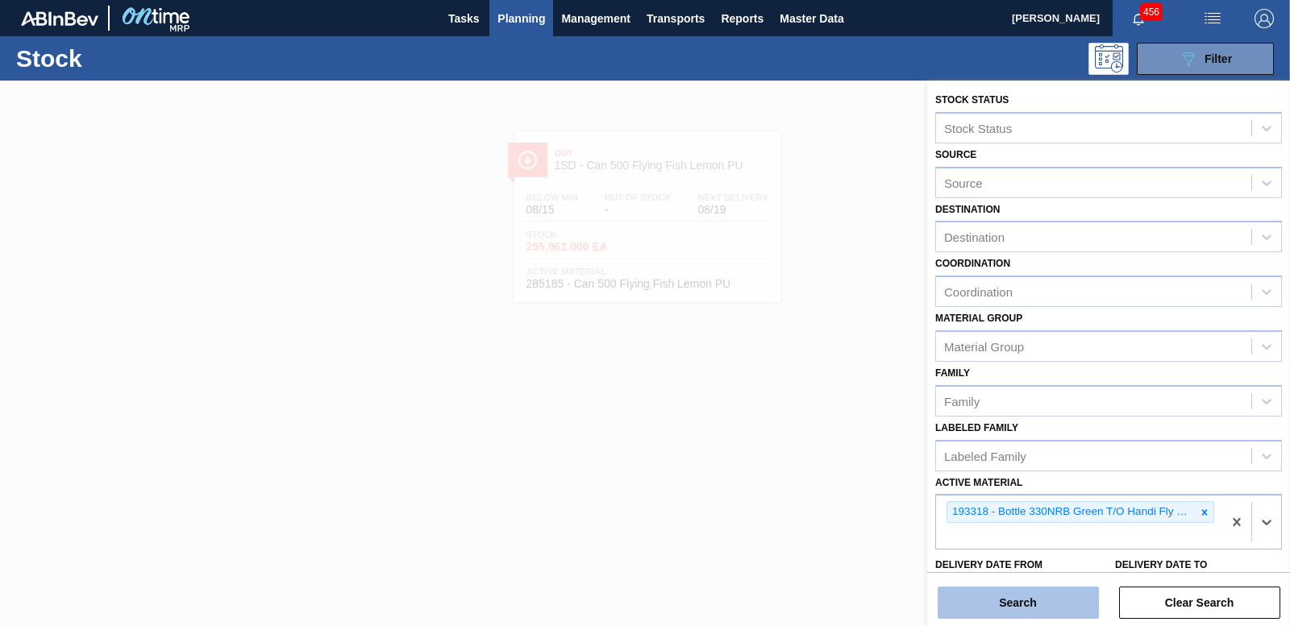
click at [1046, 599] on button "Search" at bounding box center [1017, 603] width 161 height 32
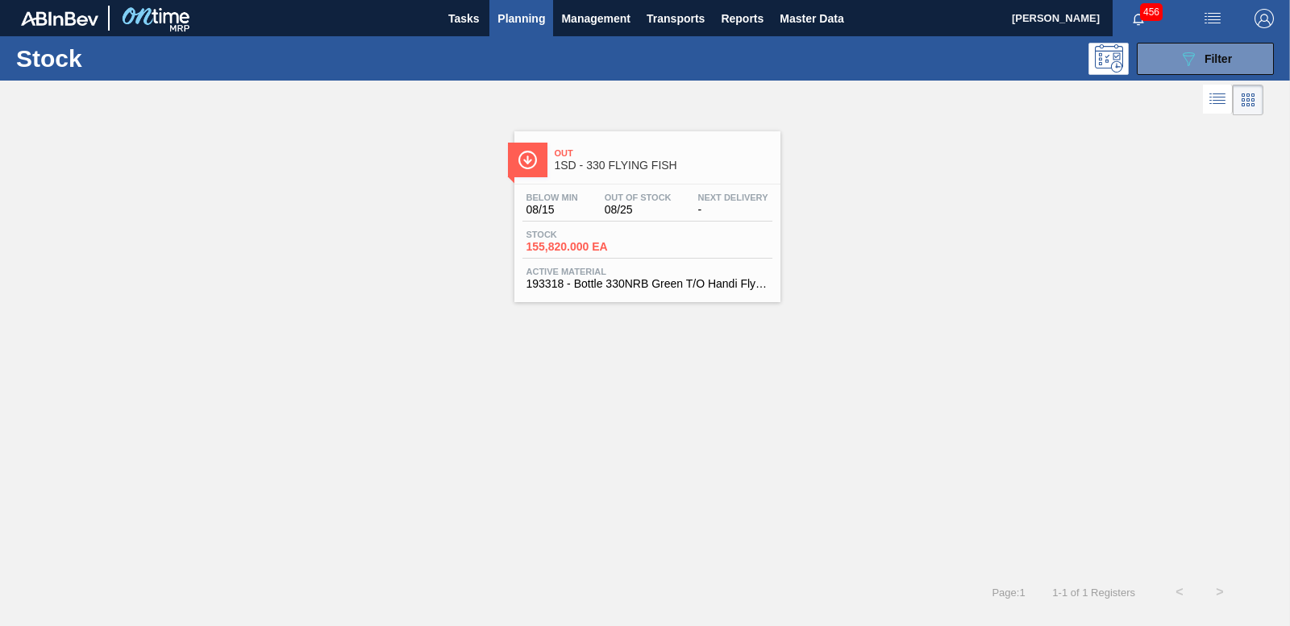
click at [586, 247] on span "155,820.000 EA" at bounding box center [582, 247] width 113 height 12
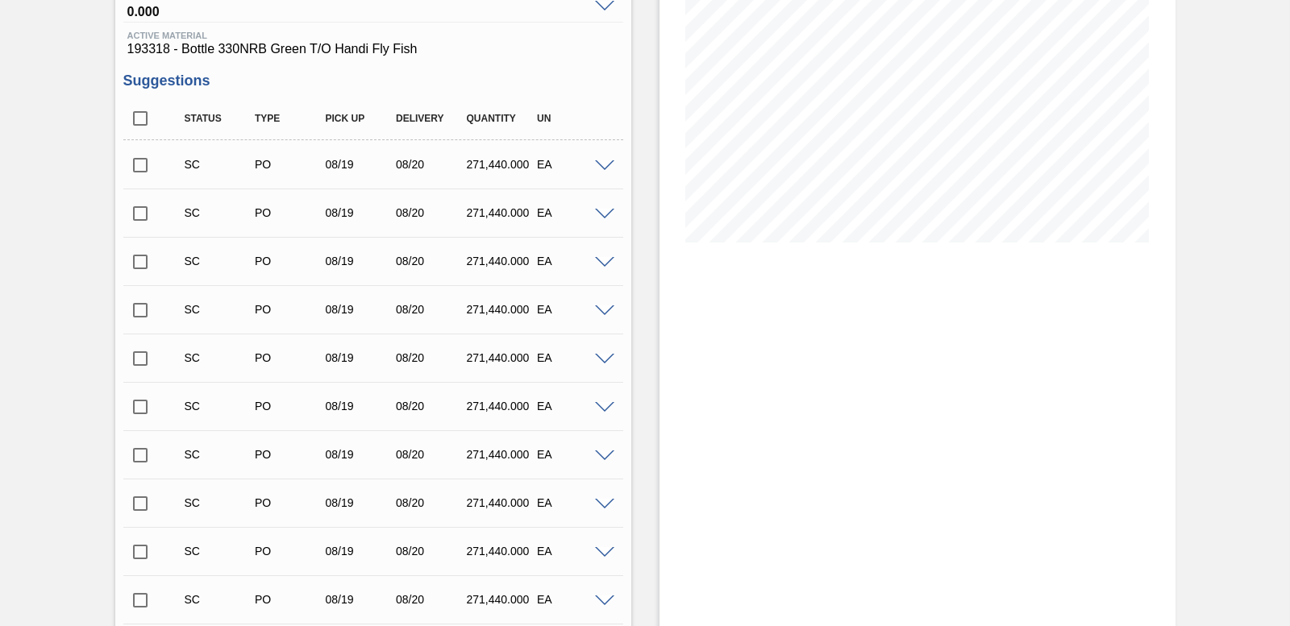
scroll to position [242, 0]
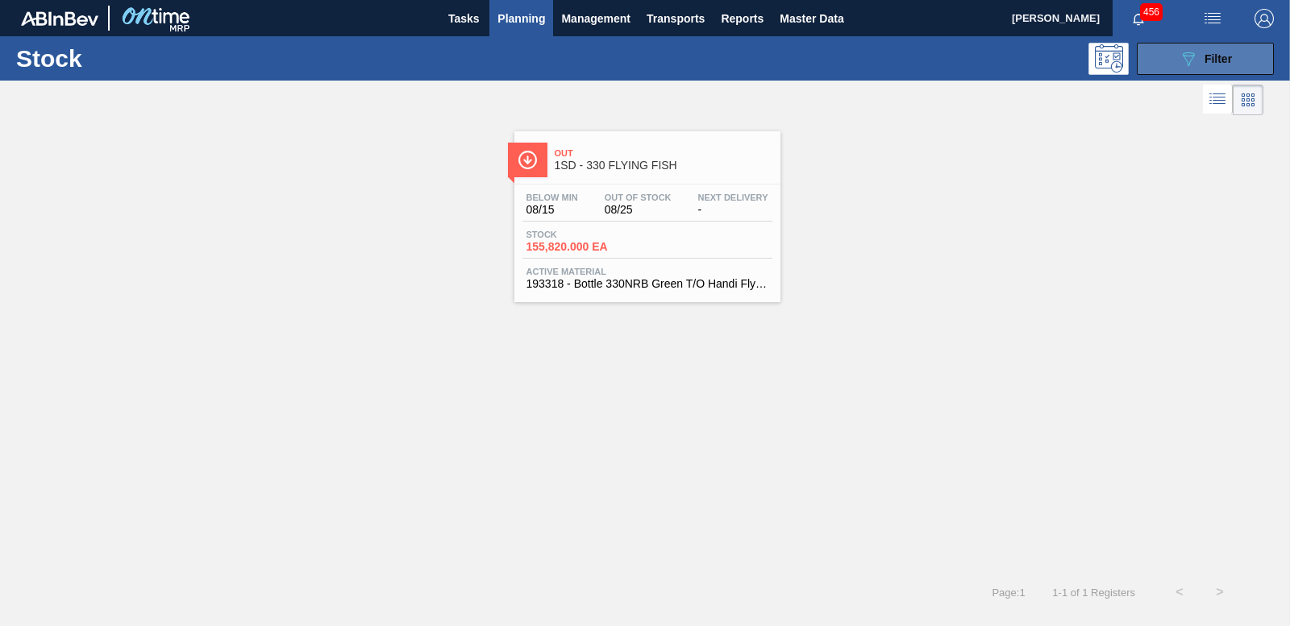
click at [1240, 56] on button "089F7B8B-B2A5-4AFE-B5C0-19BA573D28AC Filter" at bounding box center [1205, 59] width 137 height 32
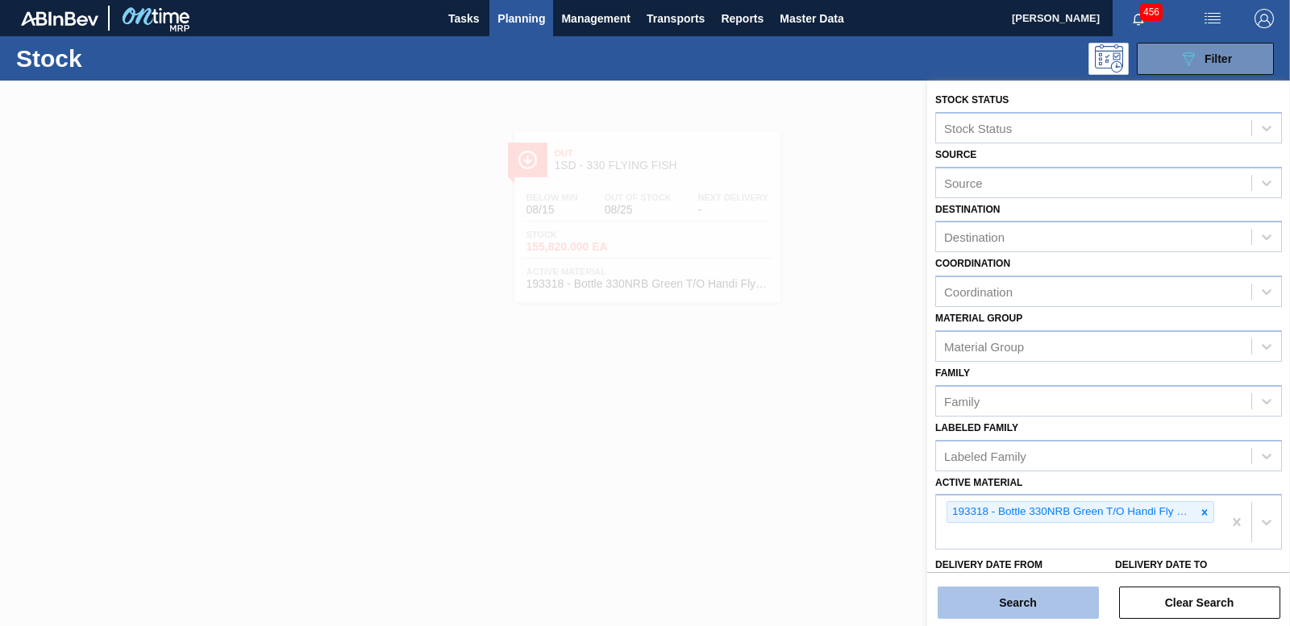
click at [1039, 594] on button "Search" at bounding box center [1017, 603] width 161 height 32
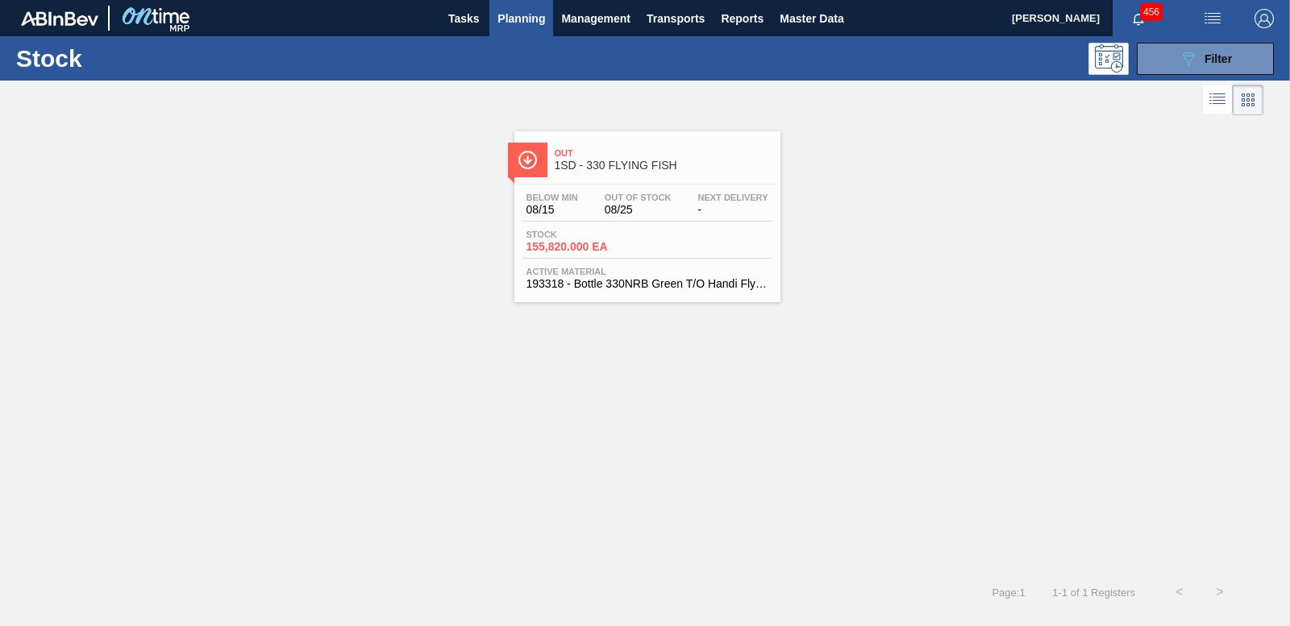
click at [568, 244] on span "155,820.000 EA" at bounding box center [582, 247] width 113 height 12
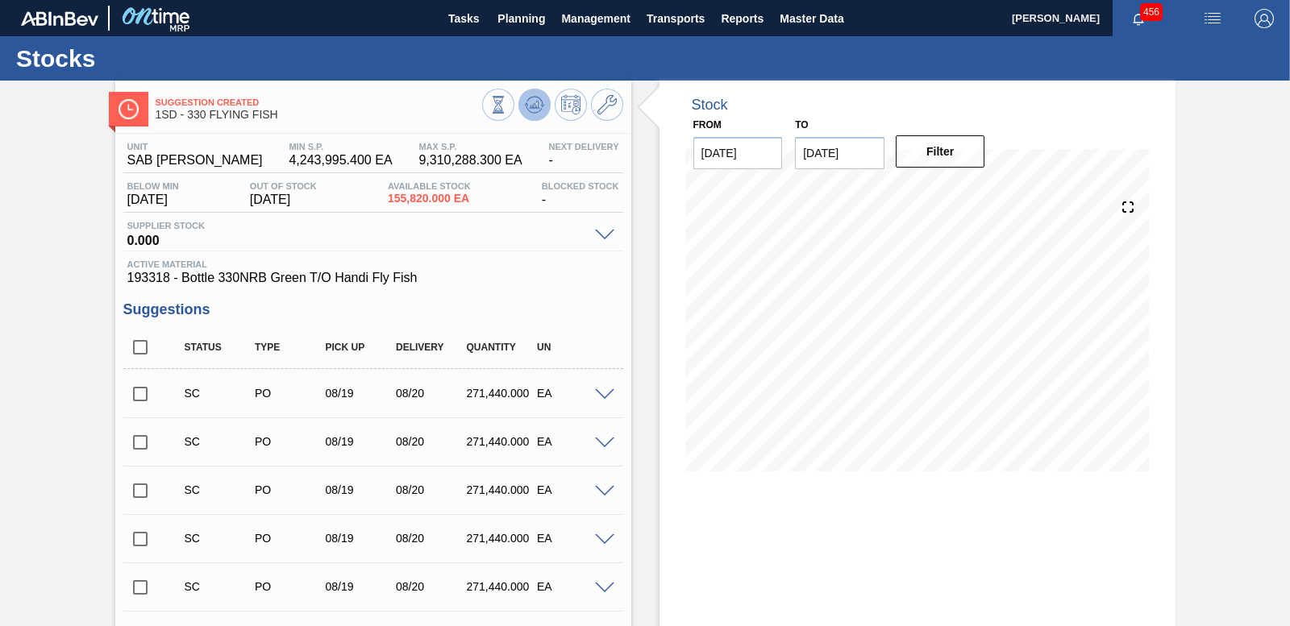
click at [507, 106] on icon at bounding box center [498, 105] width 18 height 18
click at [507, 114] on icon at bounding box center [498, 105] width 18 height 18
